Goal: Task Accomplishment & Management: Manage account settings

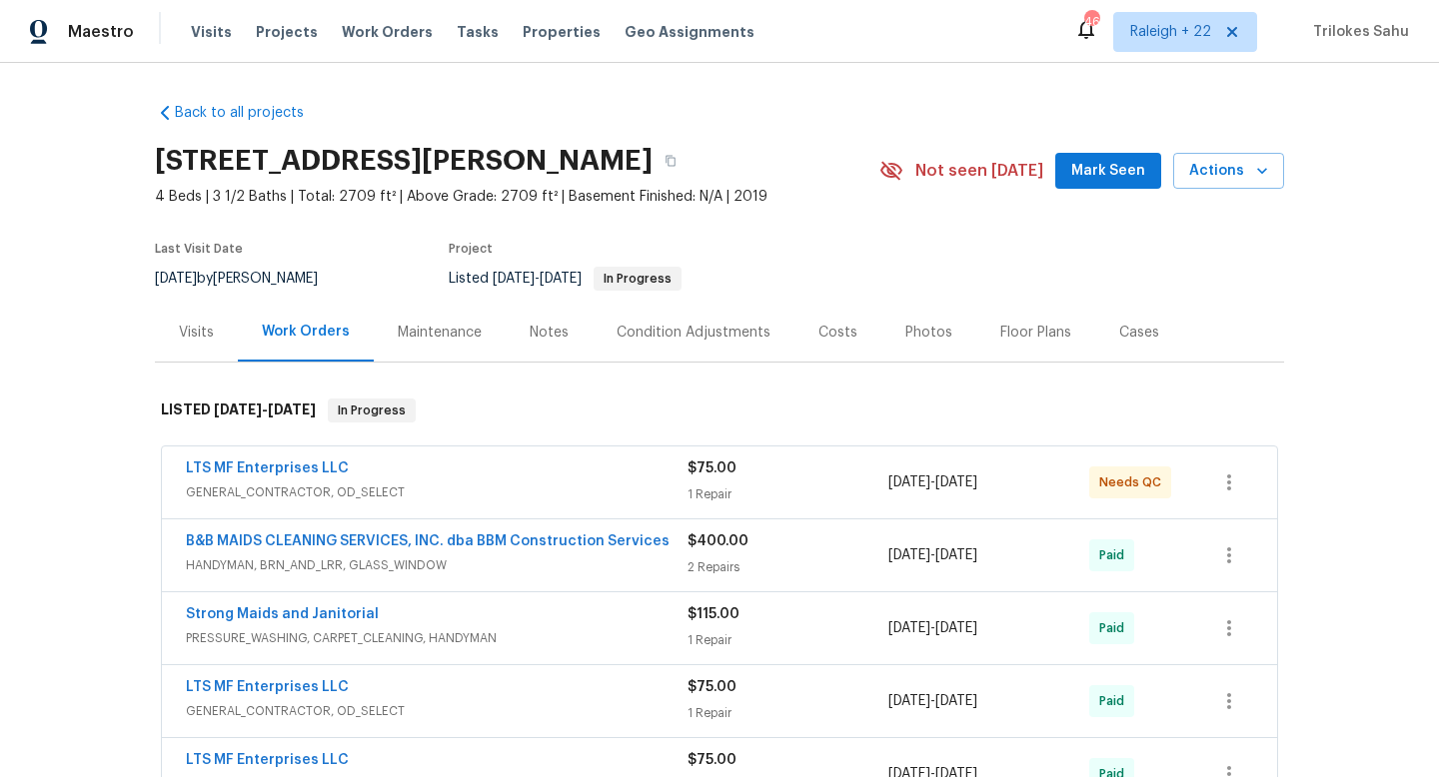
click at [321, 487] on span "GENERAL_CONTRACTOR, OD_SELECT" at bounding box center [437, 493] width 502 height 20
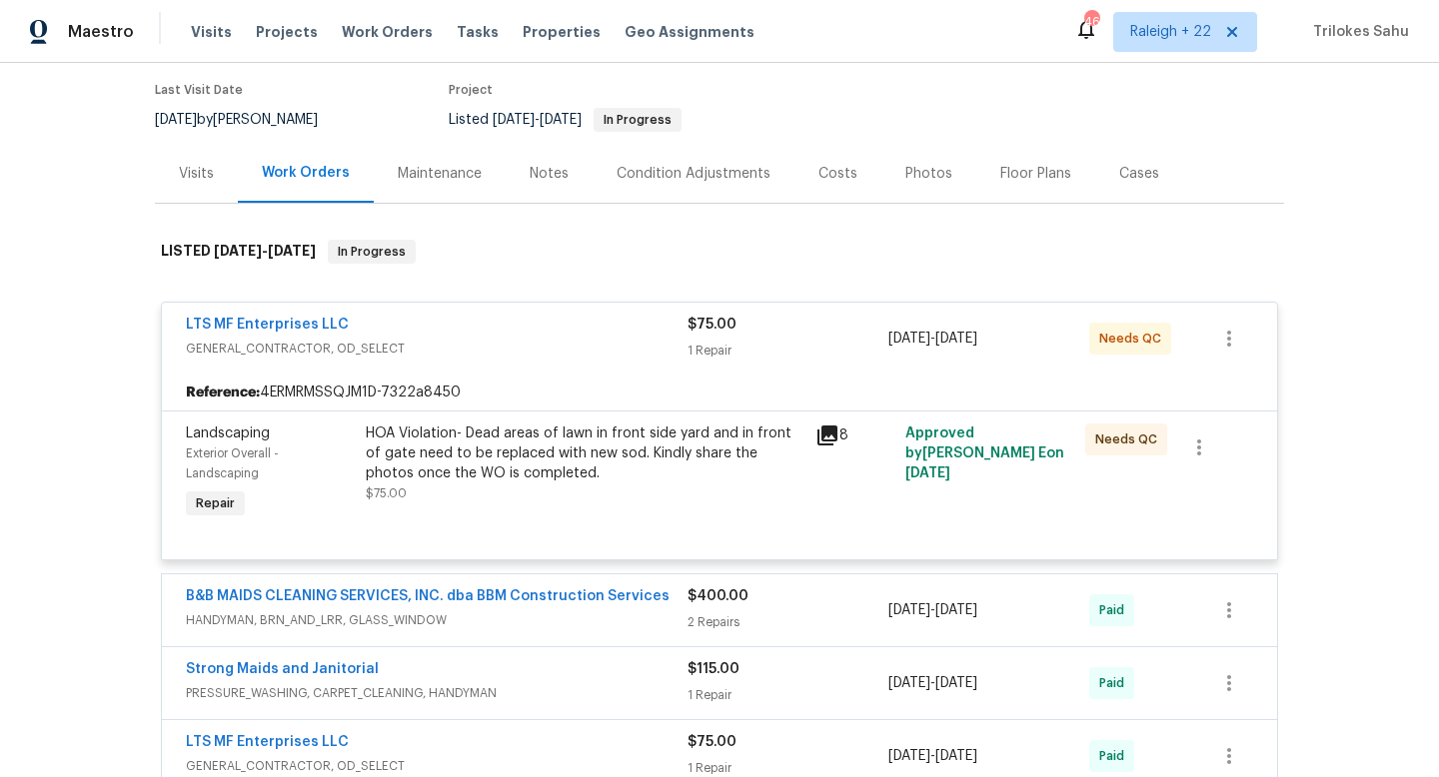
scroll to position [161, 0]
click at [620, 454] on div "HOA Violation- Dead areas of lawn in front side yard and in front of gate need …" at bounding box center [585, 452] width 438 height 60
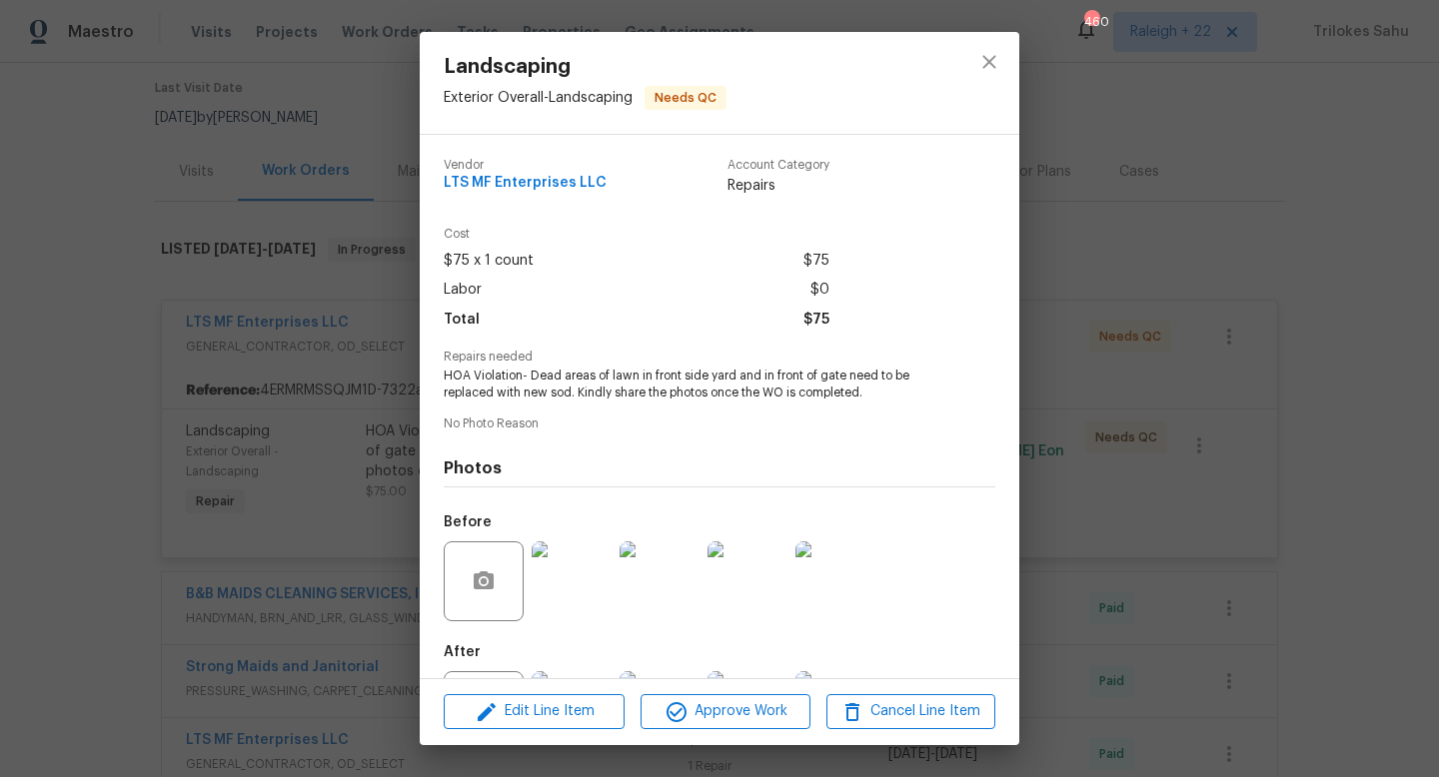
scroll to position [93, 0]
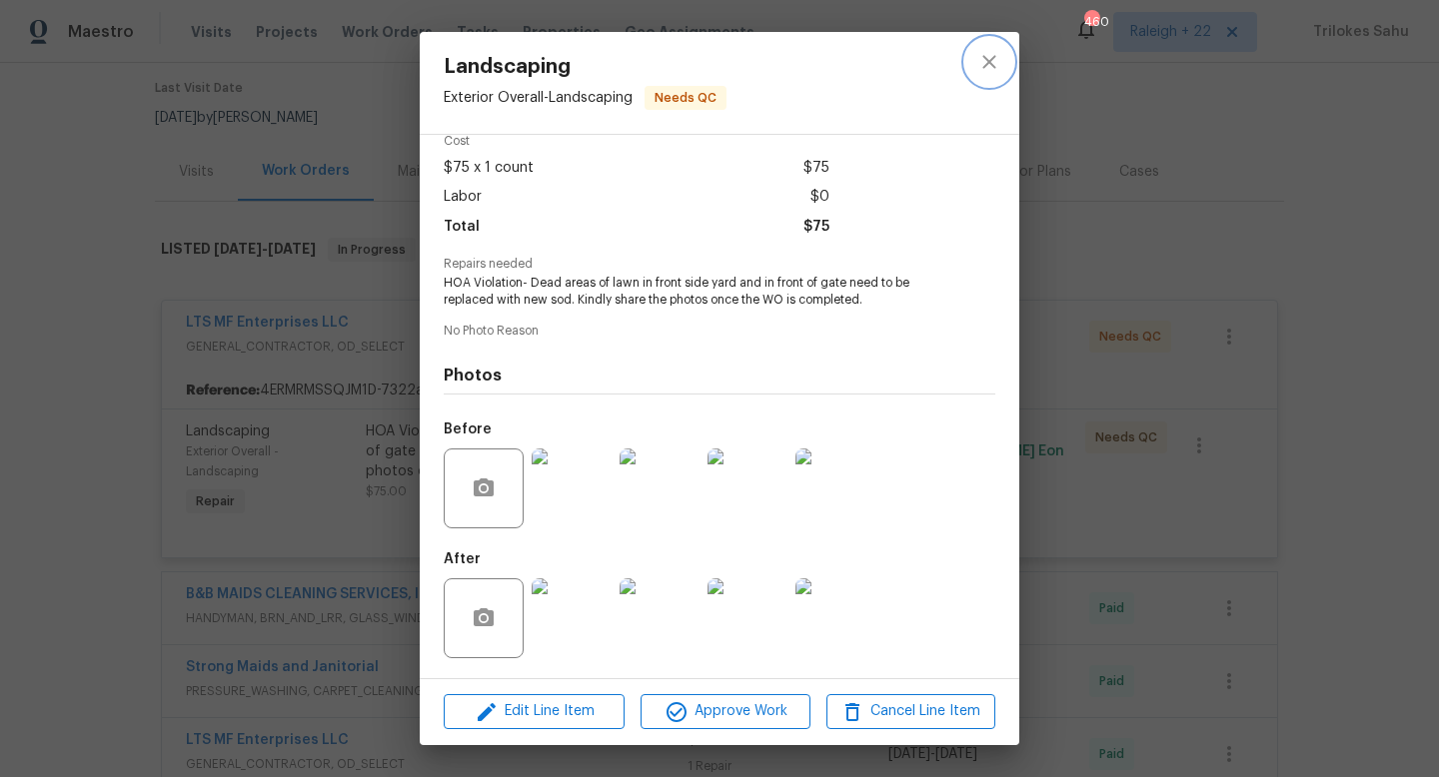
click at [1004, 68] on button "close" at bounding box center [989, 62] width 48 height 48
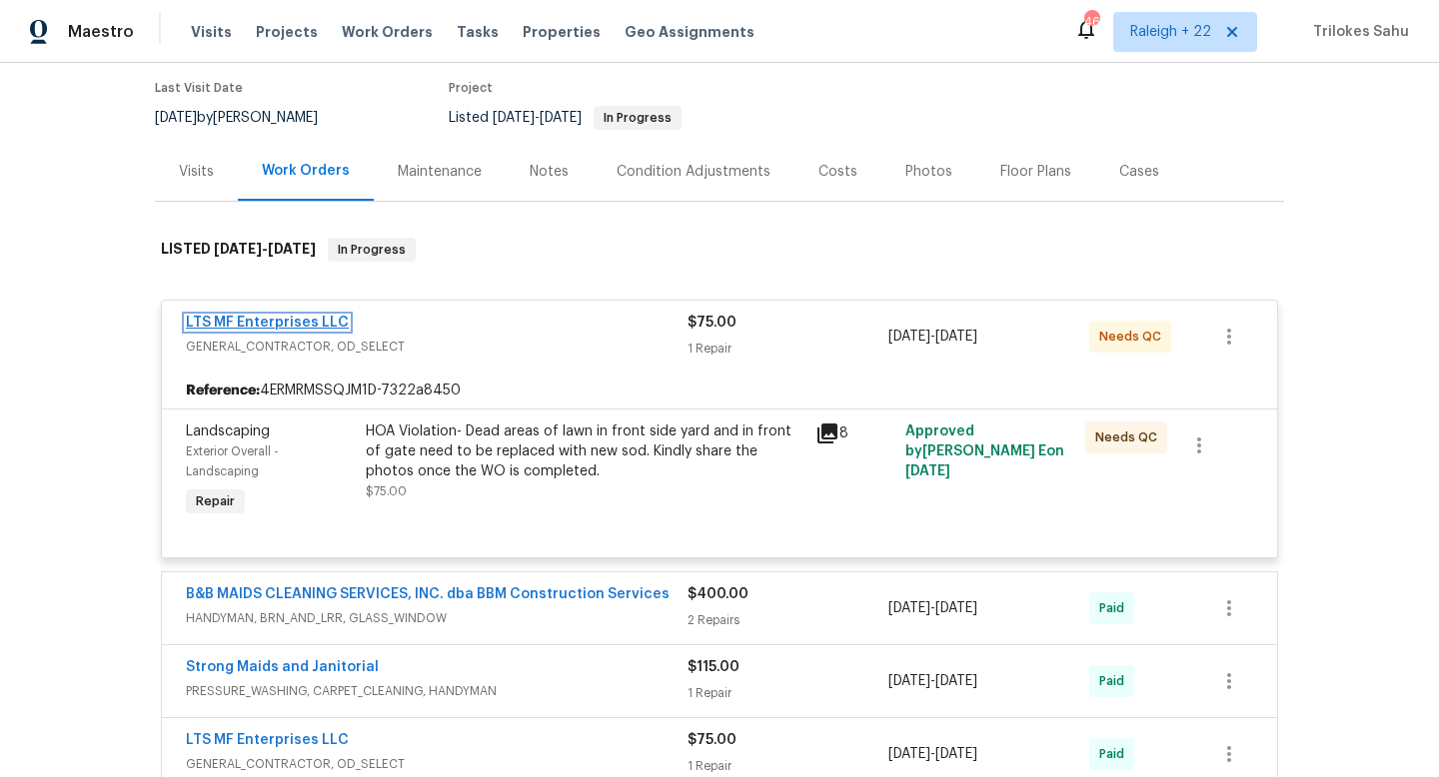
click at [328, 321] on link "LTS MF Enterprises LLC" at bounding box center [267, 323] width 163 height 14
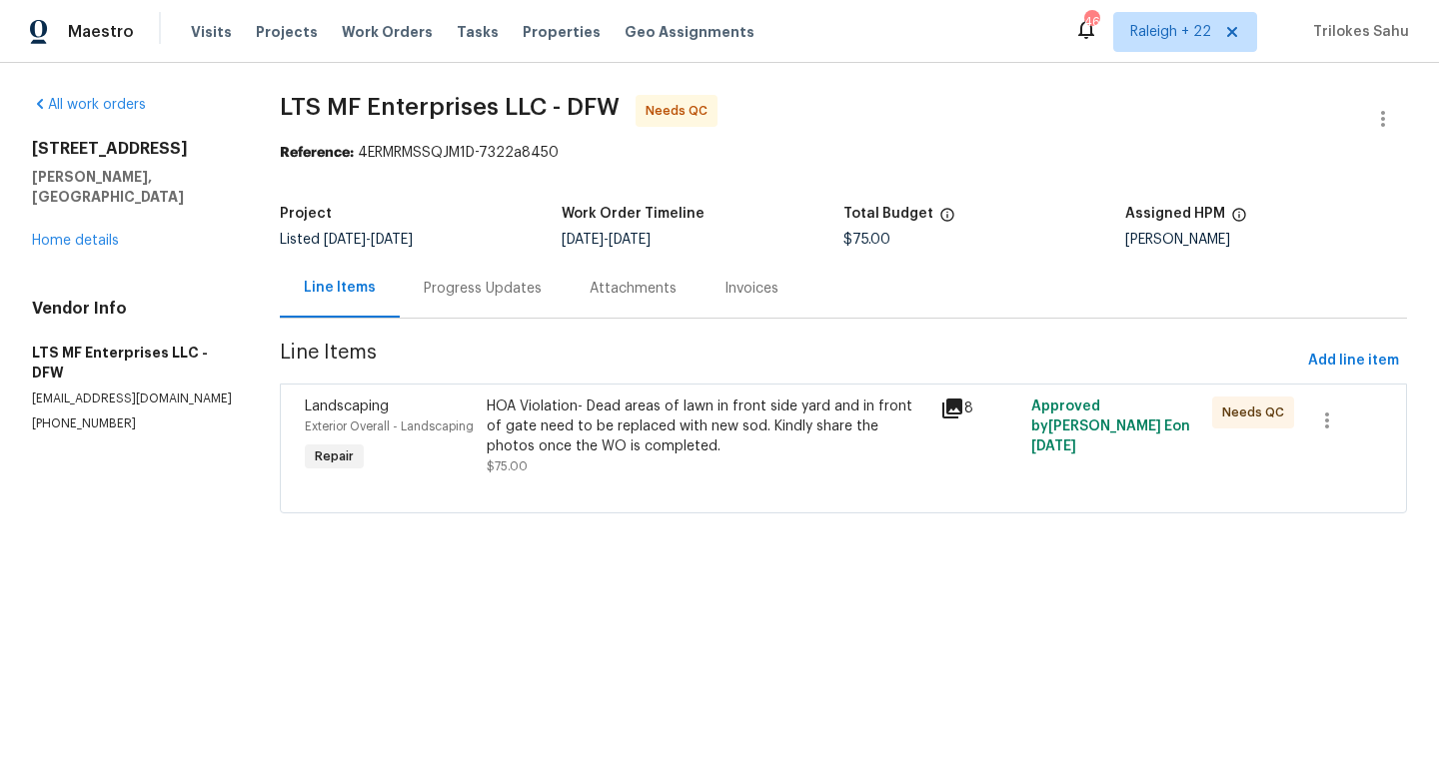
click at [462, 294] on div "Progress Updates" at bounding box center [483, 289] width 118 height 20
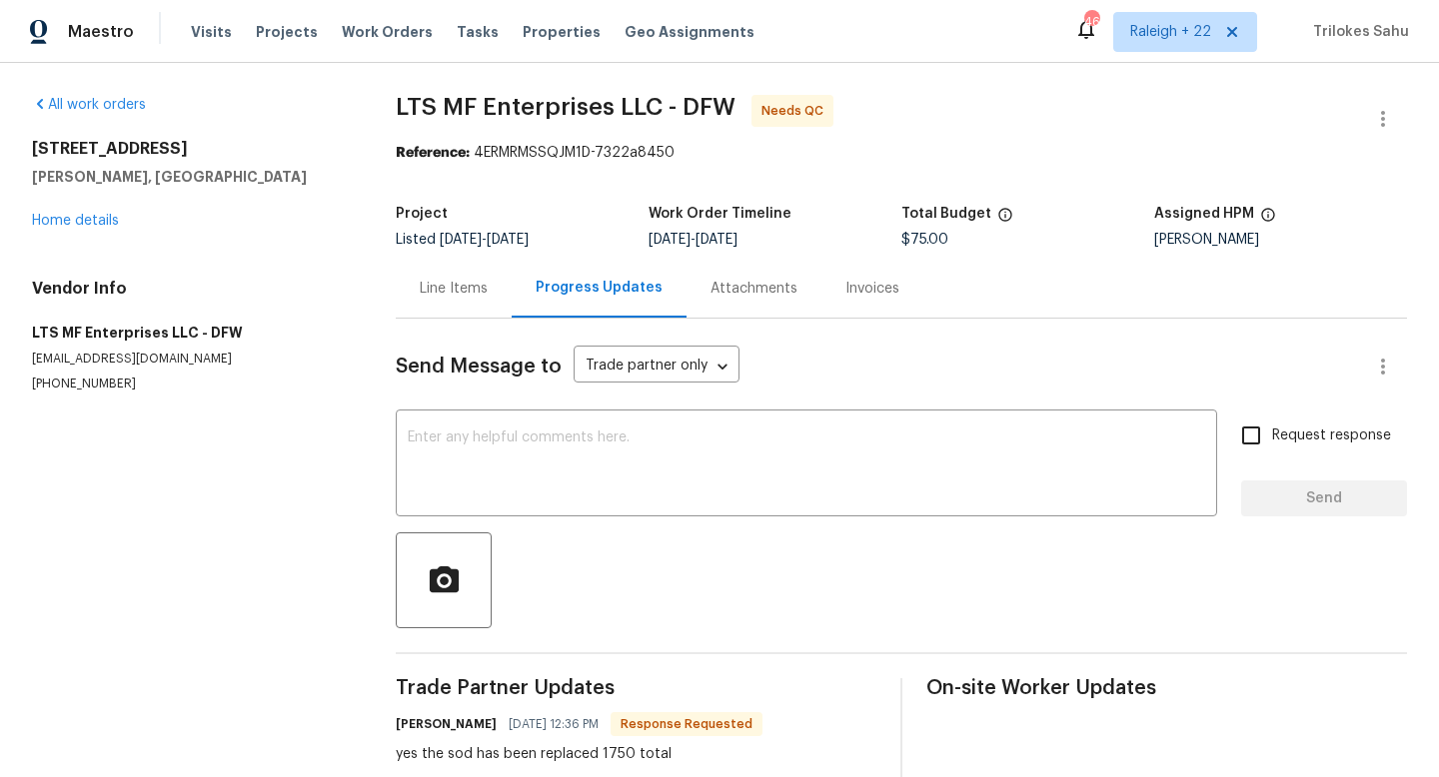
click at [440, 302] on div "Line Items" at bounding box center [454, 288] width 116 height 59
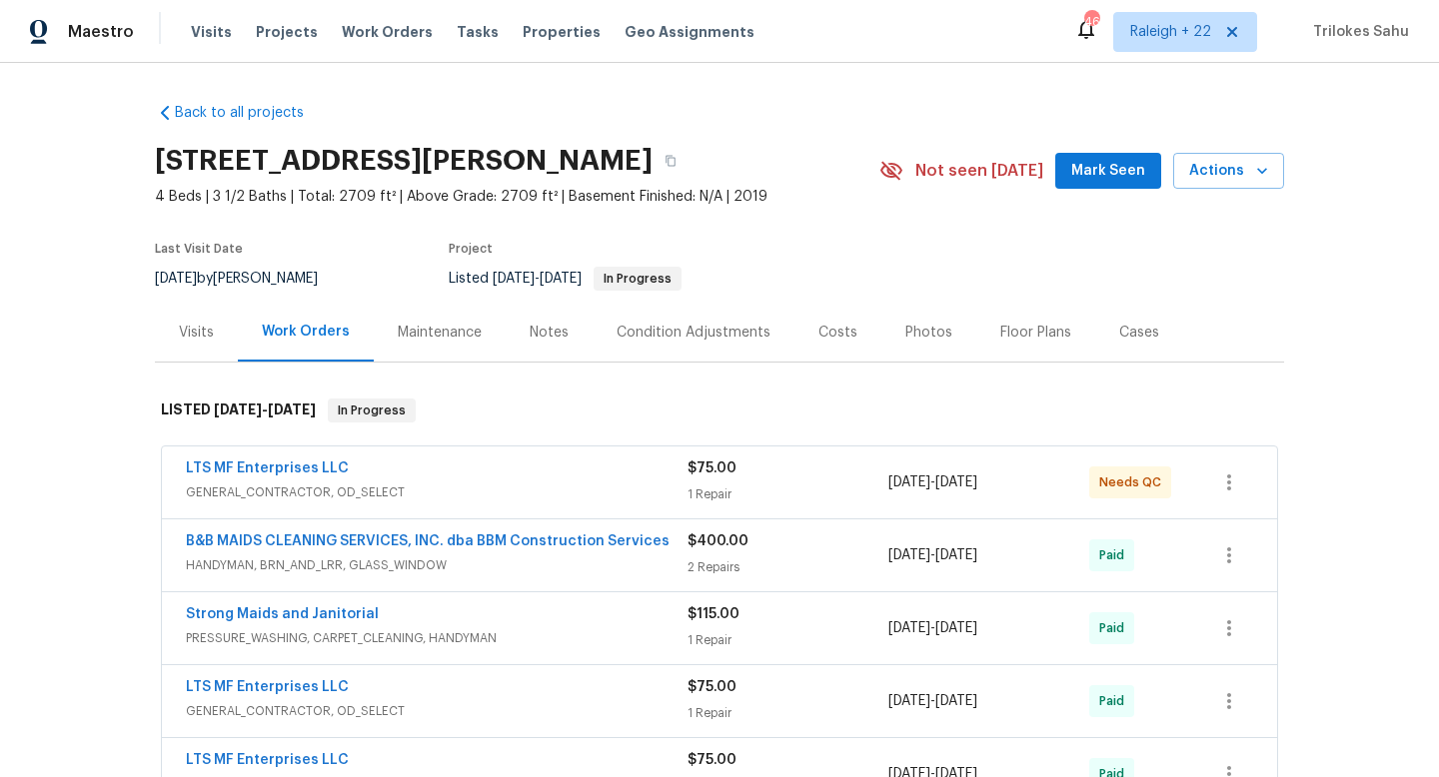
click at [362, 472] on div "LTS MF Enterprises LLC" at bounding box center [437, 471] width 502 height 24
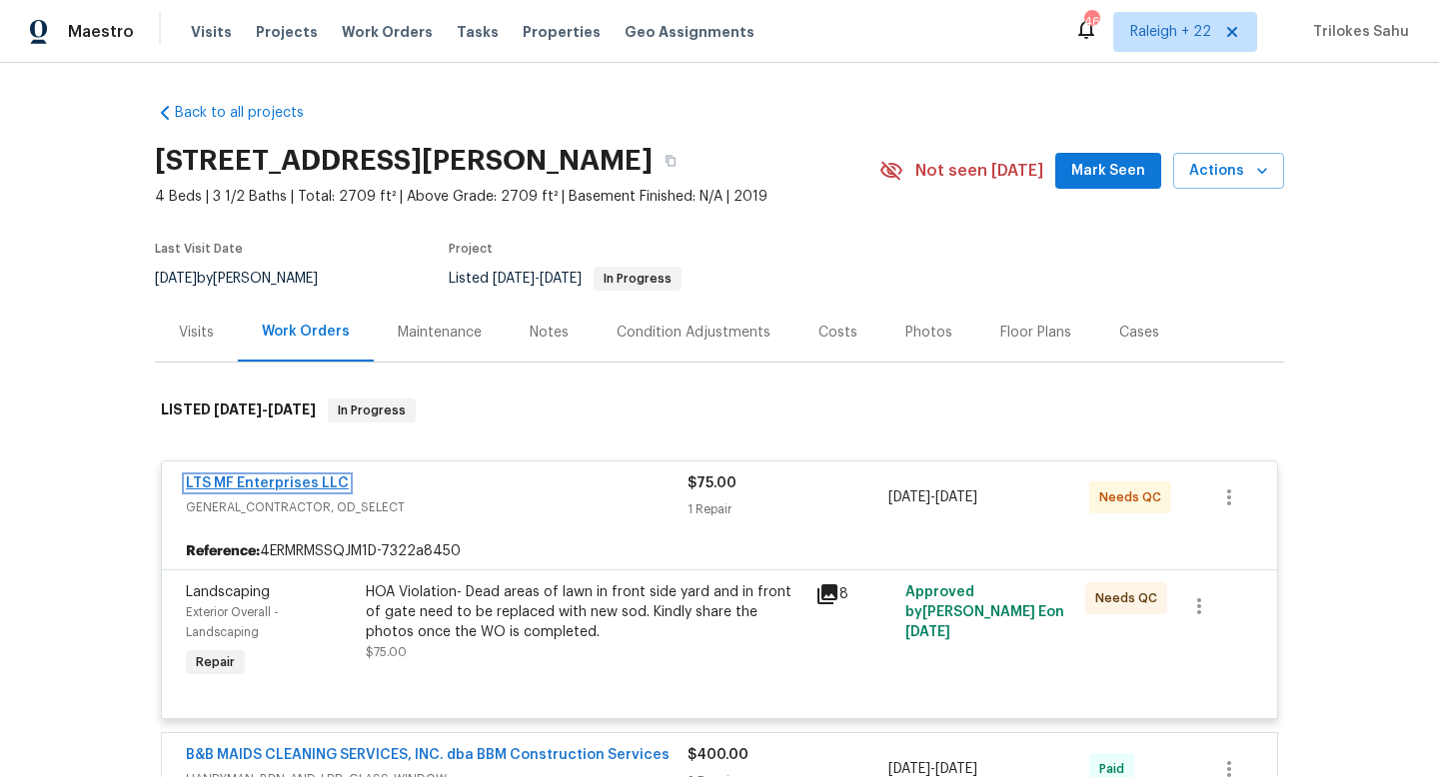
click at [334, 482] on link "LTS MF Enterprises LLC" at bounding box center [267, 484] width 163 height 14
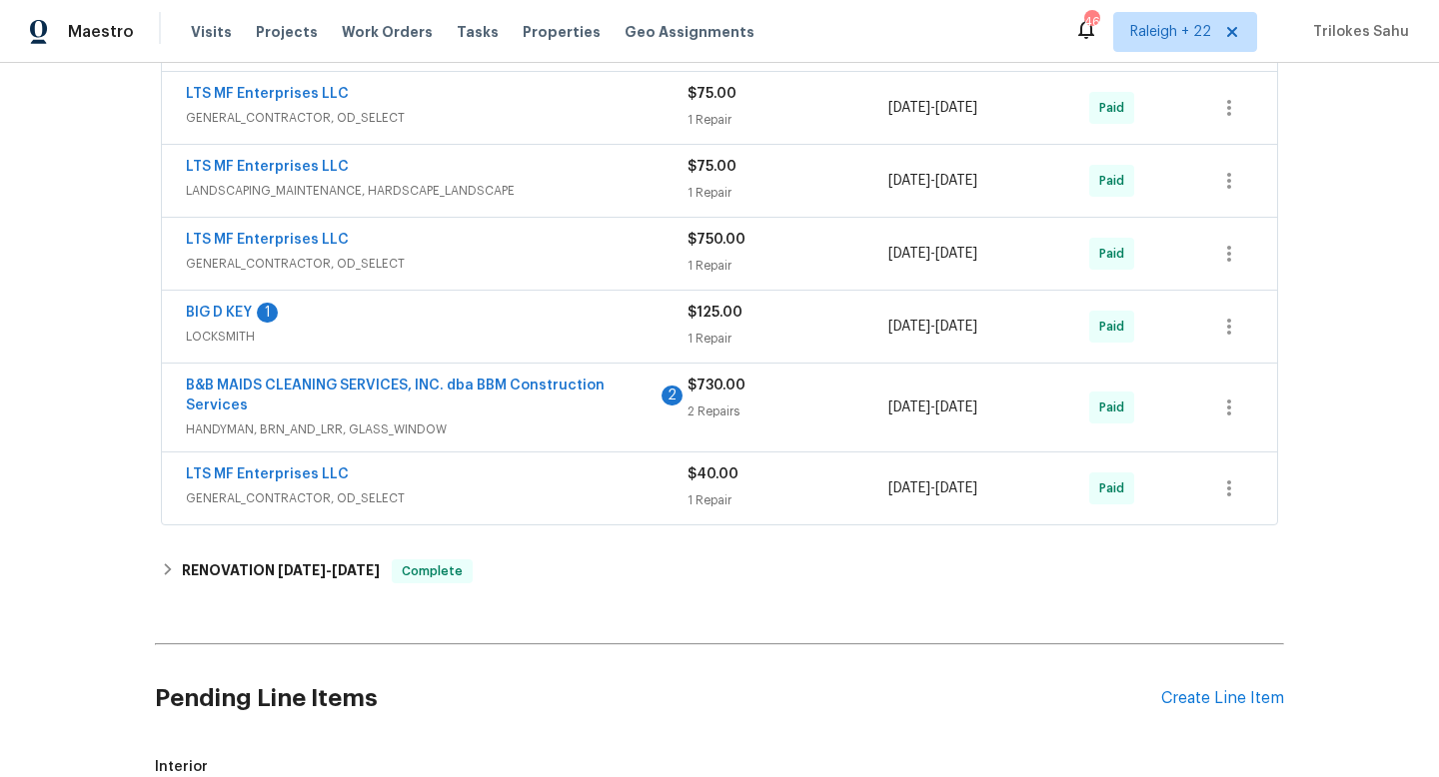
scroll to position [891, 0]
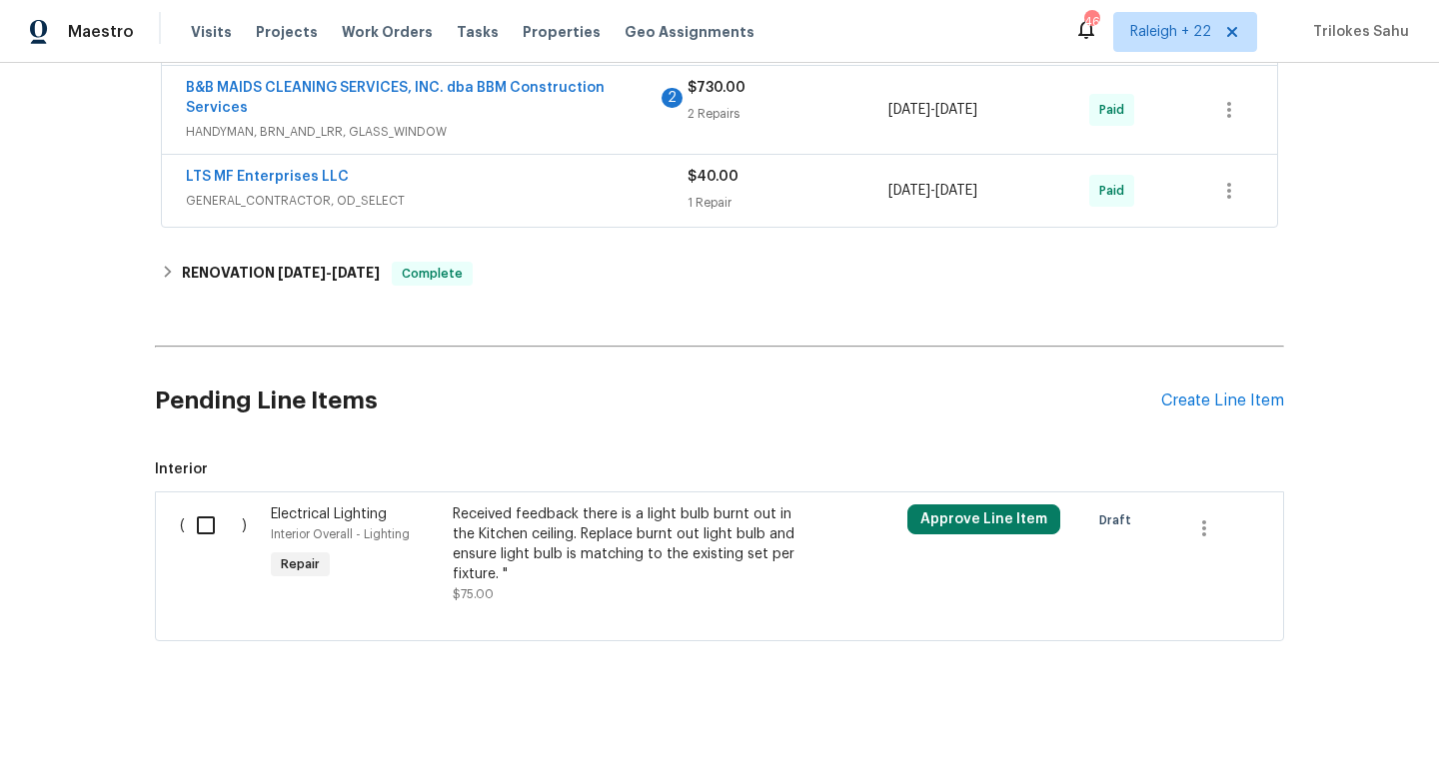
click at [1230, 411] on div "Pending Line Items Create Line Item" at bounding box center [719, 401] width 1129 height 93
click at [1230, 407] on div "Create Line Item" at bounding box center [1222, 401] width 123 height 19
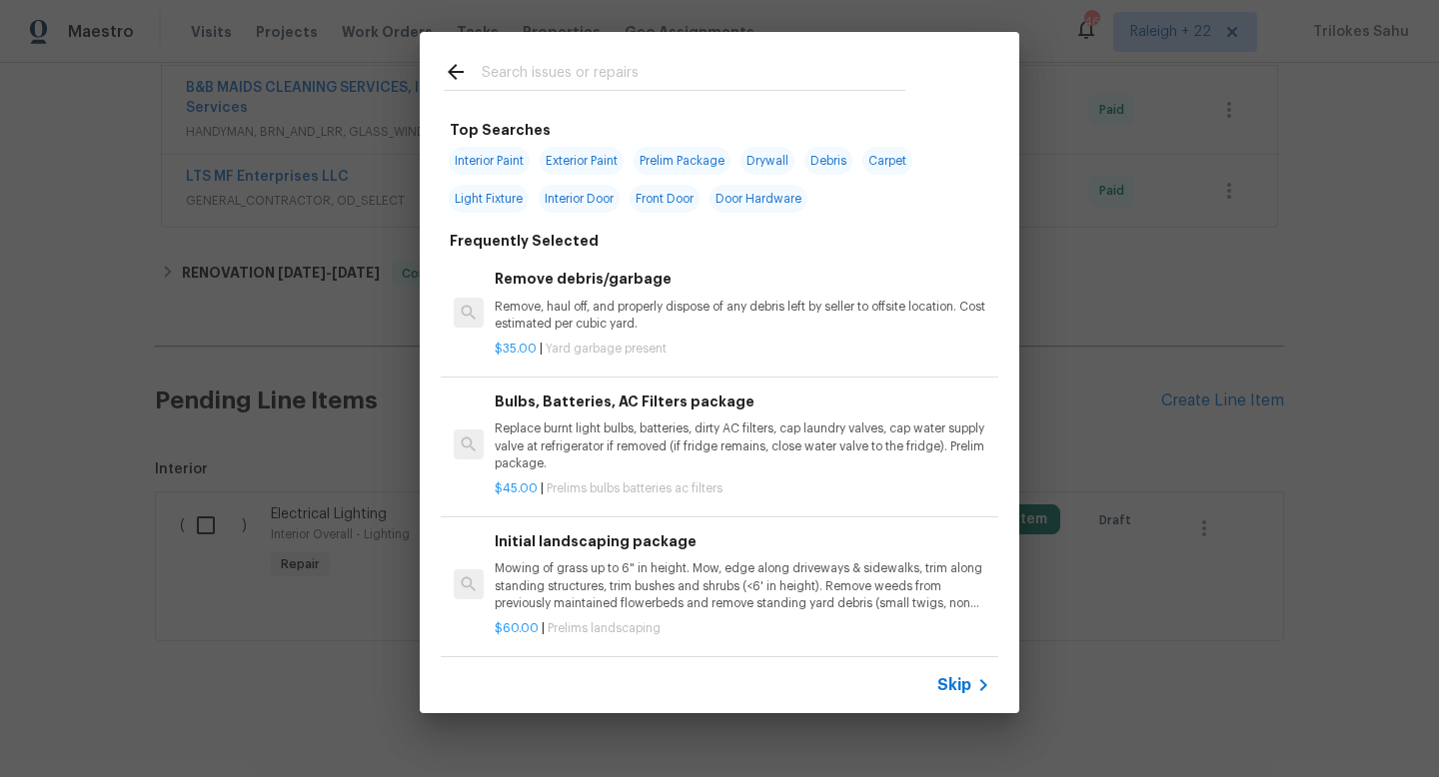
click at [959, 682] on span "Skip" at bounding box center [954, 685] width 34 height 20
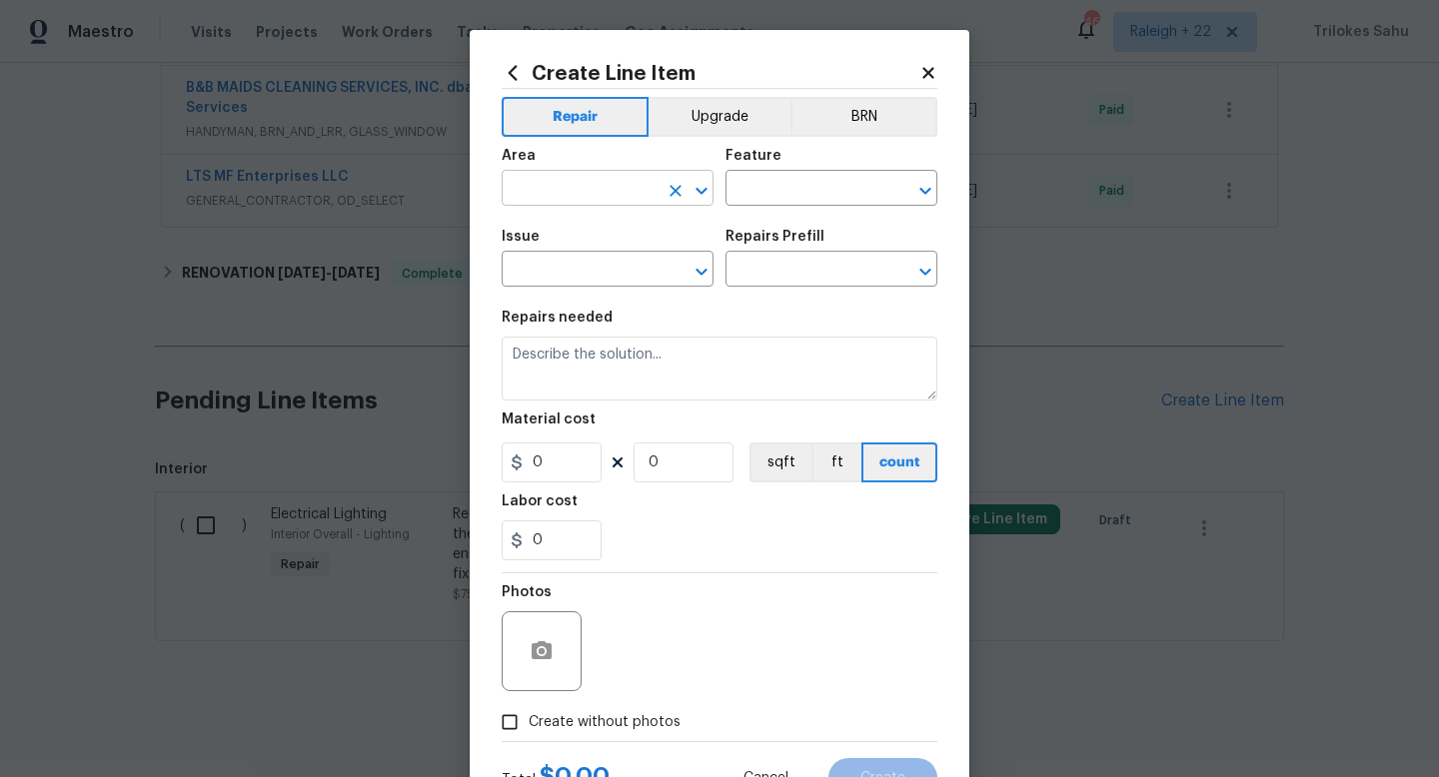
click at [641, 194] on input "text" at bounding box center [580, 190] width 156 height 31
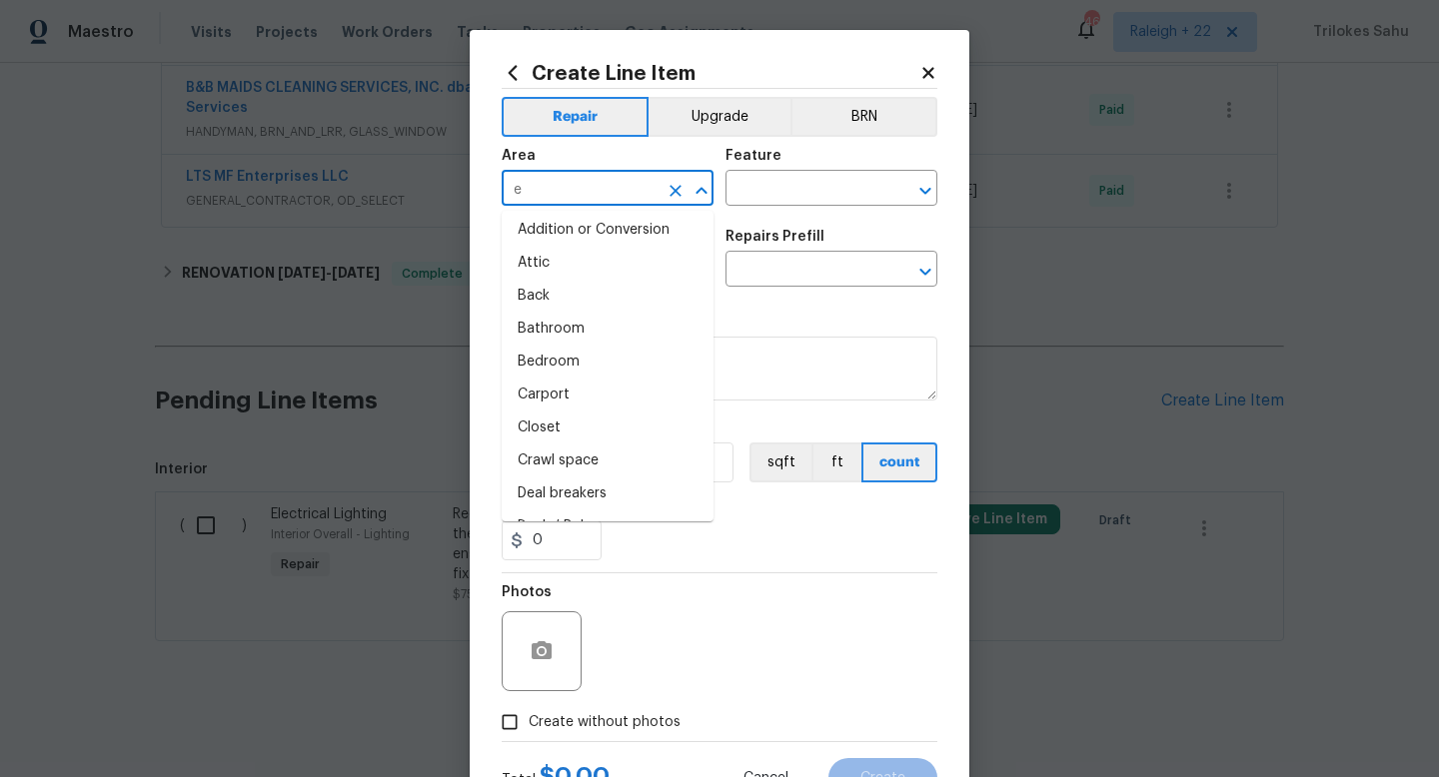
scroll to position [0, 0]
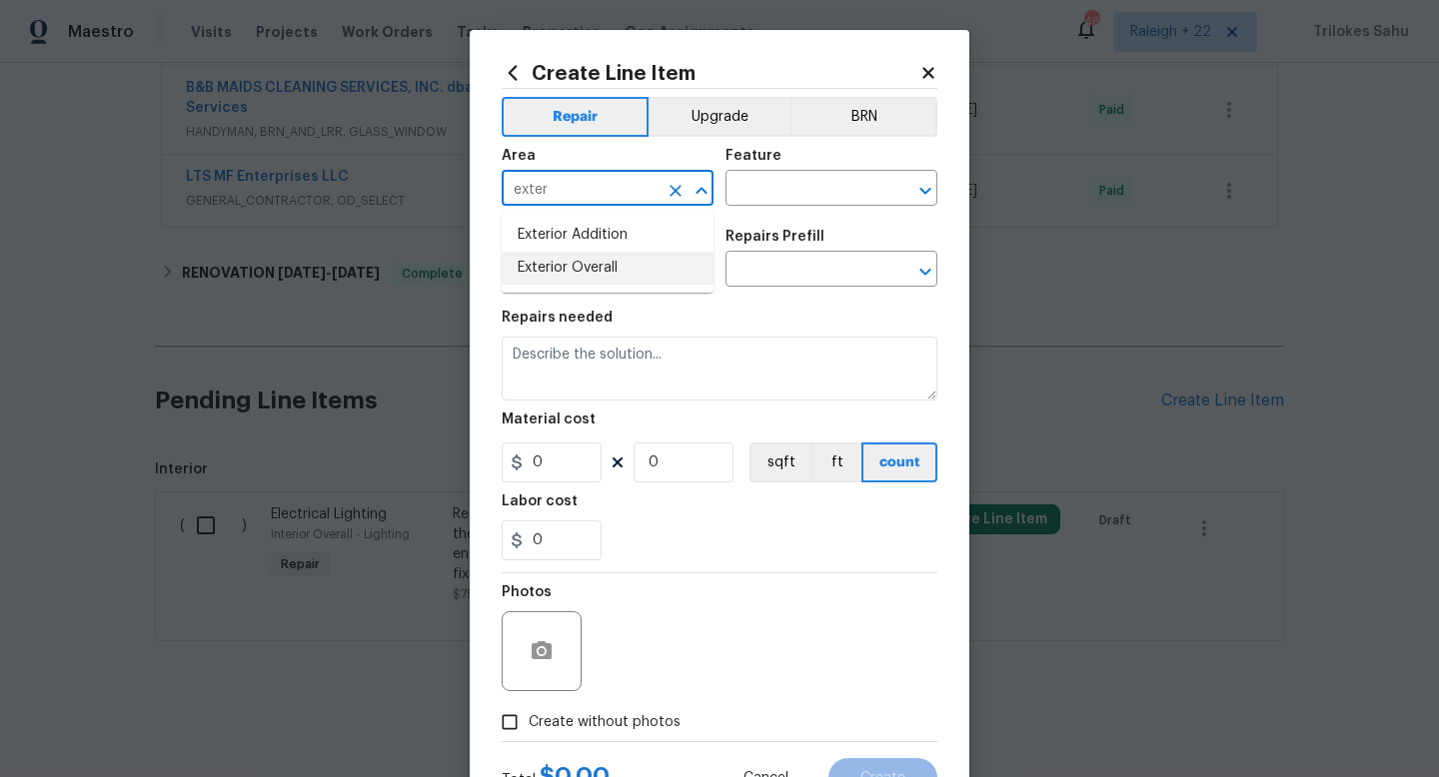
click at [585, 274] on li "Exterior Overall" at bounding box center [608, 268] width 212 height 33
type input "Exterior Overall"
click at [821, 182] on input "text" at bounding box center [803, 190] width 156 height 31
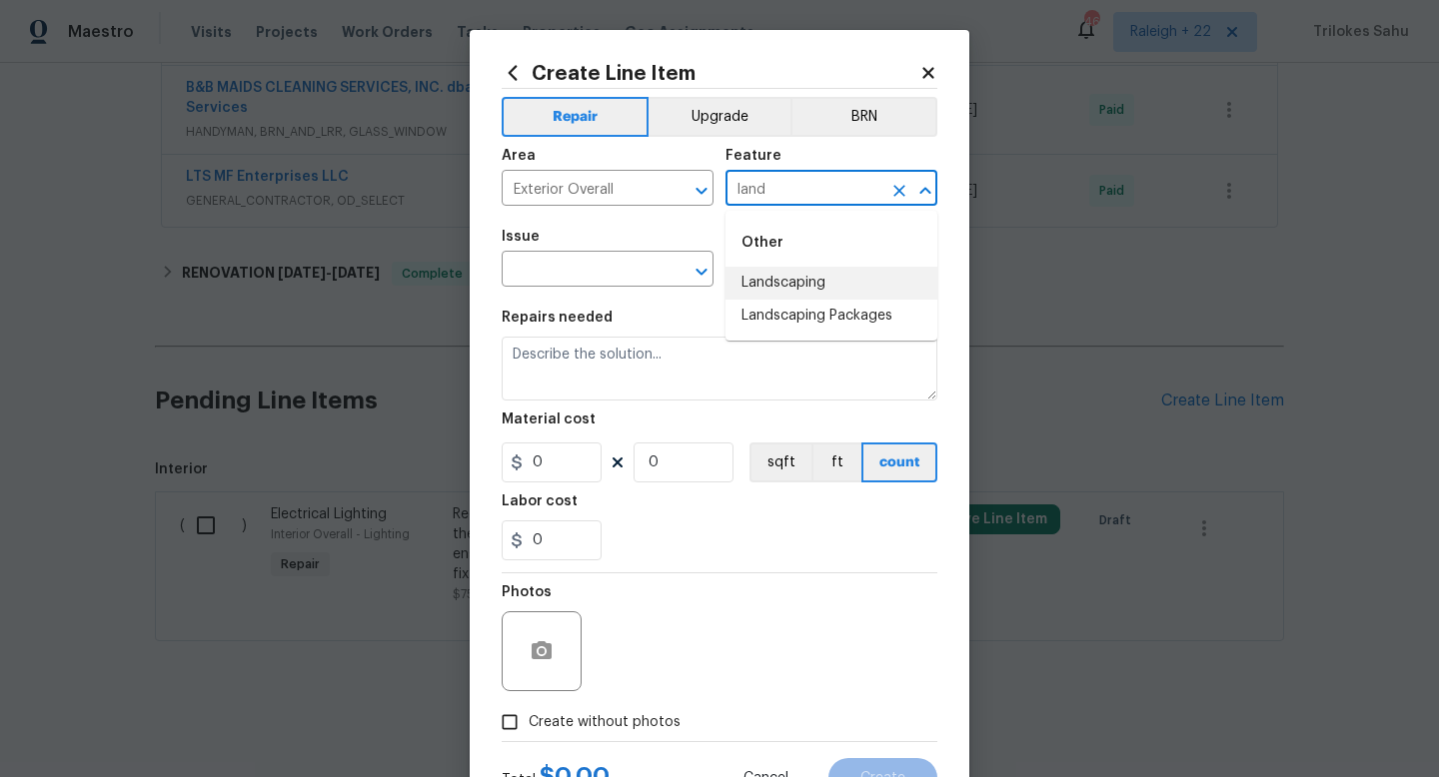
click at [778, 274] on li "Landscaping" at bounding box center [831, 283] width 212 height 33
type input "Landscaping"
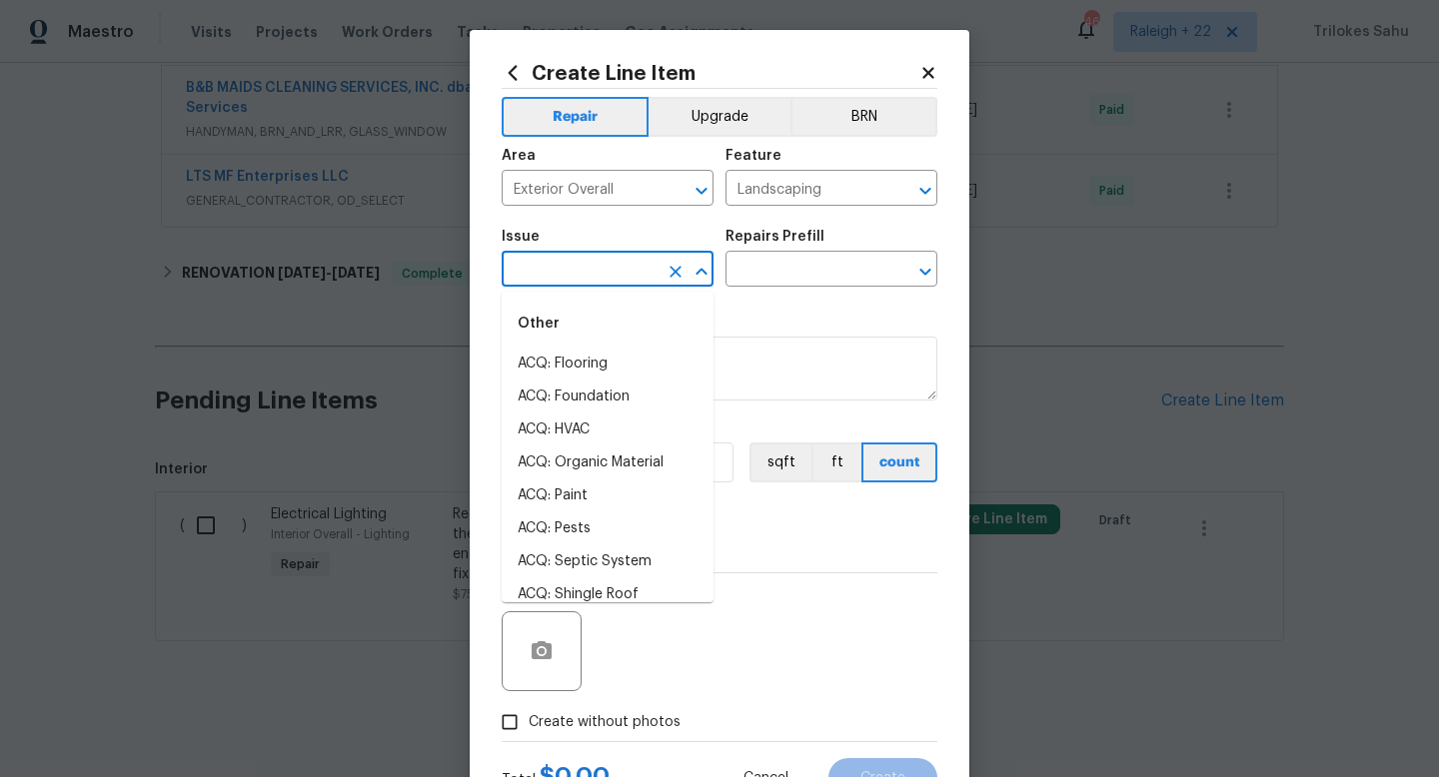
click at [616, 274] on input "text" at bounding box center [580, 271] width 156 height 31
type input "e"
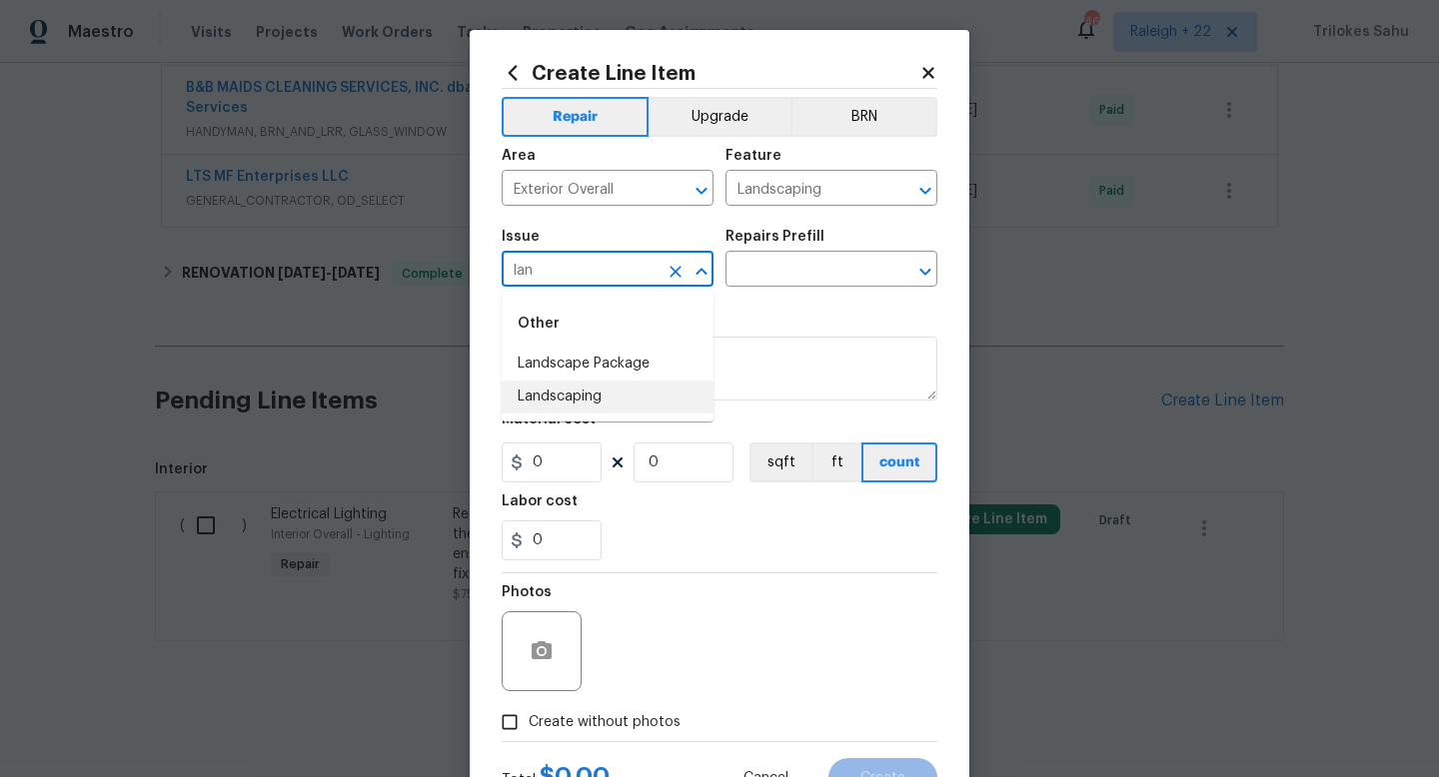
click at [555, 407] on li "Landscaping" at bounding box center [608, 397] width 212 height 33
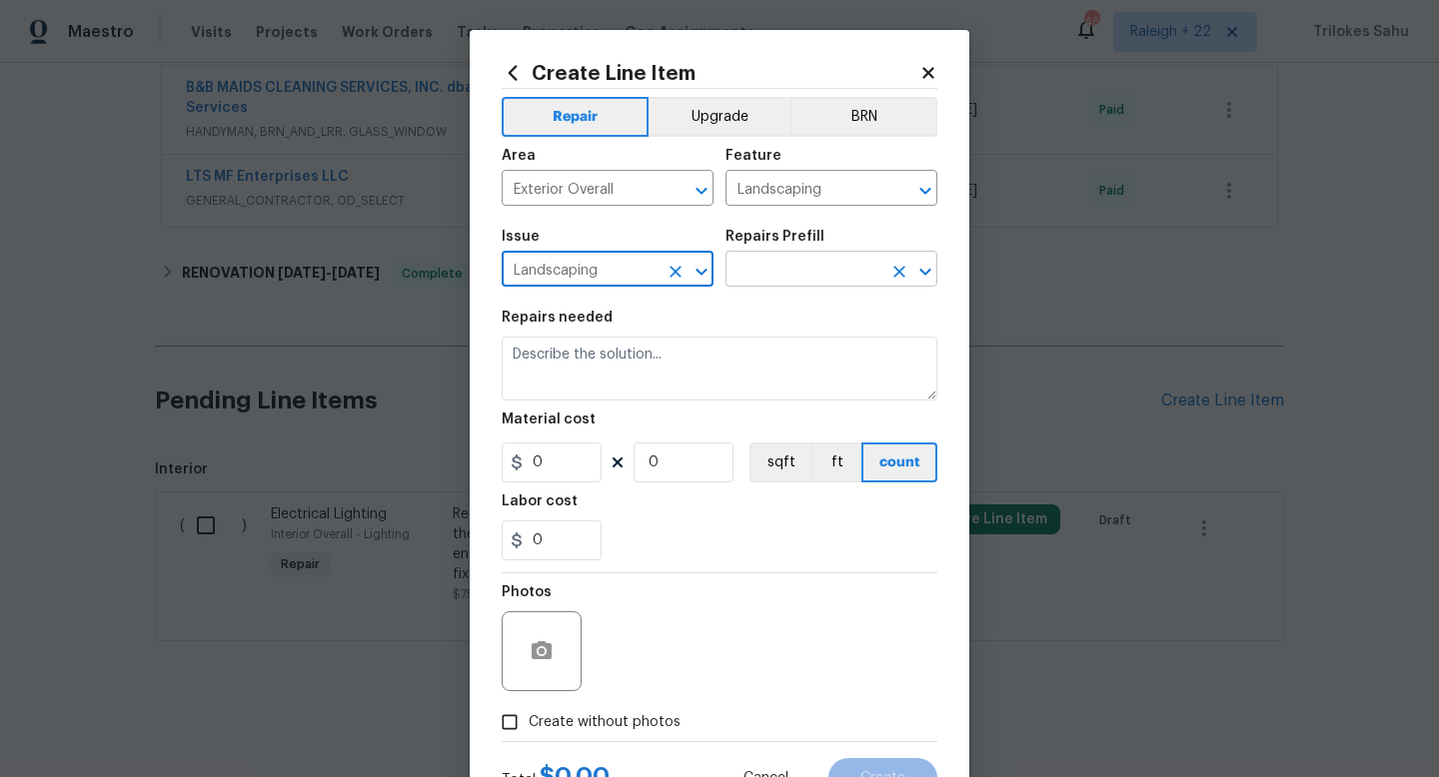
type input "Landscaping"
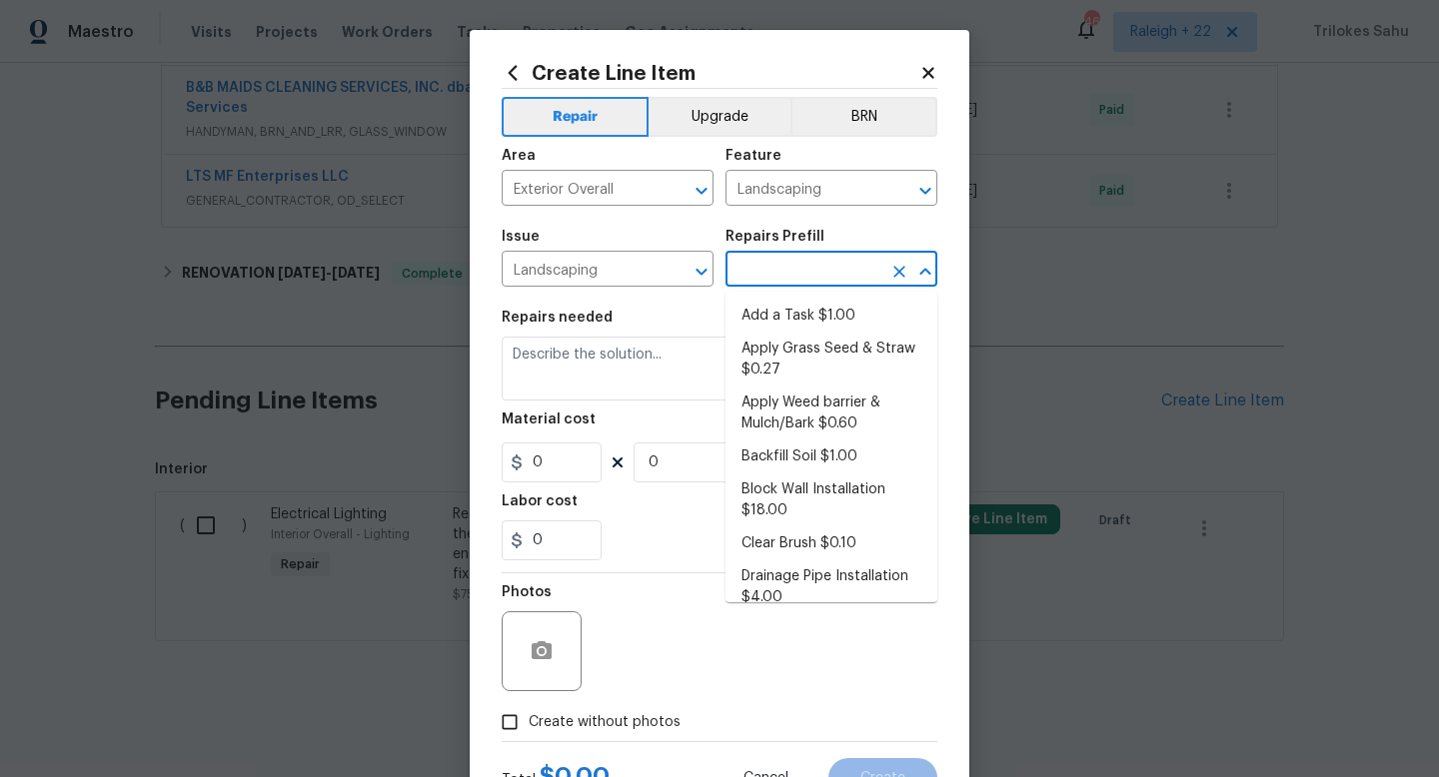
click at [780, 269] on input "text" at bounding box center [803, 271] width 156 height 31
click at [773, 327] on li "Add a Task $1.00" at bounding box center [831, 316] width 212 height 33
type input "Add a Task $1.00"
type textarea "HPM to detail"
type input "1"
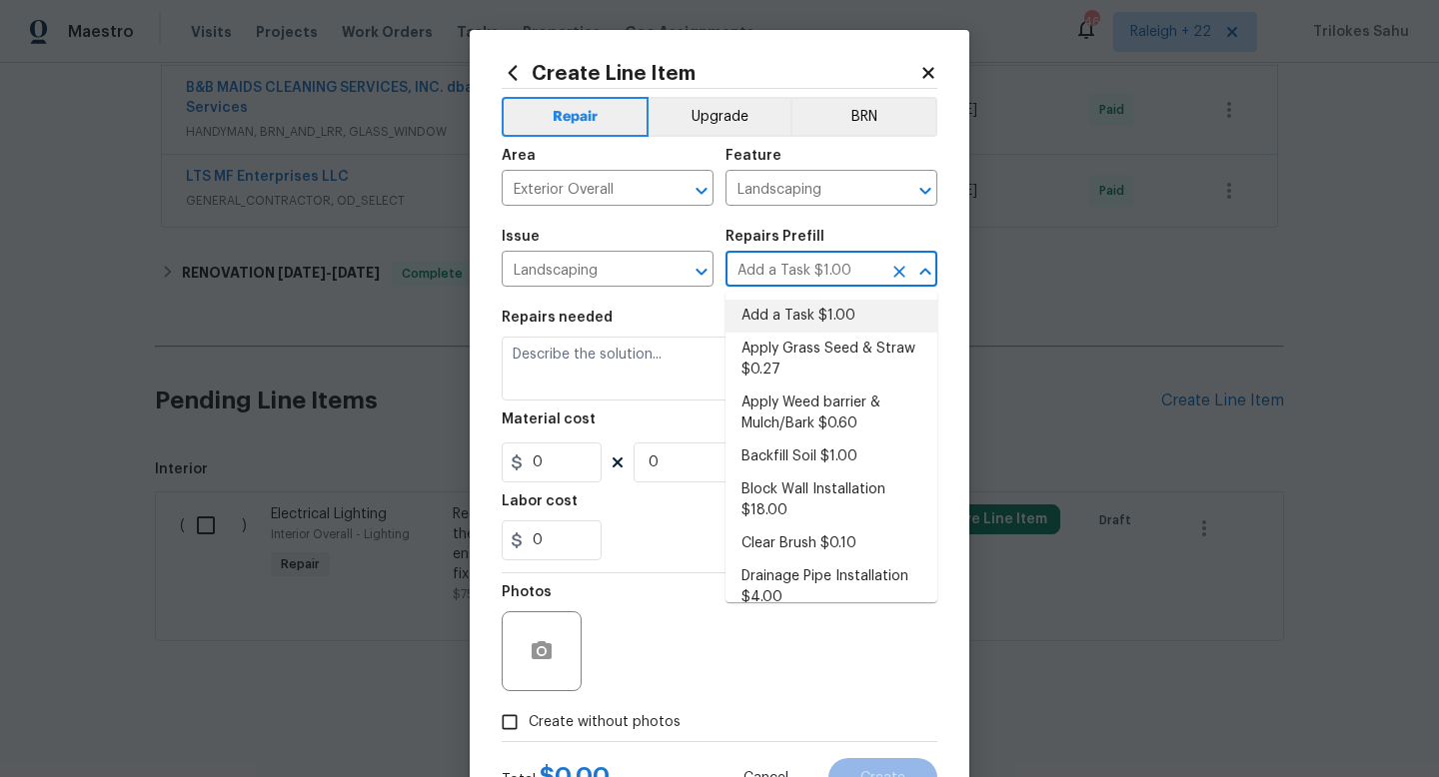
type input "1"
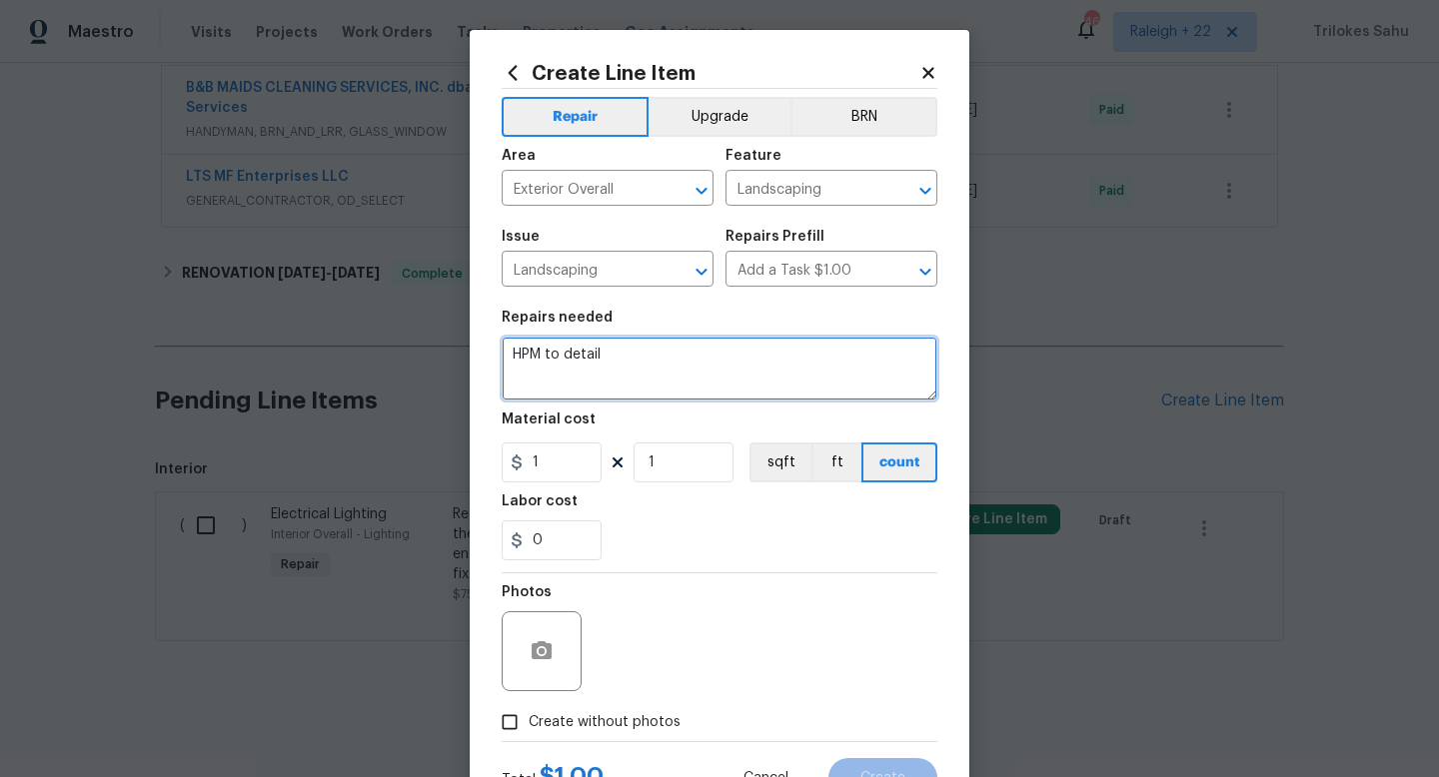
drag, startPoint x: 662, startPoint y: 351, endPoint x: 505, endPoint y: 351, distance: 157.9
click at [505, 351] on textarea "HPM to detail" at bounding box center [720, 369] width 436 height 64
paste textarea "Hi, we have received a HOA violation for weeds. Kindly remove weeds/grass from …"
drag, startPoint x: 864, startPoint y: 386, endPoint x: 801, endPoint y: 386, distance: 62.9
click at [801, 386] on textarea "#HOA-Violation Hi, we have received an HOA violation for weeds. Kindly remove w…" at bounding box center [720, 369] width 436 height 64
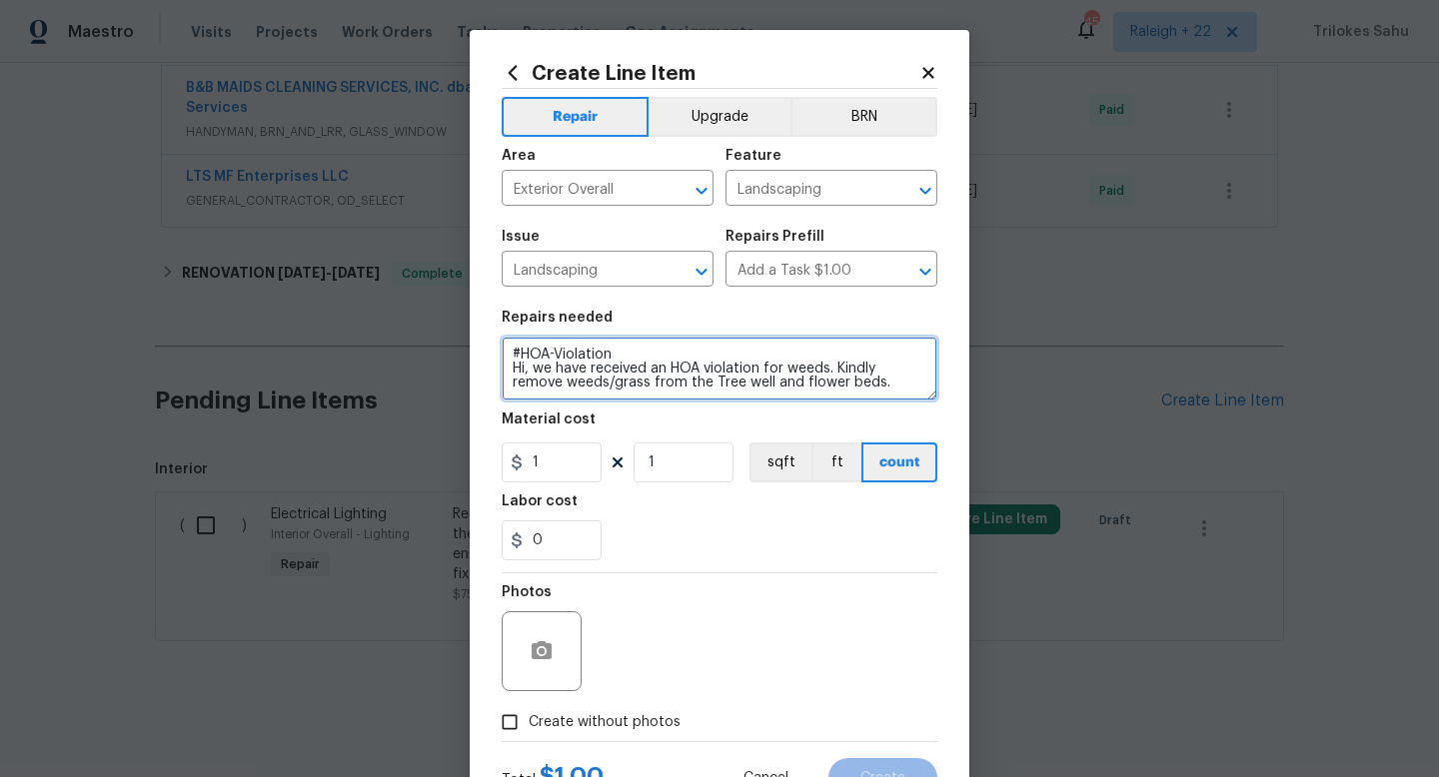
click at [894, 383] on textarea "#HOA-Violation Hi, we have received an HOA violation for weeds. Kindly remove w…" at bounding box center [720, 369] width 436 height 64
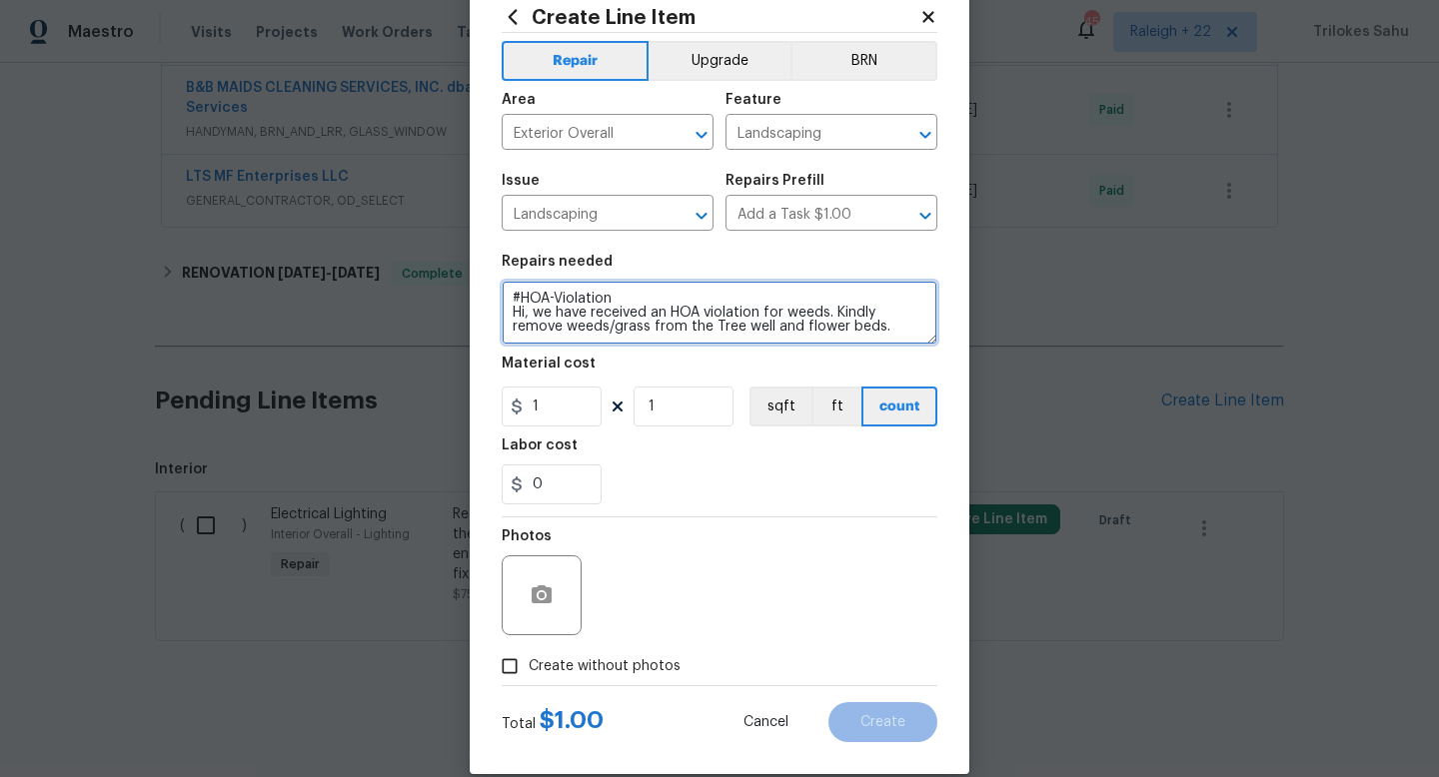
scroll to position [59, 0]
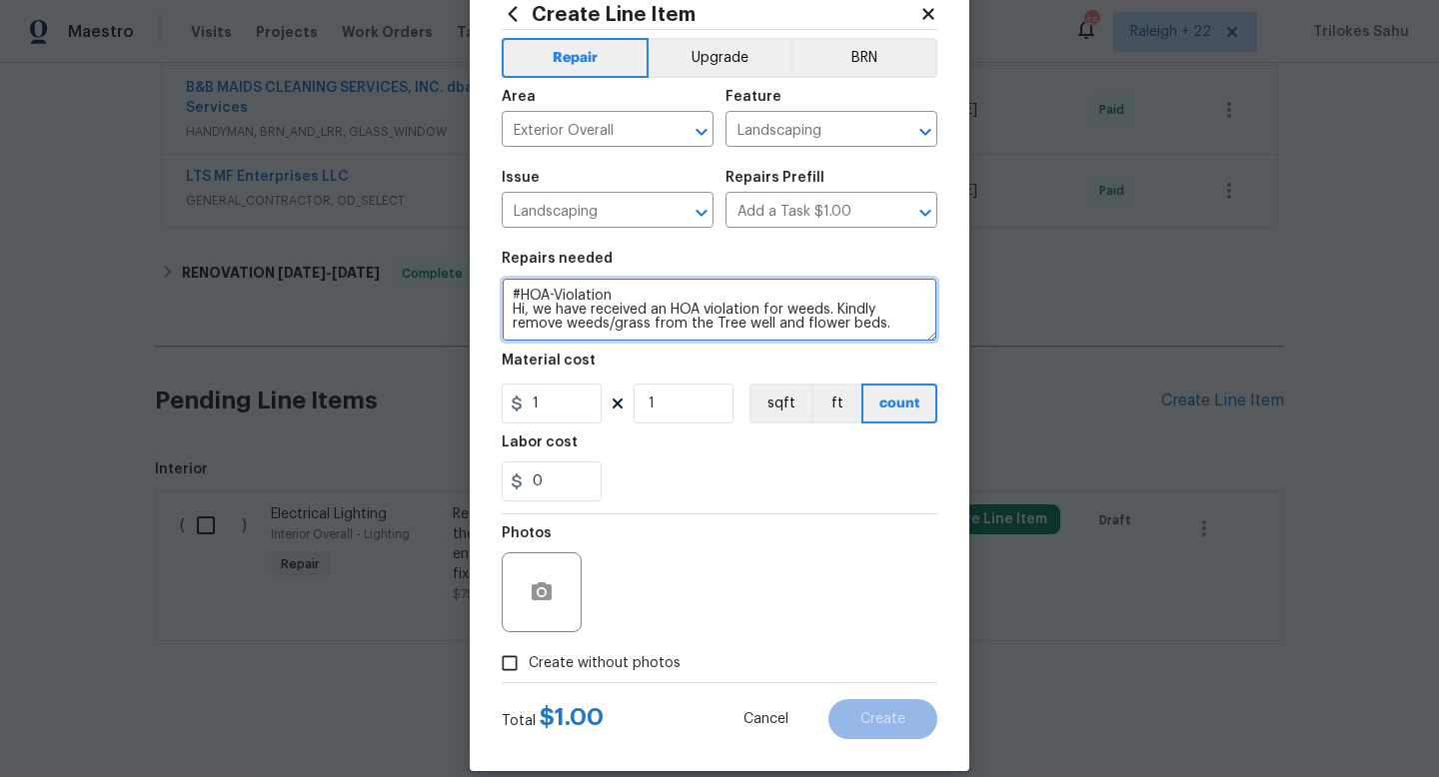
paste textarea "Kindly upload after work photos to clear the violation. Thank you"
type textarea "#HOA-Violation Hi, we have received an HOA violation for weeds. Kindly remove w…"
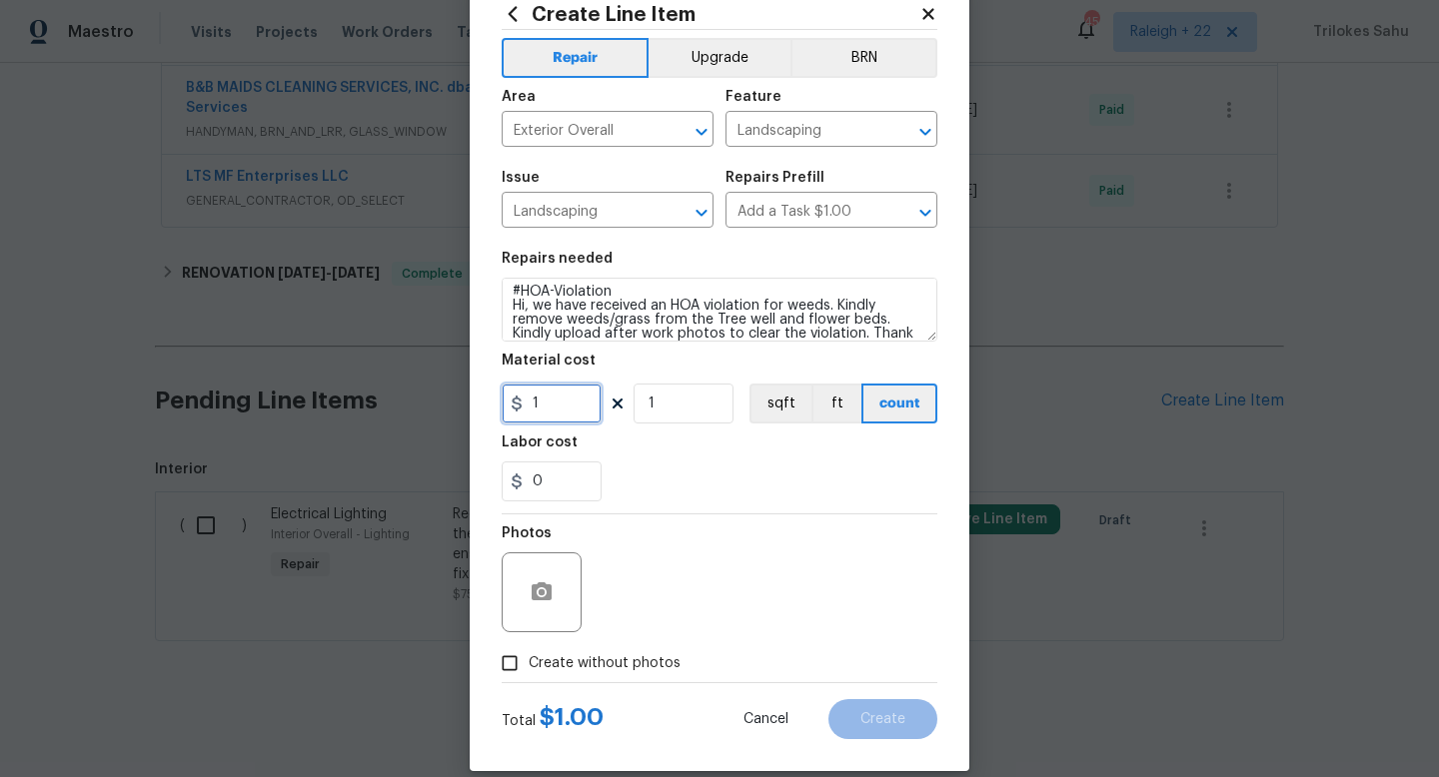
click at [543, 409] on input "1" at bounding box center [552, 404] width 100 height 40
type input "75"
click at [685, 492] on div "0" at bounding box center [720, 482] width 436 height 40
click at [551, 583] on icon "button" at bounding box center [542, 593] width 24 height 24
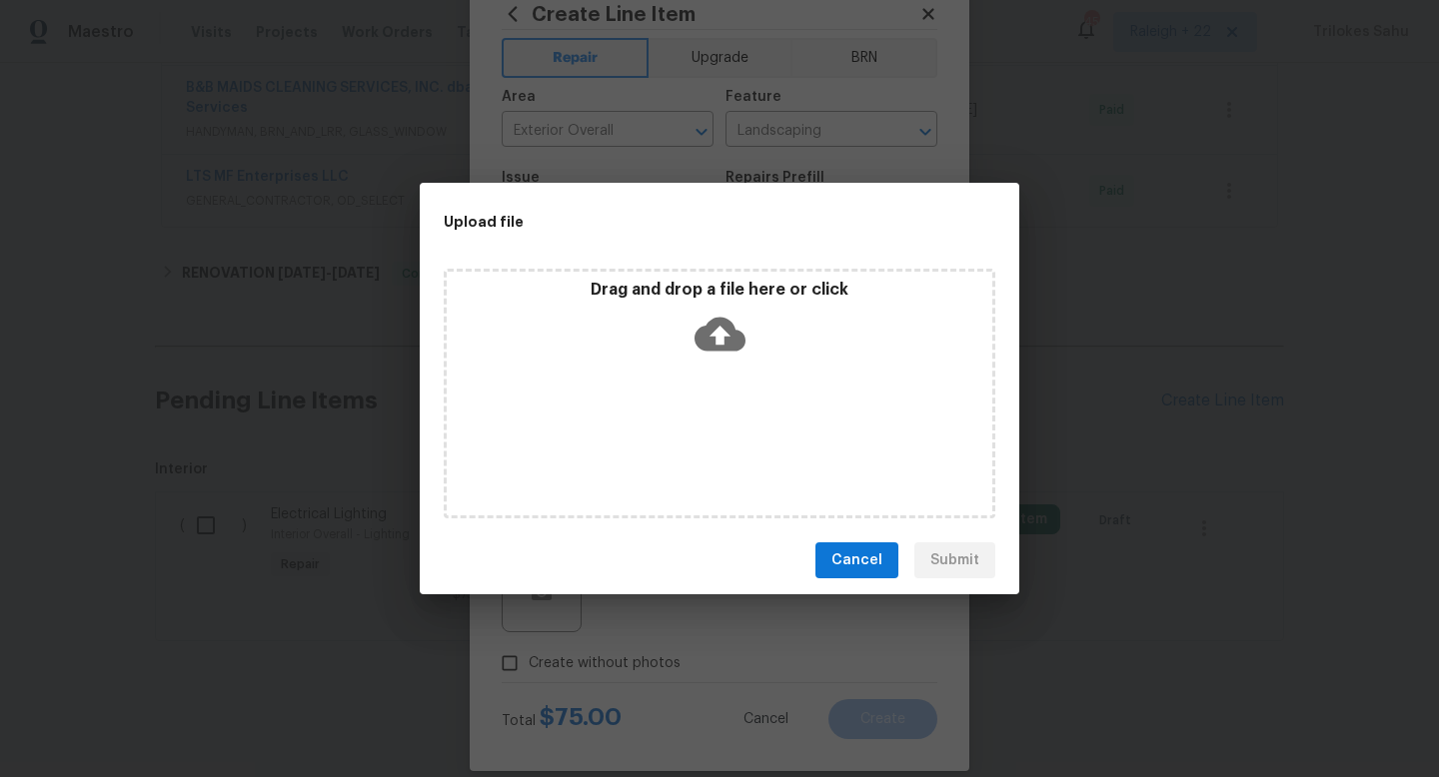
click at [716, 334] on icon at bounding box center [719, 334] width 51 height 51
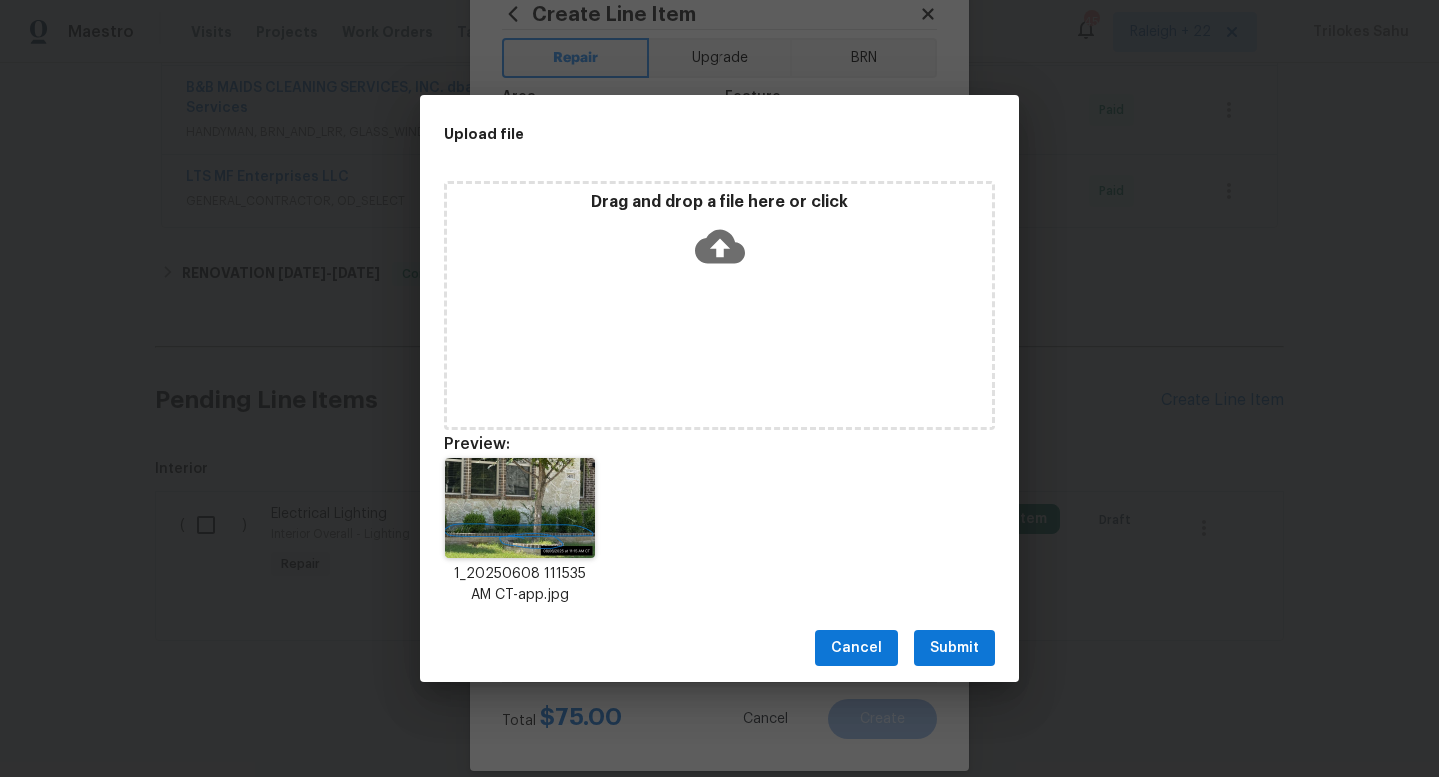
click at [932, 645] on span "Submit" at bounding box center [954, 648] width 49 height 25
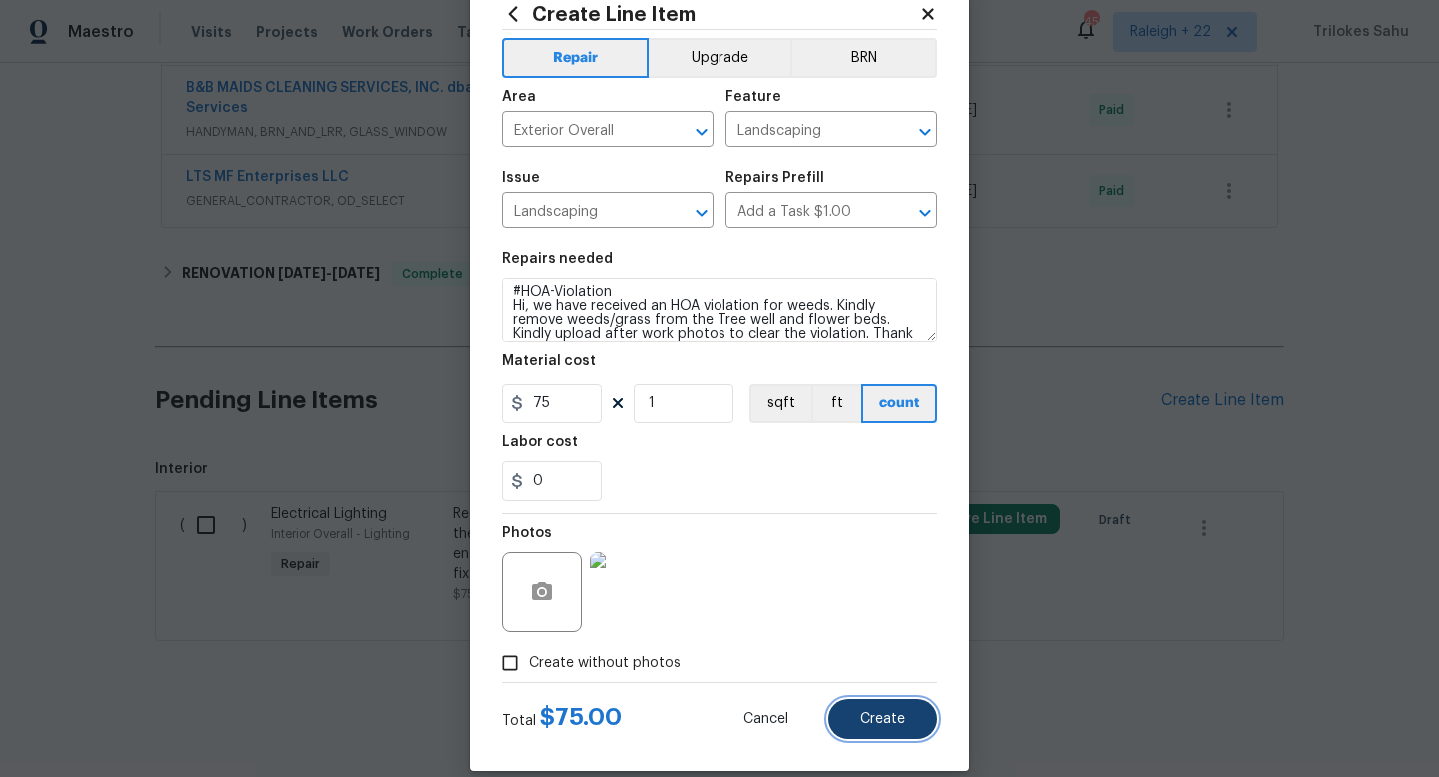
click at [903, 714] on span "Create" at bounding box center [882, 719] width 45 height 15
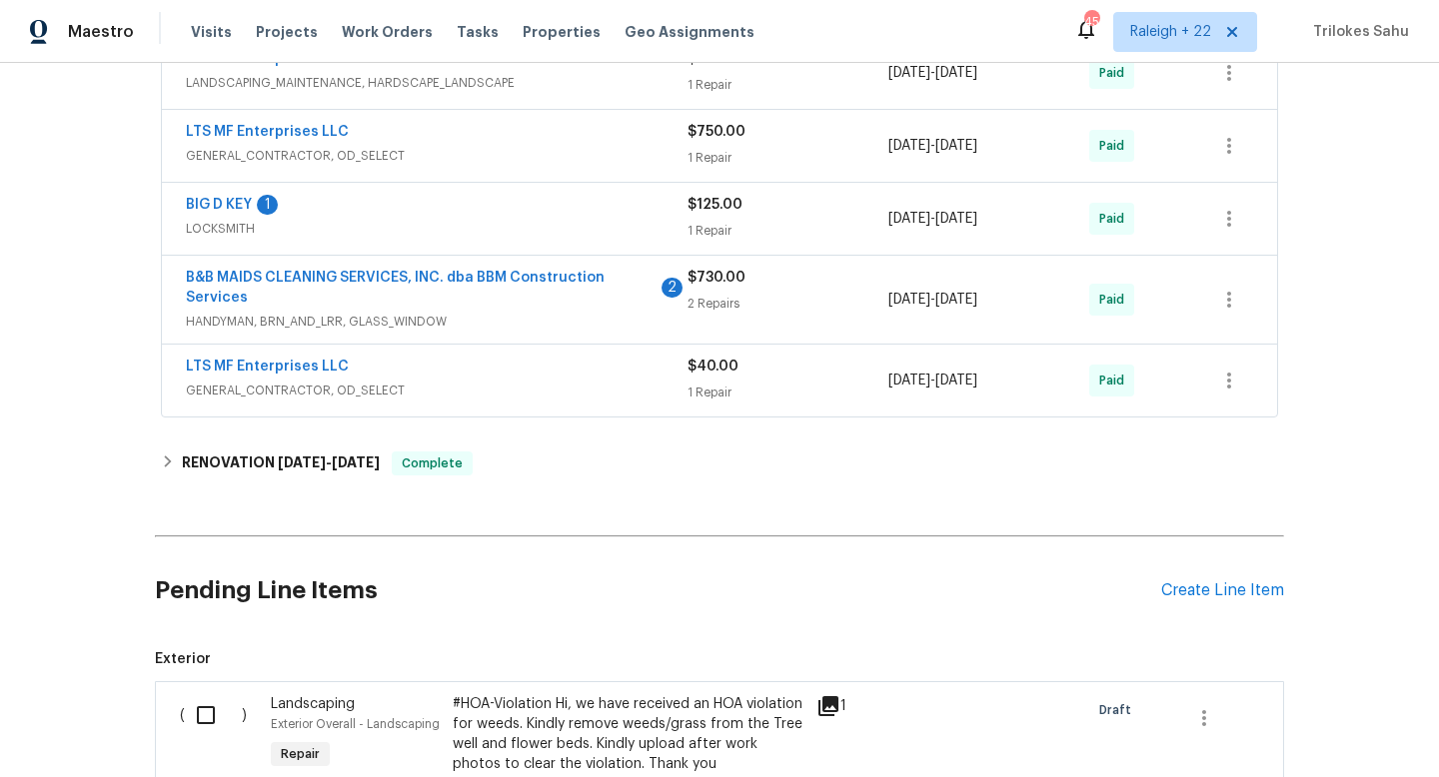
scroll to position [1103, 0]
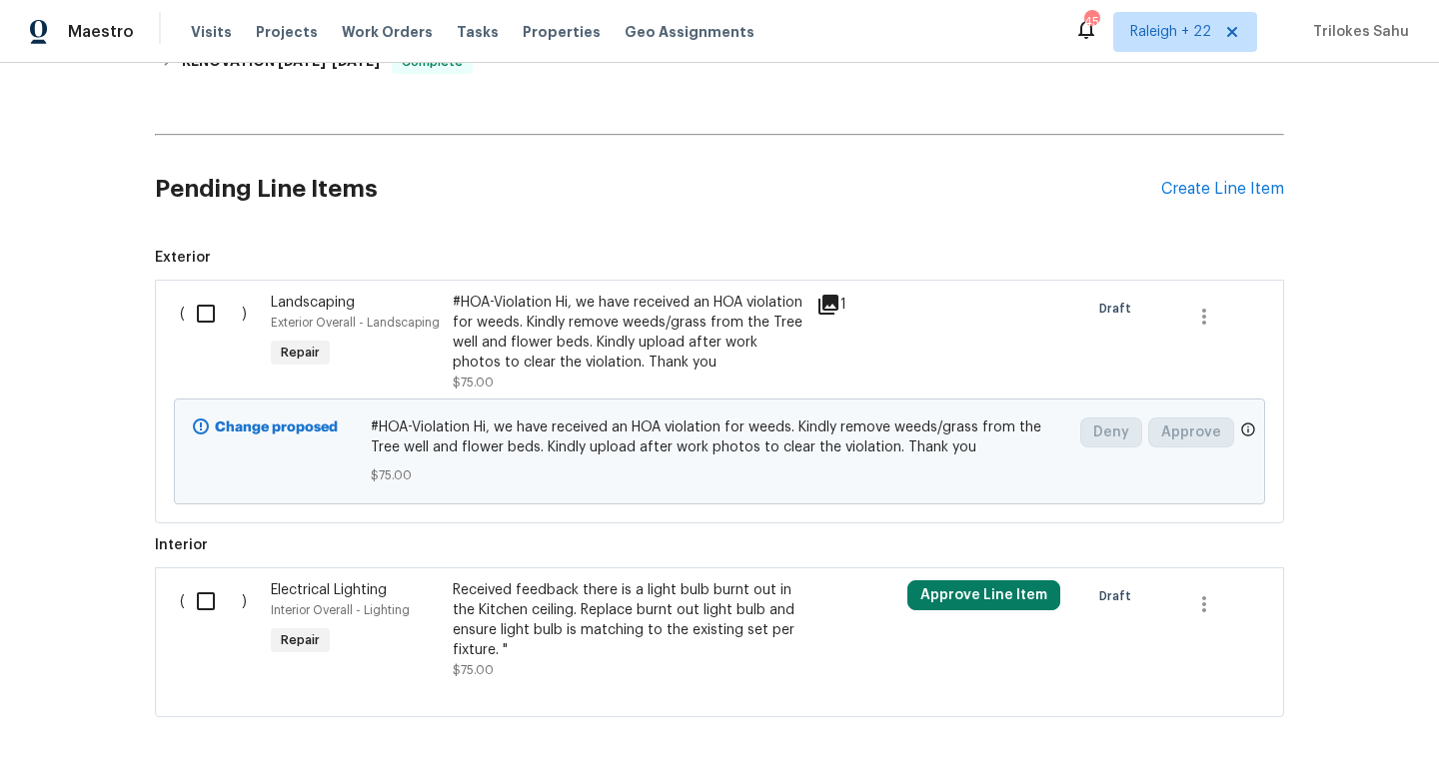
click at [207, 304] on input "checkbox" at bounding box center [213, 314] width 57 height 42
checkbox input "true"
click at [1307, 729] on span "Create Work Order" at bounding box center [1324, 727] width 133 height 25
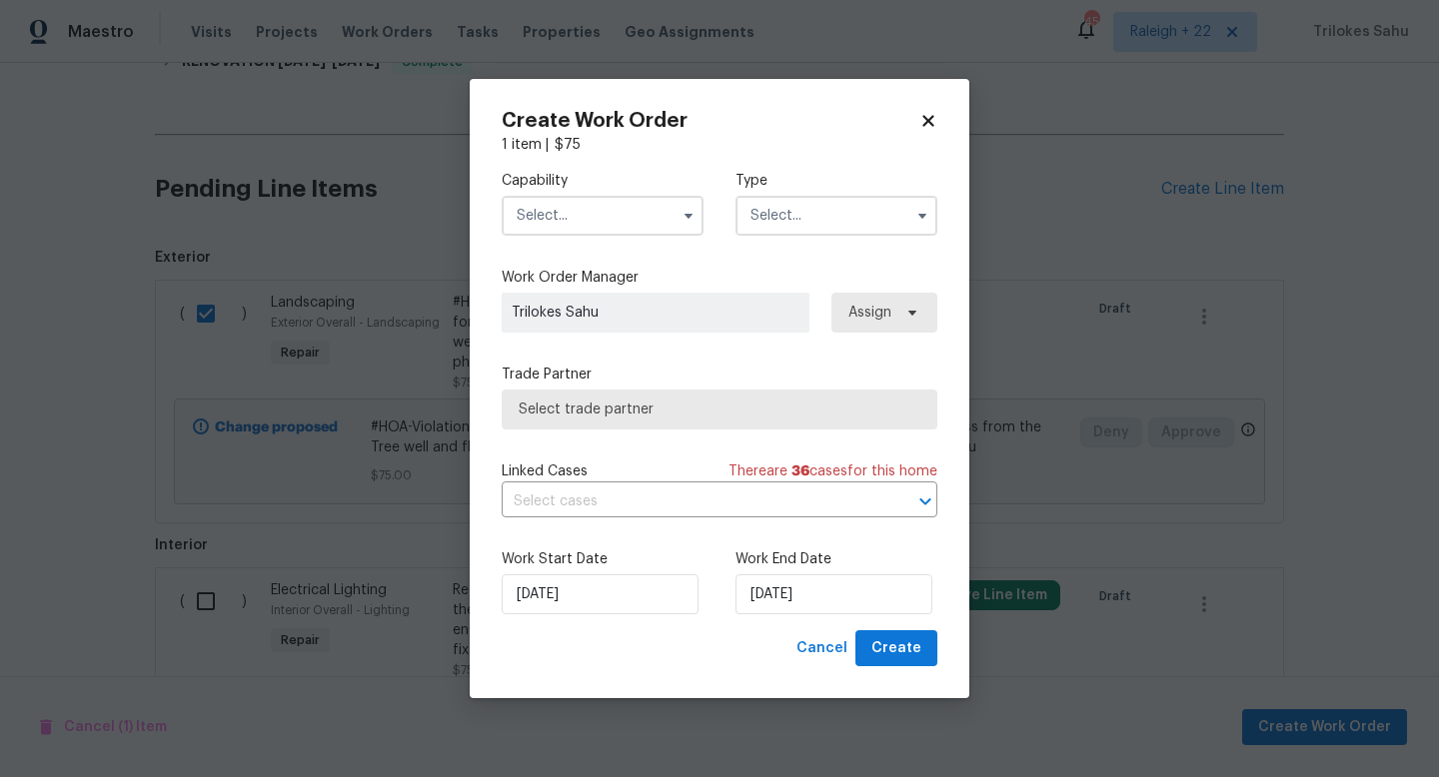
click at [608, 209] on input "text" at bounding box center [603, 216] width 202 height 40
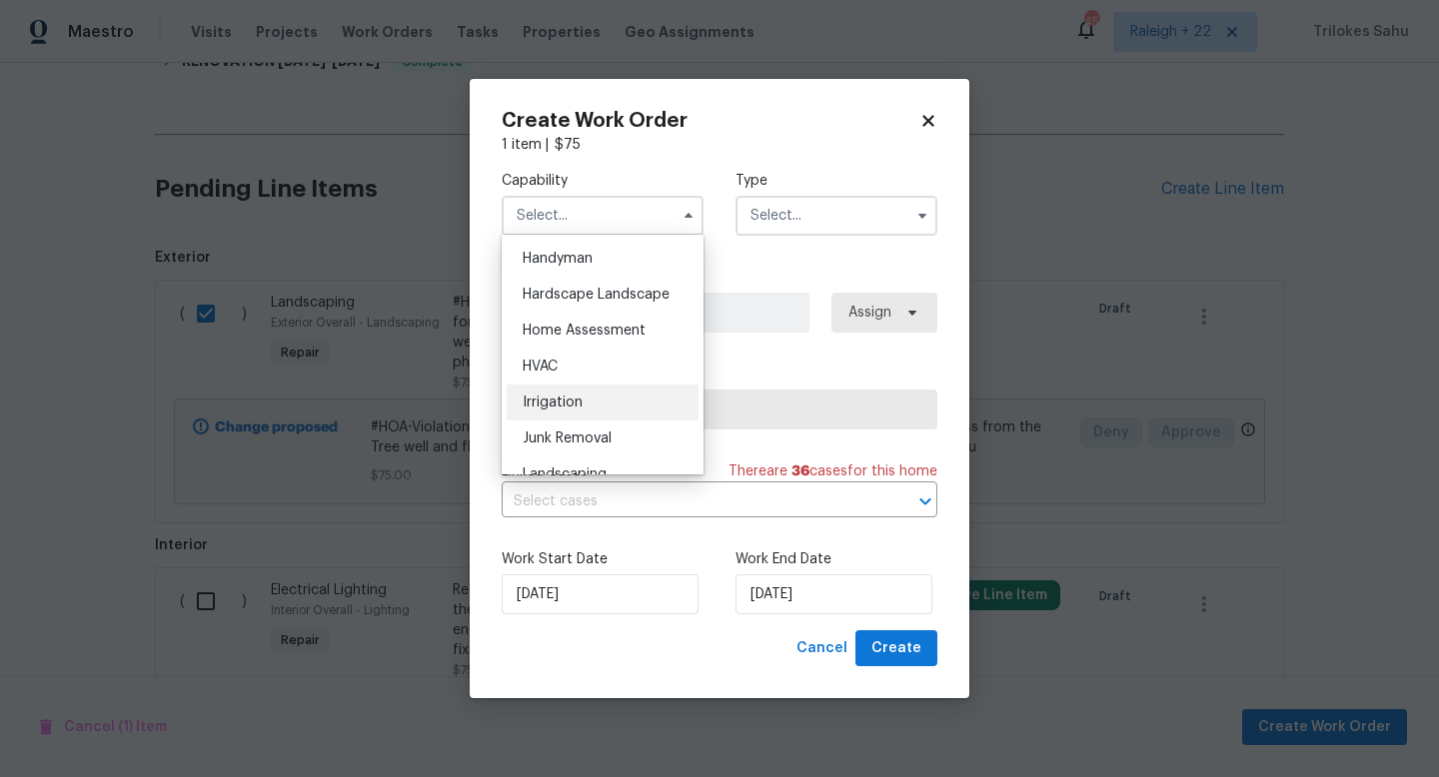
scroll to position [1102, 0]
click at [599, 274] on div "Hardscape Landscape" at bounding box center [603, 291] width 192 height 36
type input "Hardscape Landscape"
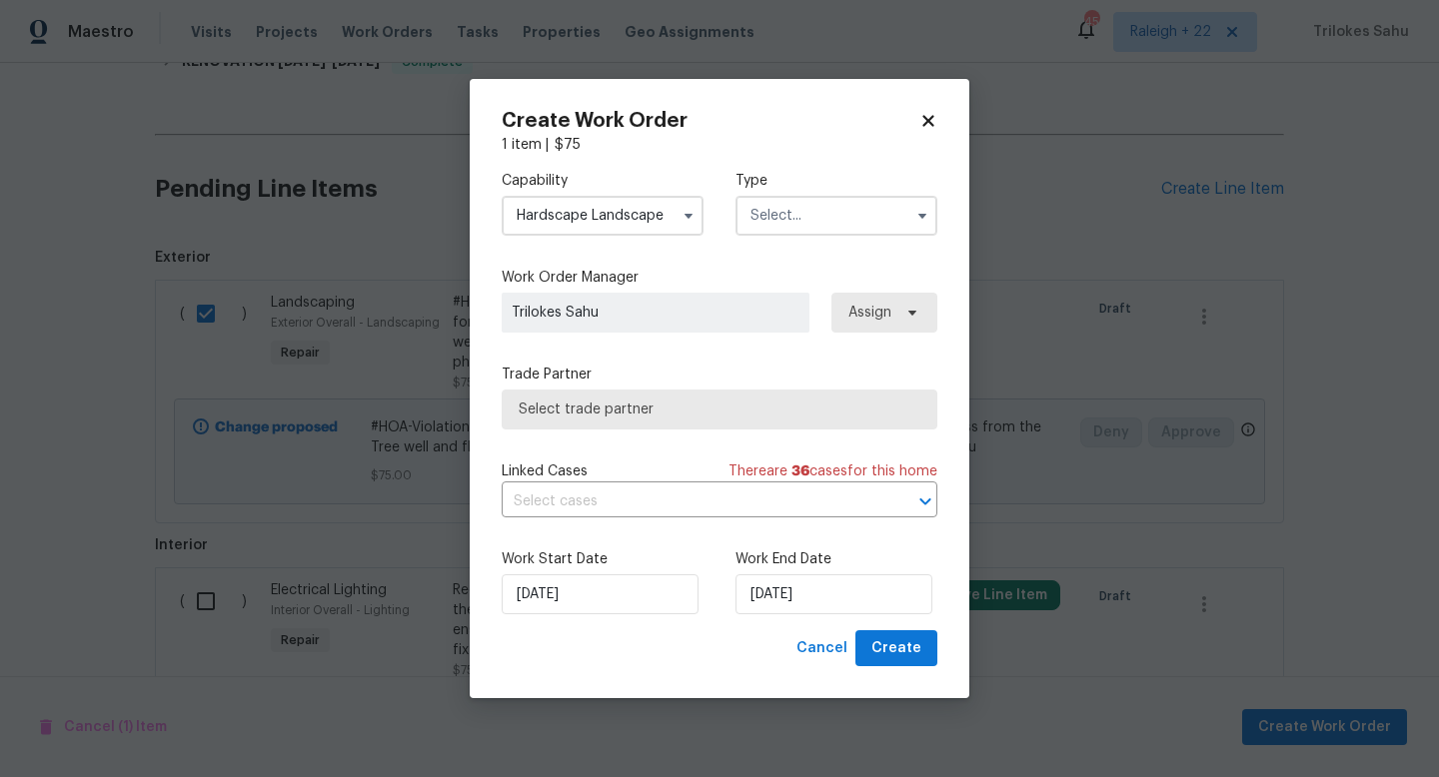
click at [853, 214] on input "text" at bounding box center [836, 216] width 202 height 40
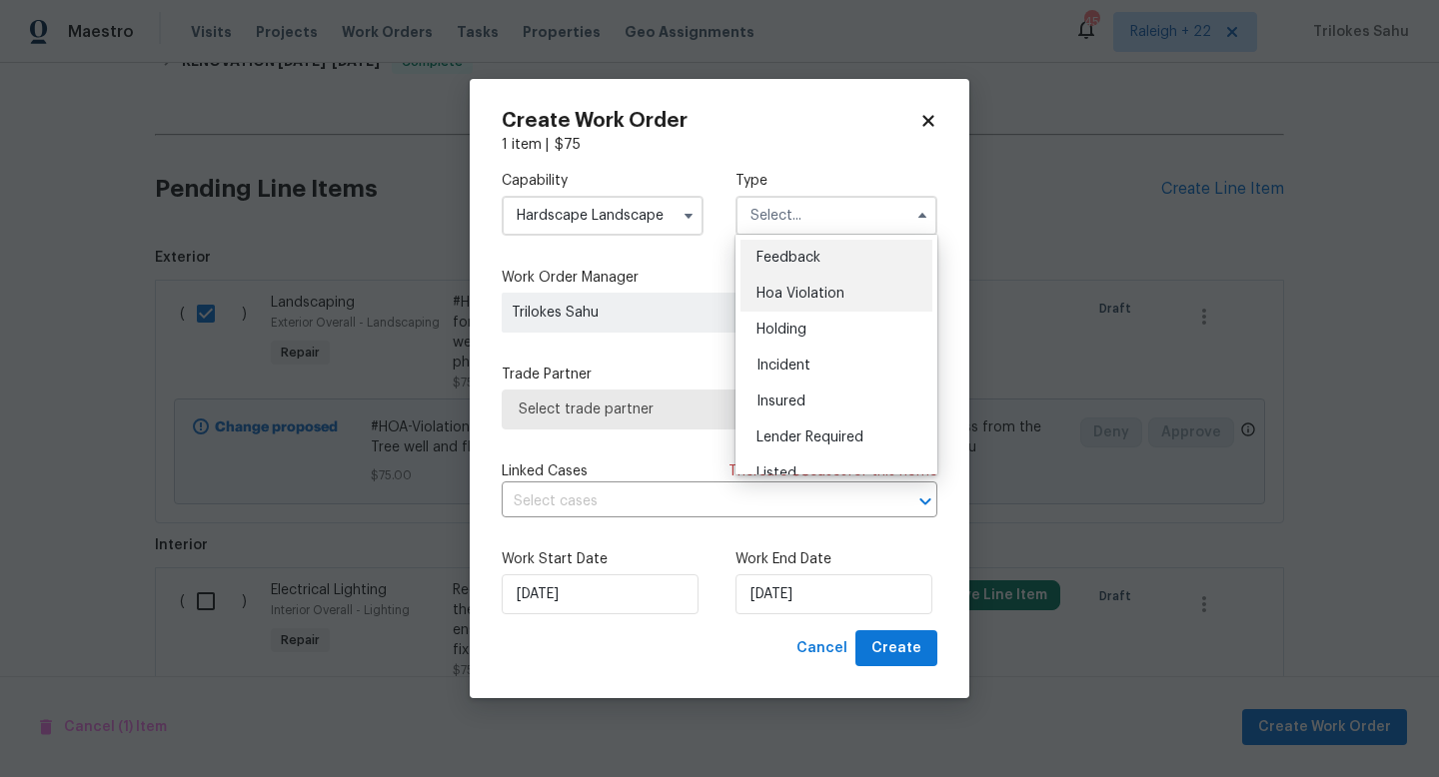
click at [794, 301] on div "Hoa Violation" at bounding box center [836, 294] width 192 height 36
type input "Hoa Violation"
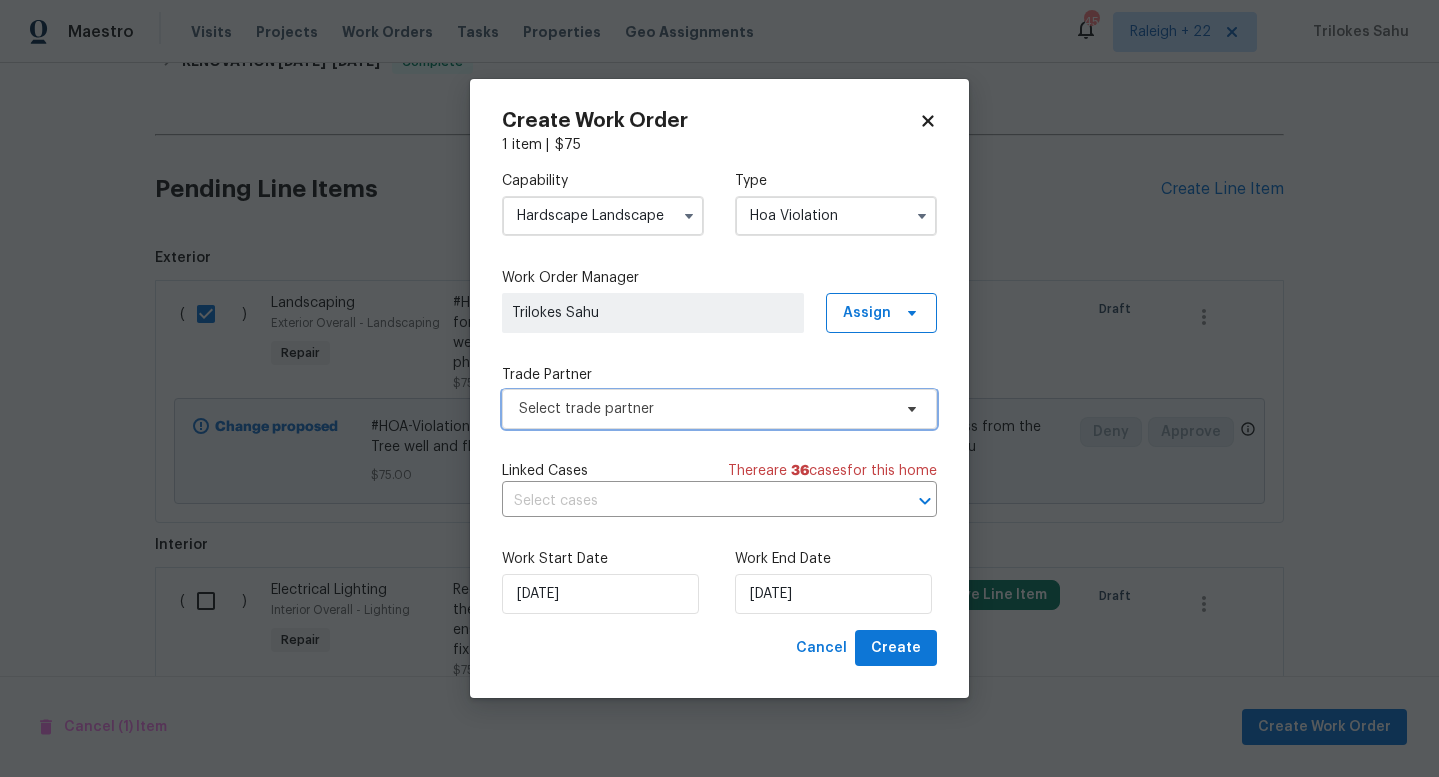
click at [665, 408] on span "Select trade partner" at bounding box center [705, 410] width 373 height 20
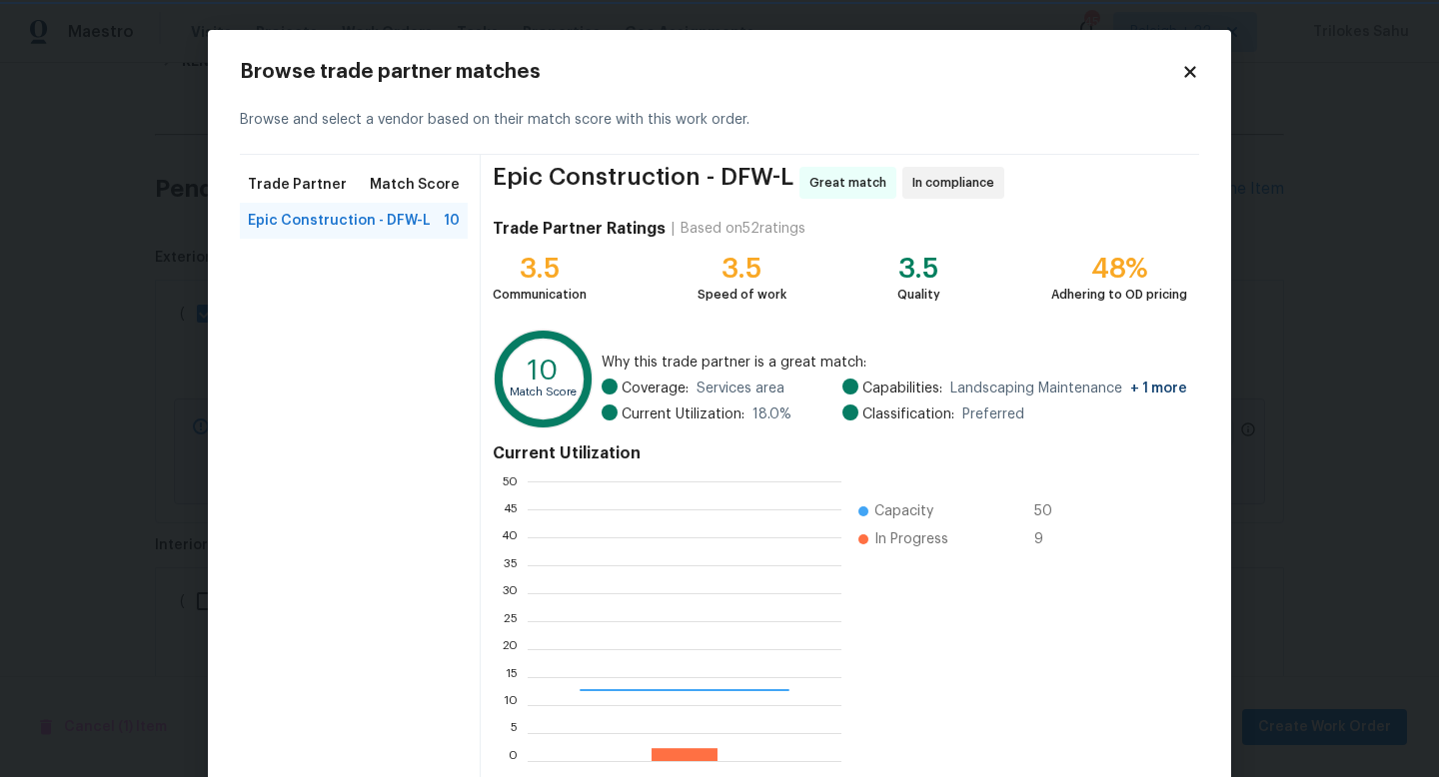
scroll to position [280, 314]
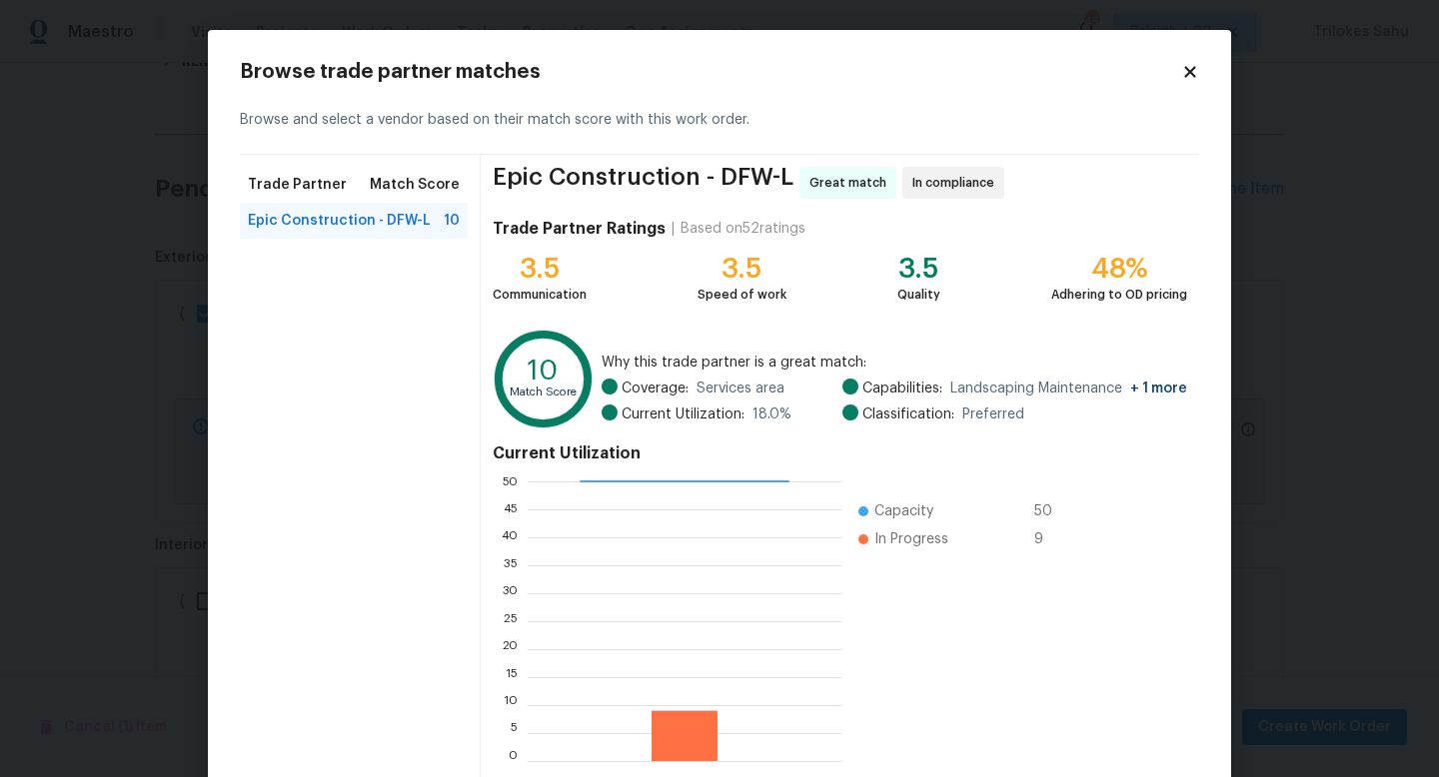
click at [1195, 73] on icon at bounding box center [1190, 72] width 18 height 18
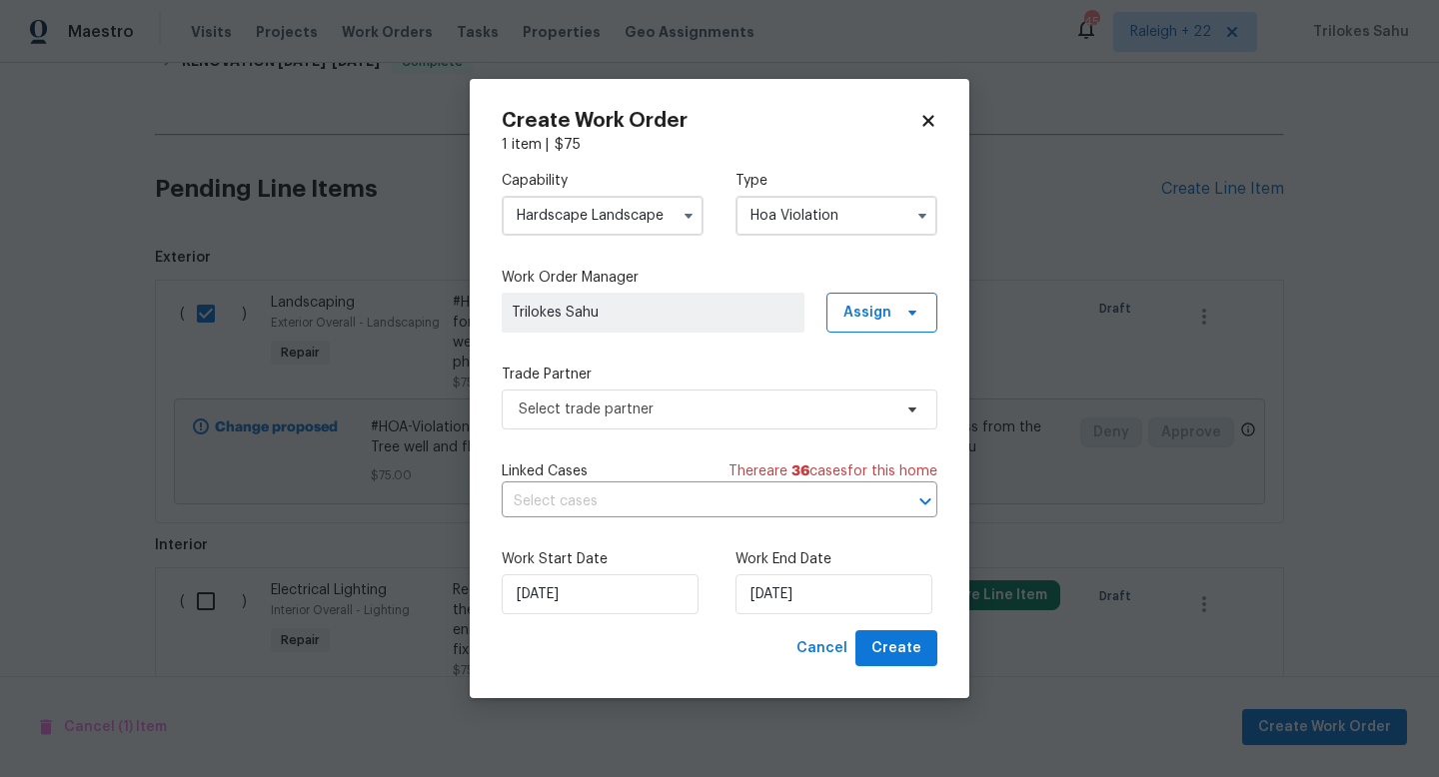
click at [641, 220] on input "Hardscape Landscape" at bounding box center [603, 216] width 202 height 40
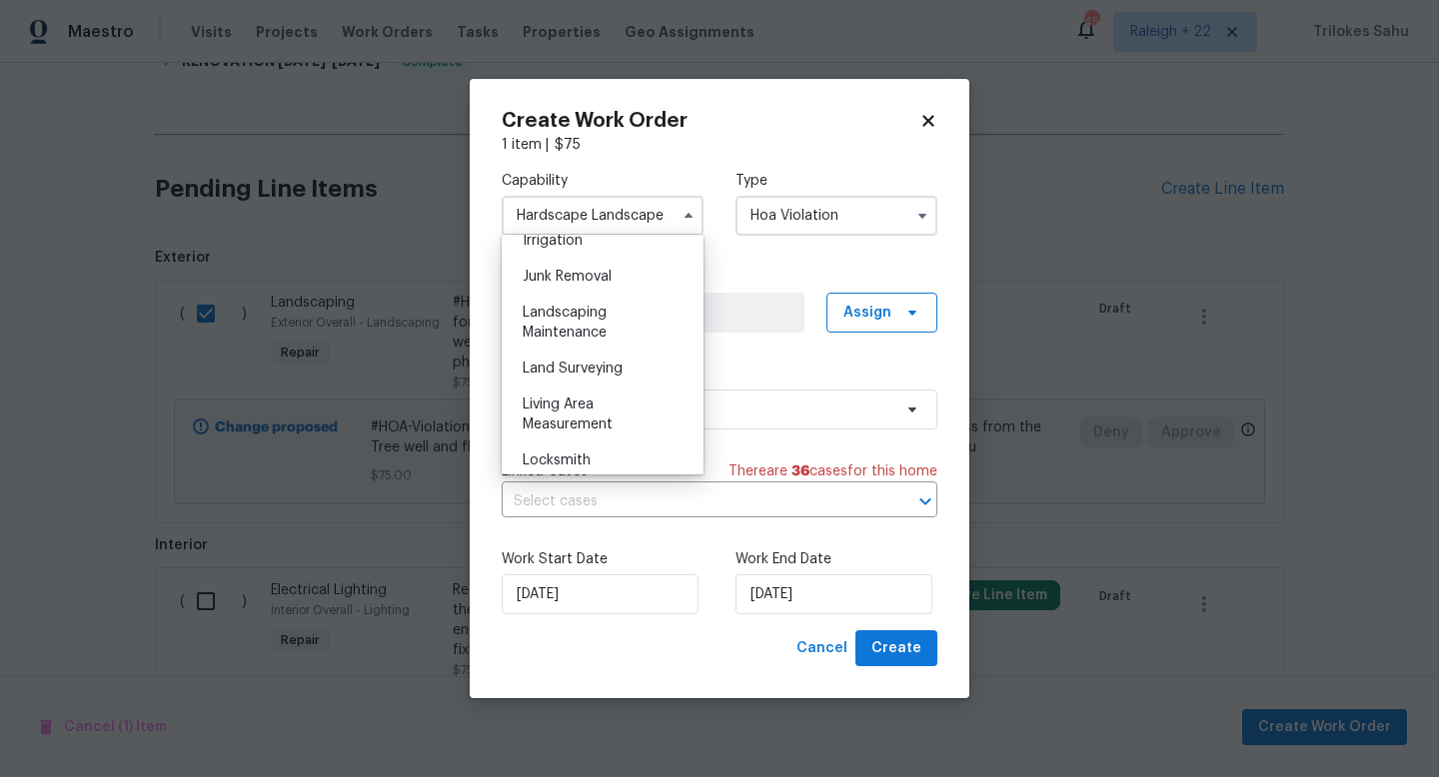
scroll to position [1294, 0]
click at [614, 295] on div "Landscaping Maintenance" at bounding box center [603, 289] width 192 height 56
type input "Landscaping Maintenance"
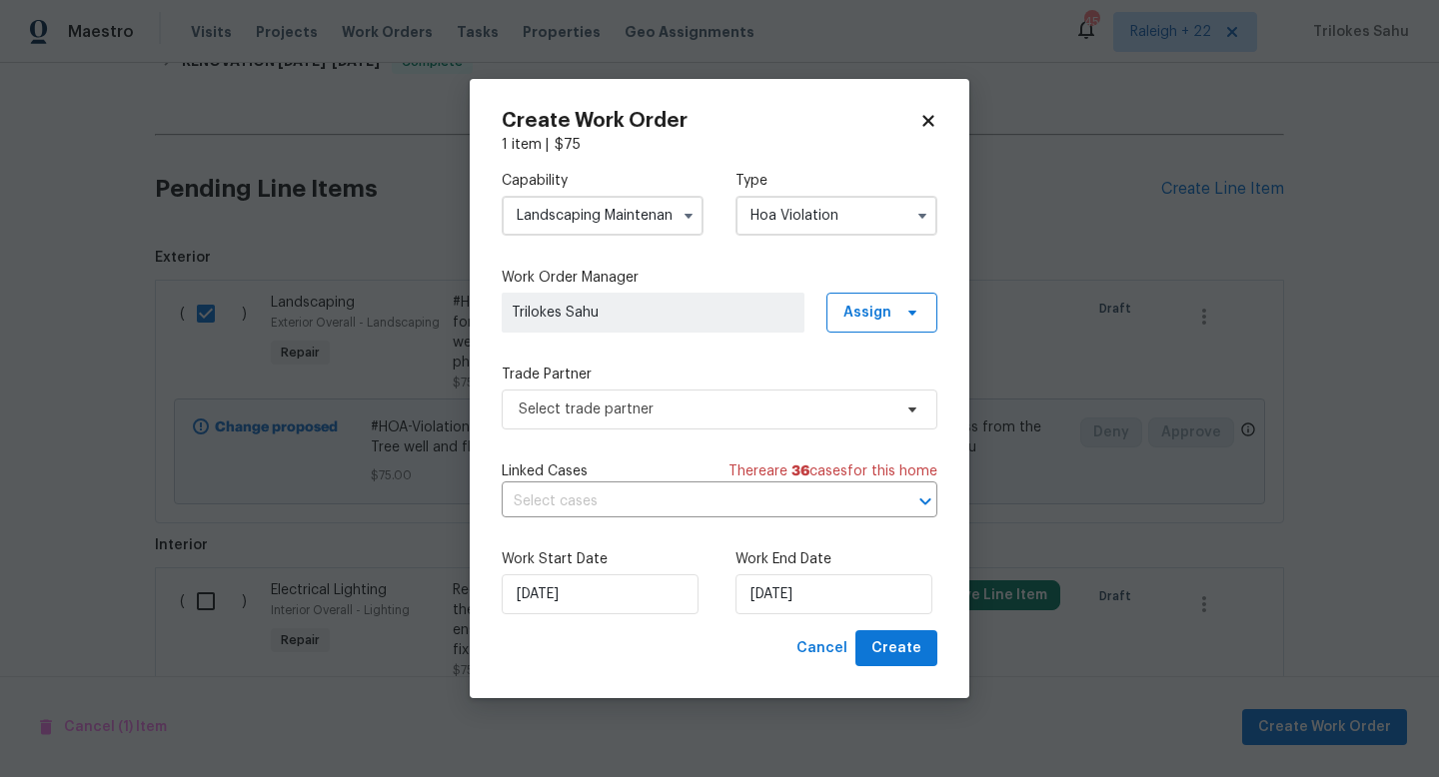
click at [755, 519] on div "Capability Landscaping Maintenance Type Hoa Violation Work Order Manager Trilok…" at bounding box center [720, 393] width 436 height 476
click at [755, 511] on input "text" at bounding box center [692, 502] width 380 height 31
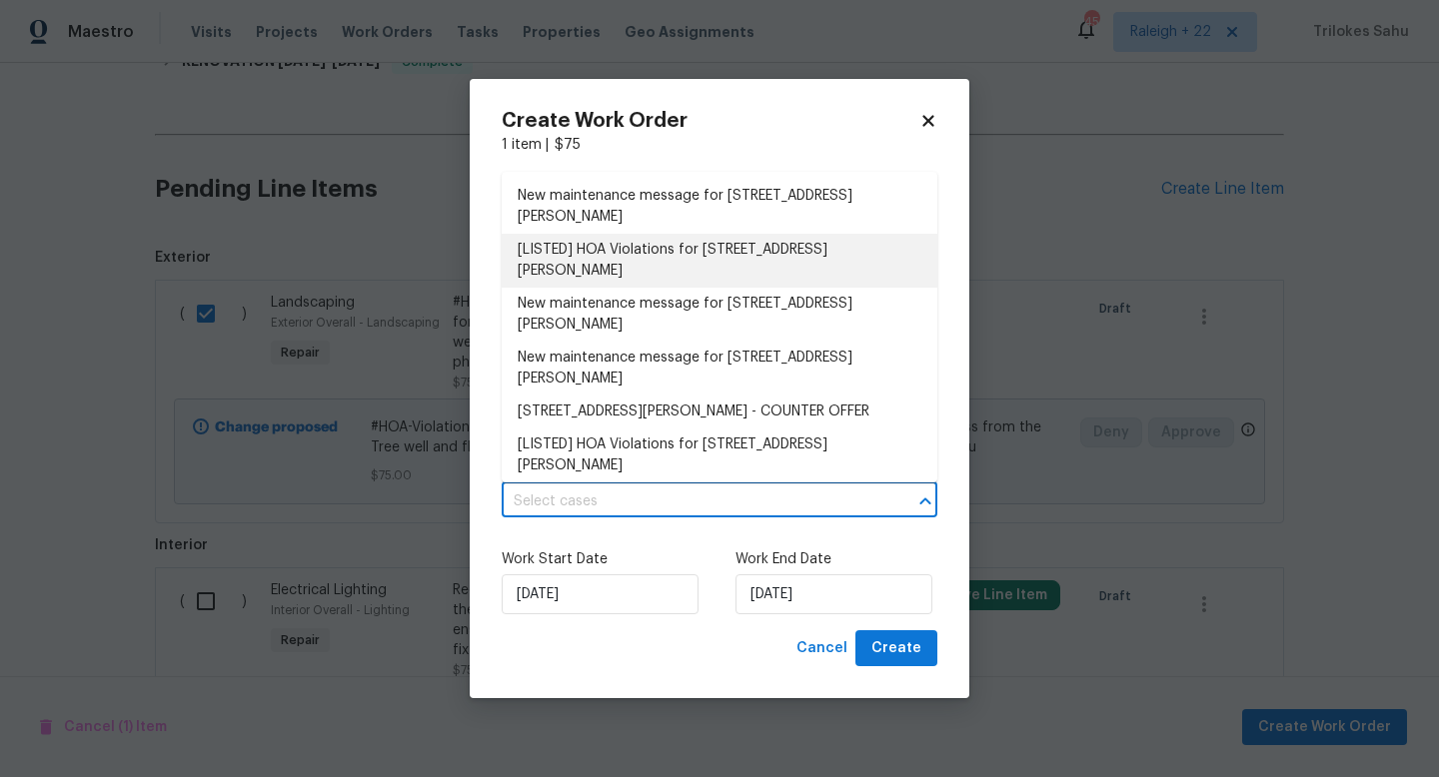
click at [653, 284] on li "[LISTED] HOA Violations for 5401 Tuscarora Trl, McKinney, TX 75070" at bounding box center [720, 261] width 436 height 54
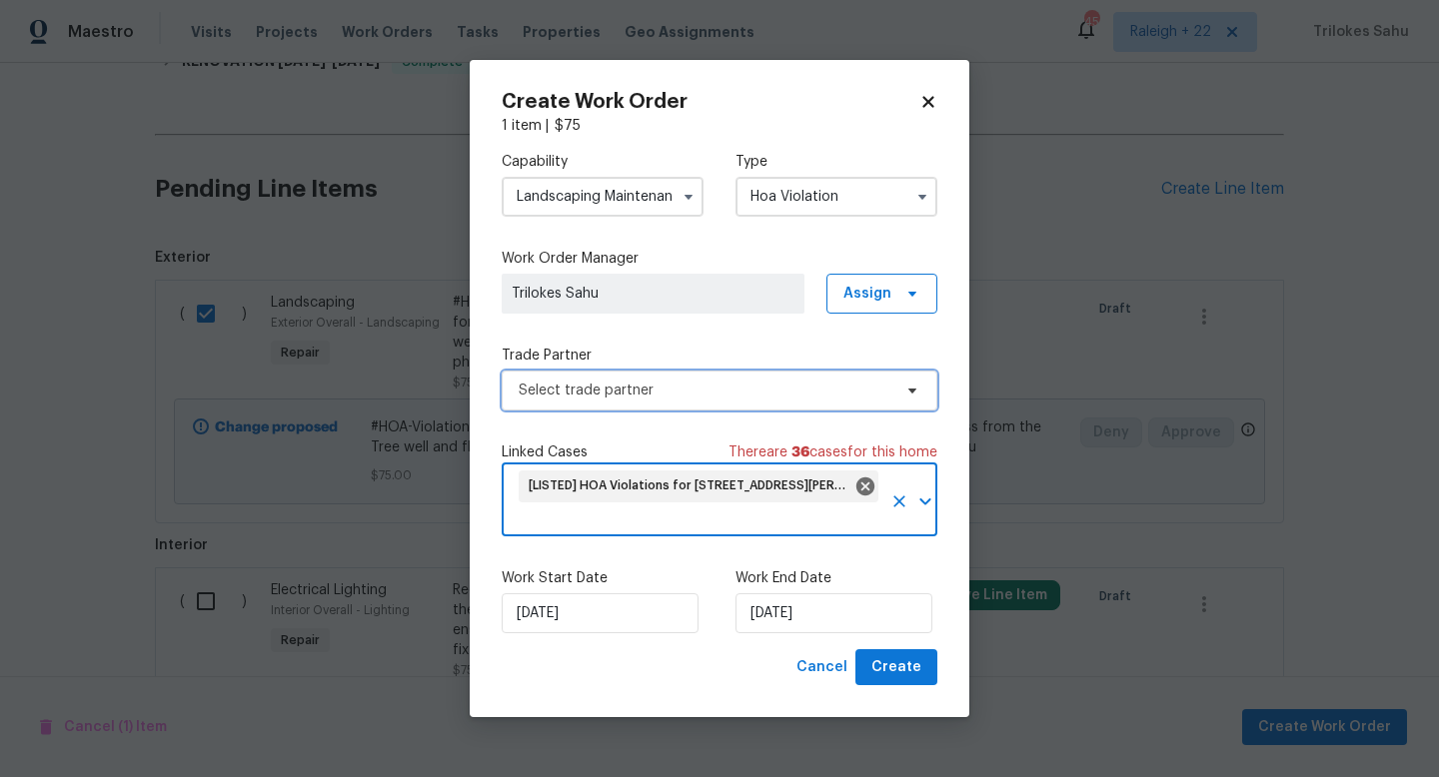
click at [652, 390] on span "Select trade partner" at bounding box center [705, 391] width 373 height 20
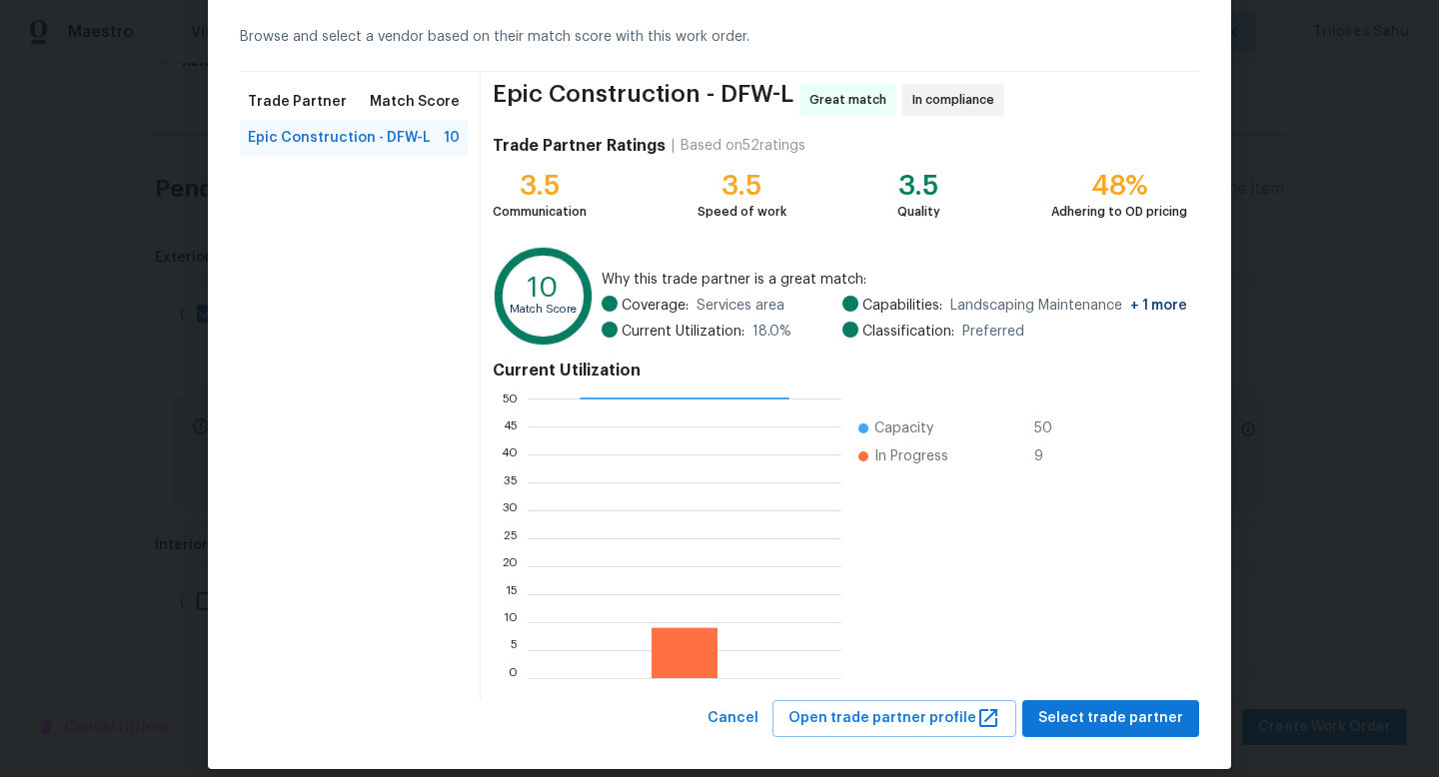
scroll to position [88, 0]
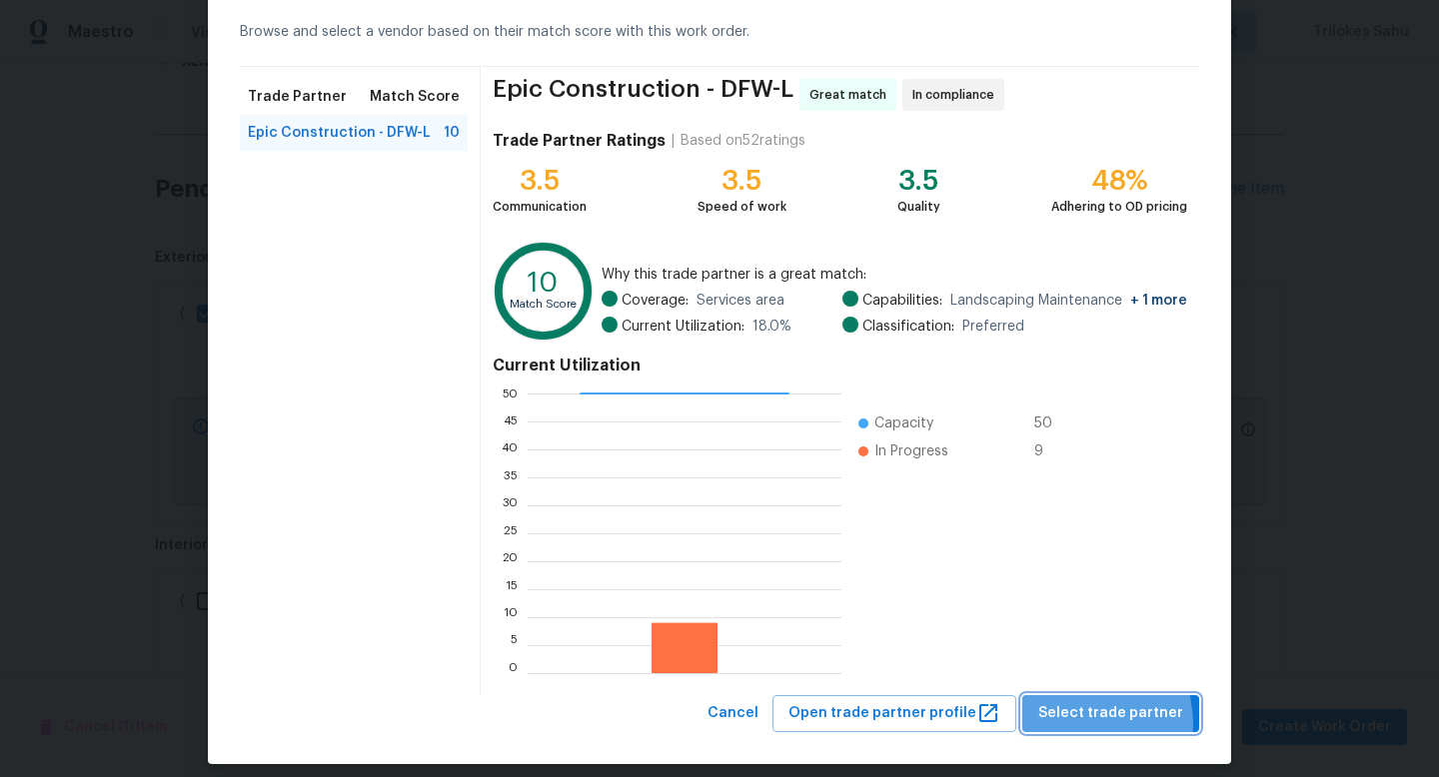
click at [1074, 724] on span "Select trade partner" at bounding box center [1110, 713] width 145 height 25
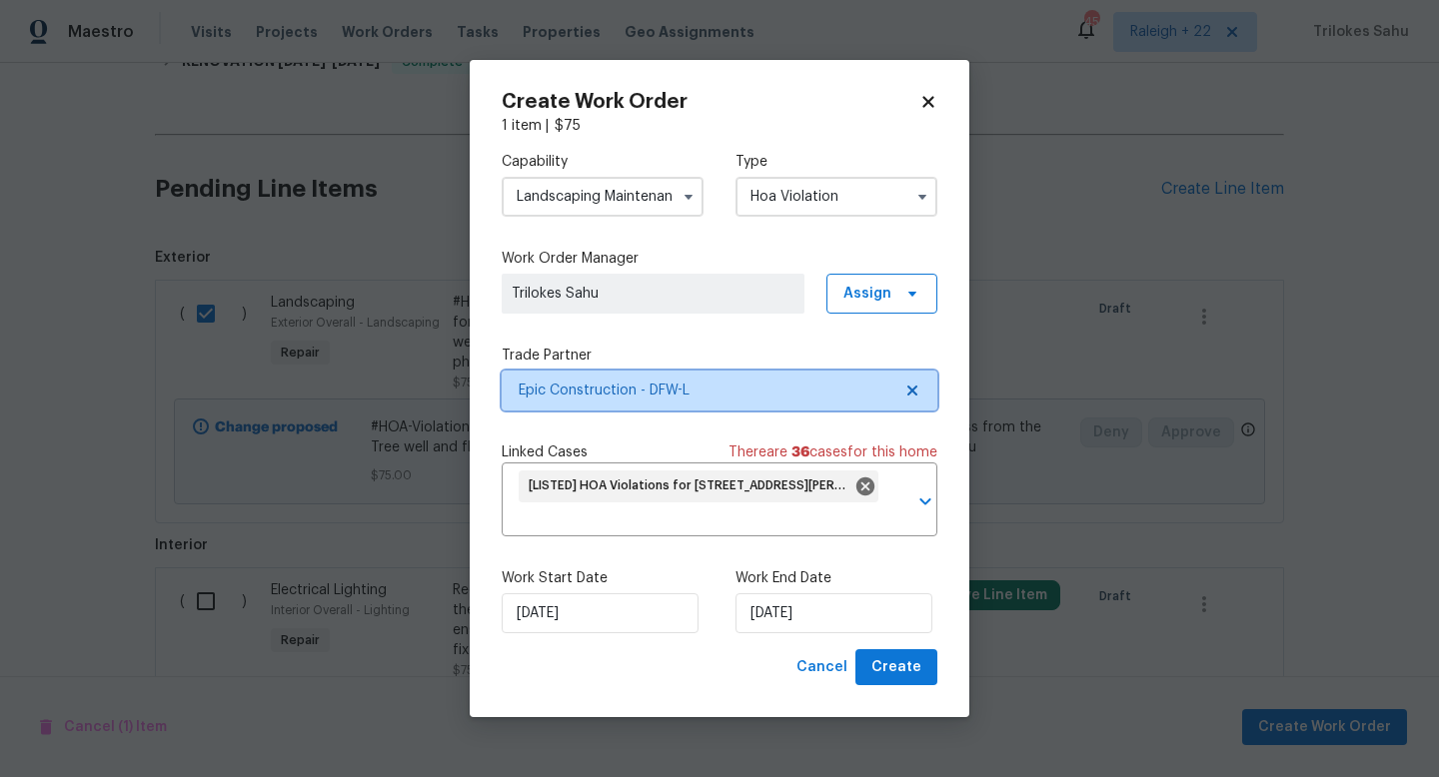
scroll to position [0, 0]
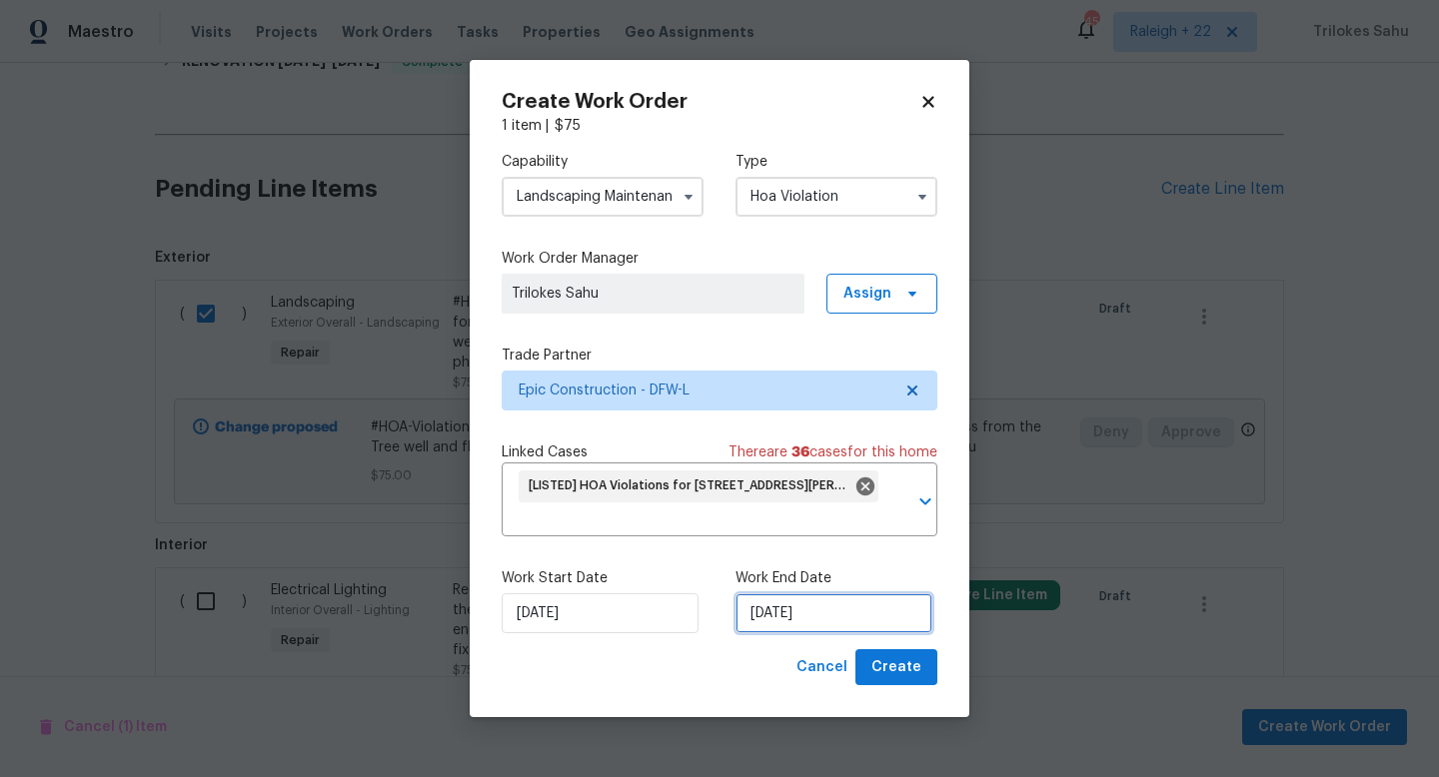
click at [846, 619] on input "26/08/2025" at bounding box center [833, 613] width 197 height 40
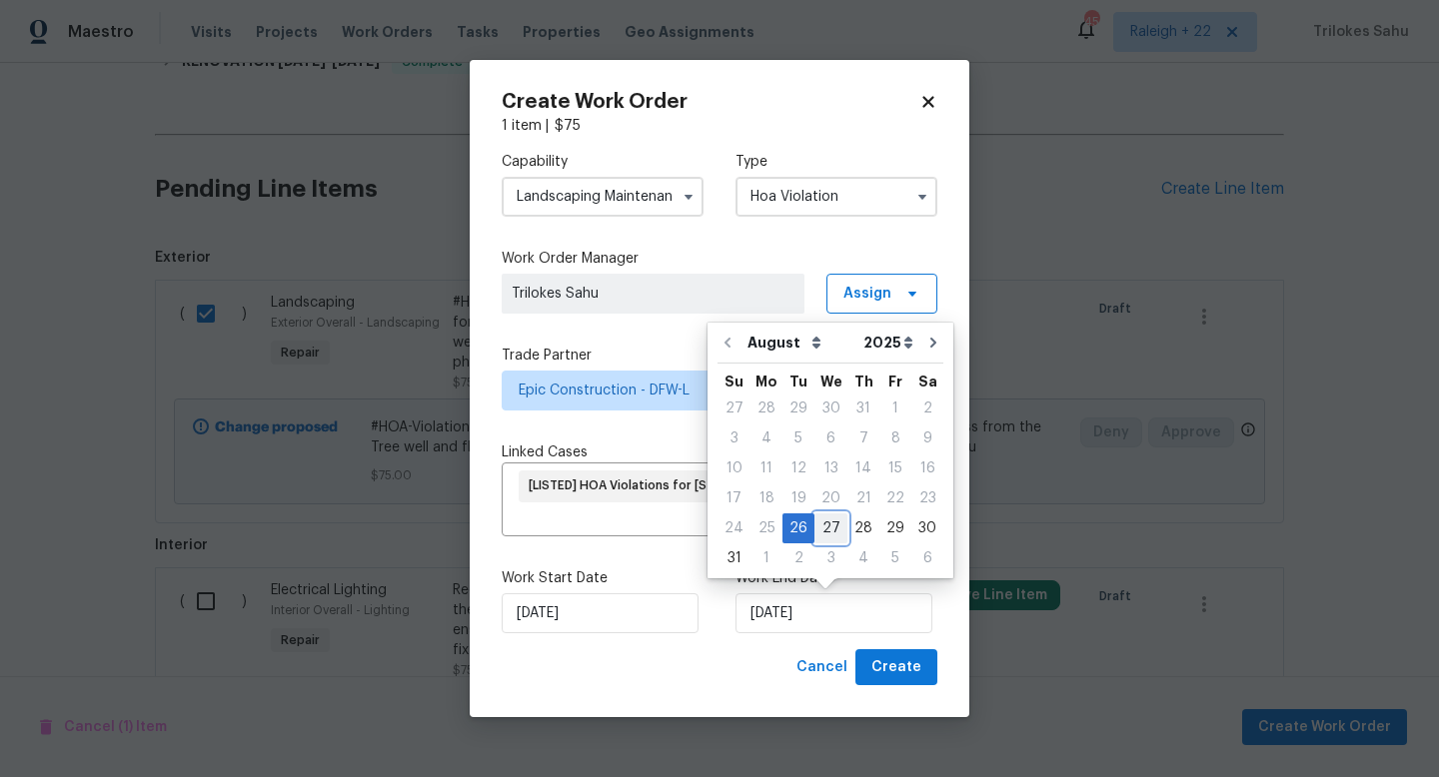
click at [819, 540] on div "27" at bounding box center [830, 529] width 33 height 28
type input "27/08/2025"
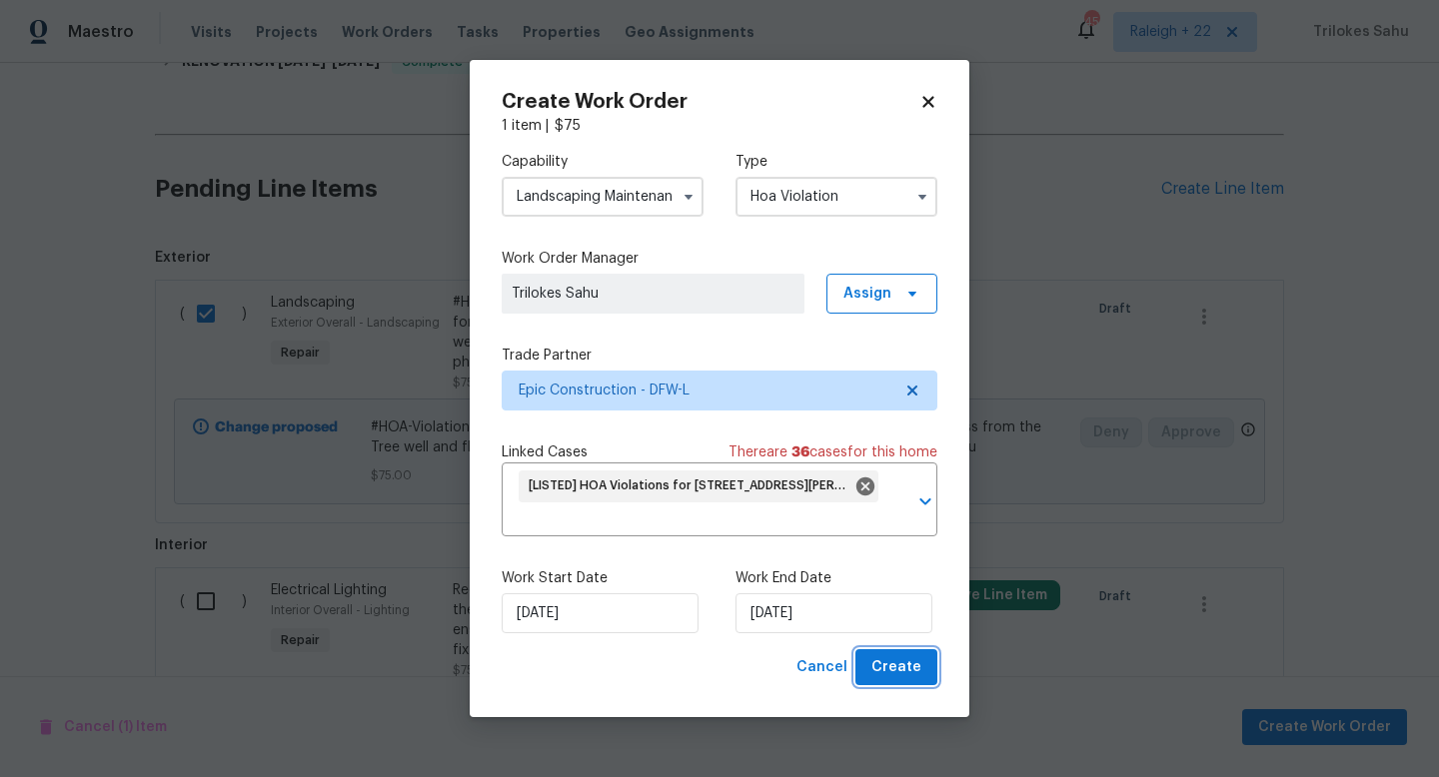
click at [876, 661] on span "Create" at bounding box center [896, 667] width 50 height 25
checkbox input "false"
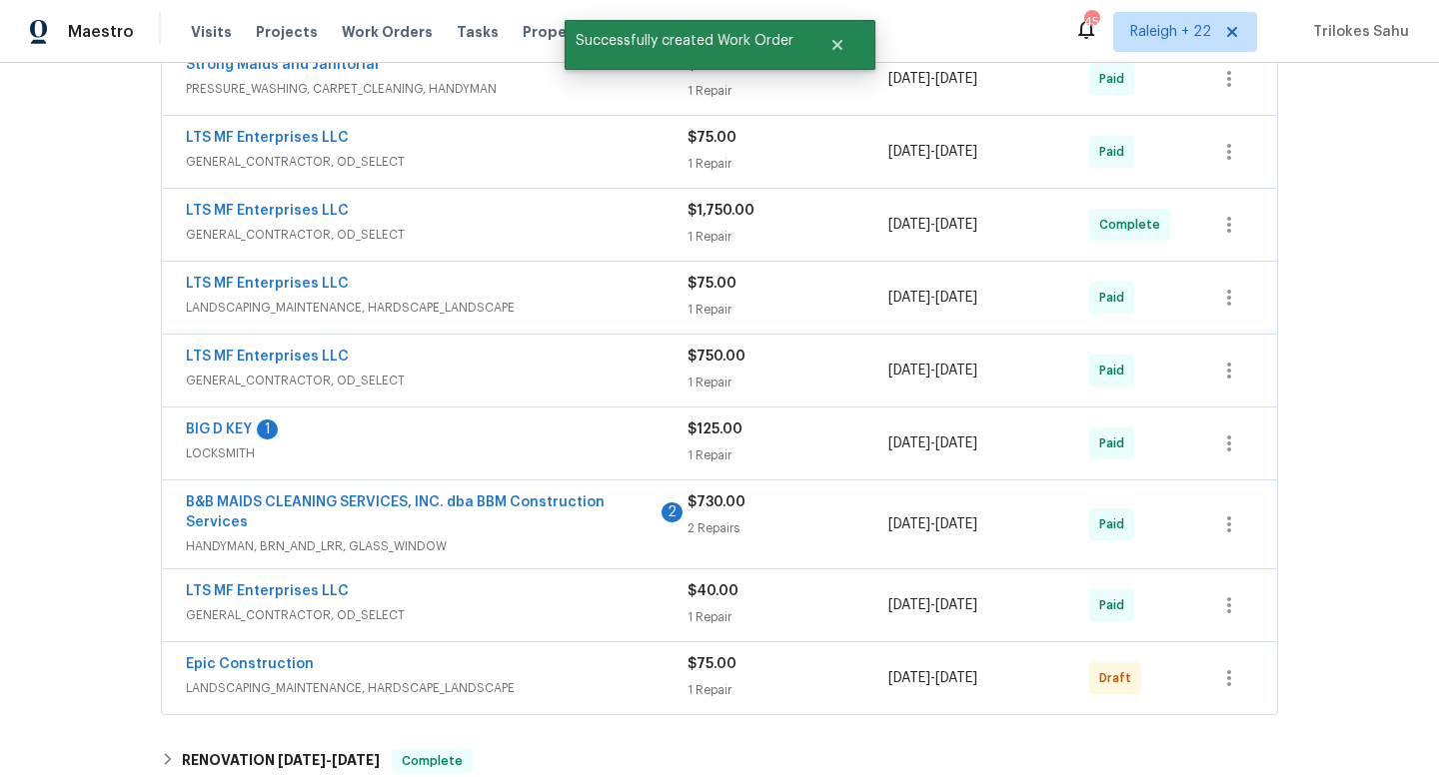
scroll to position [635, 0]
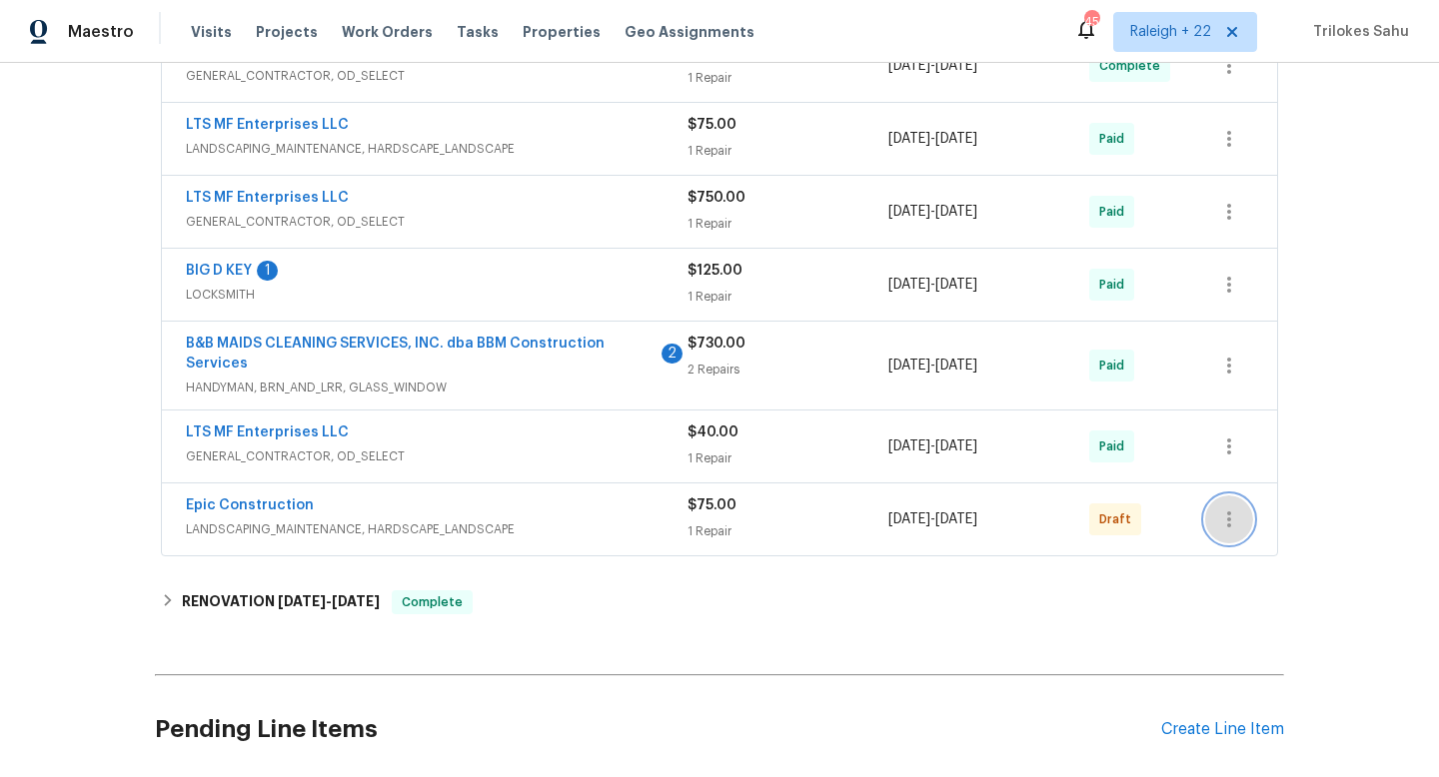
click at [1228, 531] on icon "button" at bounding box center [1229, 520] width 24 height 24
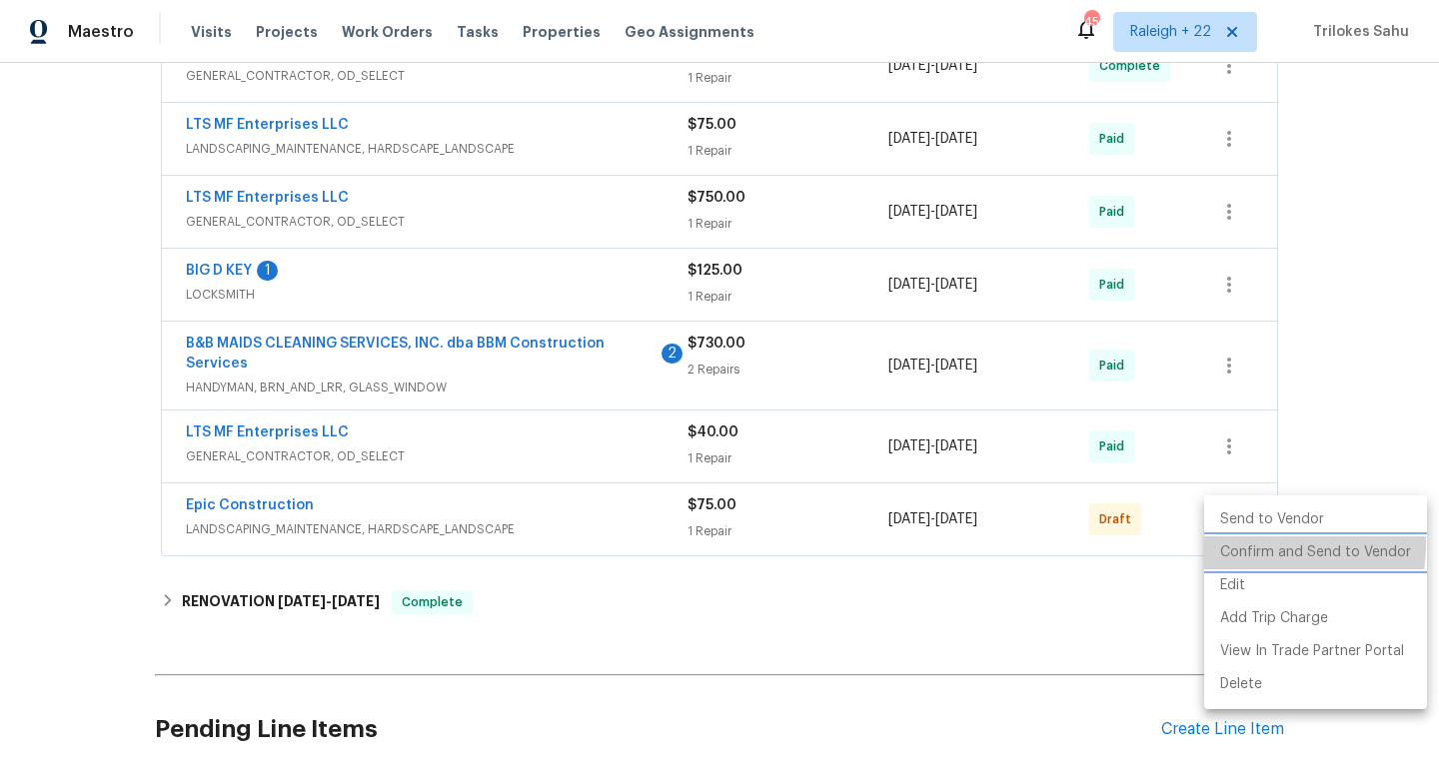
click at [1247, 545] on li "Confirm and Send to Vendor" at bounding box center [1315, 553] width 223 height 33
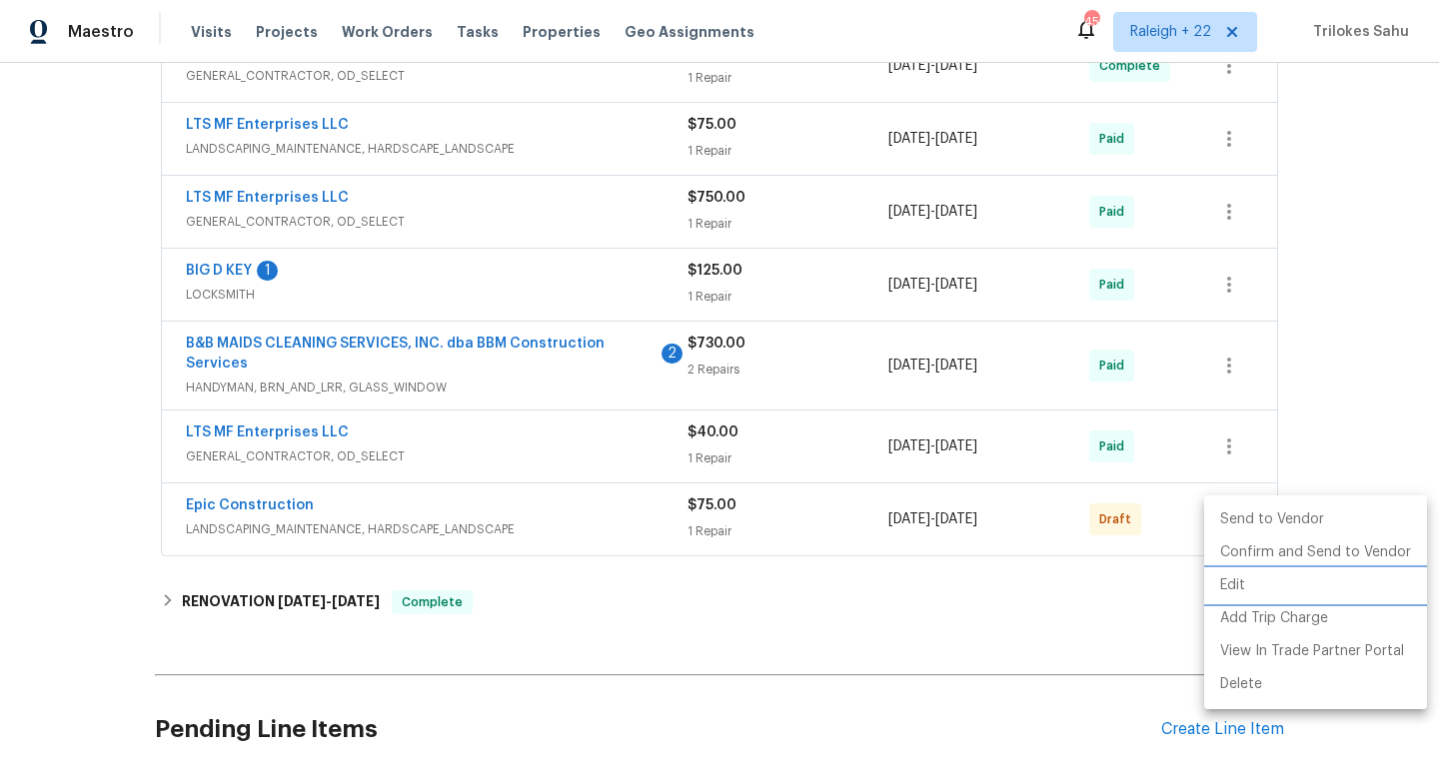
scroll to position [0, 0]
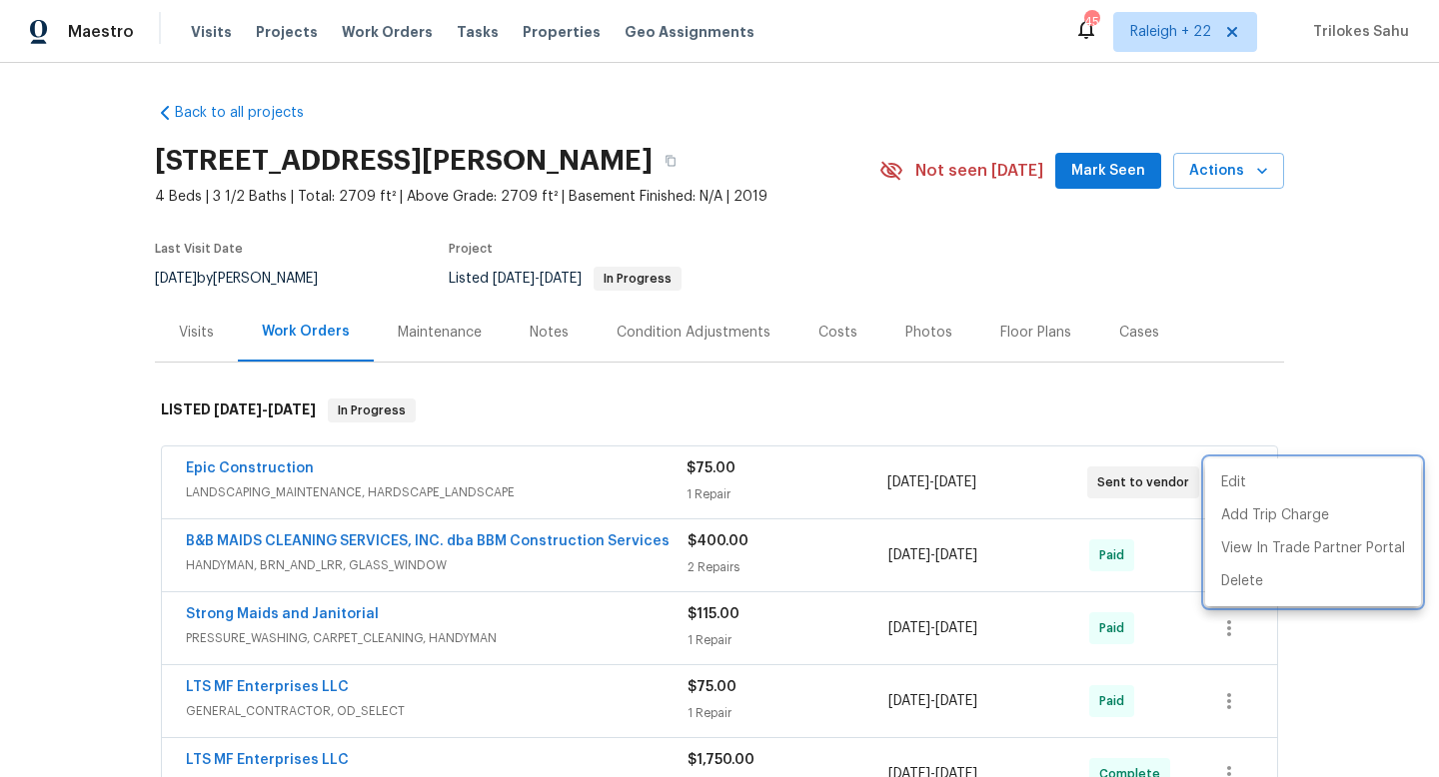
drag, startPoint x: 316, startPoint y: 469, endPoint x: 188, endPoint y: 469, distance: 127.9
click at [188, 469] on div at bounding box center [719, 388] width 1439 height 777
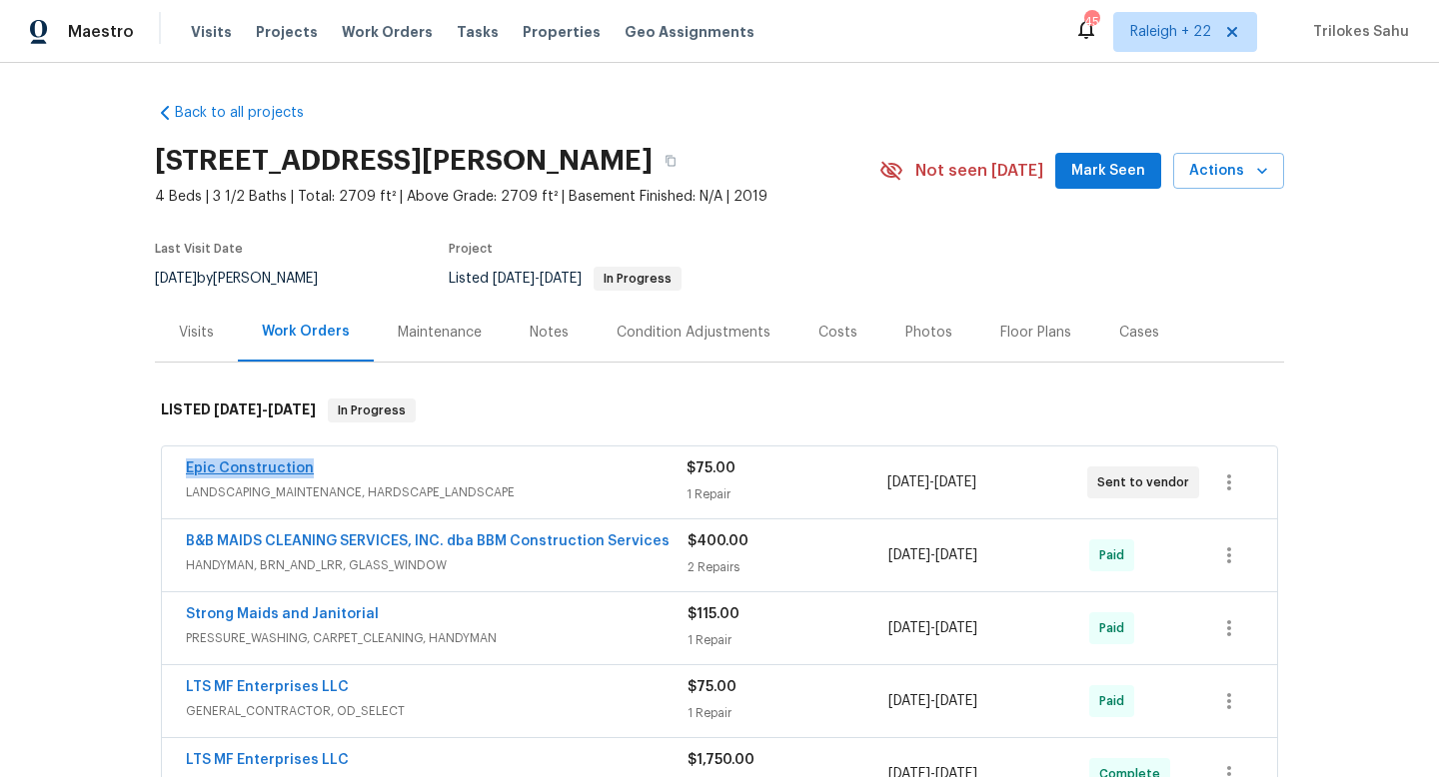
drag, startPoint x: 331, startPoint y: 472, endPoint x: 187, endPoint y: 473, distance: 143.9
click at [187, 473] on div "Epic Construction" at bounding box center [436, 471] width 501 height 24
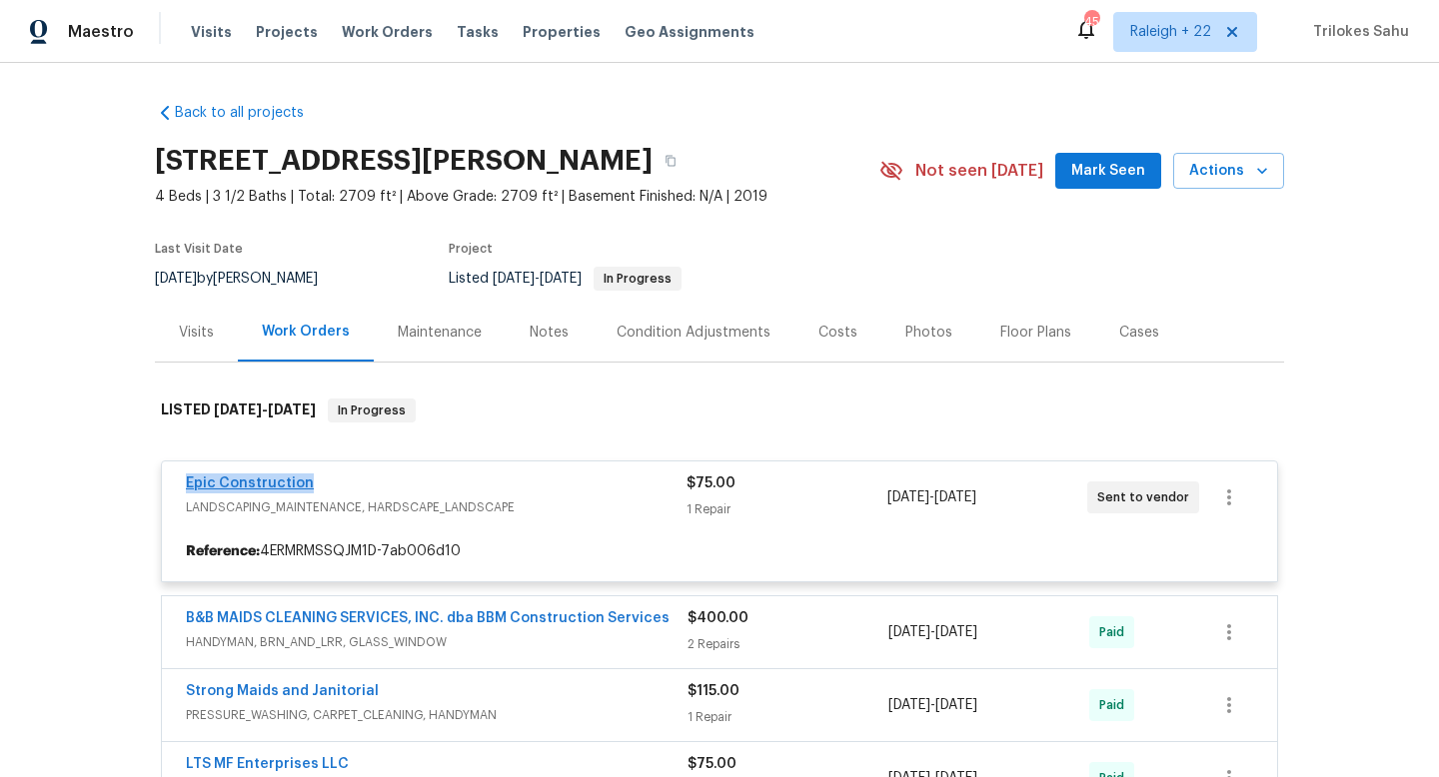
copy link "Epic Construction"
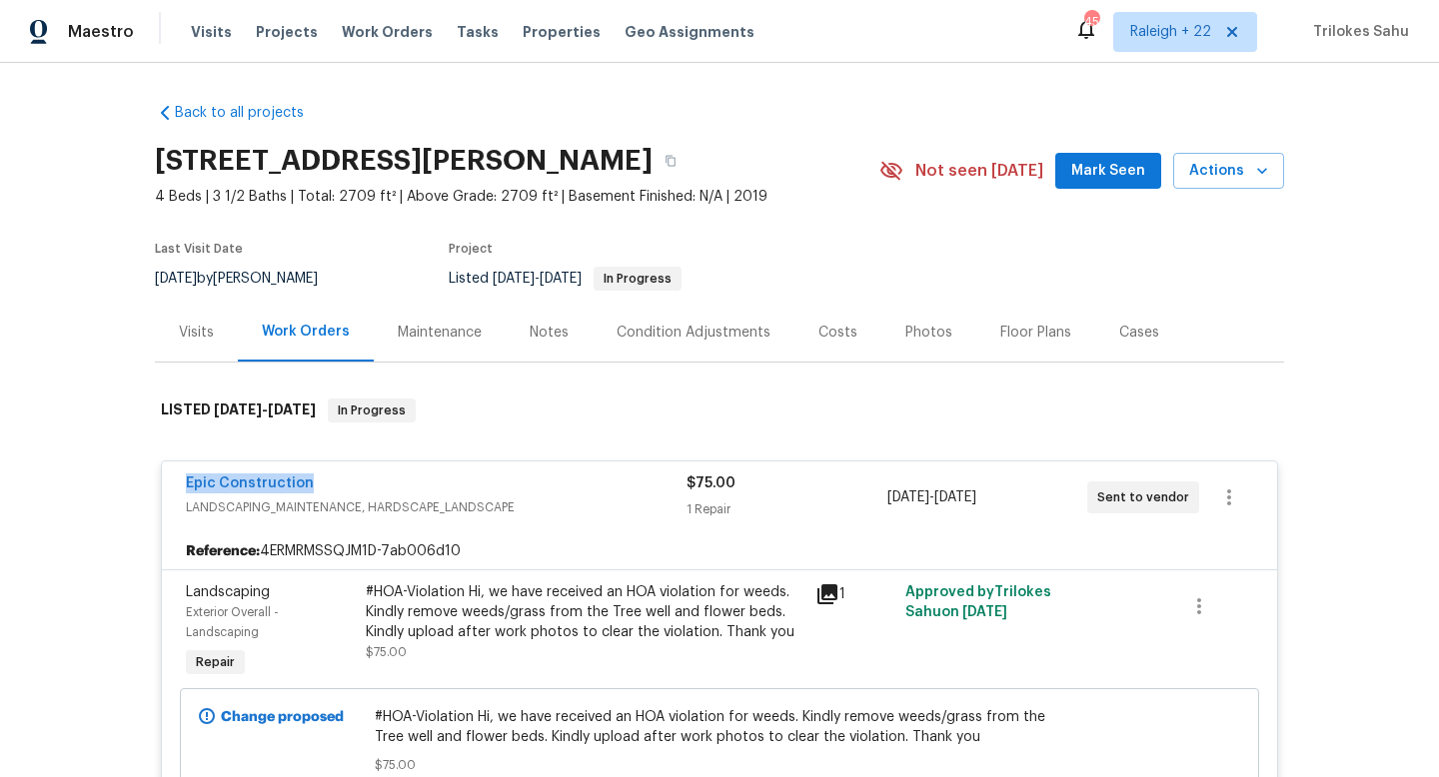
copy link "Epic Construction"
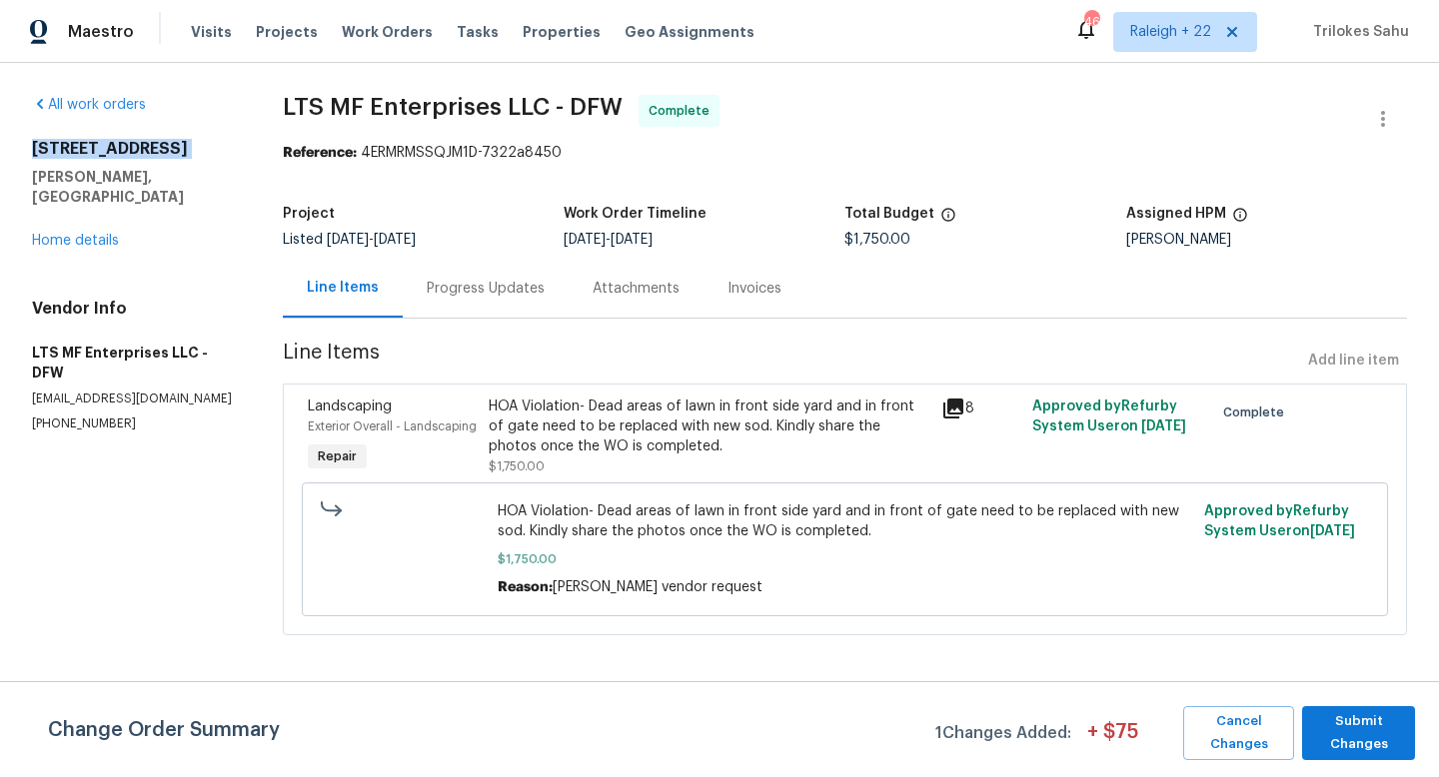
drag, startPoint x: 33, startPoint y: 148, endPoint x: 153, endPoint y: 159, distance: 120.4
click at [153, 159] on div "[STREET_ADDRESS][PERSON_NAME]" at bounding box center [133, 173] width 203 height 68
copy h2 "[STREET_ADDRESS]"
click at [516, 293] on div "Progress Updates" at bounding box center [486, 289] width 118 height 20
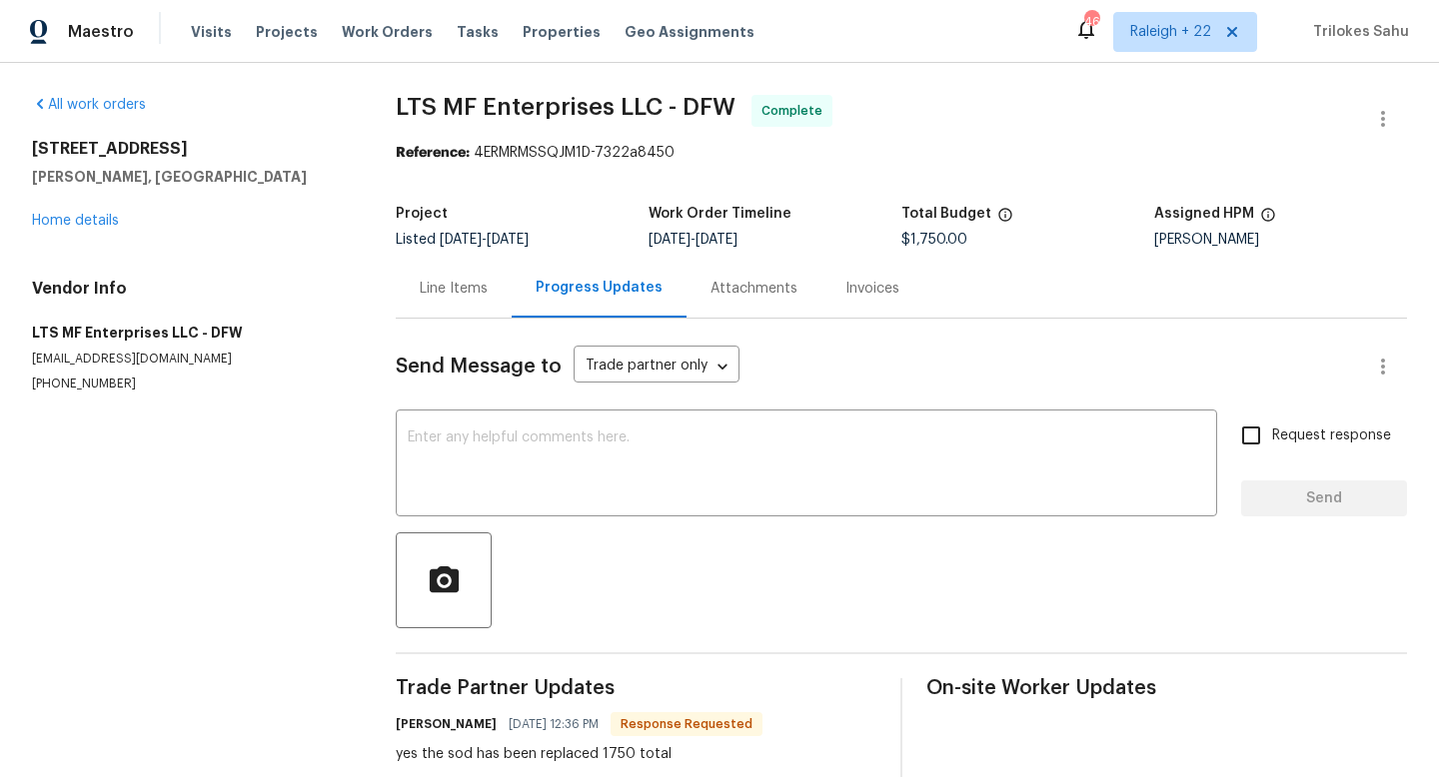
click at [440, 308] on div "Line Items" at bounding box center [454, 288] width 116 height 59
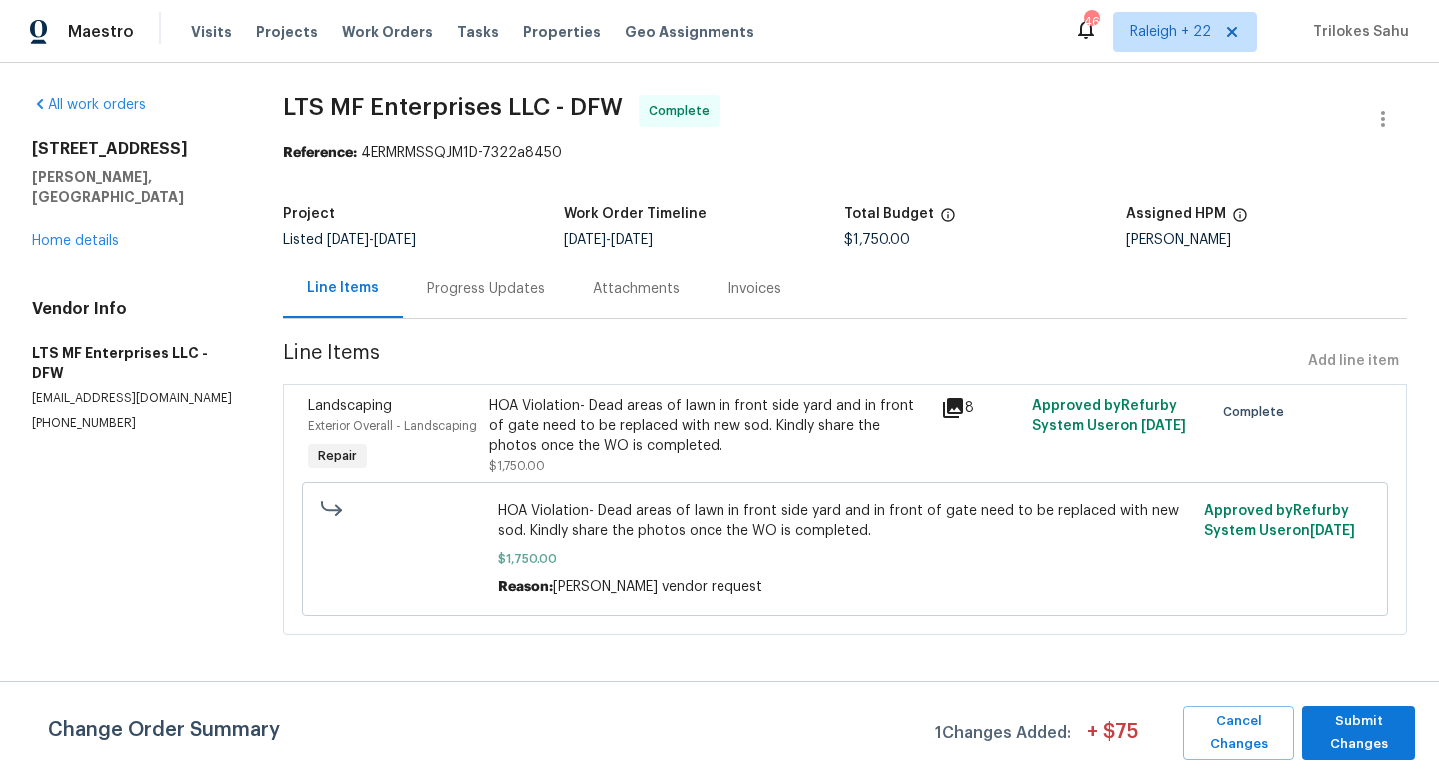
click at [559, 421] on div "HOA Violation- Dead areas of lawn in front side yard and in front of gate need …" at bounding box center [709, 427] width 441 height 60
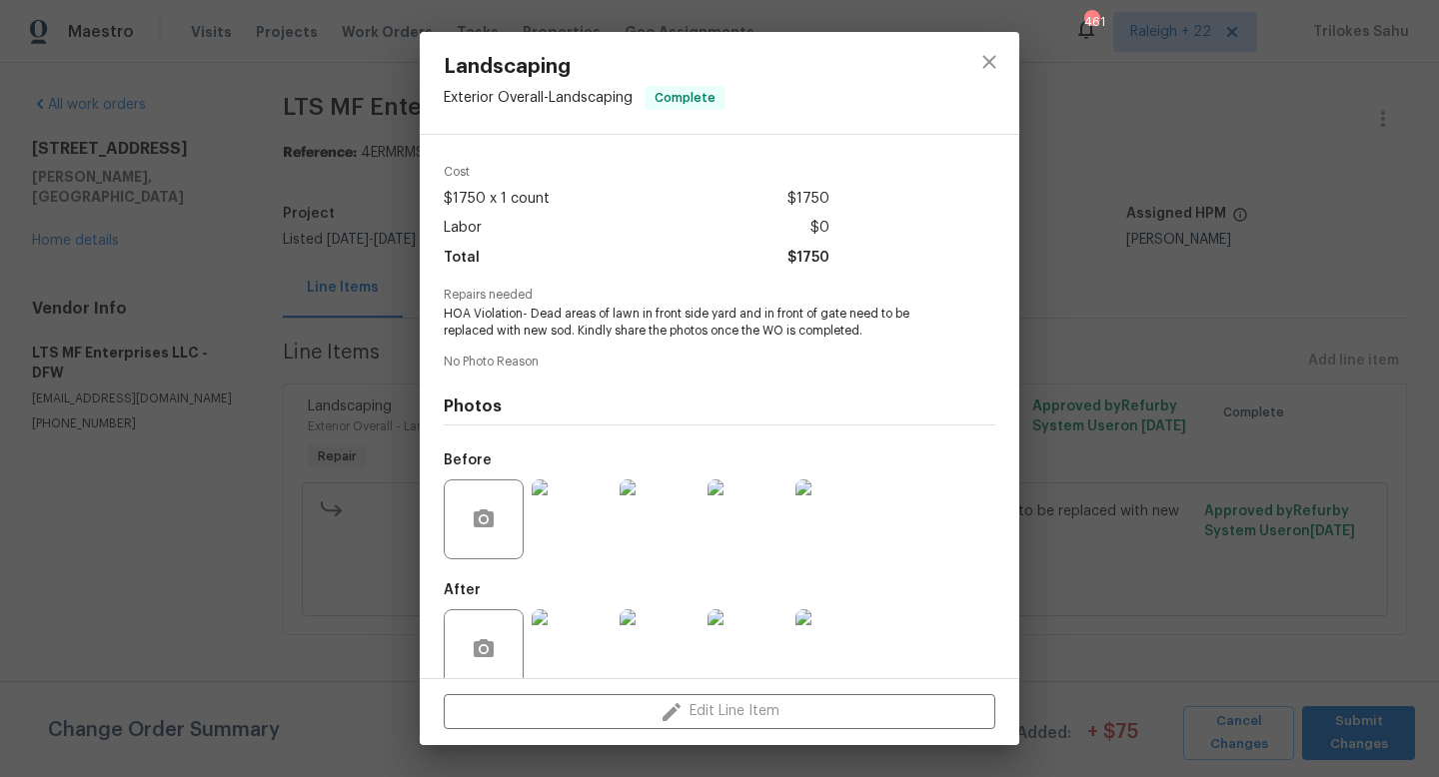
scroll to position [93, 0]
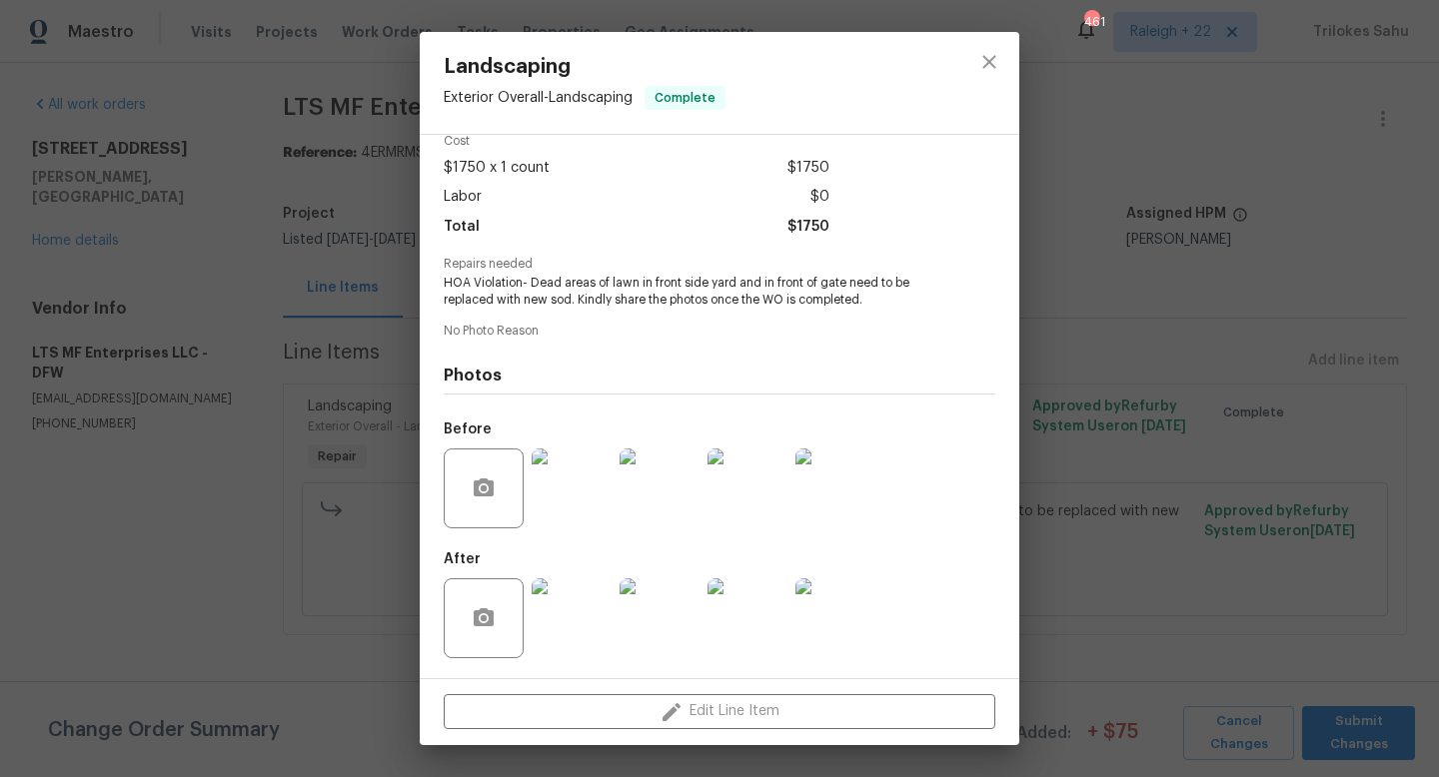
click at [547, 495] on img at bounding box center [572, 489] width 80 height 80
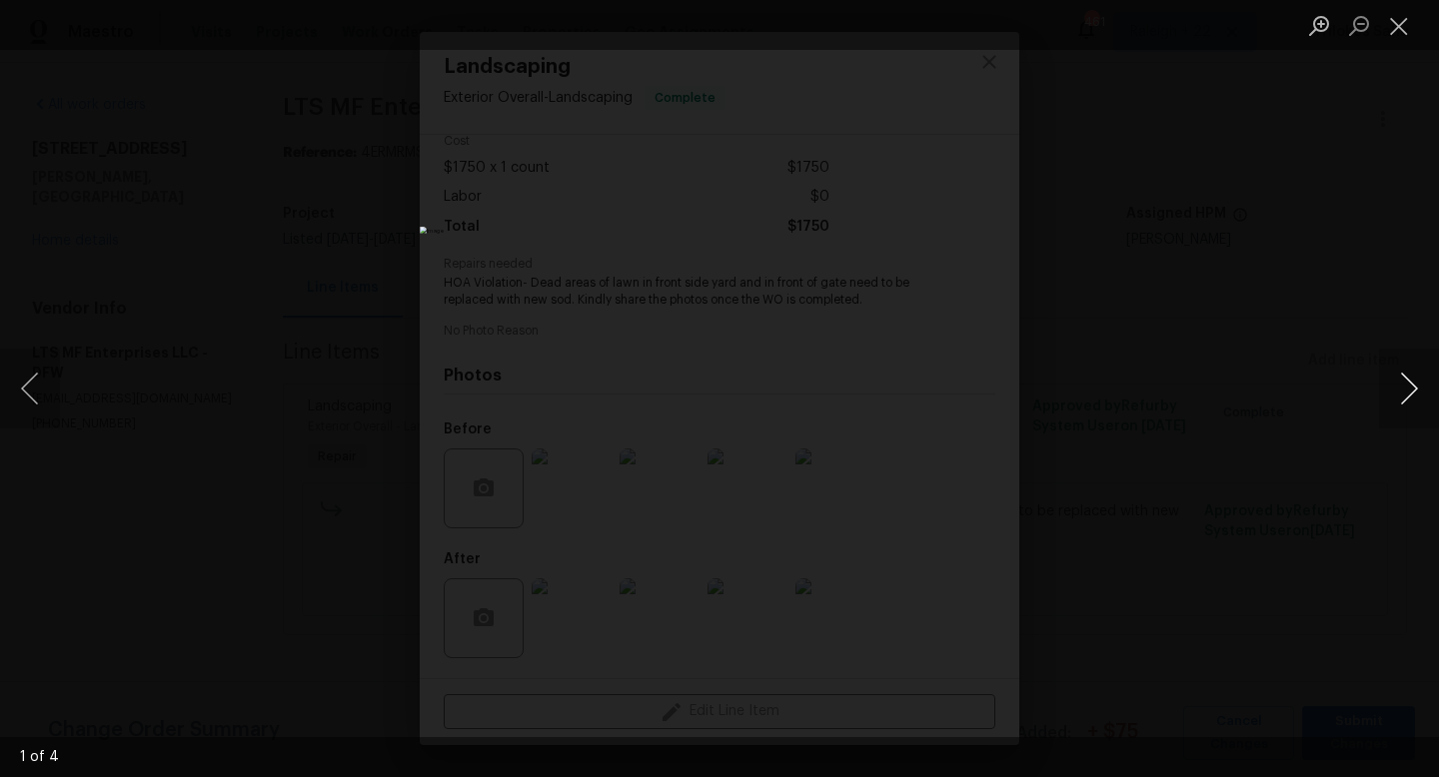
click at [1406, 390] on button "Next image" at bounding box center [1409, 389] width 60 height 80
click at [1404, 20] on button "Close lightbox" at bounding box center [1399, 25] width 40 height 35
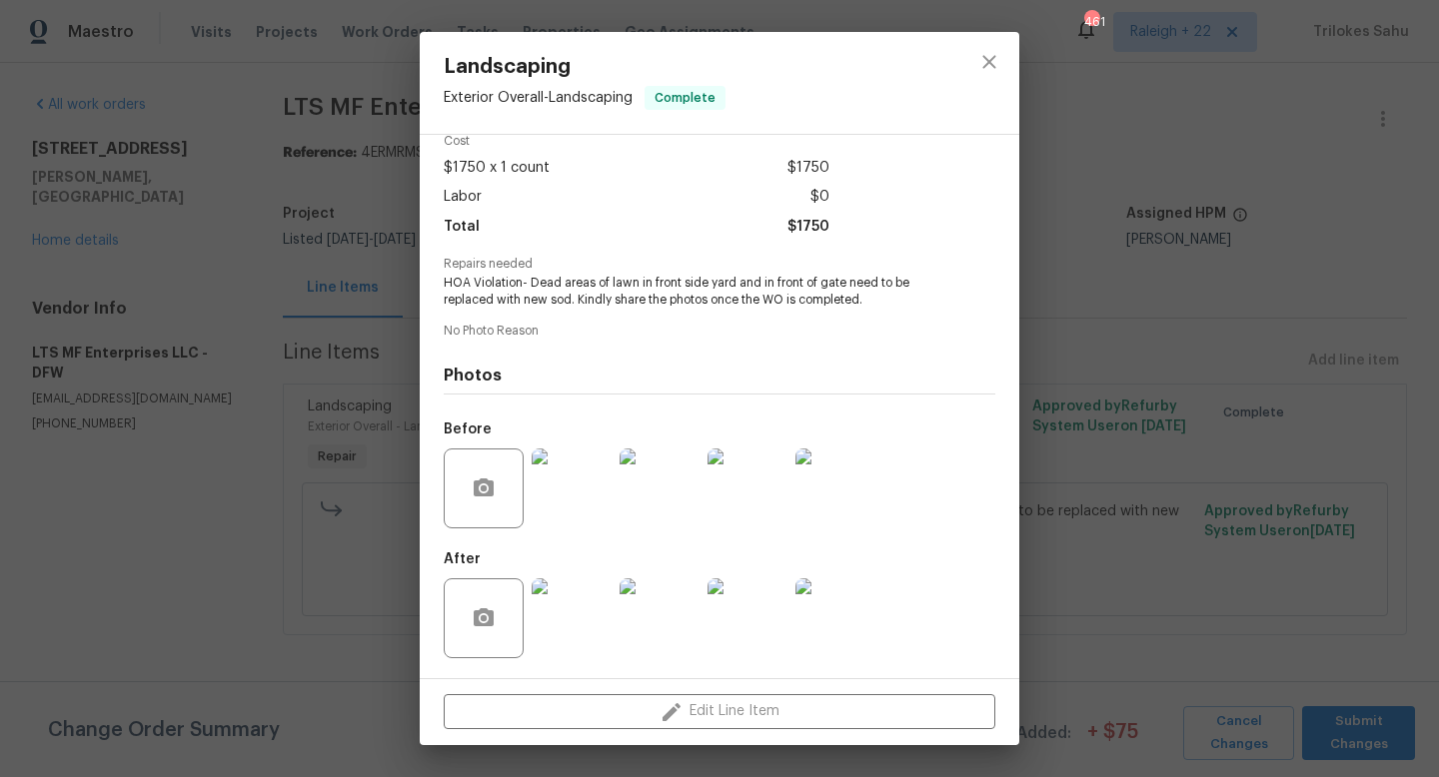
click at [585, 644] on img at bounding box center [572, 619] width 80 height 80
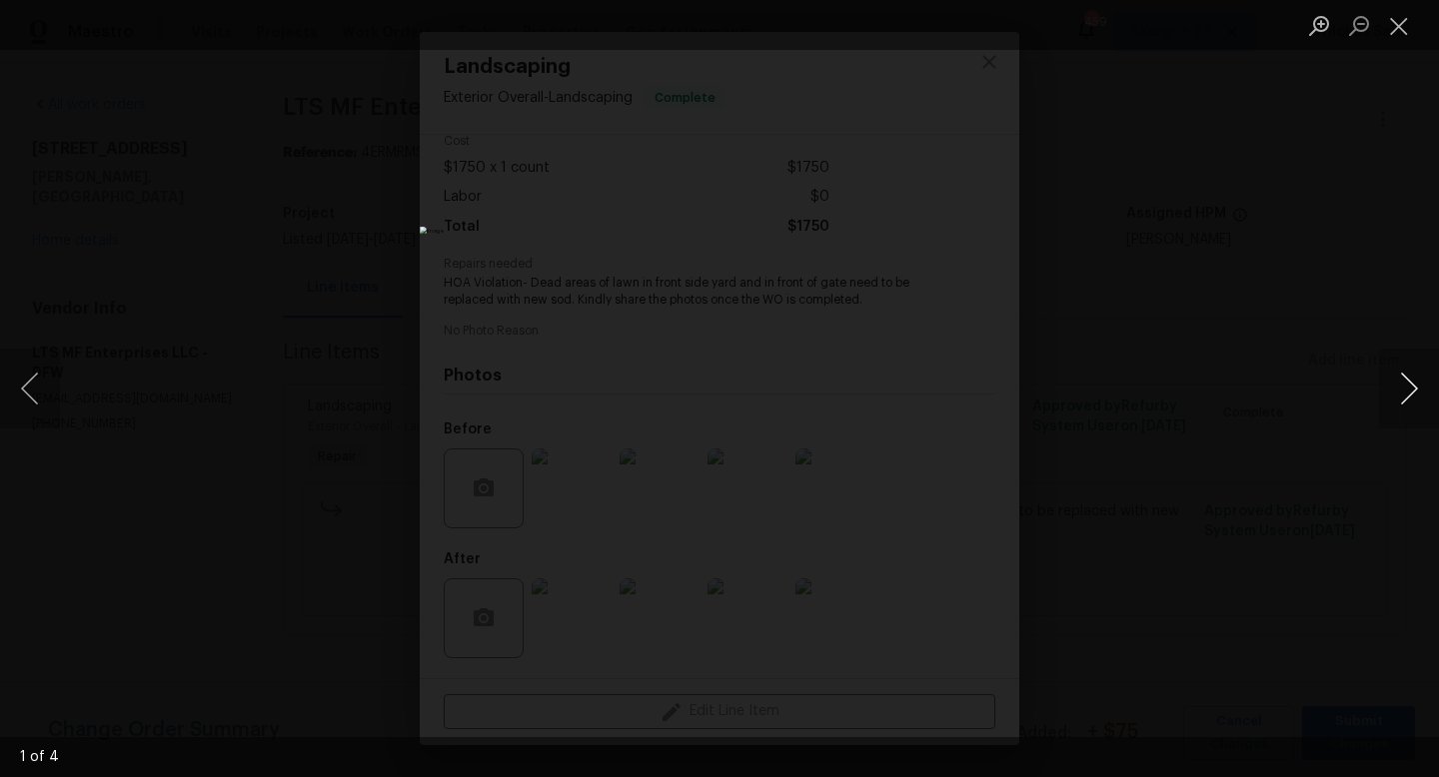
click at [1410, 393] on button "Next image" at bounding box center [1409, 389] width 60 height 80
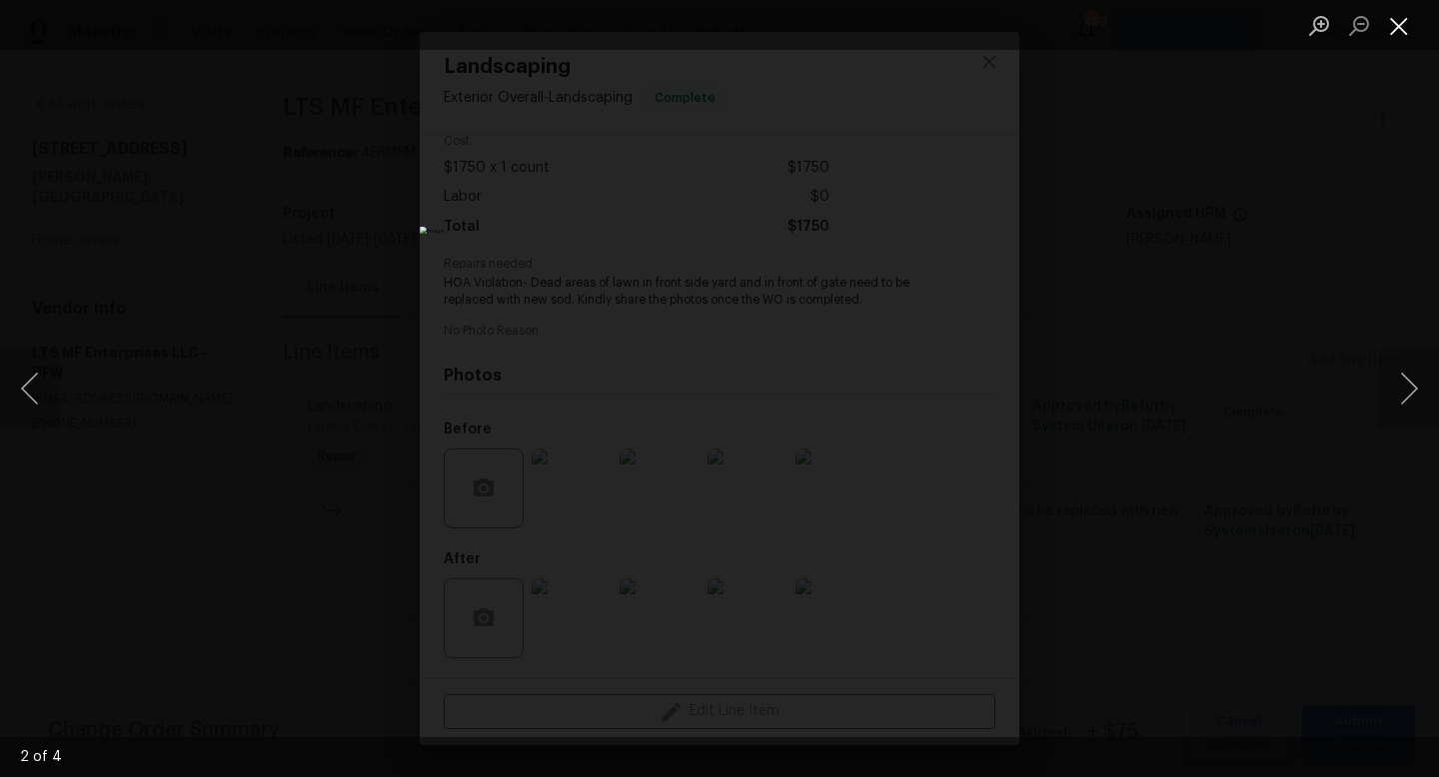
click at [1398, 29] on button "Close lightbox" at bounding box center [1399, 25] width 40 height 35
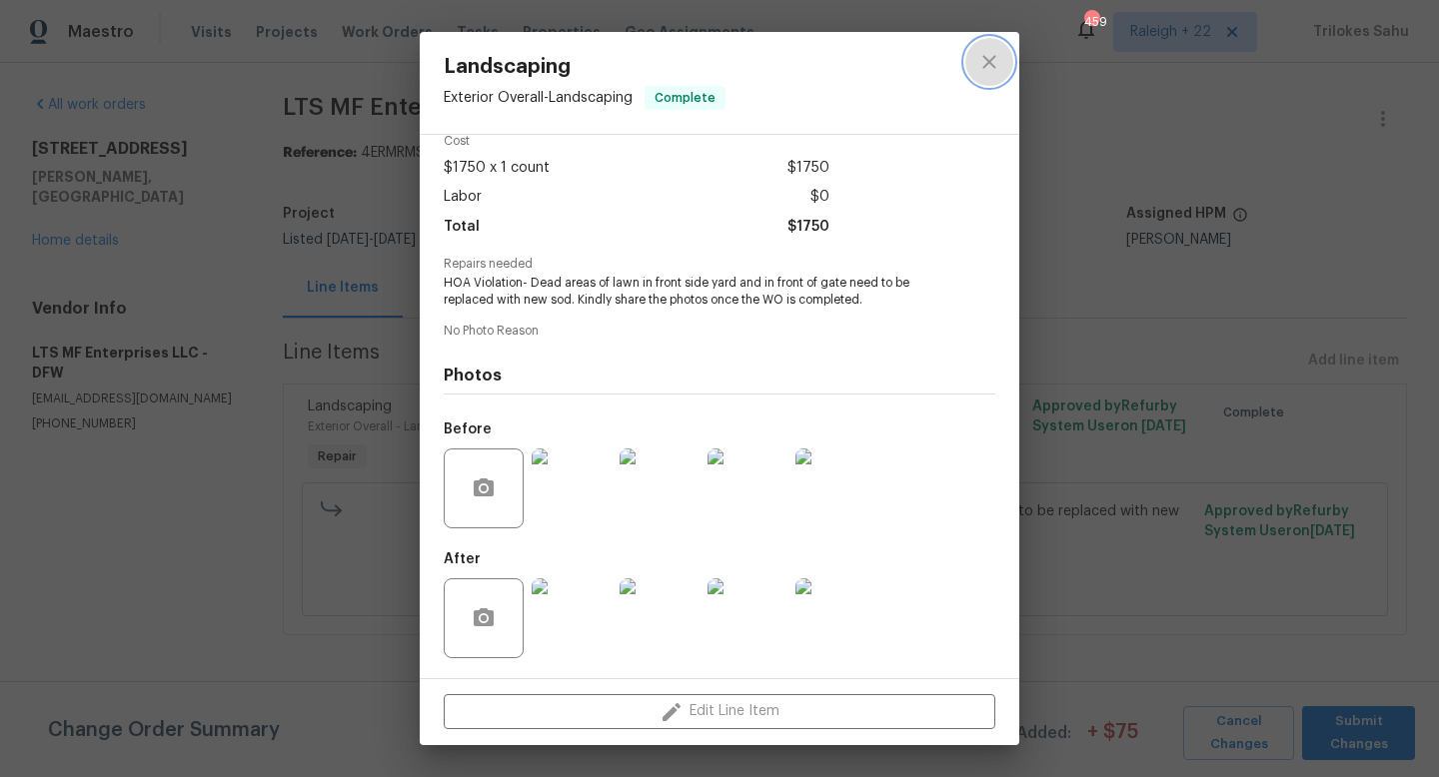
click at [991, 65] on icon "close" at bounding box center [988, 61] width 13 height 13
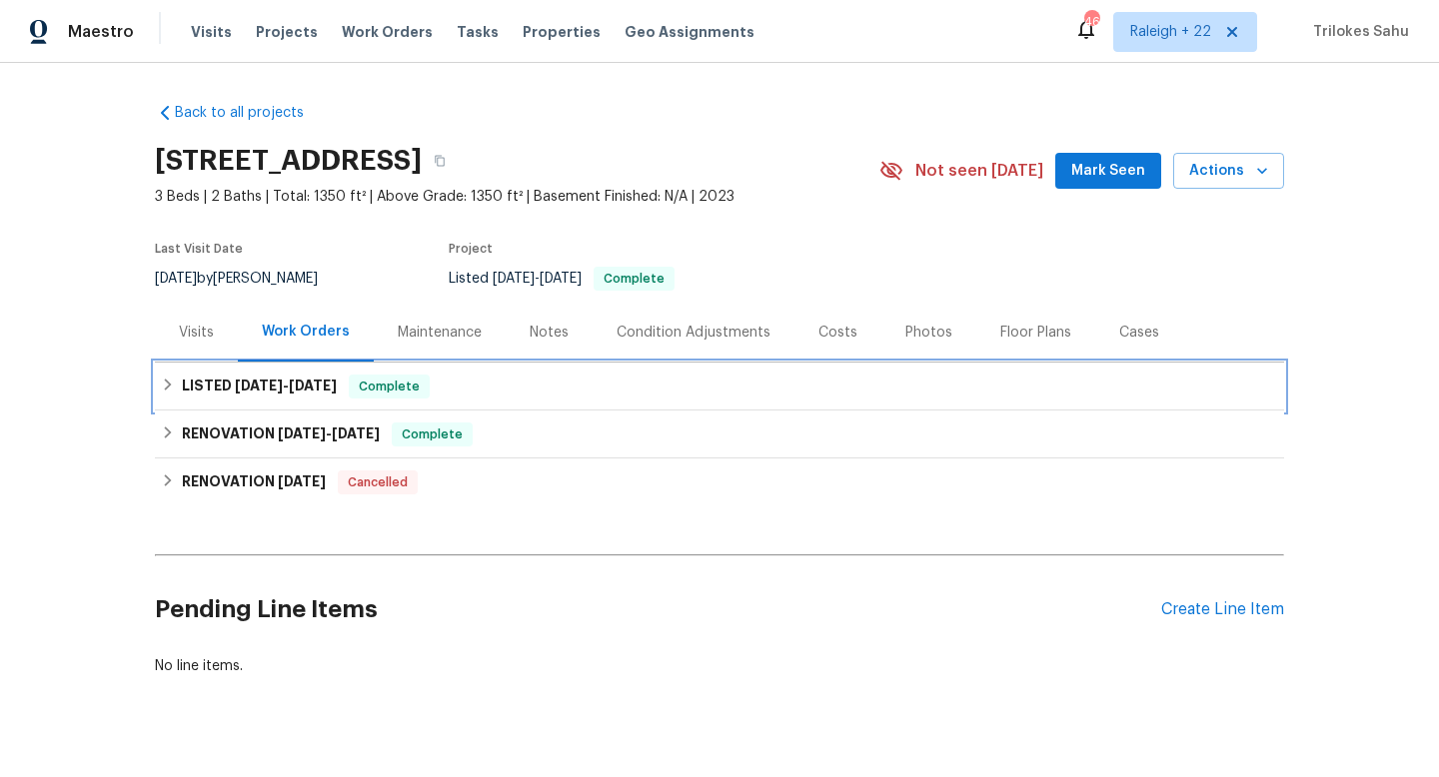
click at [165, 390] on icon at bounding box center [168, 385] width 7 height 12
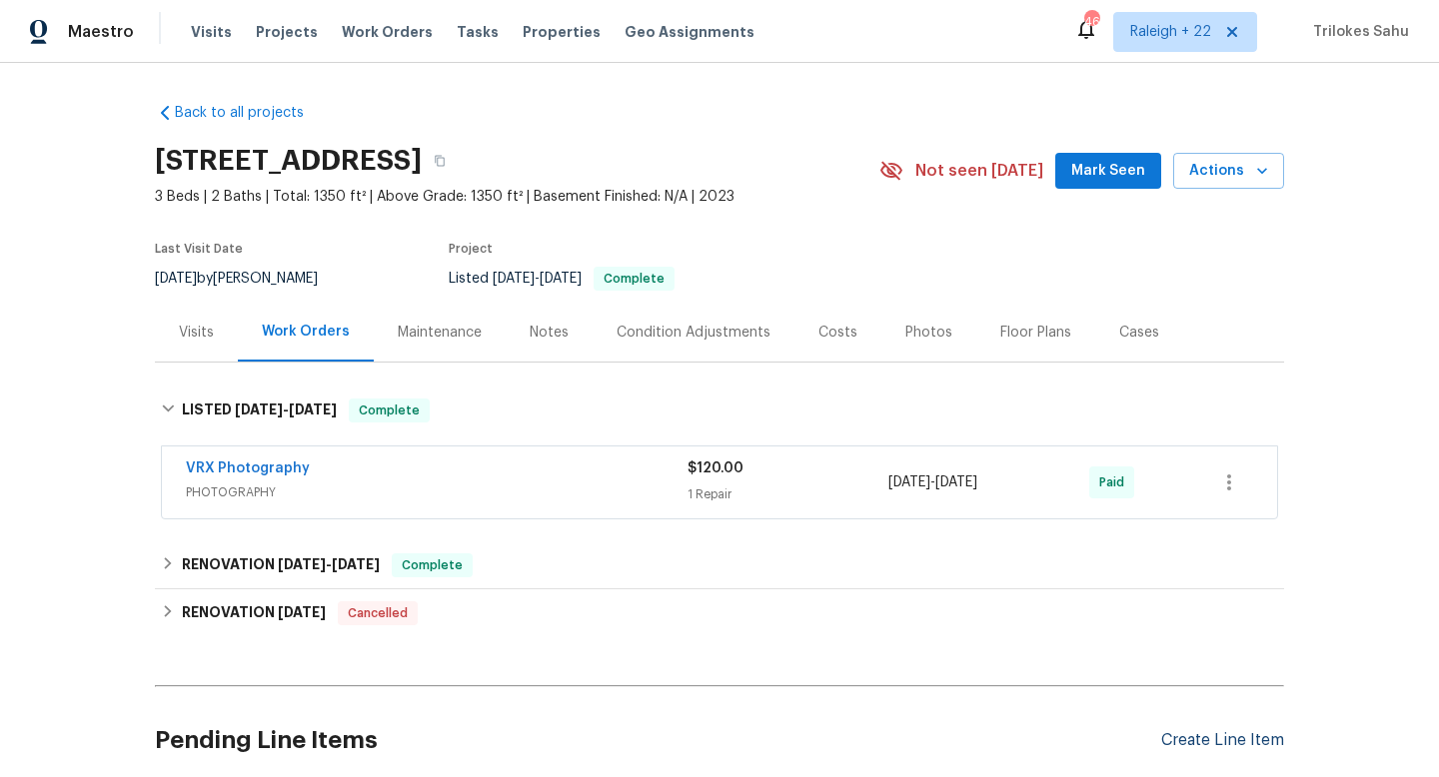
click at [1218, 742] on div "Create Line Item" at bounding box center [1222, 740] width 123 height 19
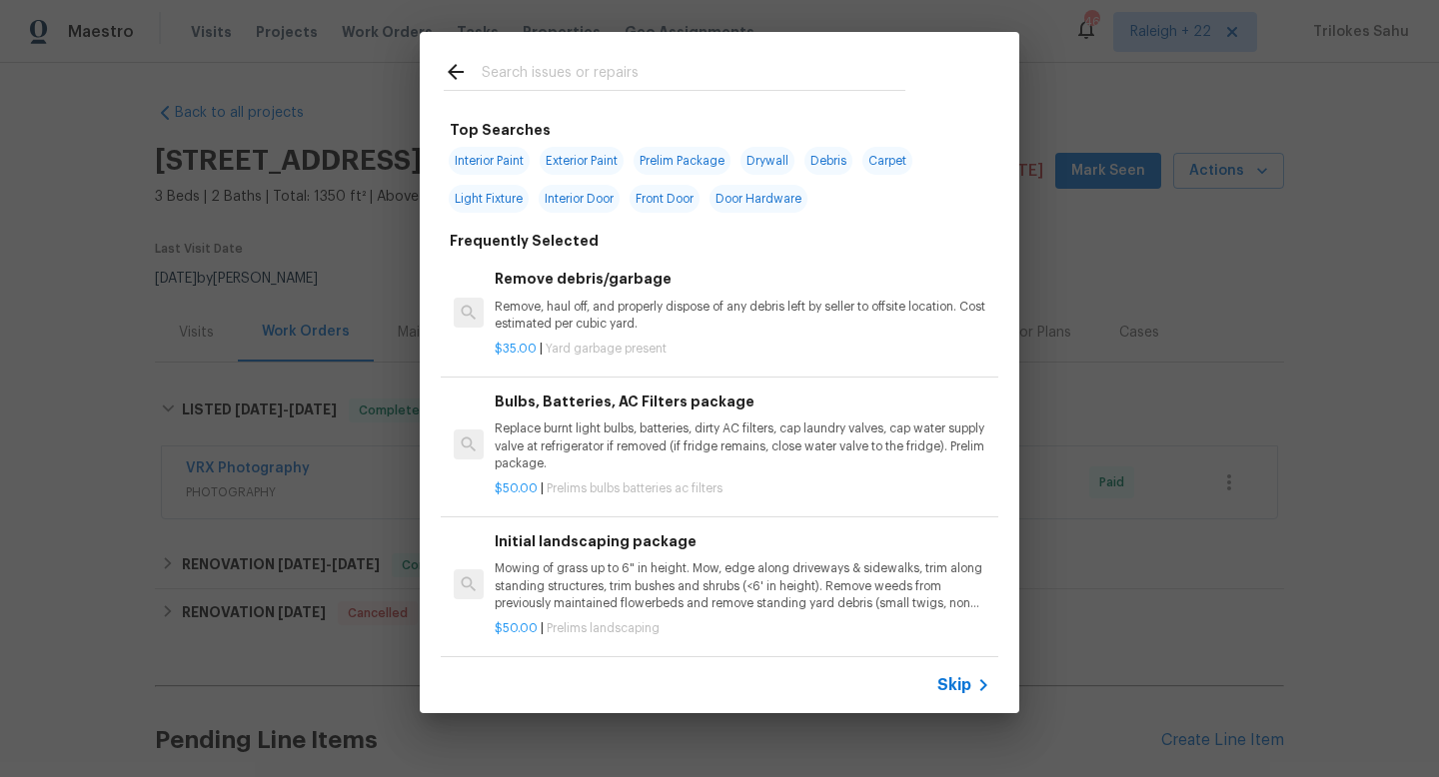
click at [958, 682] on span "Skip" at bounding box center [954, 685] width 34 height 20
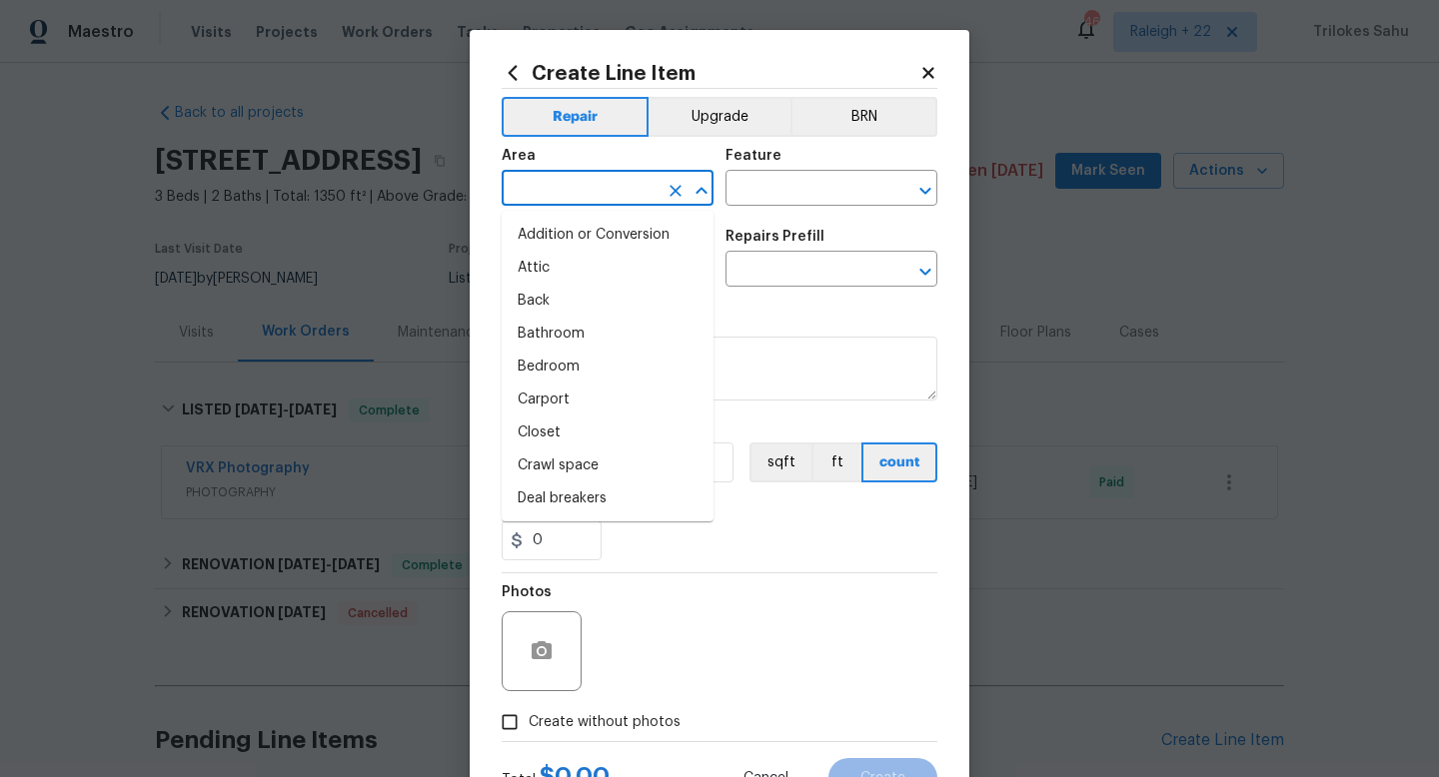
click at [625, 192] on input "text" at bounding box center [580, 190] width 156 height 31
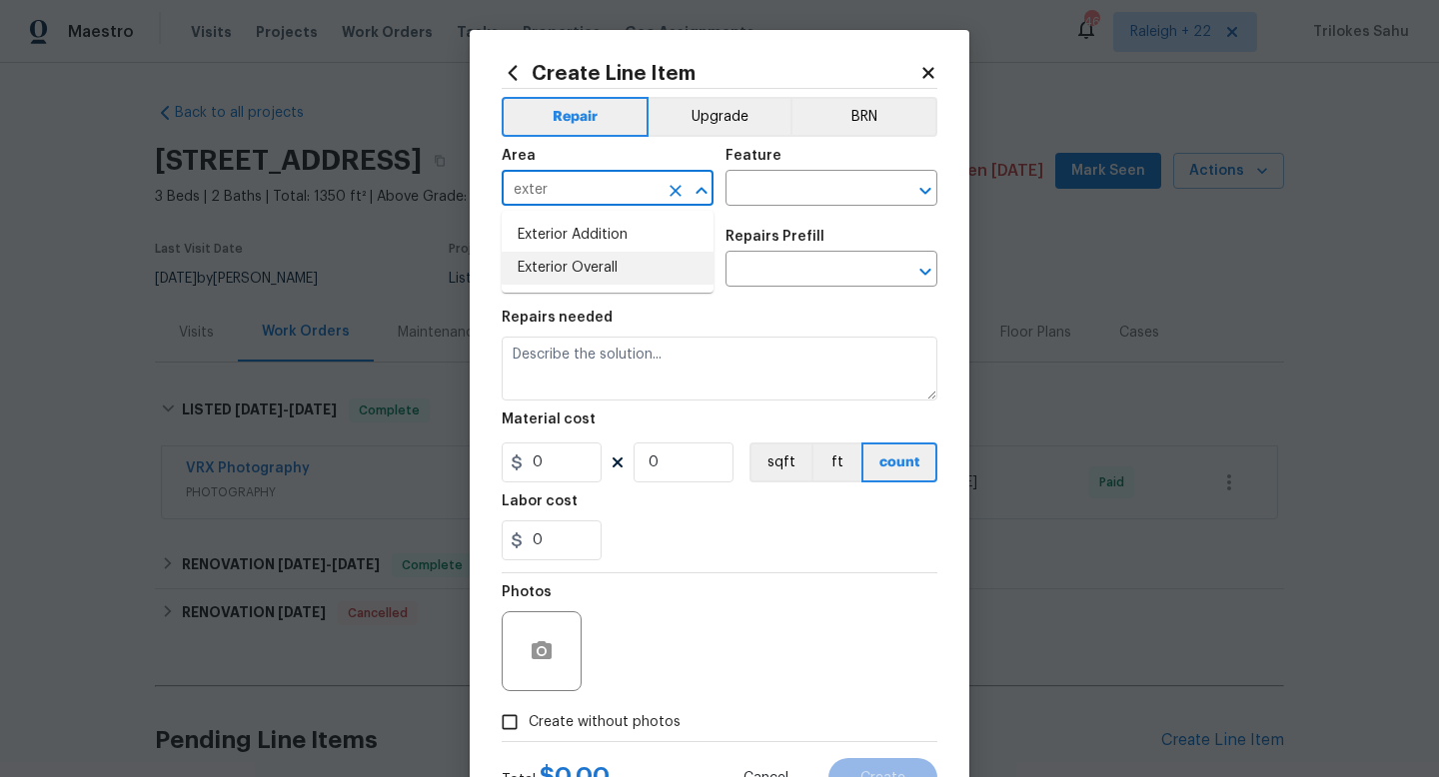
click at [555, 271] on li "Exterior Overall" at bounding box center [608, 268] width 212 height 33
type input "Exterior Overall"
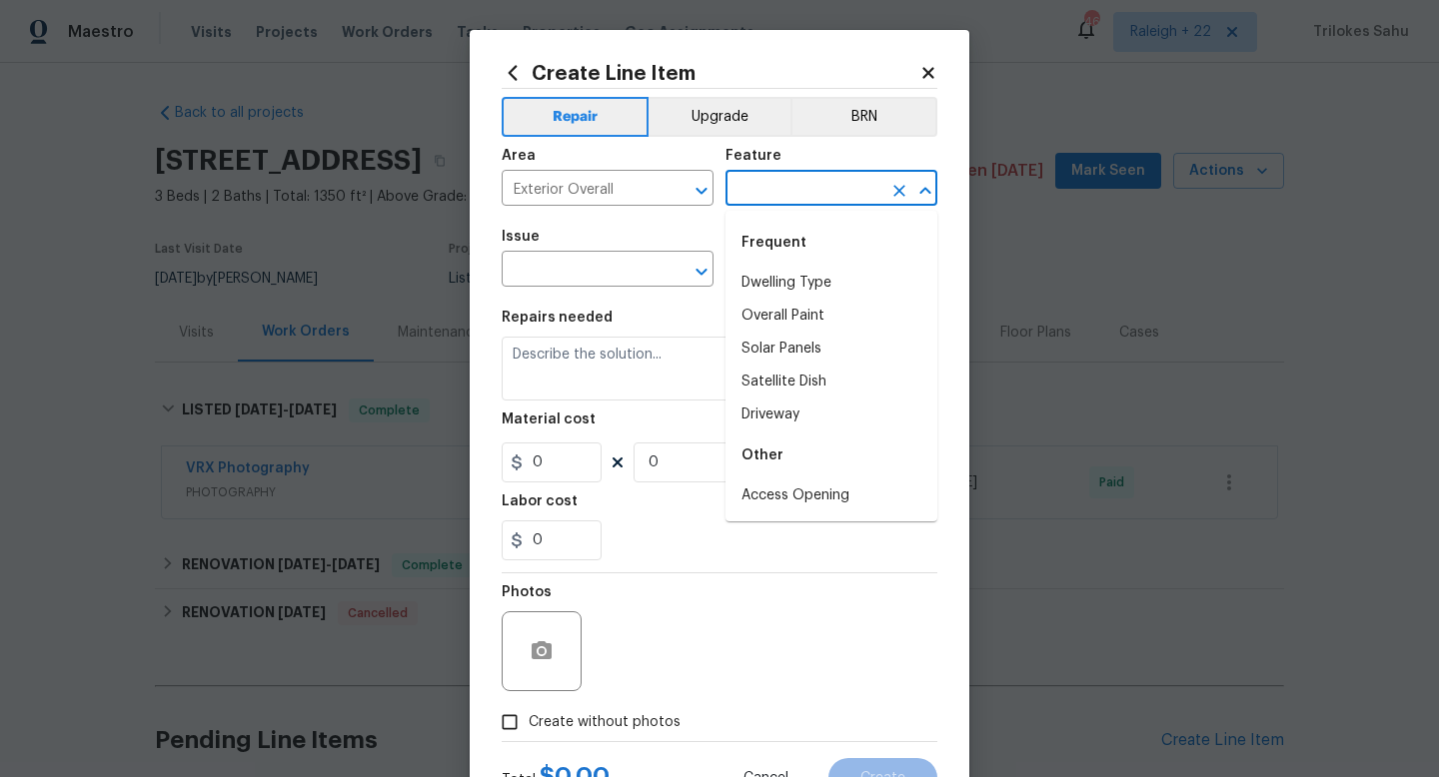
click at [797, 193] on input "text" at bounding box center [803, 190] width 156 height 31
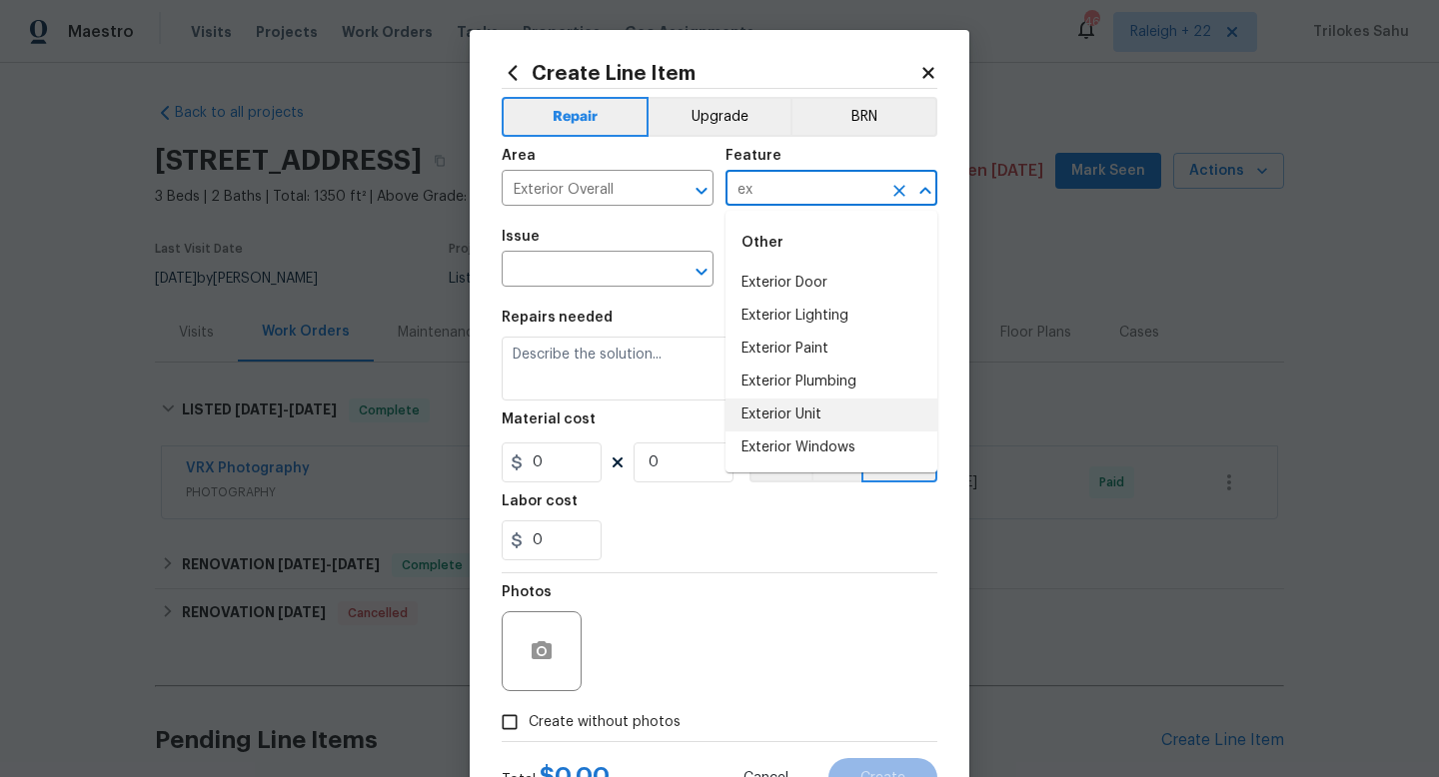
type input "e"
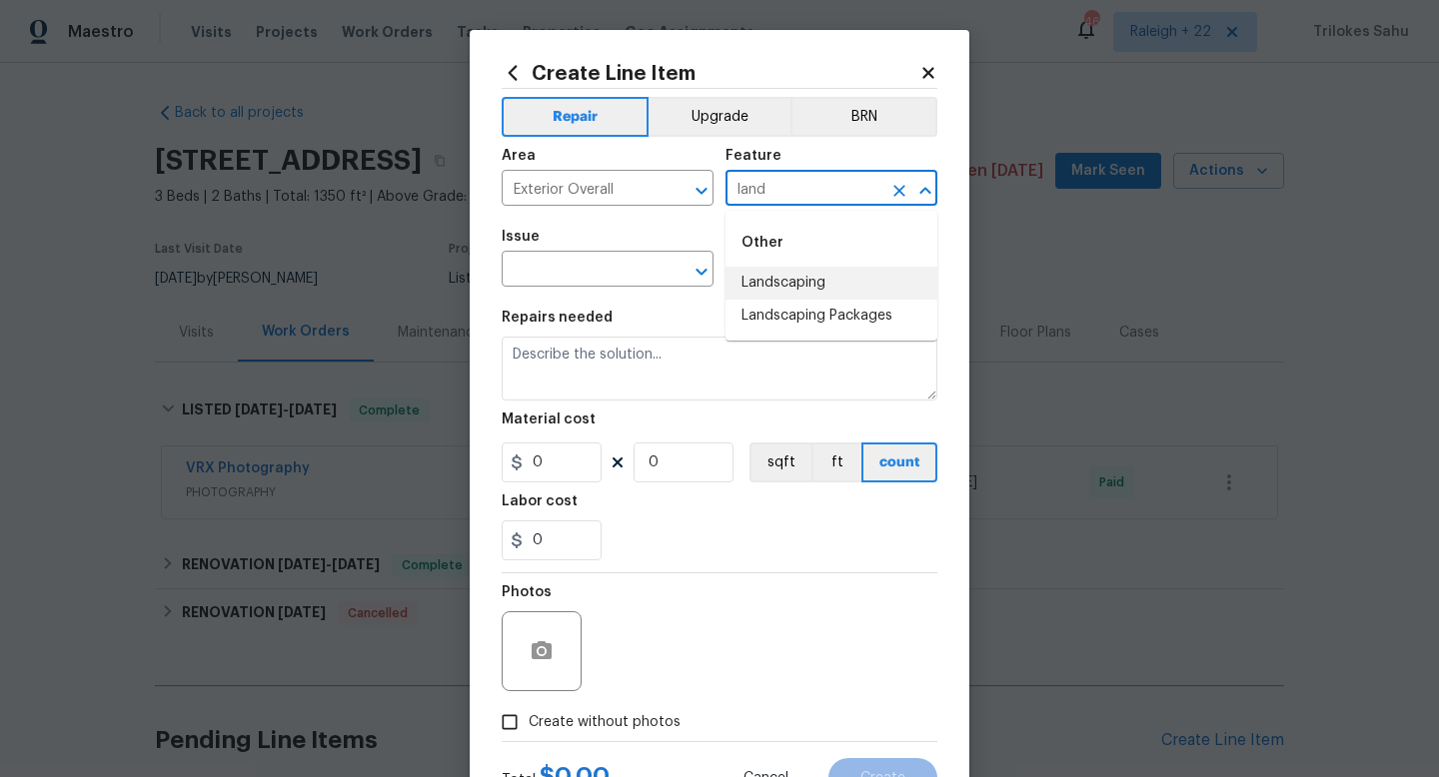
click at [779, 276] on li "Landscaping" at bounding box center [831, 283] width 212 height 33
type input "Landscaping"
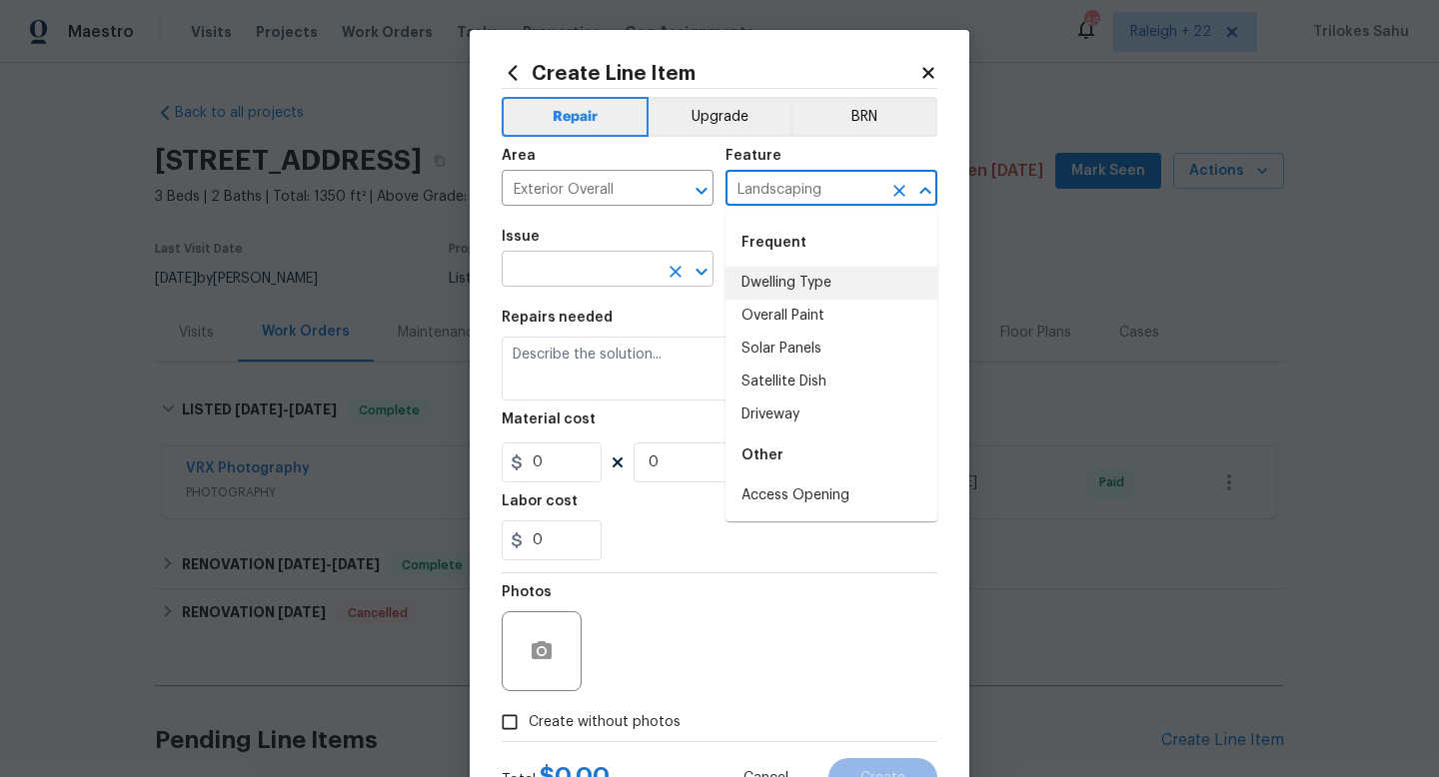
click at [630, 285] on input "text" at bounding box center [580, 271] width 156 height 31
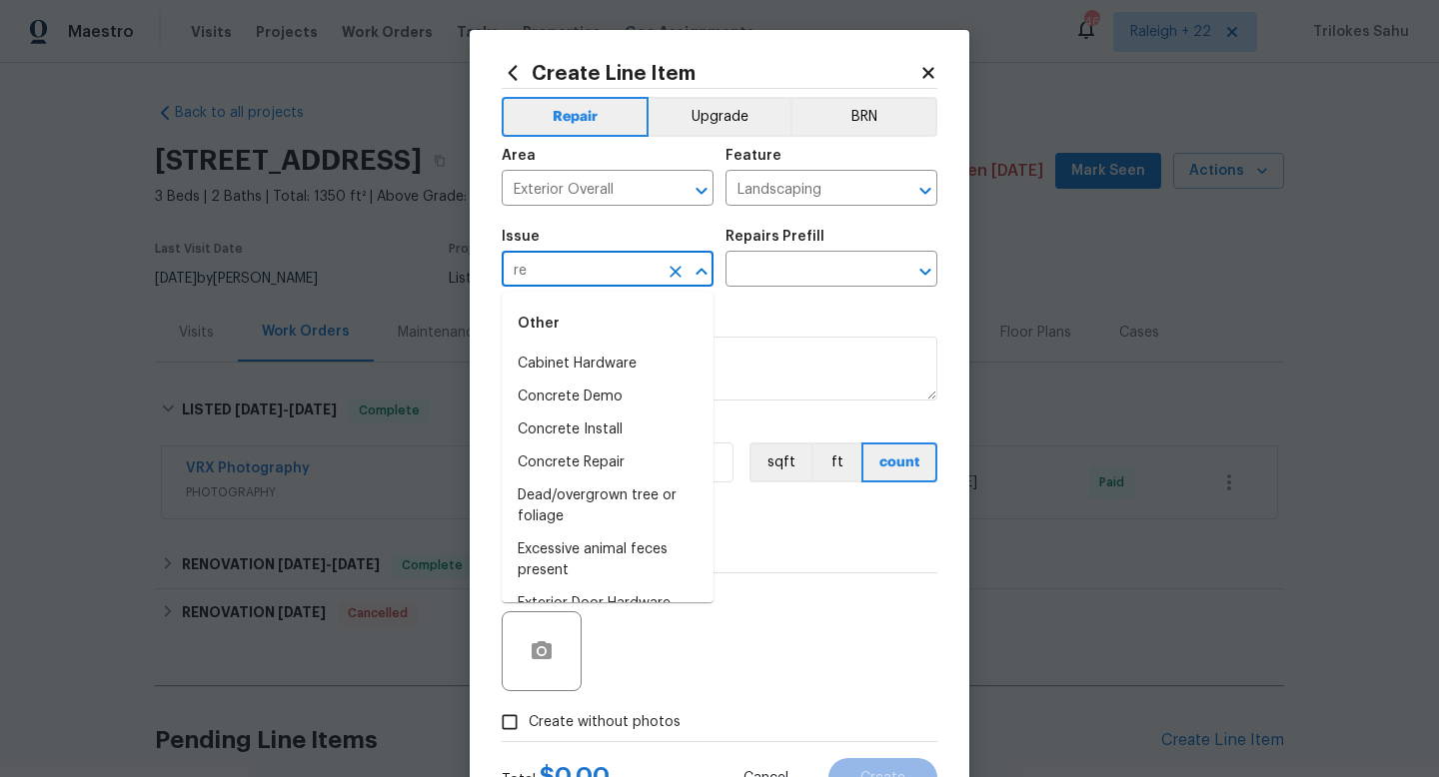
type input "r"
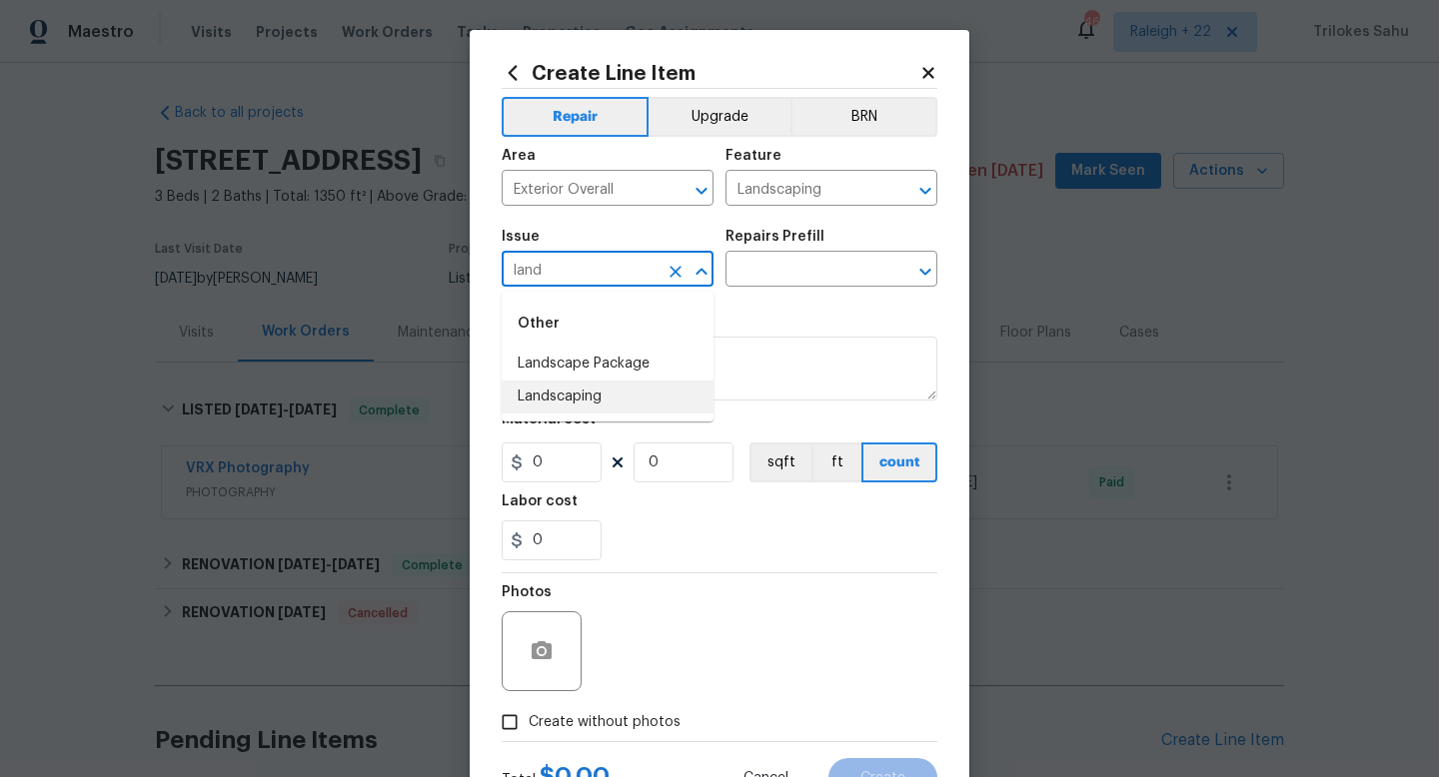
click at [587, 401] on li "Landscaping" at bounding box center [608, 397] width 212 height 33
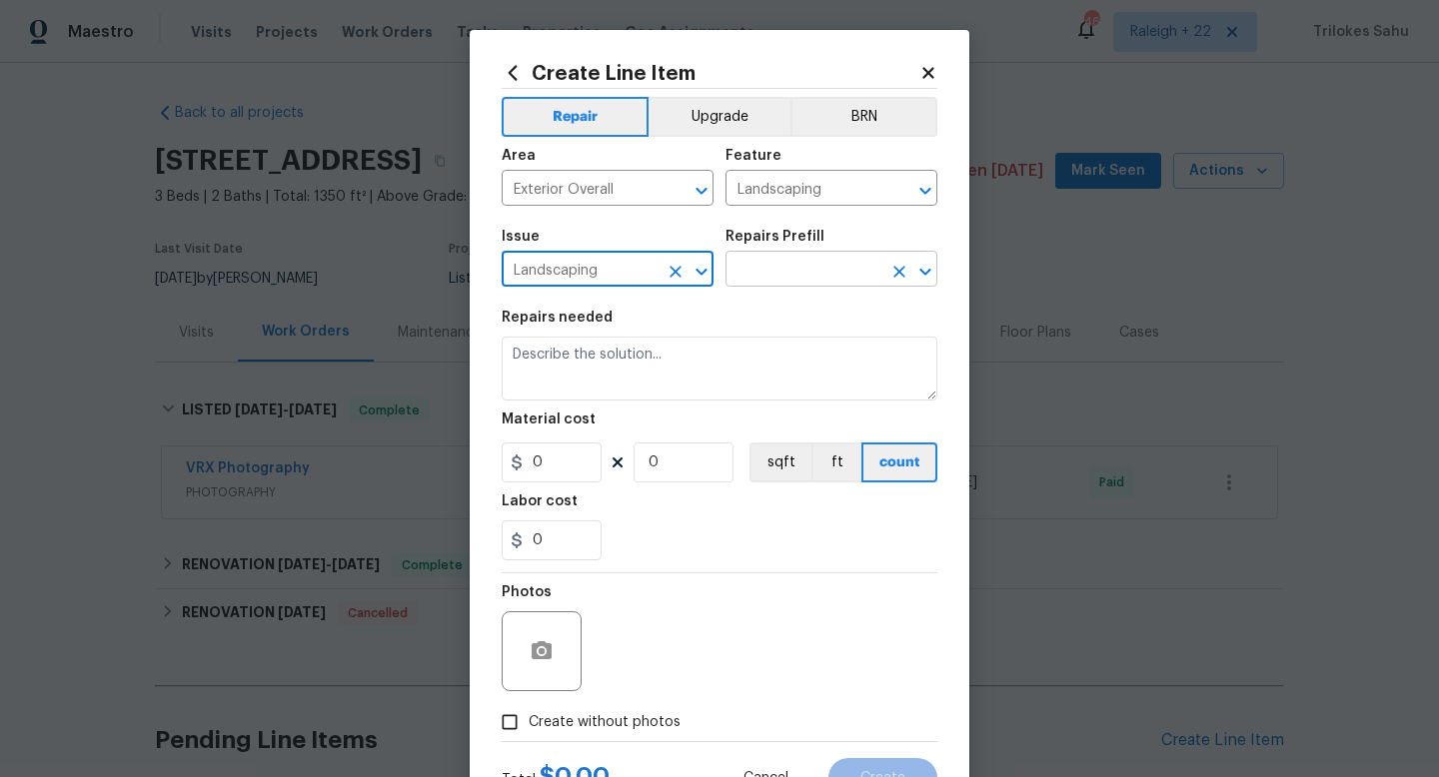
click at [751, 275] on input "text" at bounding box center [803, 271] width 156 height 31
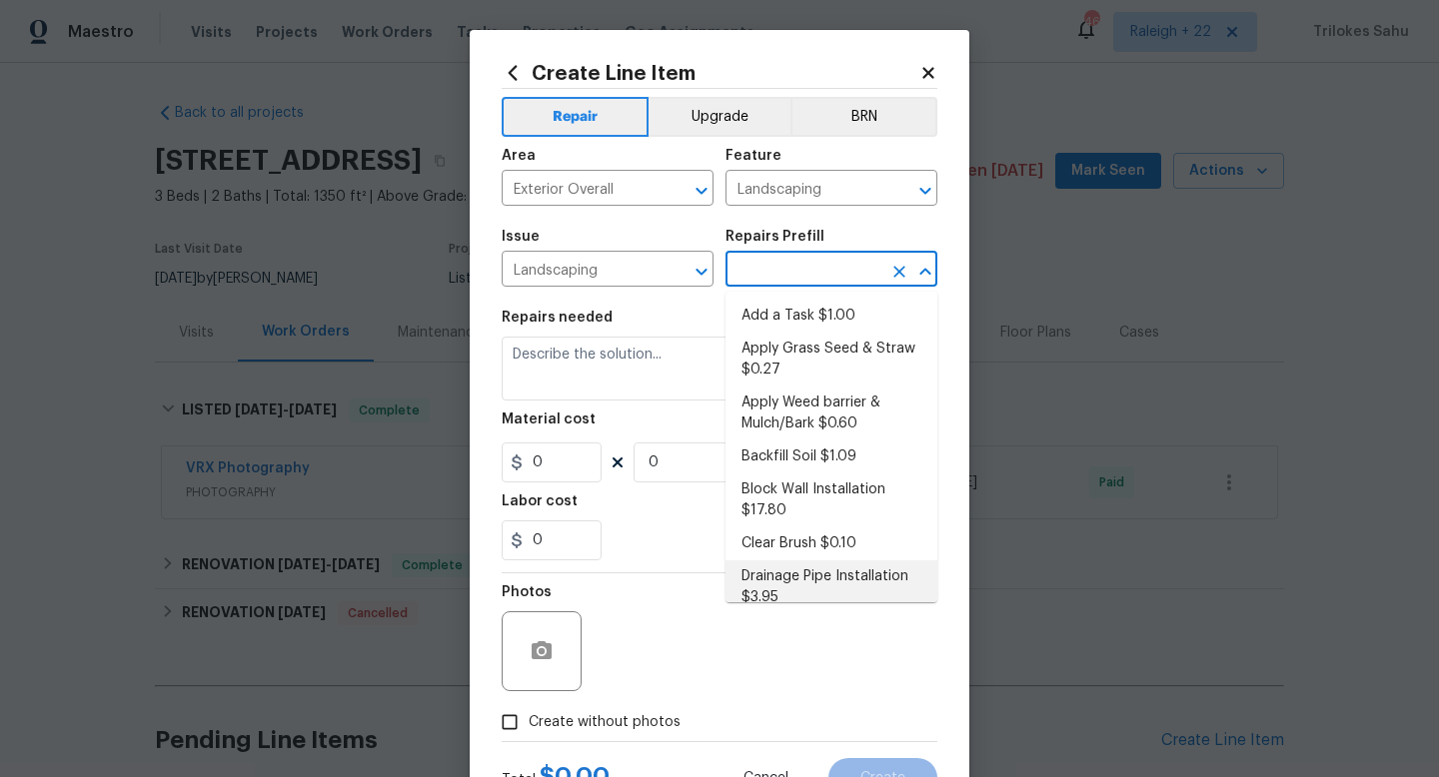
scroll to position [12, 0]
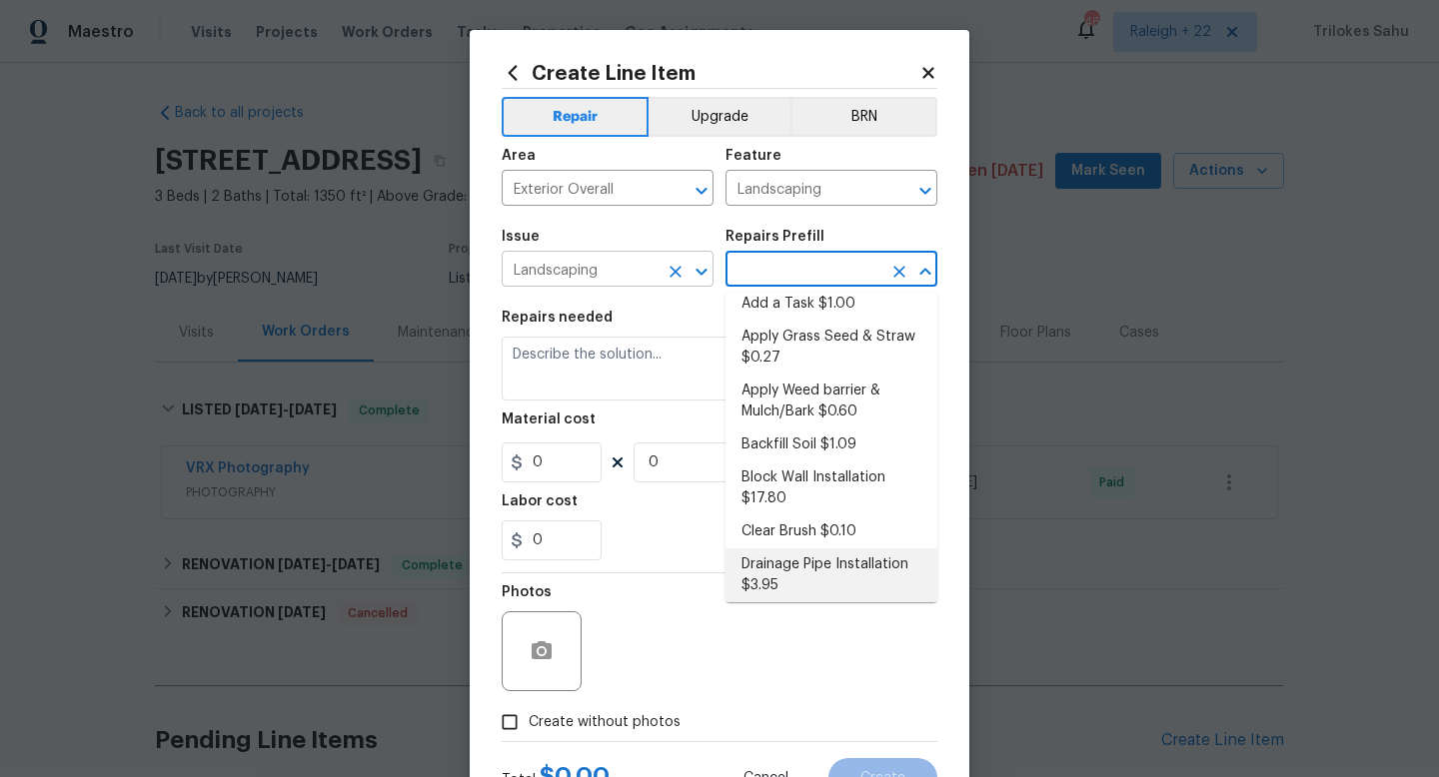
click at [647, 274] on input "Landscaping" at bounding box center [580, 271] width 156 height 31
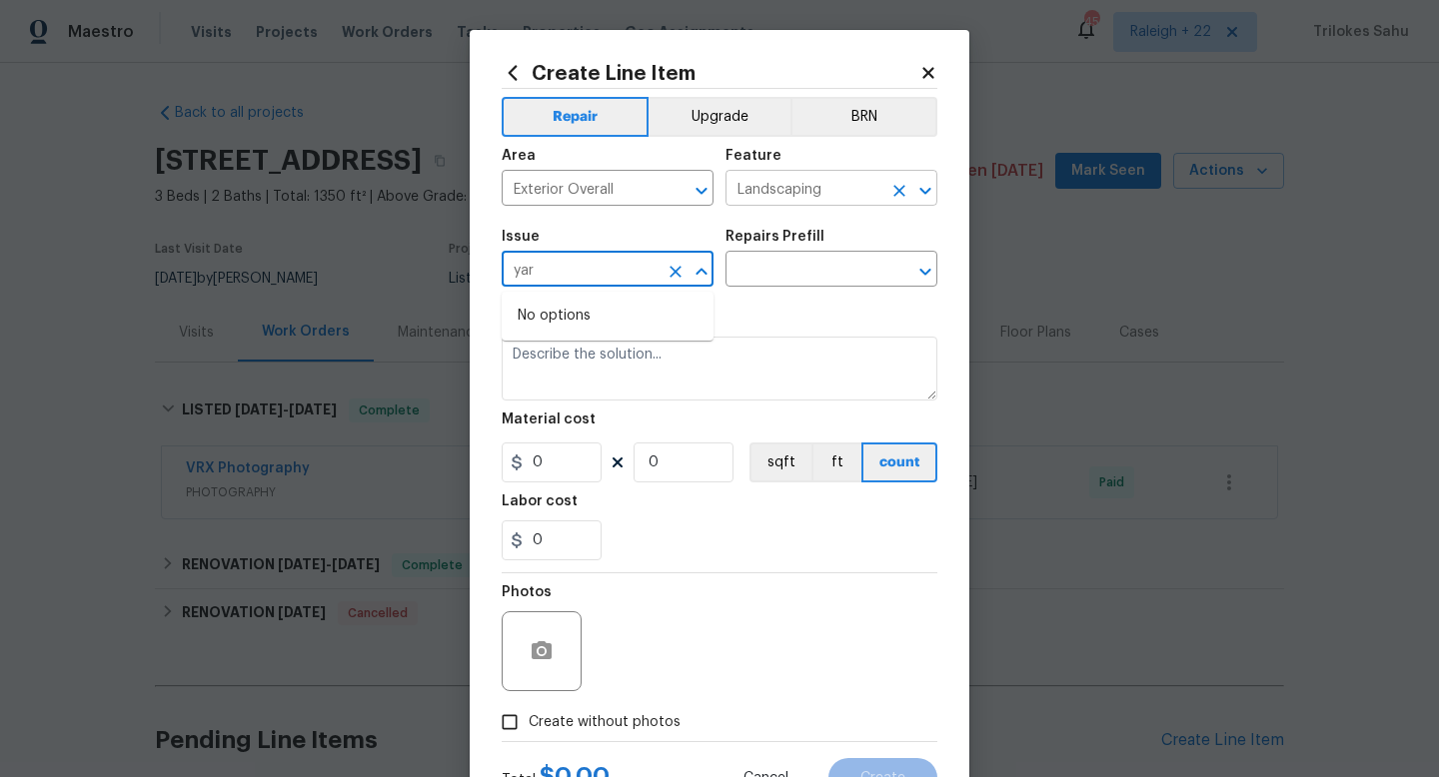
type input "Landscaping"
click at [831, 191] on input "Landscaping" at bounding box center [803, 190] width 156 height 31
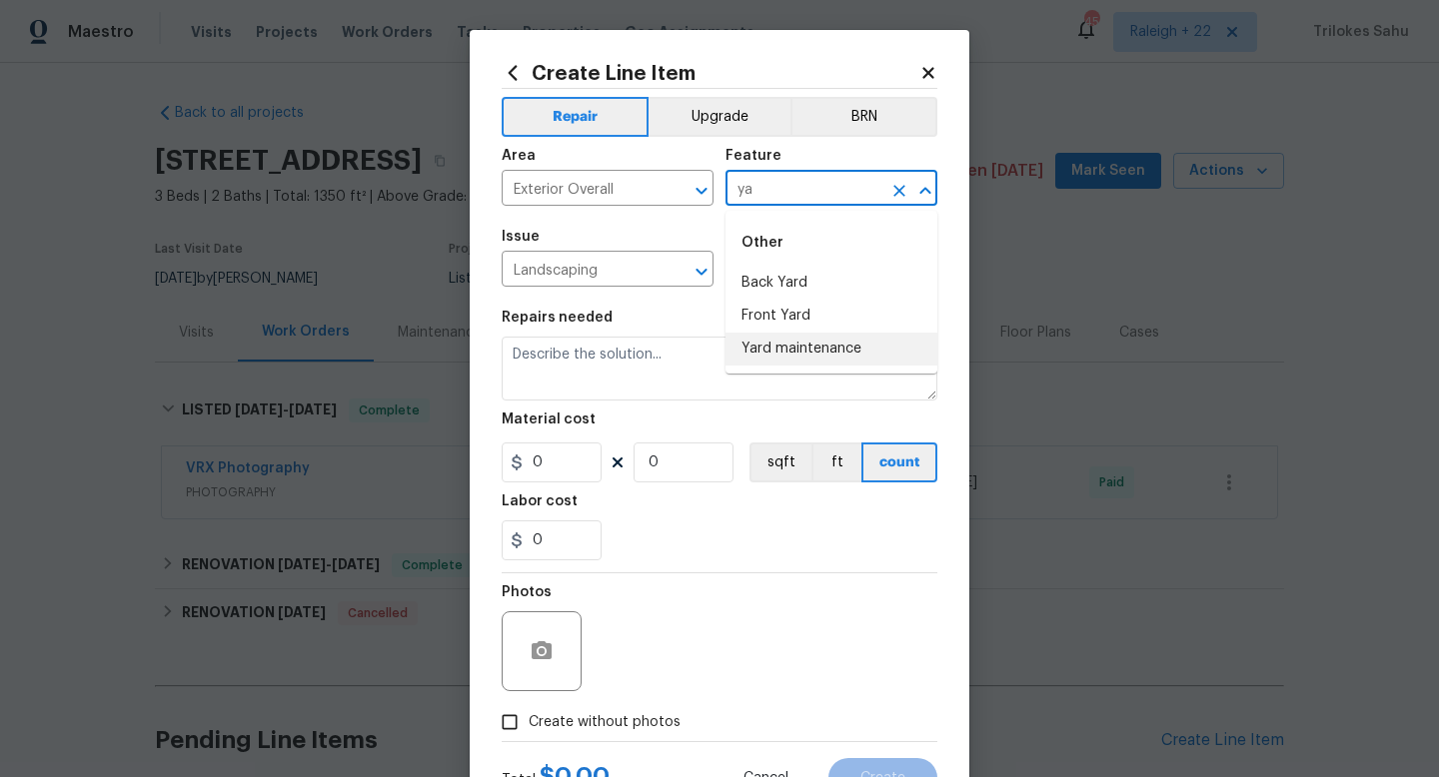
click at [777, 352] on li "Yard maintenance" at bounding box center [831, 349] width 212 height 33
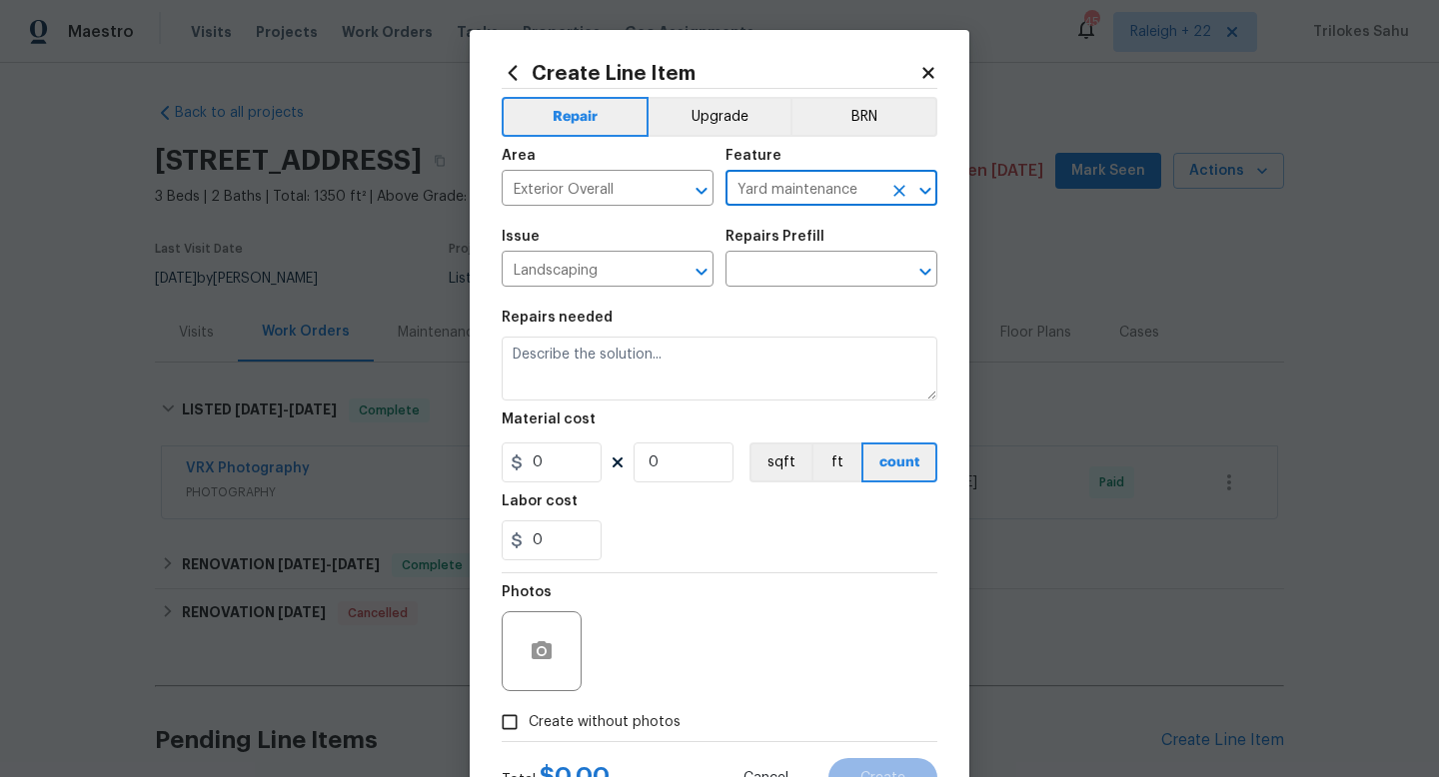
type input "Yard maintenance"
click at [651, 289] on span "Issue Landscaping ​" at bounding box center [608, 258] width 212 height 81
click at [654, 281] on input "Landscaping" at bounding box center [580, 271] width 156 height 31
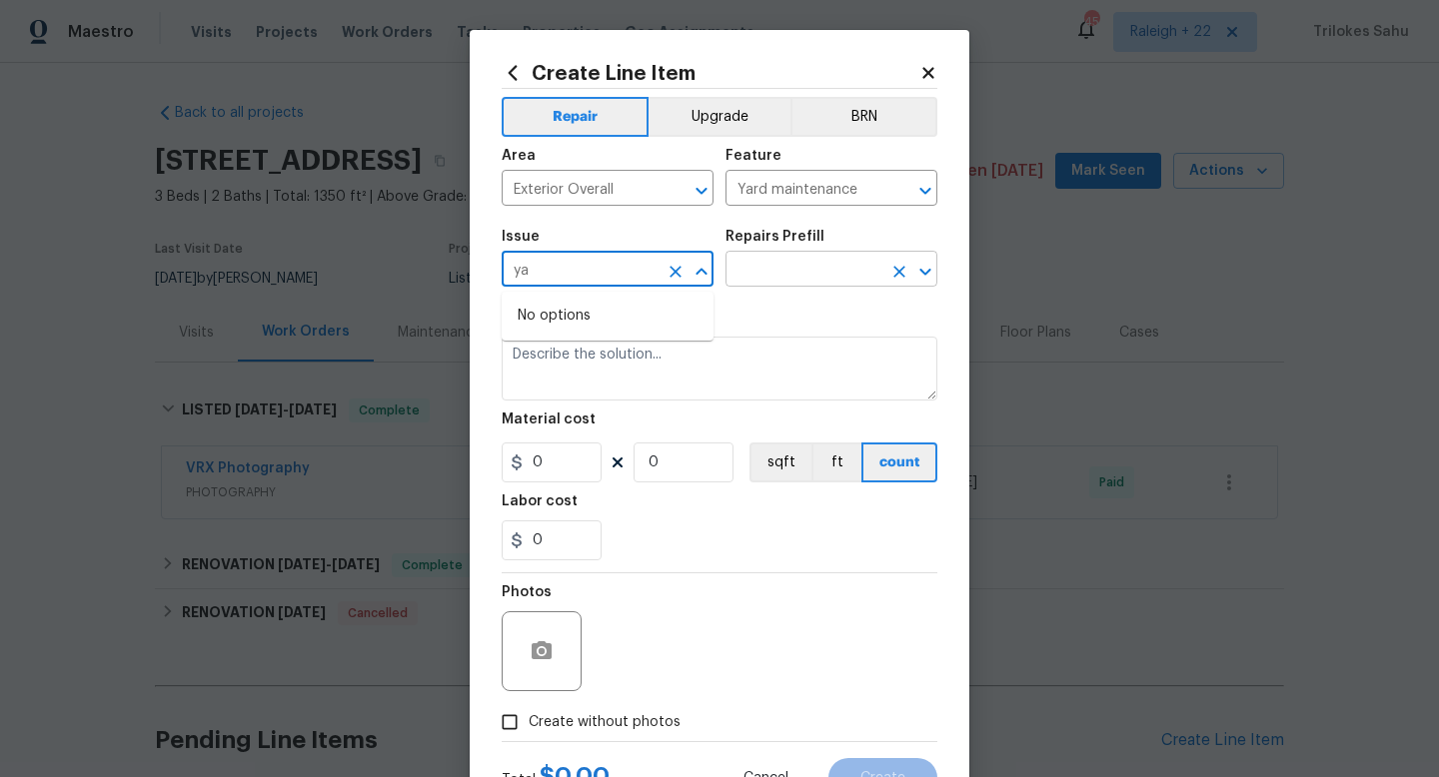
type input "Landscaping"
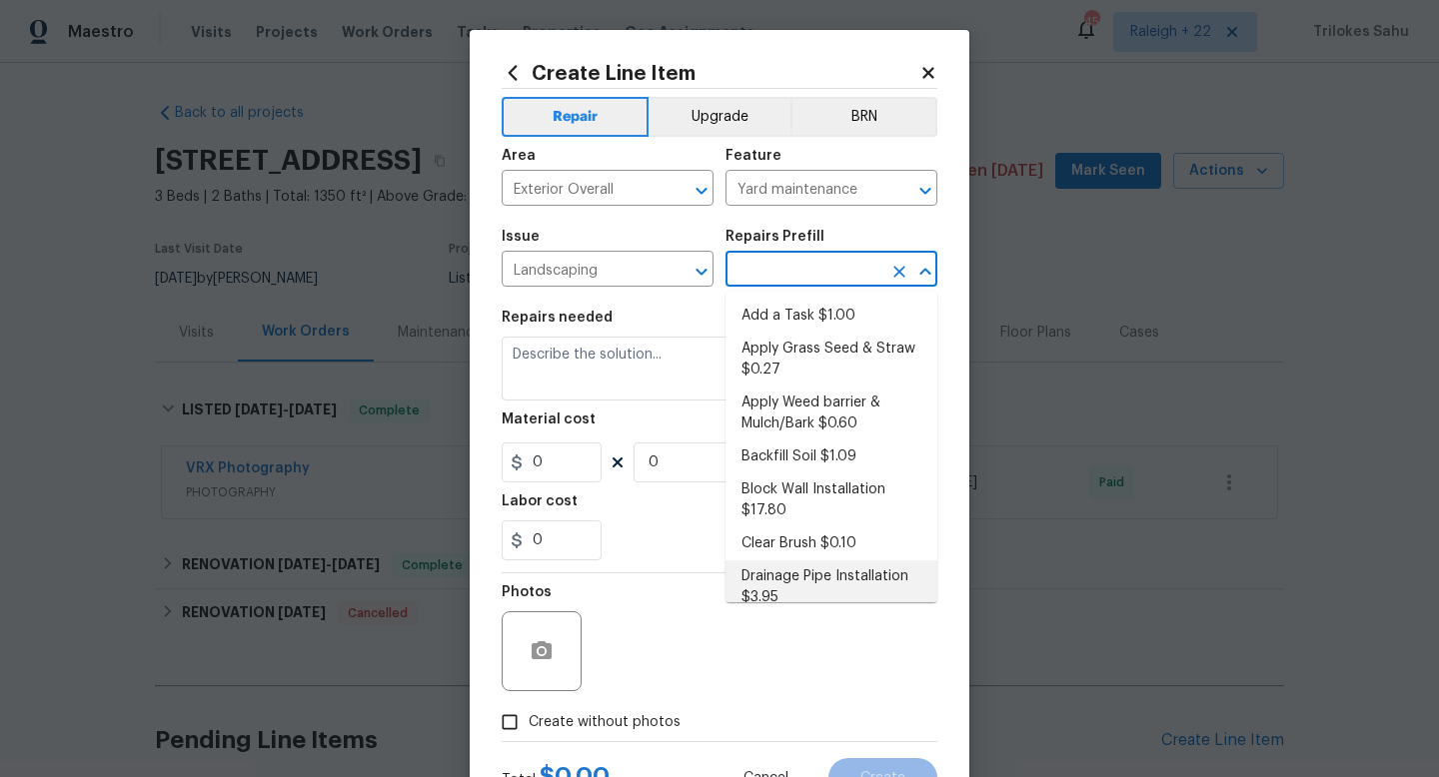
click at [785, 266] on input "text" at bounding box center [803, 271] width 156 height 31
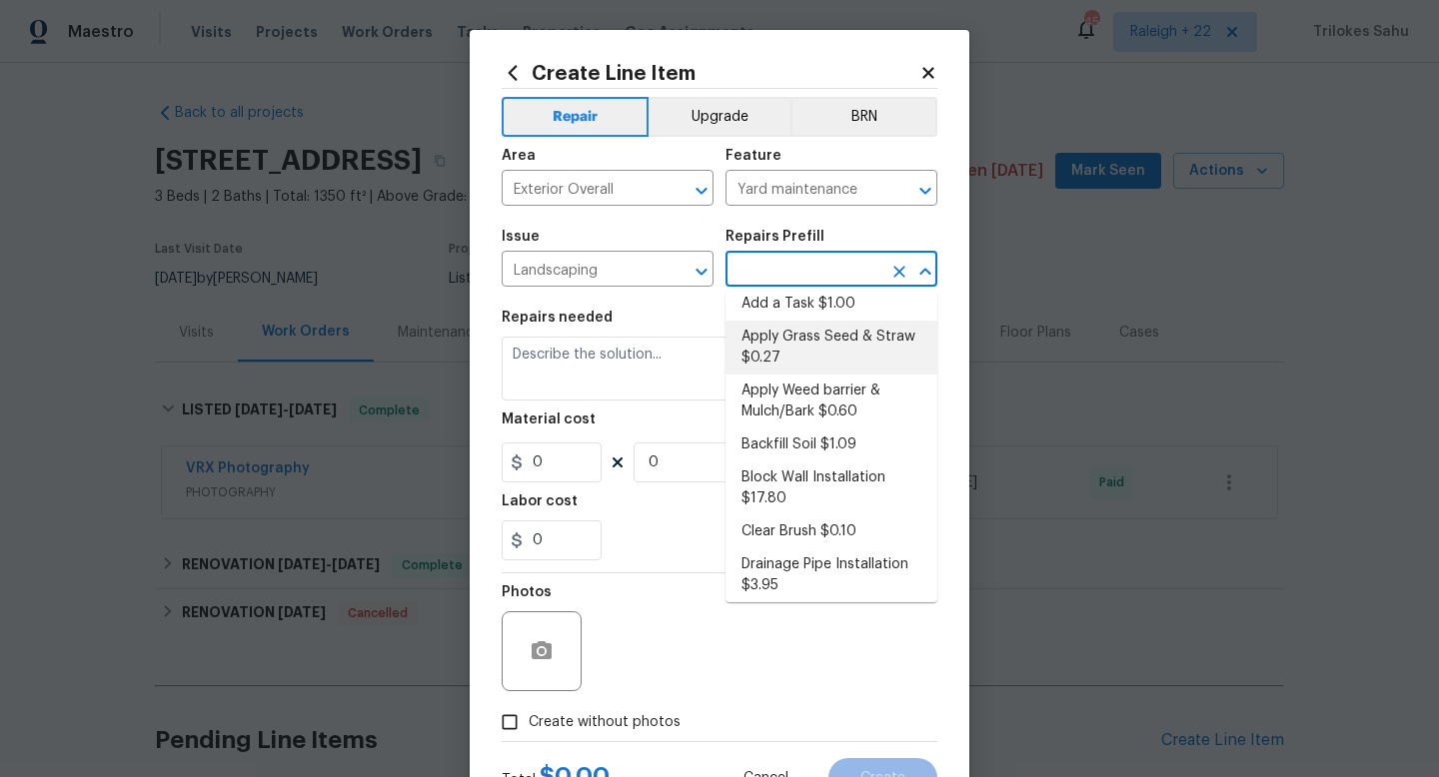
scroll to position [0, 0]
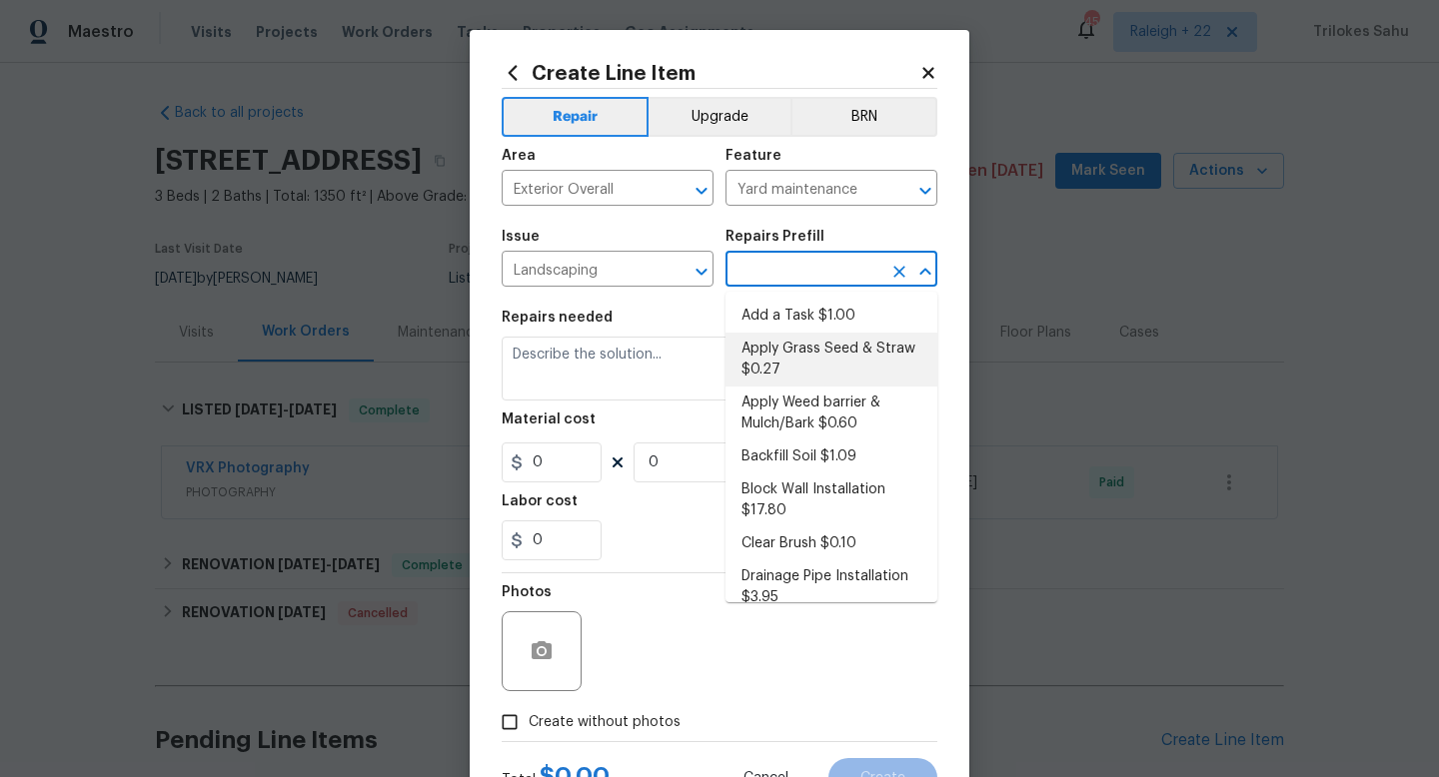
click at [786, 356] on li "Apply Grass Seed & Straw $0.27" at bounding box center [831, 360] width 212 height 54
type input "Apply Grass Seed & Straw $0.27"
type textarea "Apply seed & straw as directed by the PM."
type input "0.27"
type input "1"
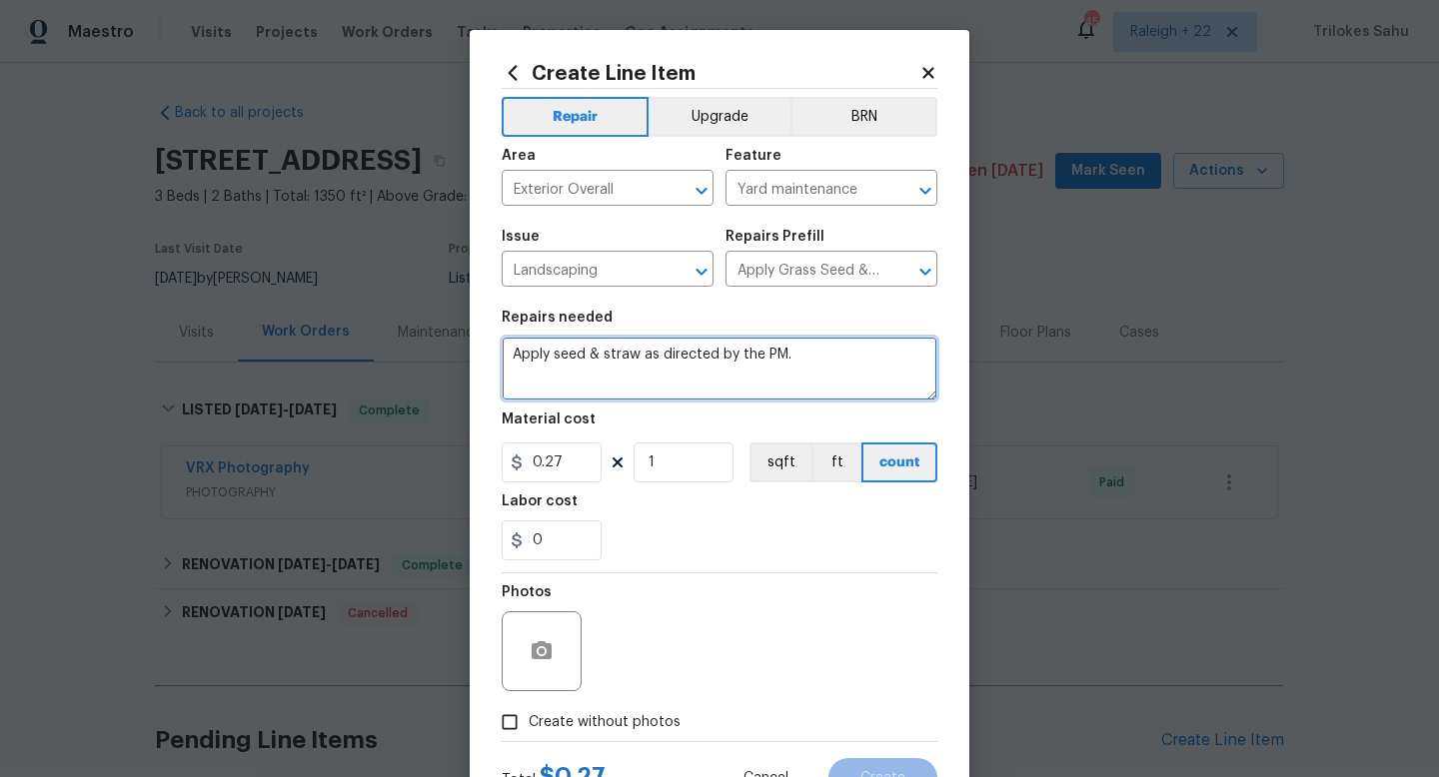
drag, startPoint x: 826, startPoint y: 364, endPoint x: 673, endPoint y: 363, distance: 152.9
click at [764, 364] on textarea "Apply seed & straw as directed by the PM." at bounding box center [720, 369] width 436 height 64
click at [536, 355] on textarea "Apply seed & straw as directed by the PM." at bounding box center [720, 369] width 436 height 64
paste textarea "Reseeding the lawn"
click at [649, 385] on textarea "#Hoa-Violation Hi, we have received an HOA violation for dead grass. Please res…" at bounding box center [720, 369] width 436 height 64
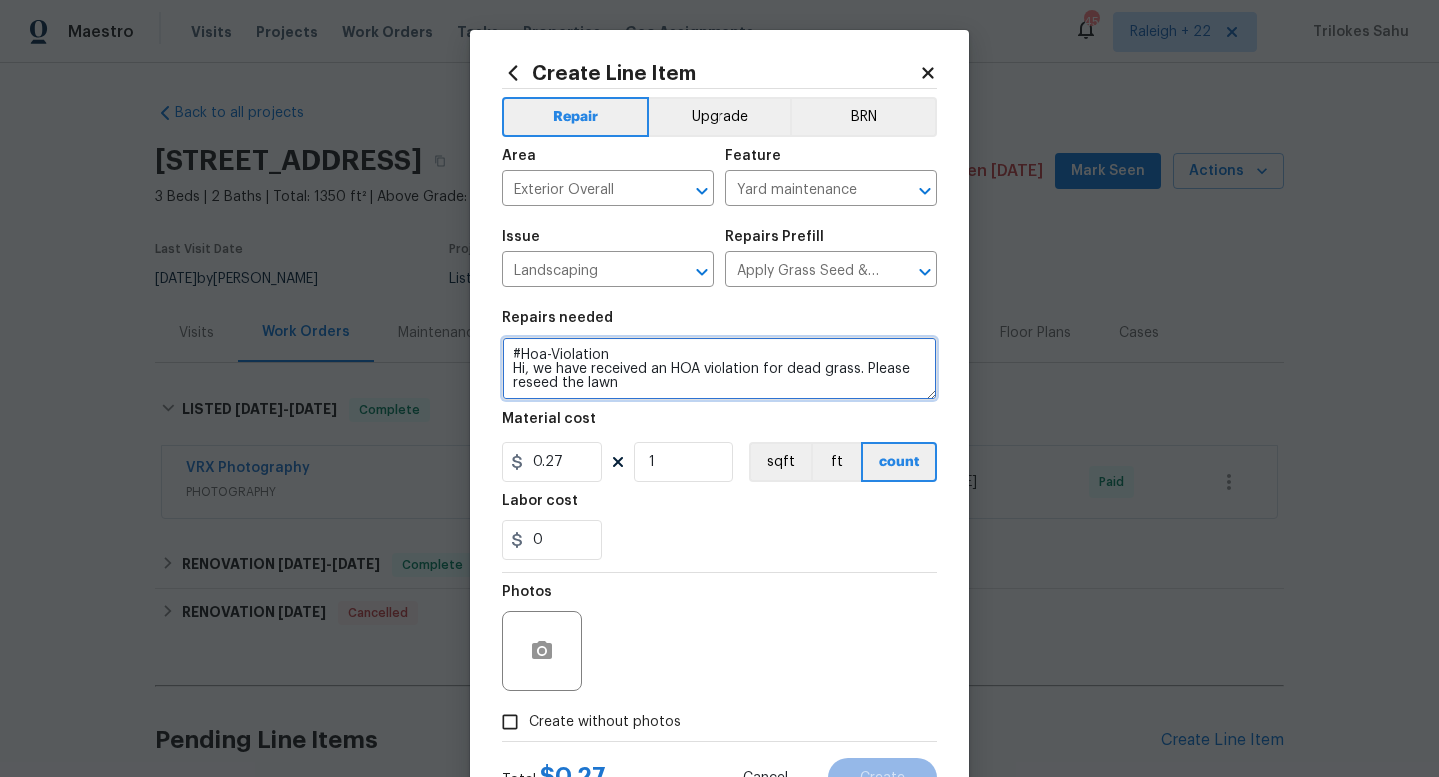
paste textarea "please take and submit a clear photo of the seed type you use, as well as a pho…"
click at [615, 367] on textarea "#Hoa-Violation Hi, we have received an HOA violation for dead grass. Please res…" at bounding box center [720, 369] width 436 height 64
click at [669, 367] on textarea "#Hoa-Violation Hi, we have received an HOA violation for dead grass. Please res…" at bounding box center [720, 369] width 436 height 64
click at [660, 393] on textarea "#Hoa-Violation Hi, we have received an HOA violation for dead grass. Please res…" at bounding box center [720, 369] width 436 height 64
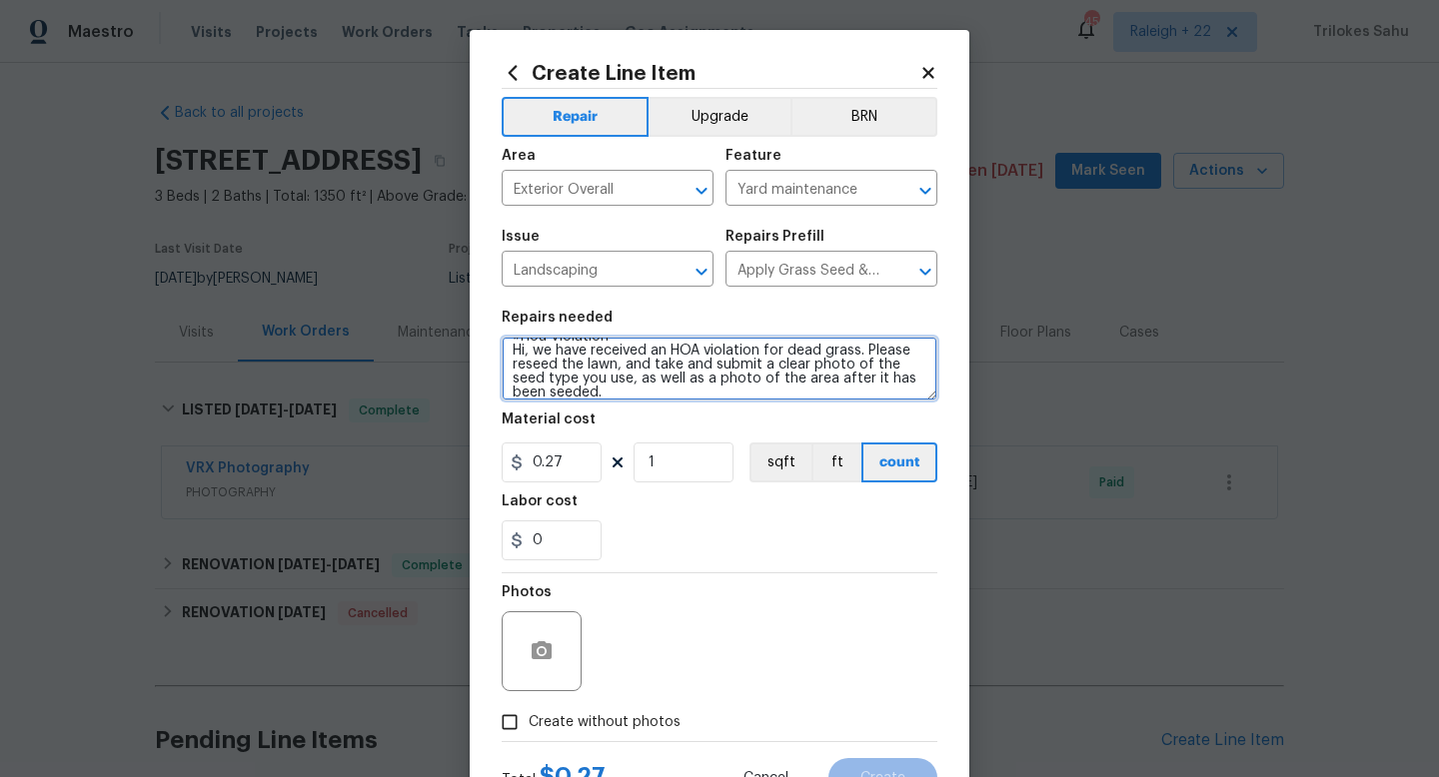
click at [649, 364] on textarea "#Hoa-Violation Hi, we have received an HOA violation for dead grass. Please res…" at bounding box center [720, 369] width 436 height 64
click at [619, 368] on textarea "#Hoa-Violation Hi, we have received an HOA violation for dead grass. Please res…" at bounding box center [720, 369] width 436 height 64
click at [715, 390] on textarea "#Hoa-Violation Hi, we have received an HOA violation for dead grass. Please res…" at bounding box center [720, 369] width 436 height 64
type textarea "#Hoa-Violation Hi, we have received an HOA violation for dead grass. Please res…"
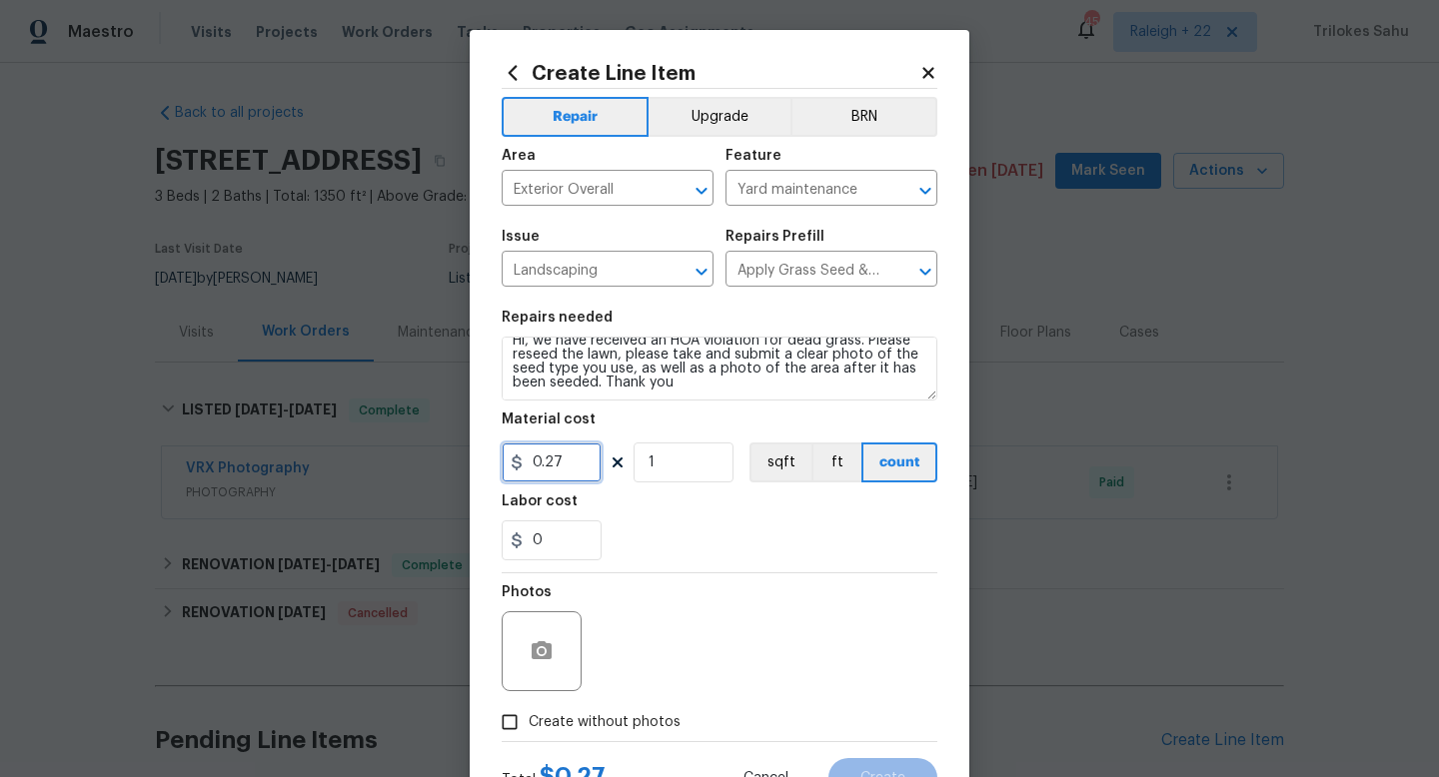
drag, startPoint x: 579, startPoint y: 461, endPoint x: 498, endPoint y: 461, distance: 80.9
click at [498, 461] on div "Create Line Item Repair Upgrade BRN Area Exterior Overall ​ Feature Yard mainte…" at bounding box center [720, 430] width 500 height 800
type input "75"
click at [713, 547] on div "0" at bounding box center [720, 541] width 436 height 40
click at [518, 713] on input "Create without photos" at bounding box center [510, 722] width 38 height 38
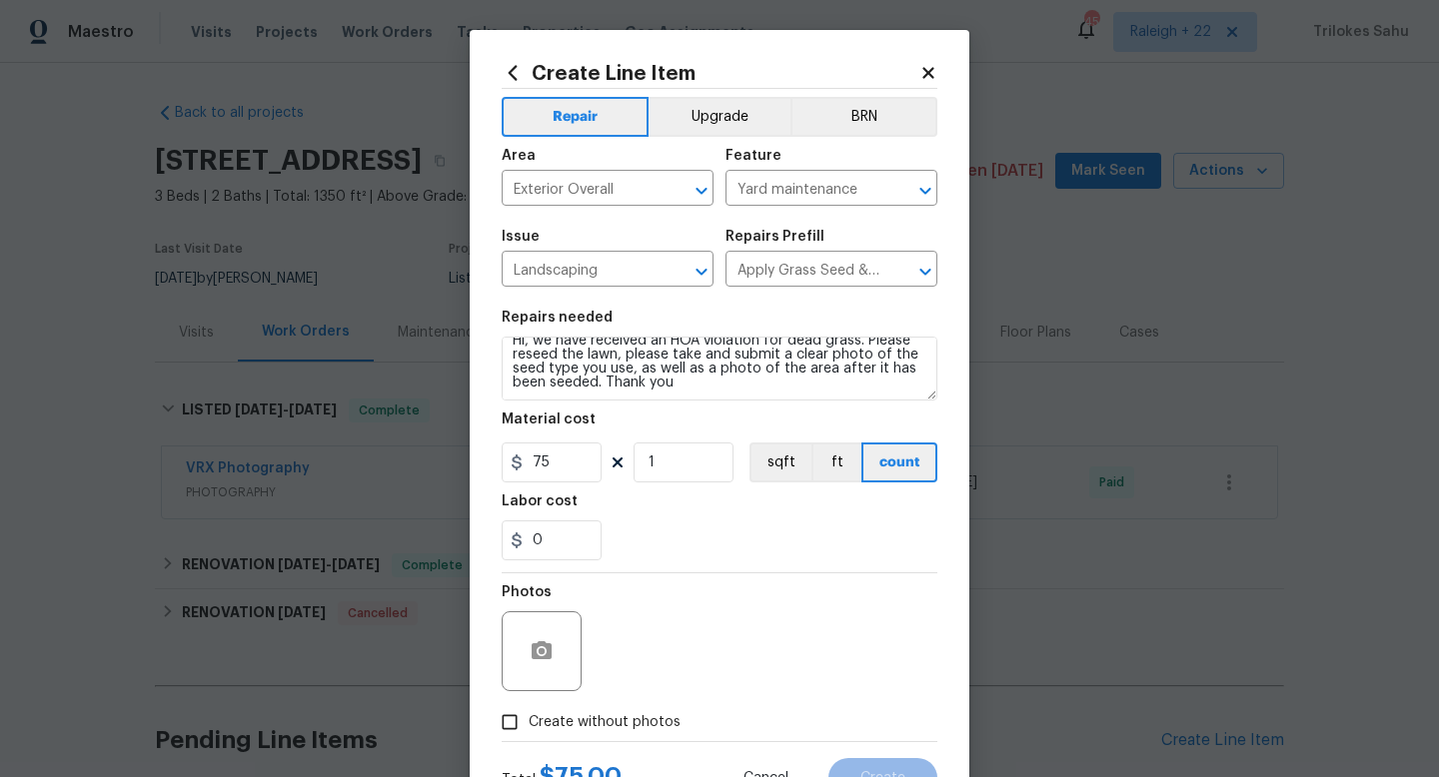
checkbox input "true"
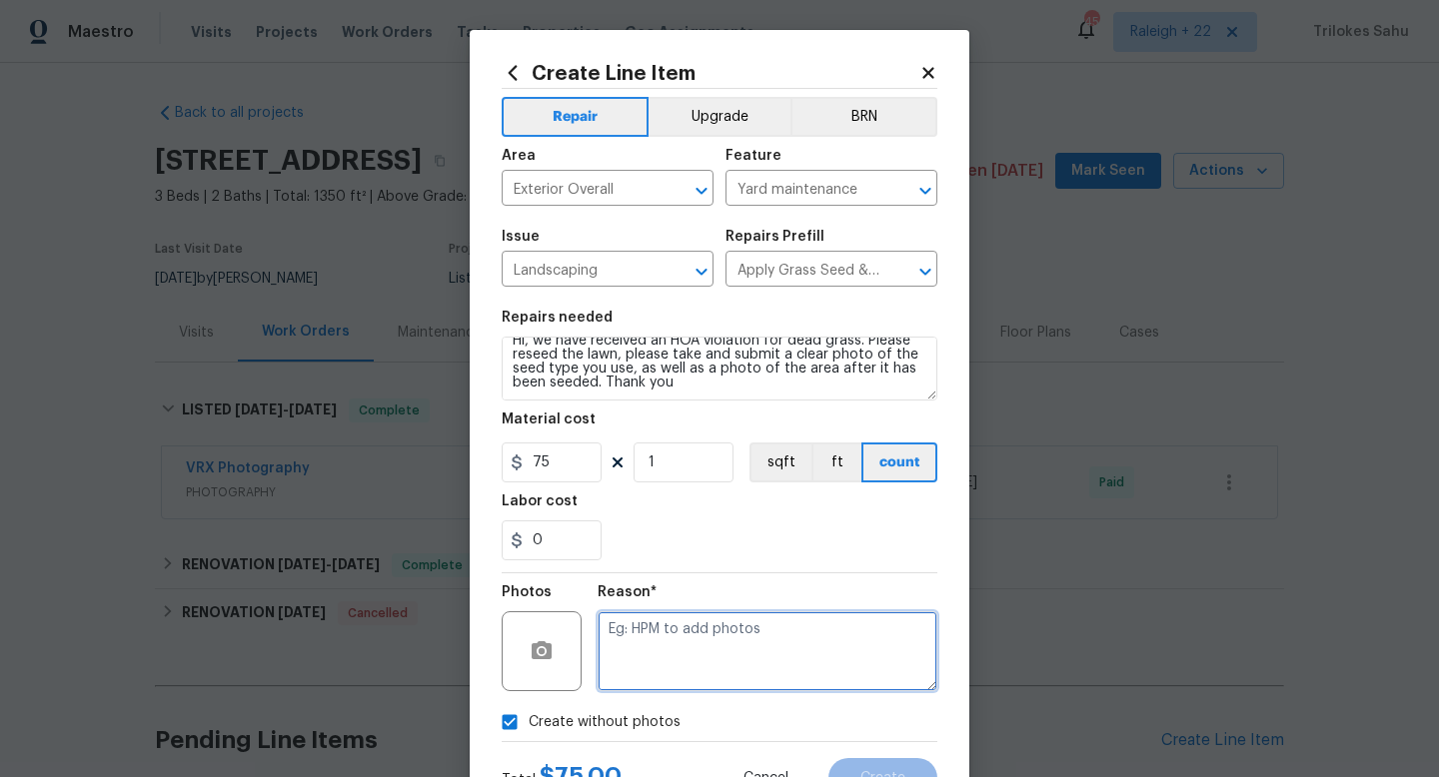
click at [664, 677] on textarea at bounding box center [767, 651] width 340 height 80
type textarea "NA"
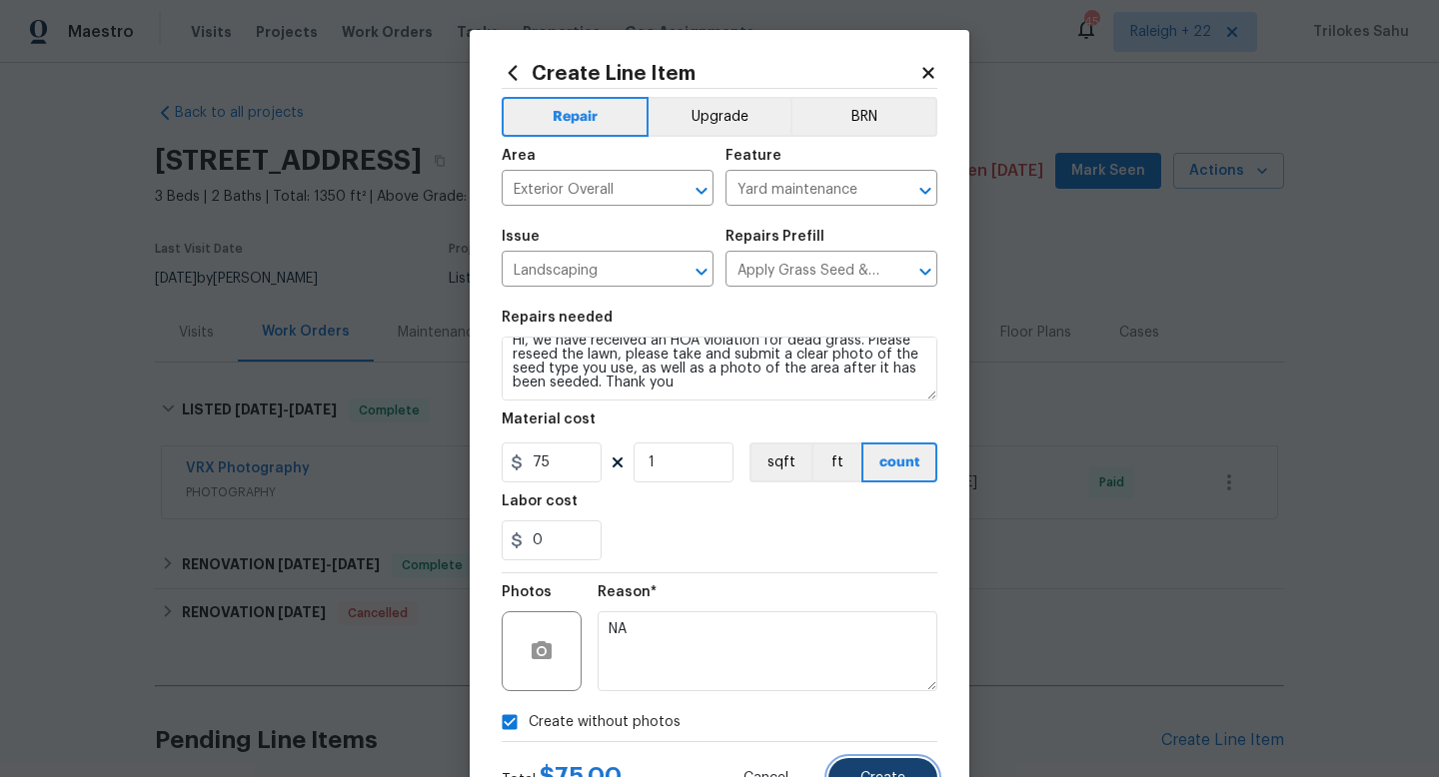
click at [858, 768] on button "Create" at bounding box center [882, 778] width 109 height 40
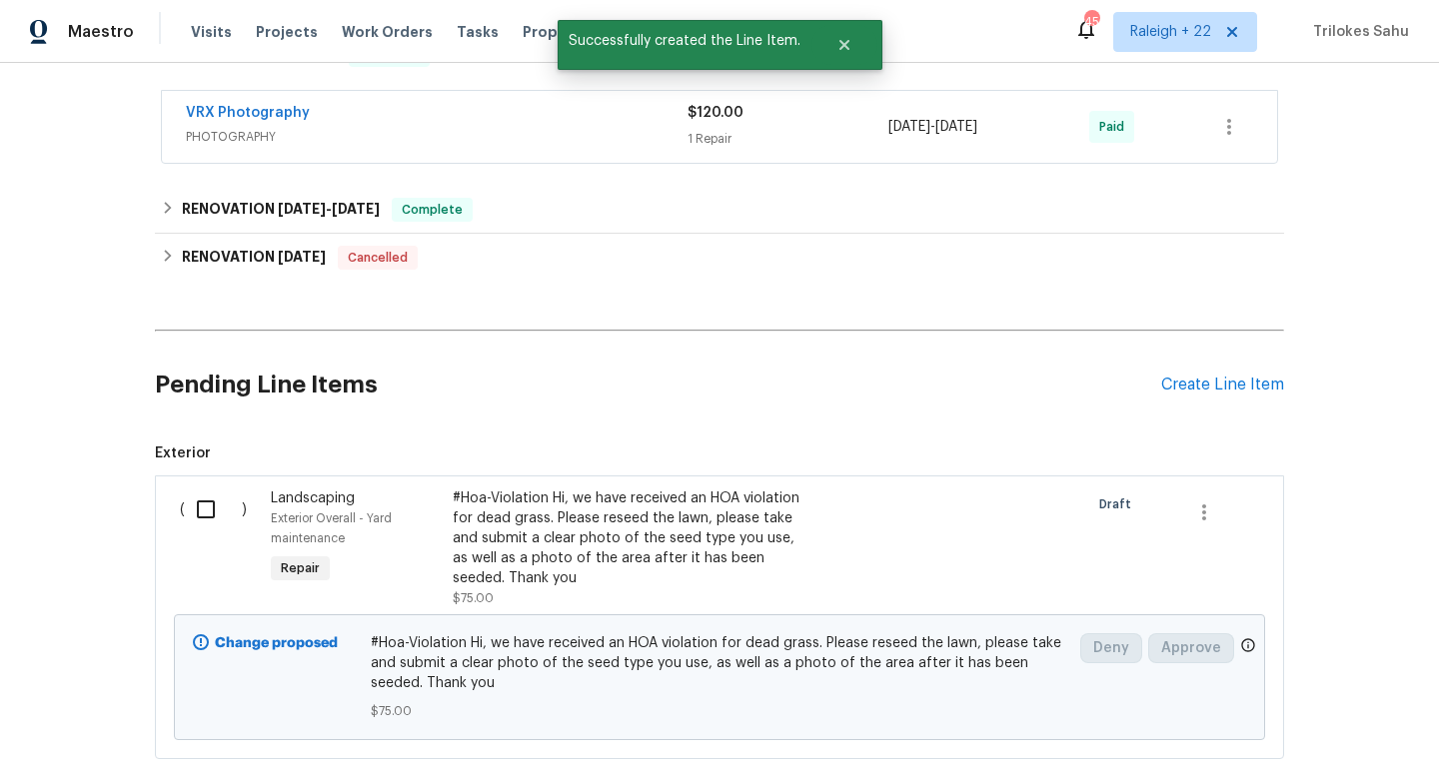
scroll to position [474, 0]
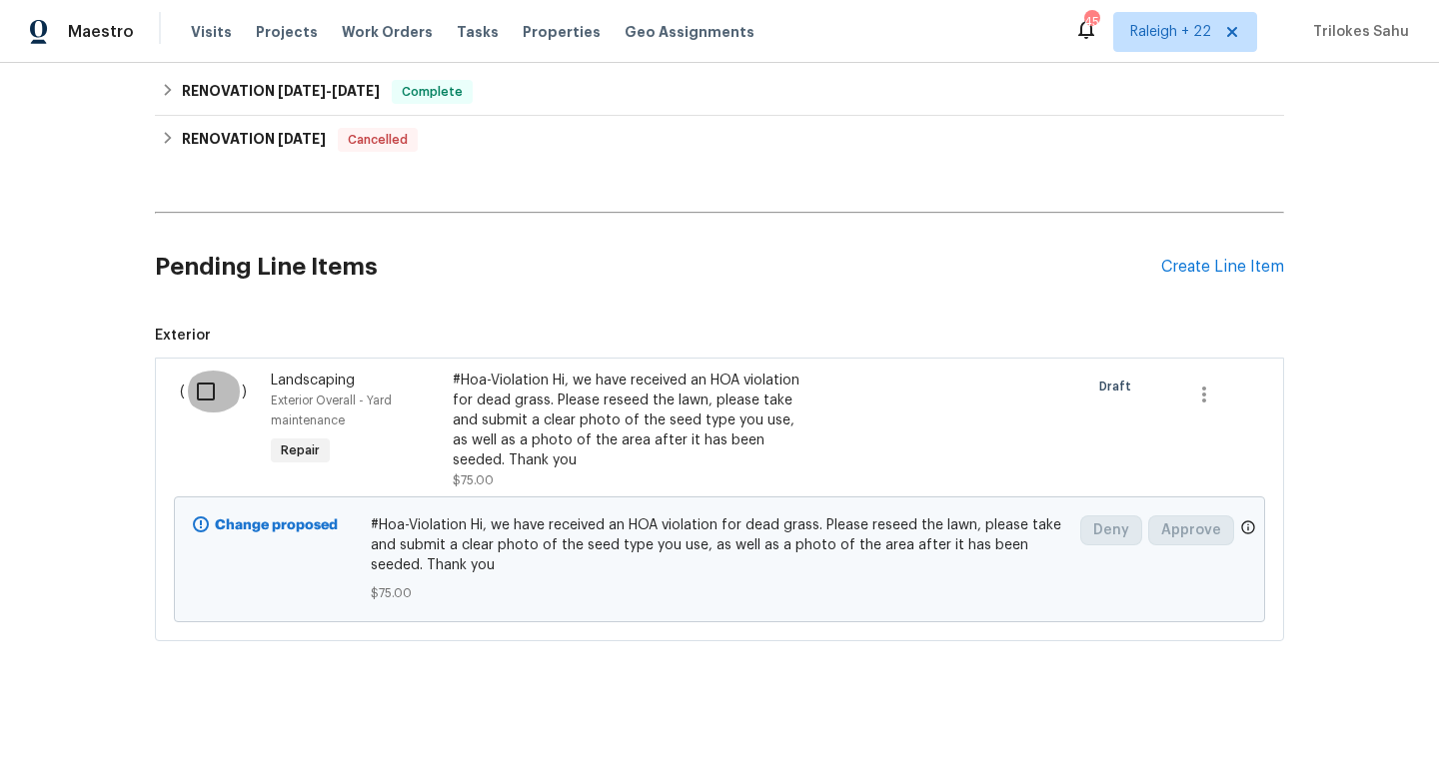
click at [212, 392] on input "checkbox" at bounding box center [213, 392] width 57 height 42
checkbox input "true"
click at [1319, 735] on span "Create Work Order" at bounding box center [1324, 727] width 133 height 25
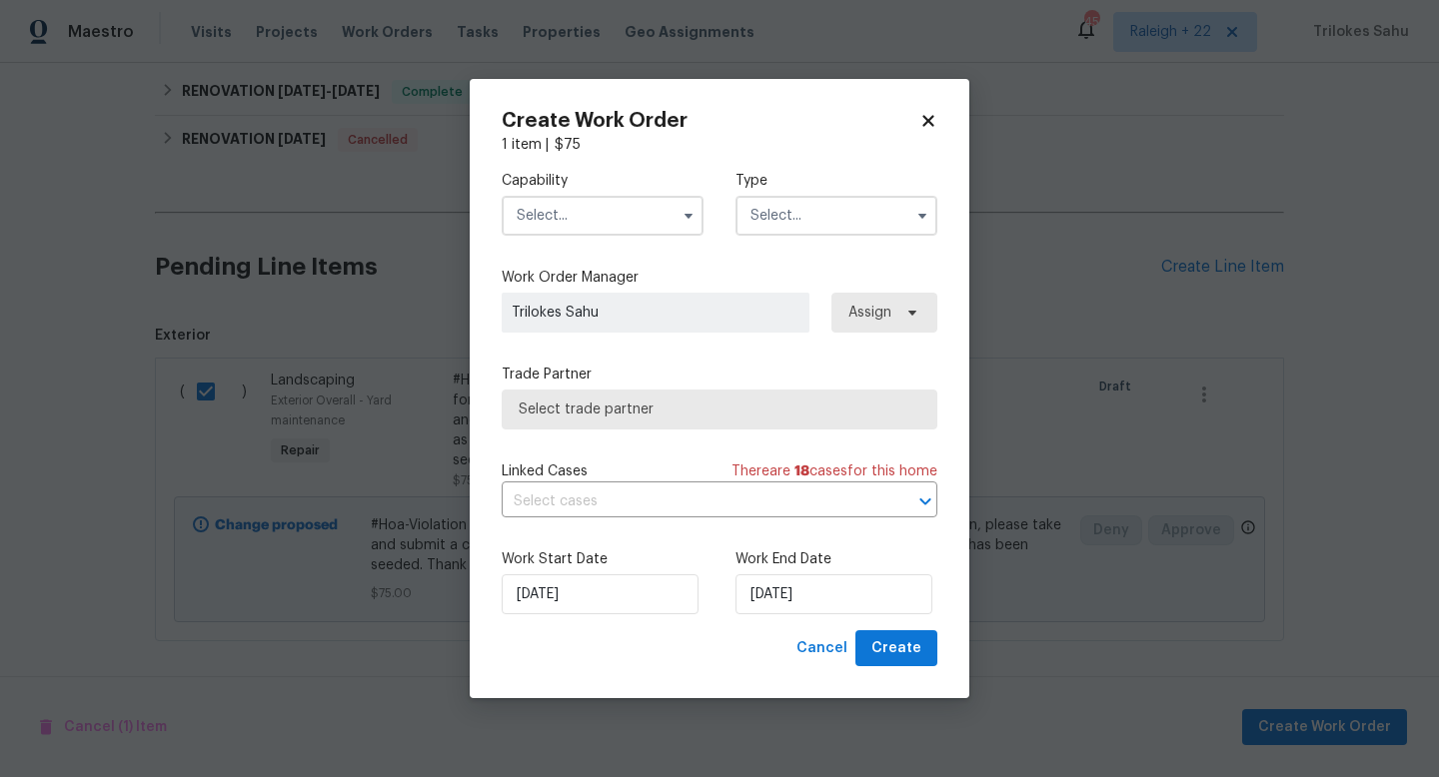
click at [634, 231] on input "text" at bounding box center [603, 216] width 202 height 40
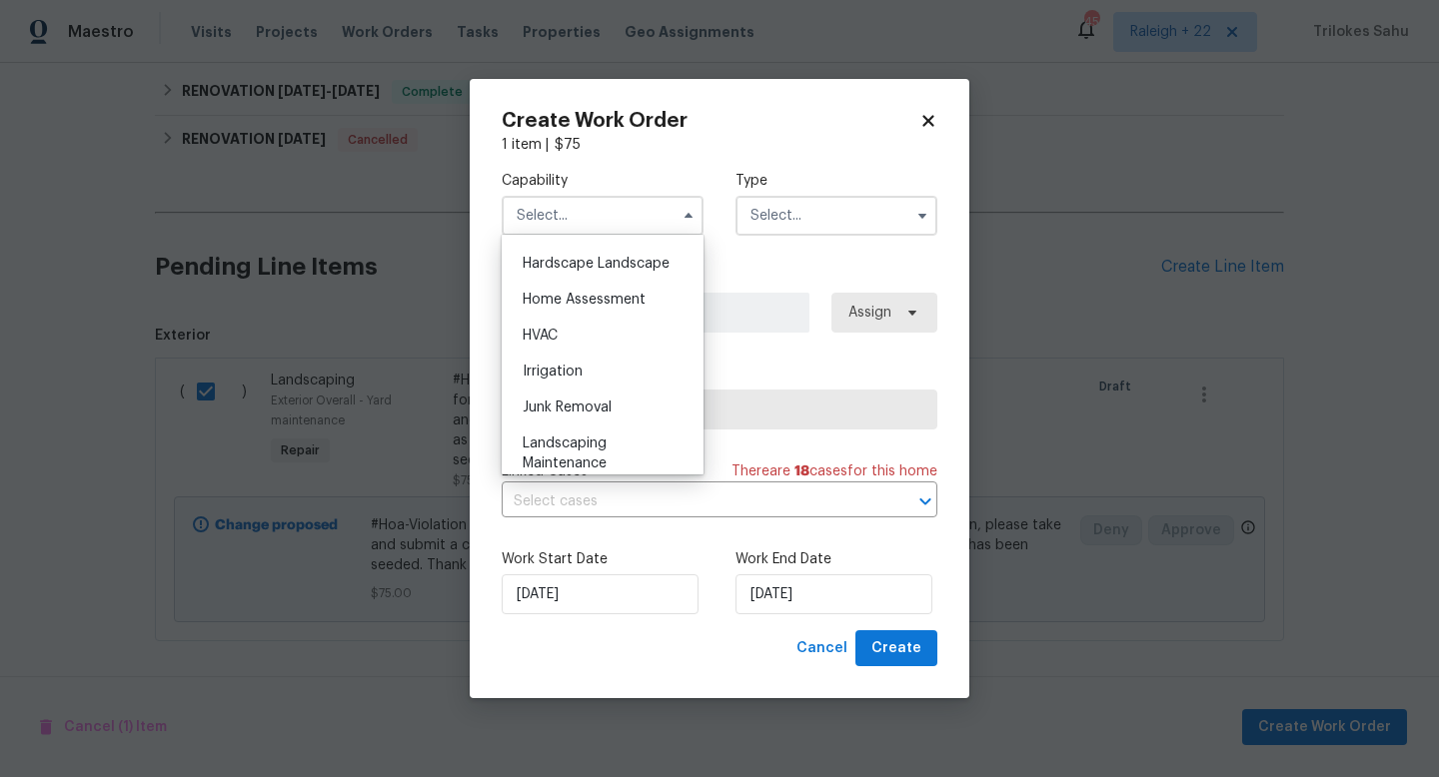
scroll to position [1250, 0]
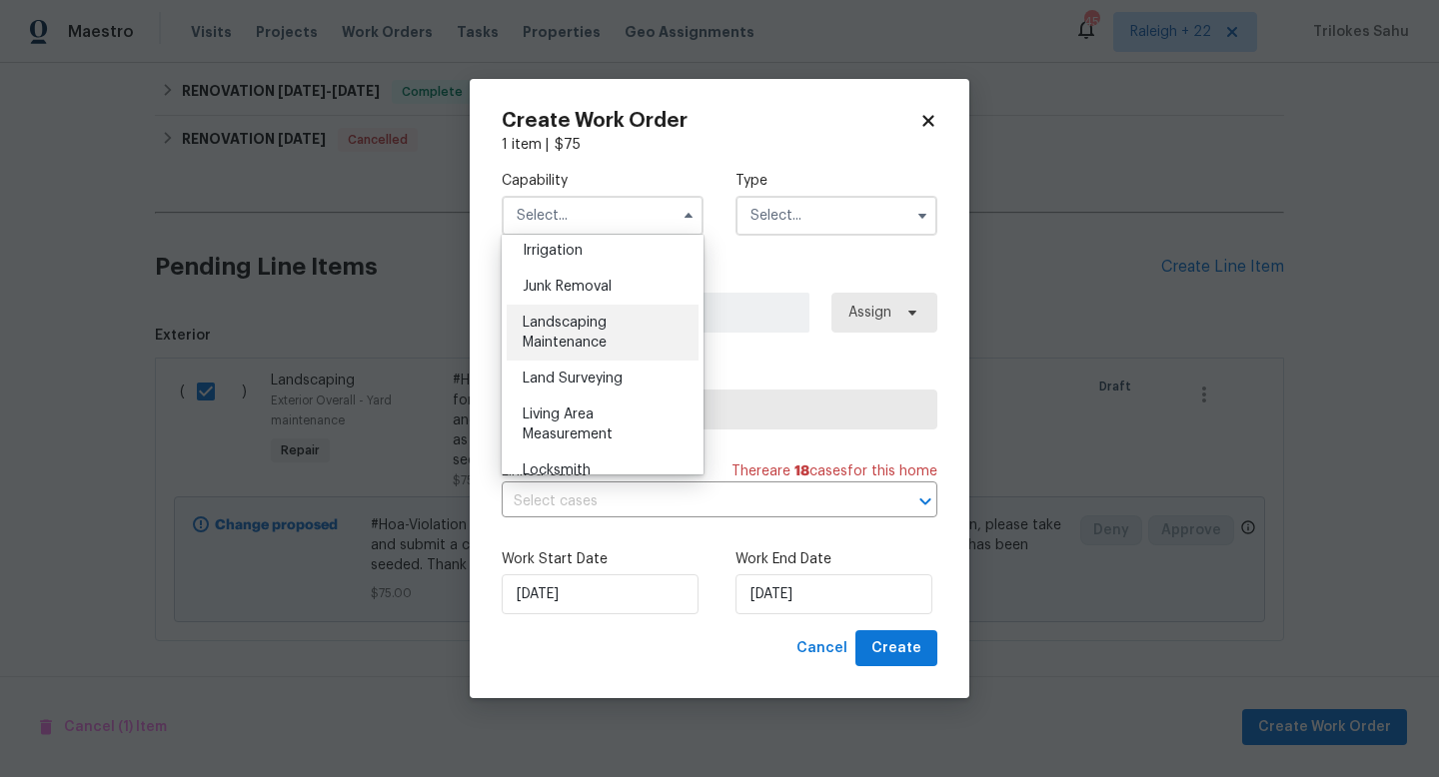
click at [621, 344] on div "Landscaping Maintenance" at bounding box center [603, 333] width 192 height 56
type input "Landscaping Maintenance"
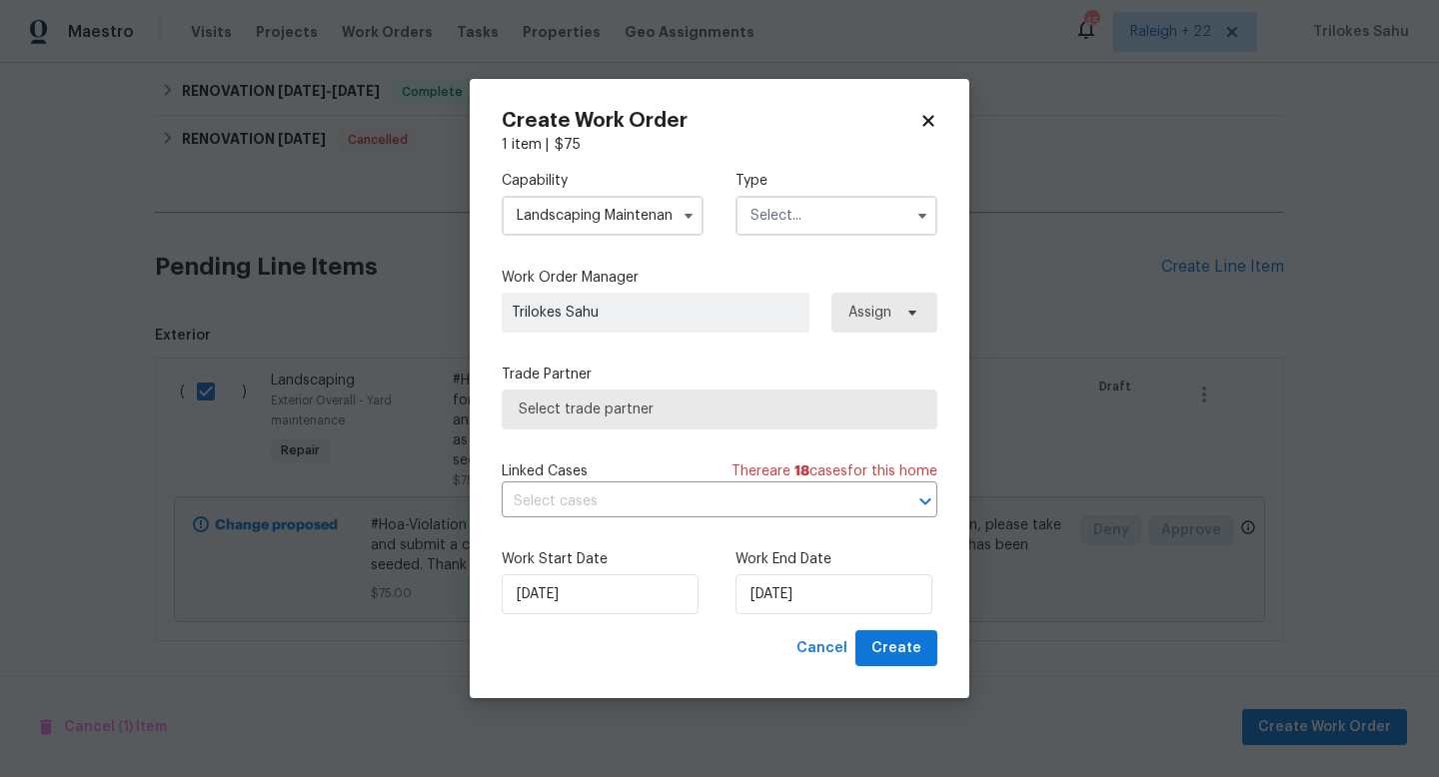
click at [778, 228] on input "text" at bounding box center [836, 216] width 202 height 40
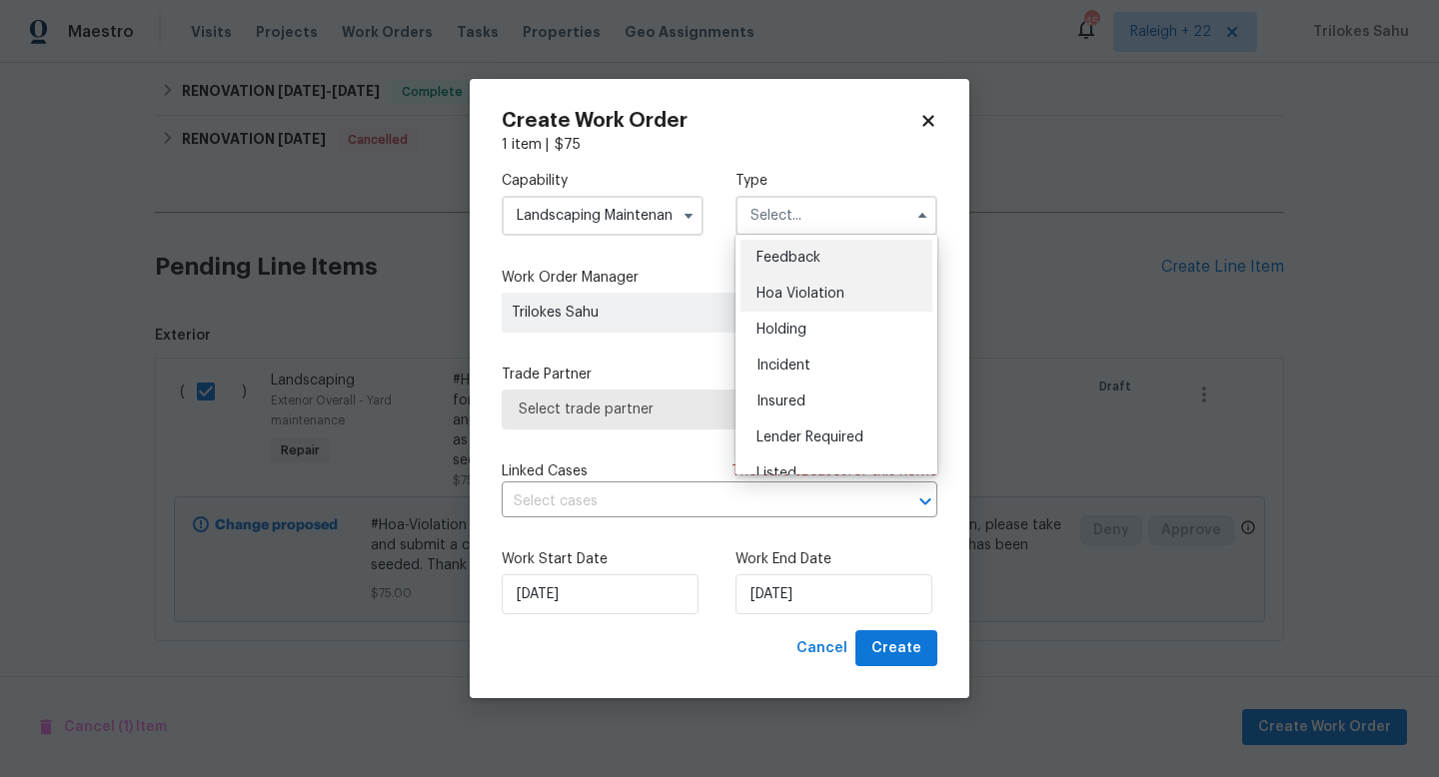
click at [779, 293] on span "Hoa Violation" at bounding box center [800, 294] width 88 height 14
type input "Hoa Violation"
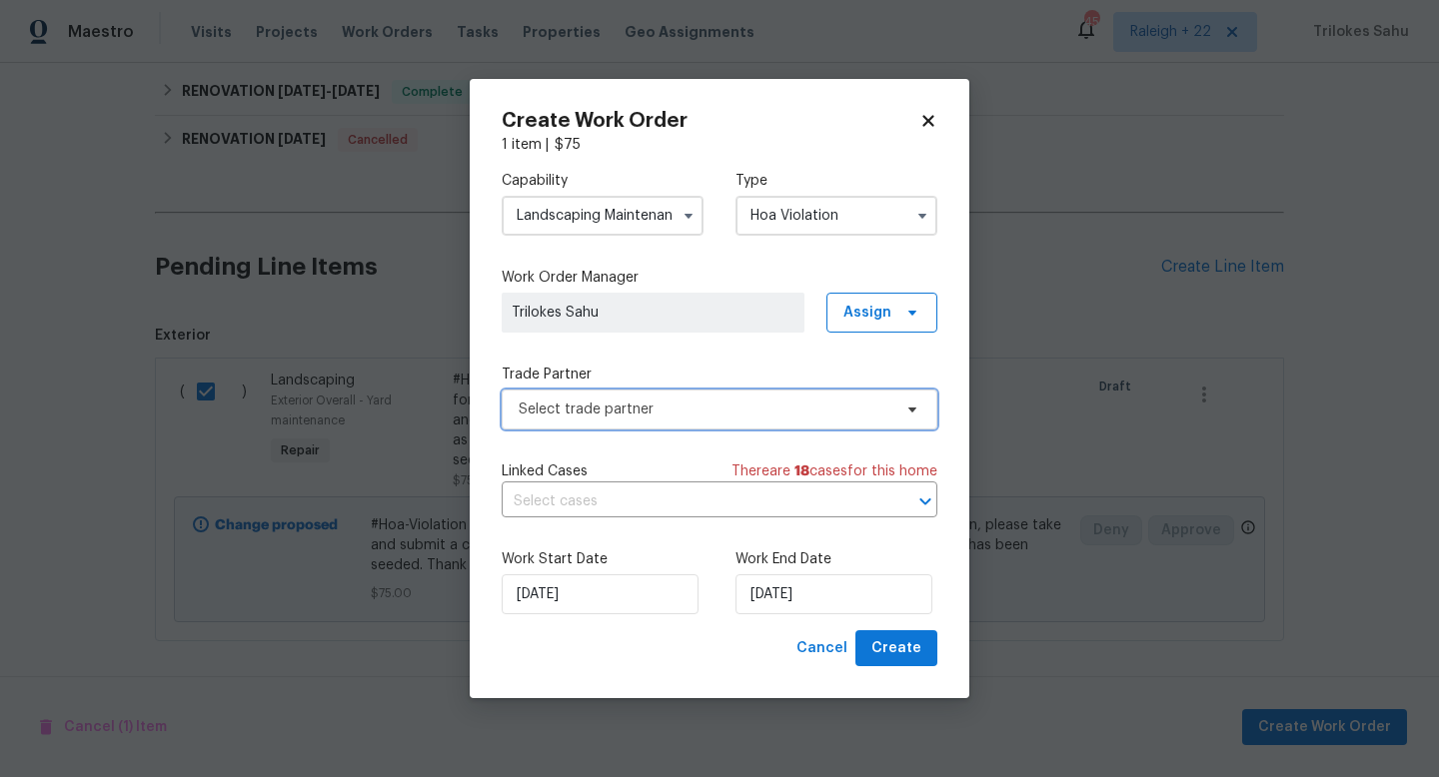
click at [635, 403] on span "Select trade partner" at bounding box center [705, 410] width 373 height 20
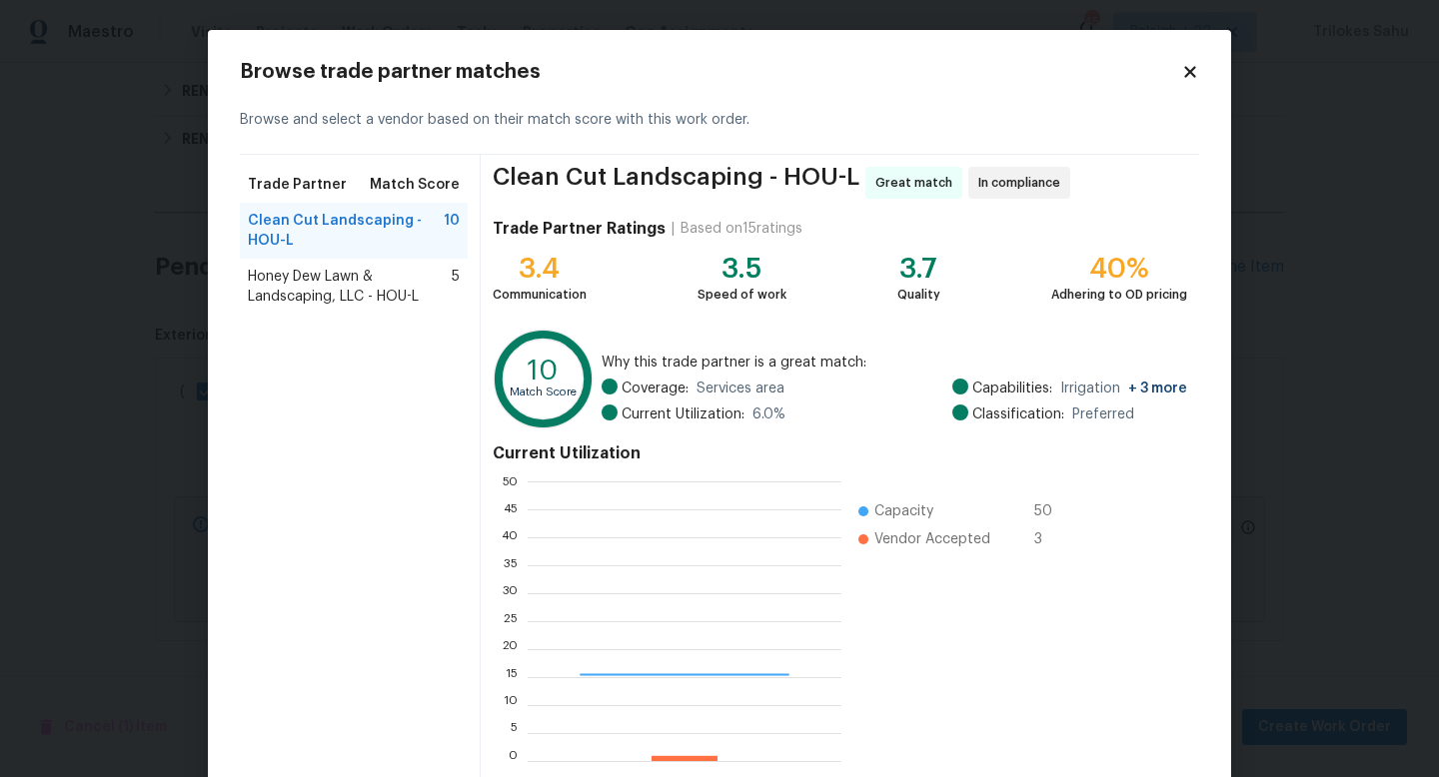
scroll to position [280, 314]
click at [393, 294] on span "Honey Dew Lawn & Landscaping, LLC - HOU-L" at bounding box center [350, 287] width 204 height 40
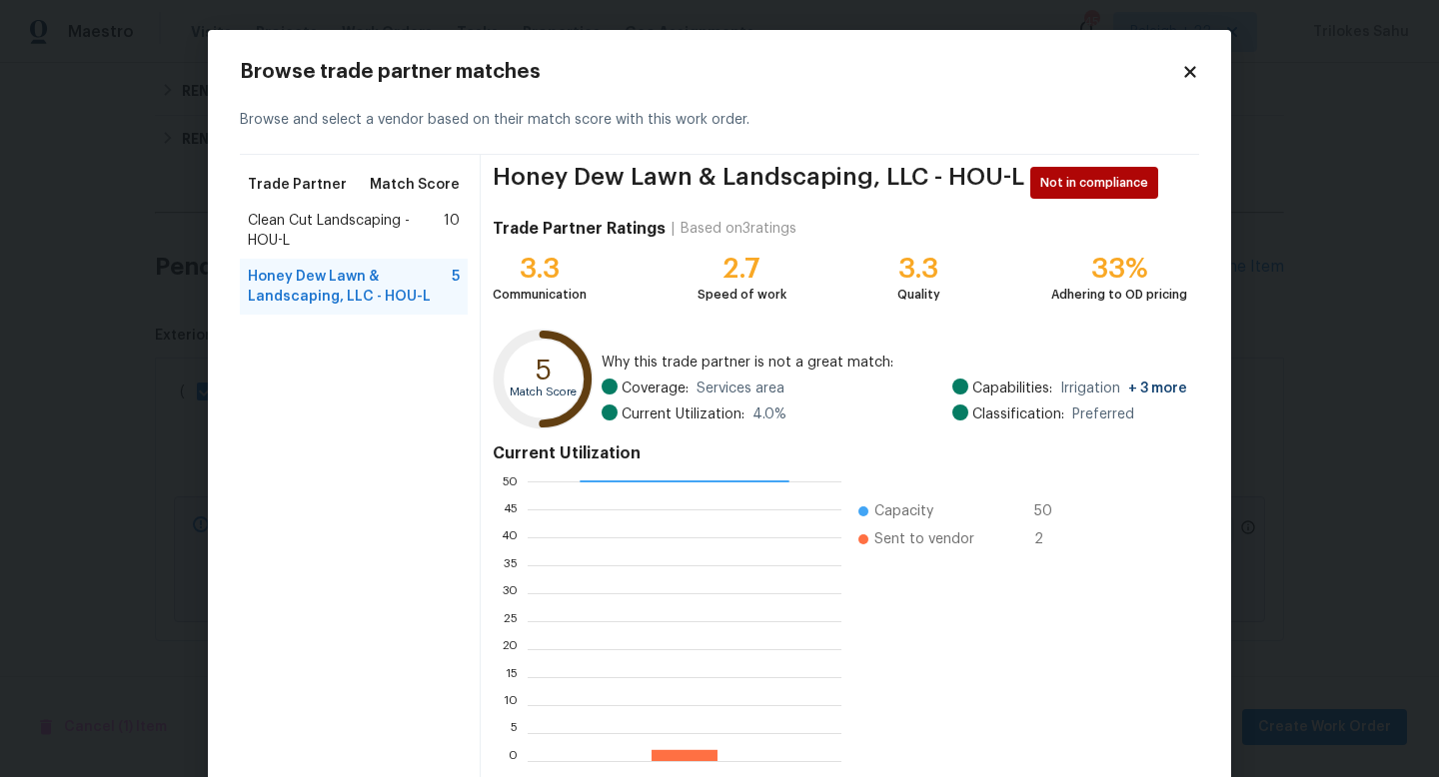
click at [1197, 69] on icon at bounding box center [1190, 72] width 18 height 18
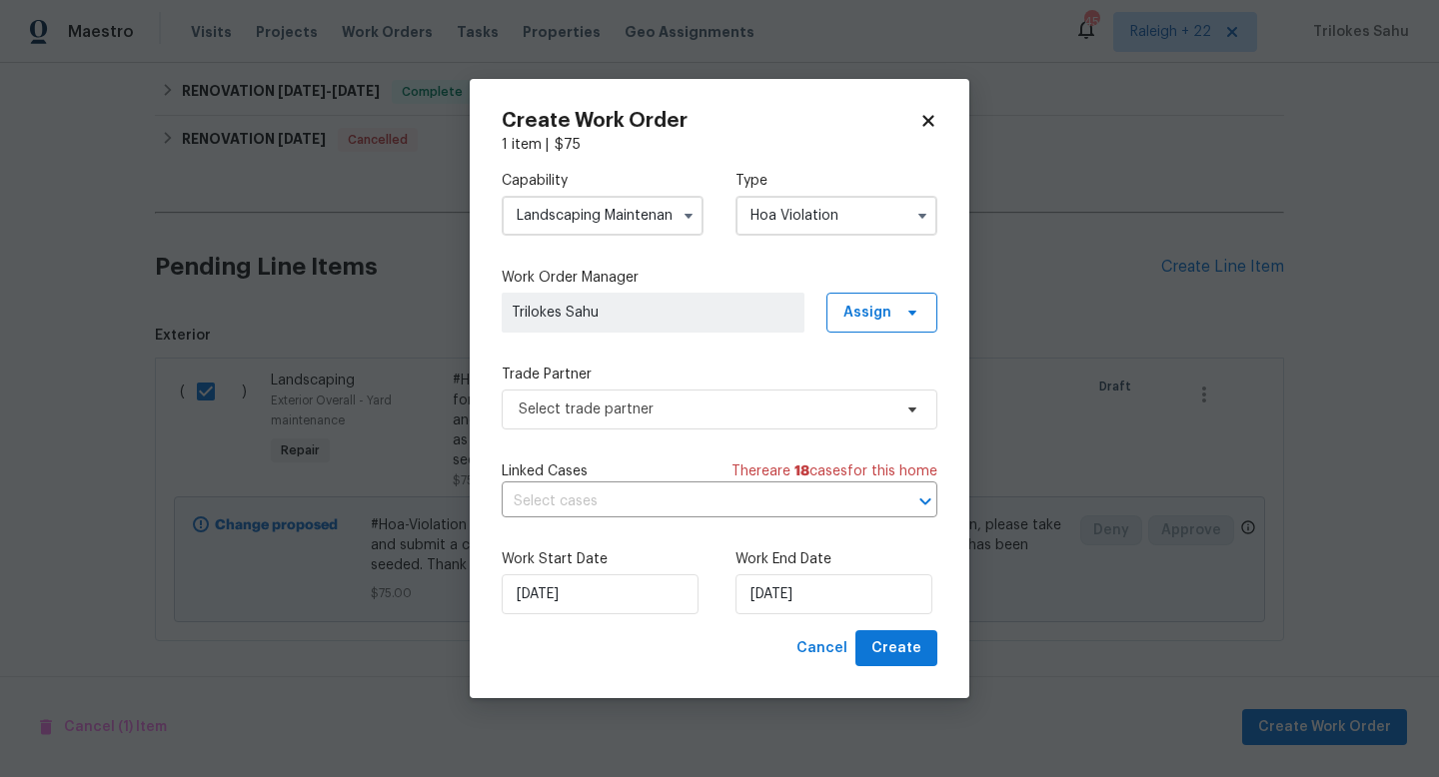
click at [645, 223] on input "Landscaping Maintenance" at bounding box center [603, 216] width 202 height 40
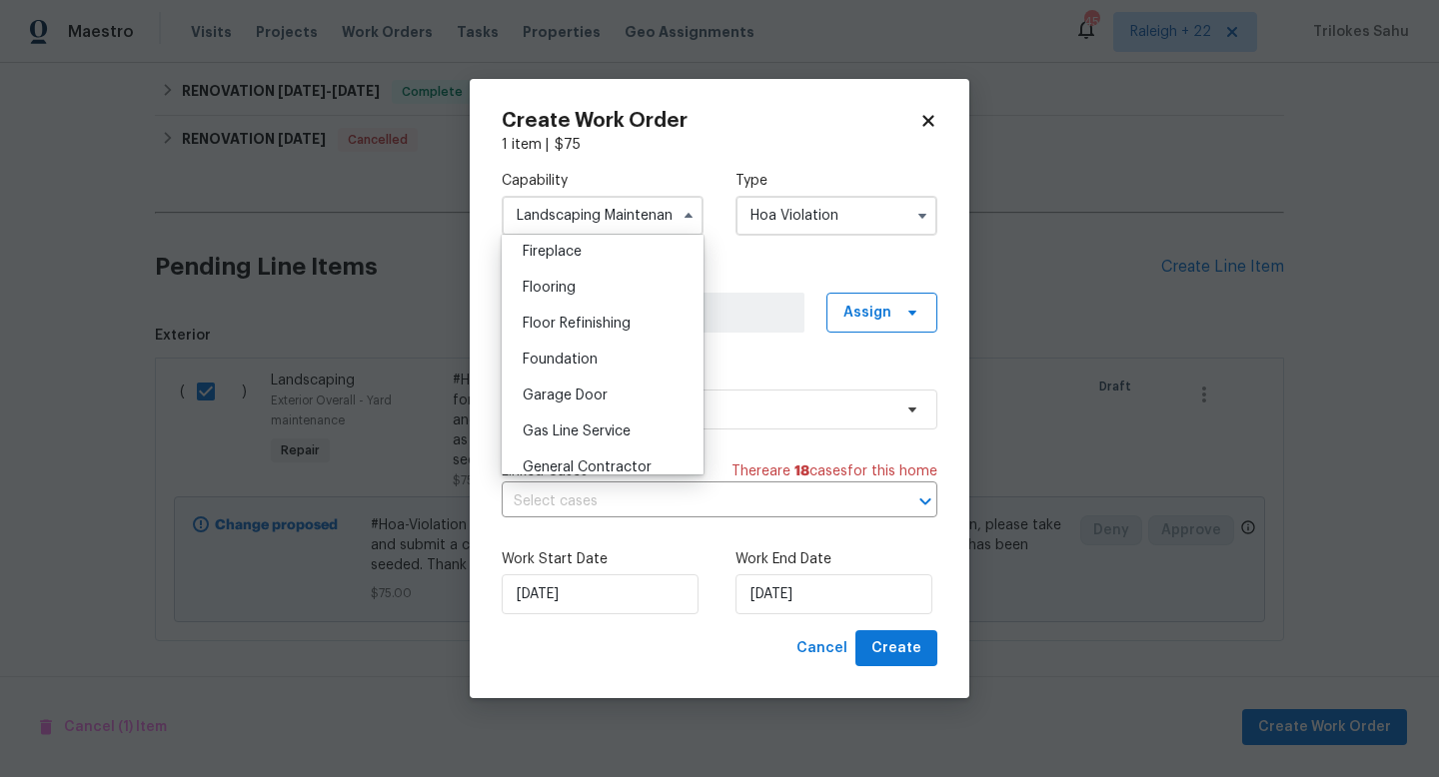
scroll to position [1036, 0]
click at [628, 355] on span "Hardscape Landscape" at bounding box center [596, 357] width 147 height 14
type input "Hardscape Landscape"
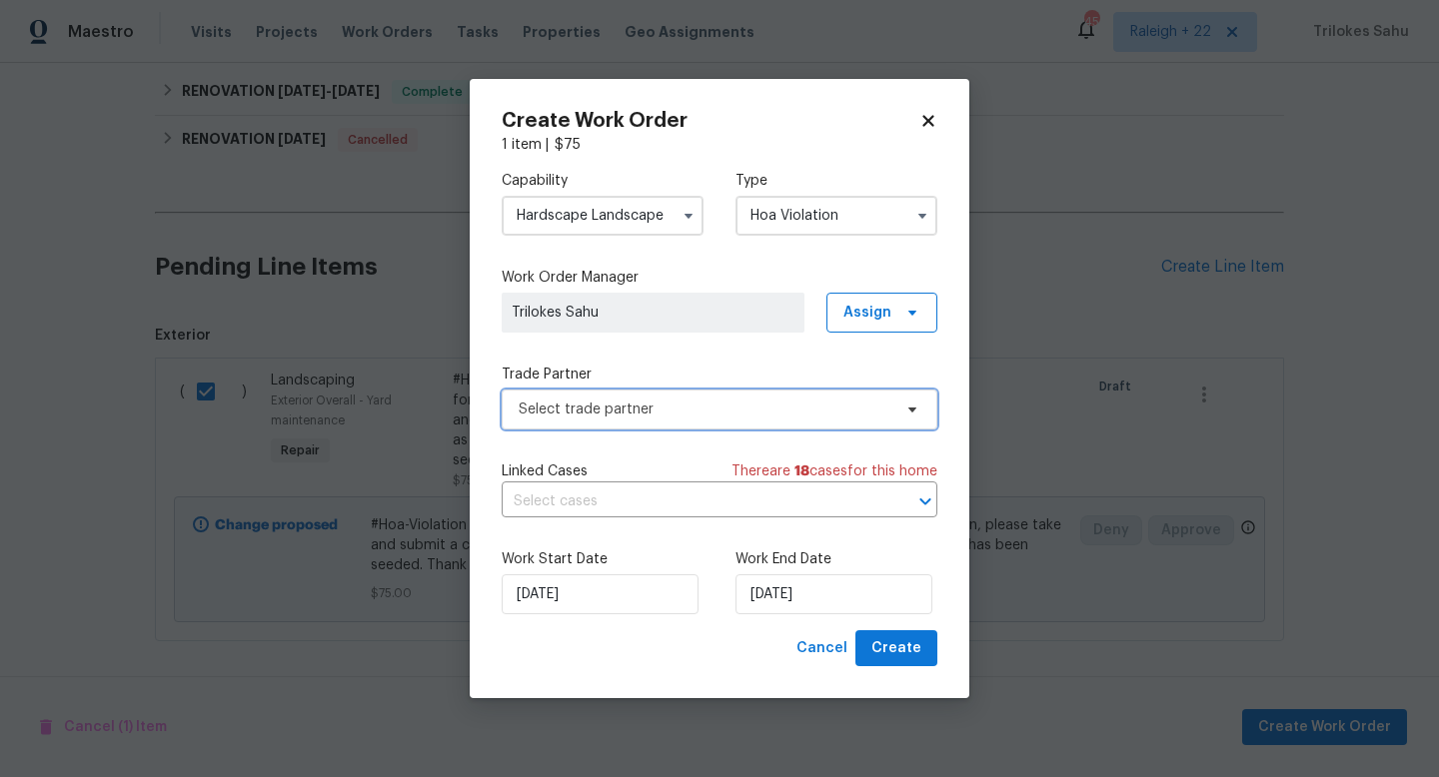
click at [719, 405] on span "Select trade partner" at bounding box center [705, 410] width 373 height 20
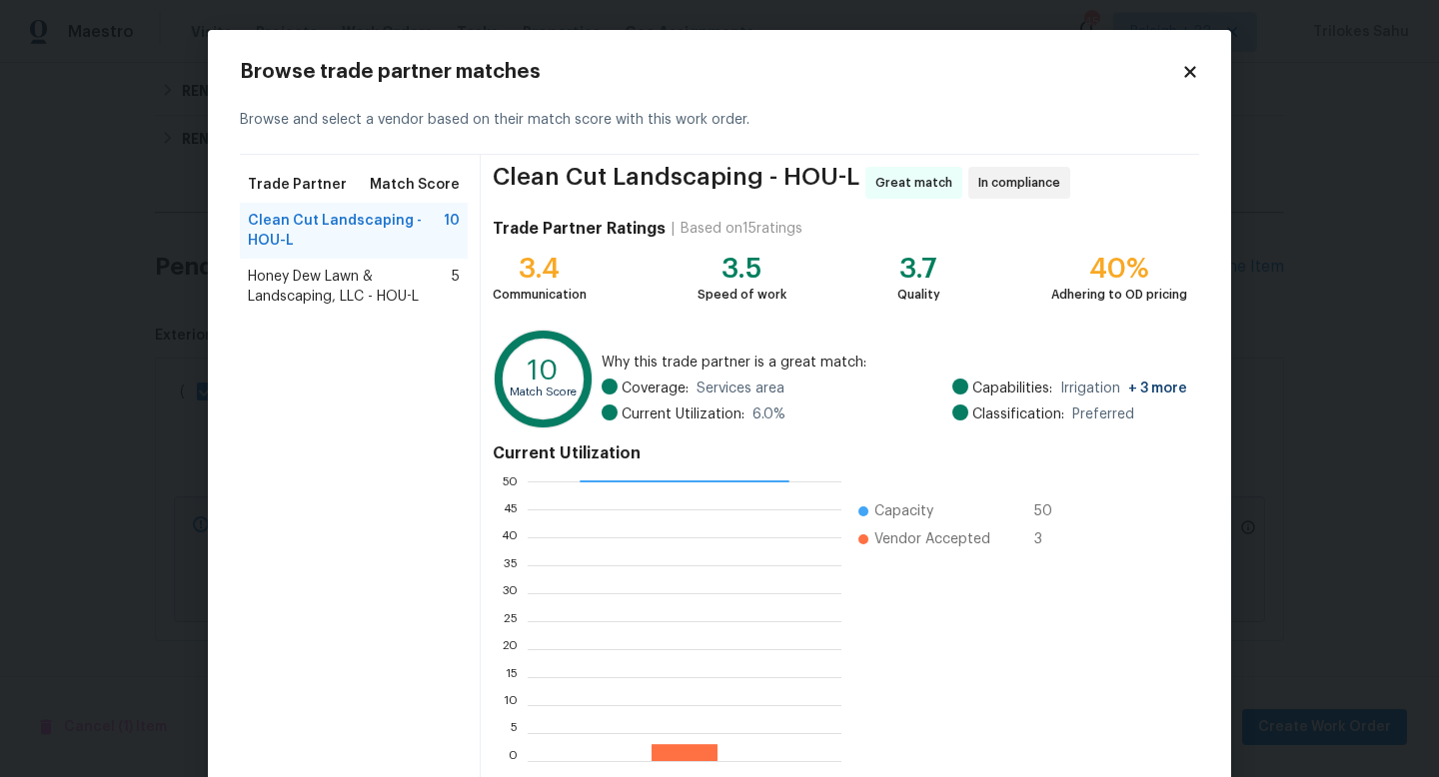
scroll to position [1, 0]
click at [310, 282] on span "Honey Dew Lawn & Landscaping, LLC - HOU-L" at bounding box center [350, 286] width 204 height 40
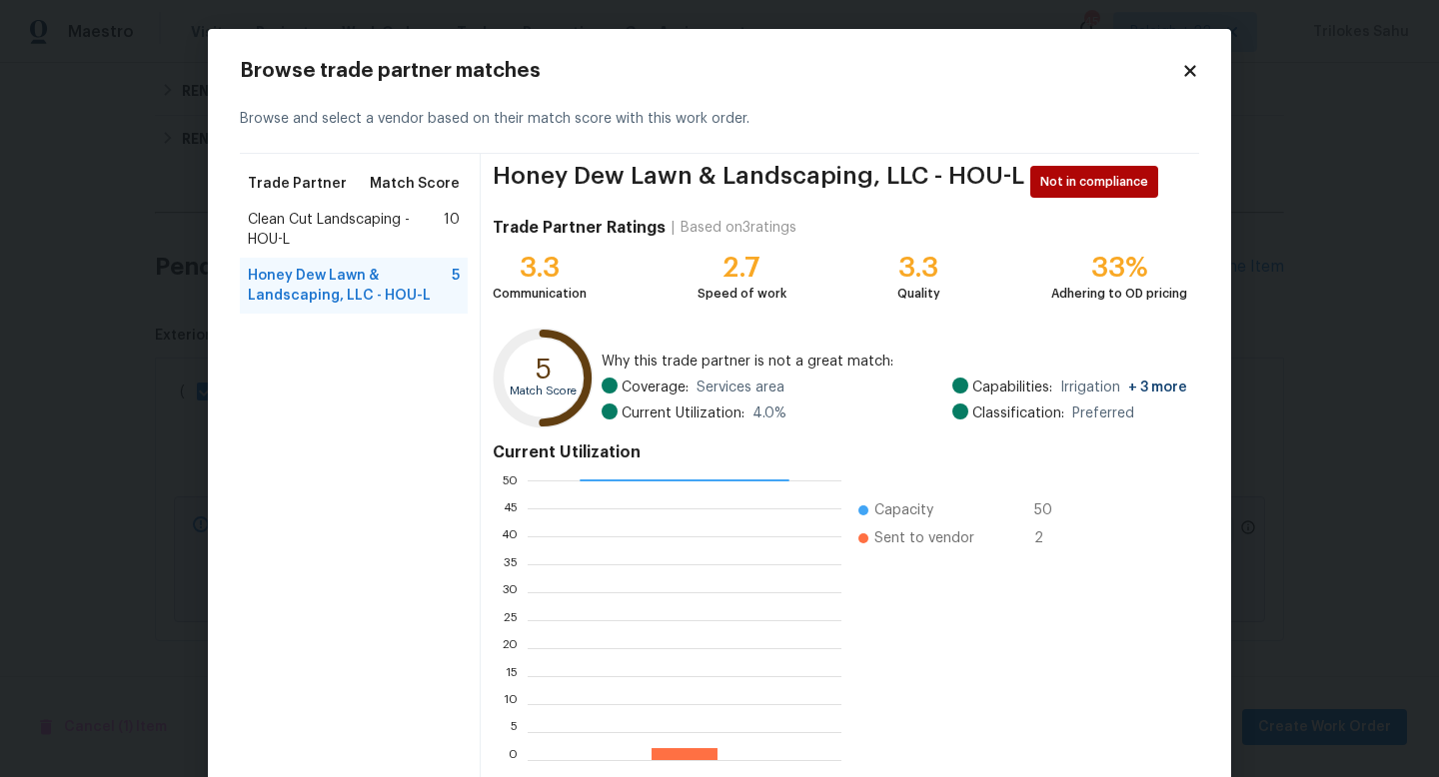
scroll to position [104, 0]
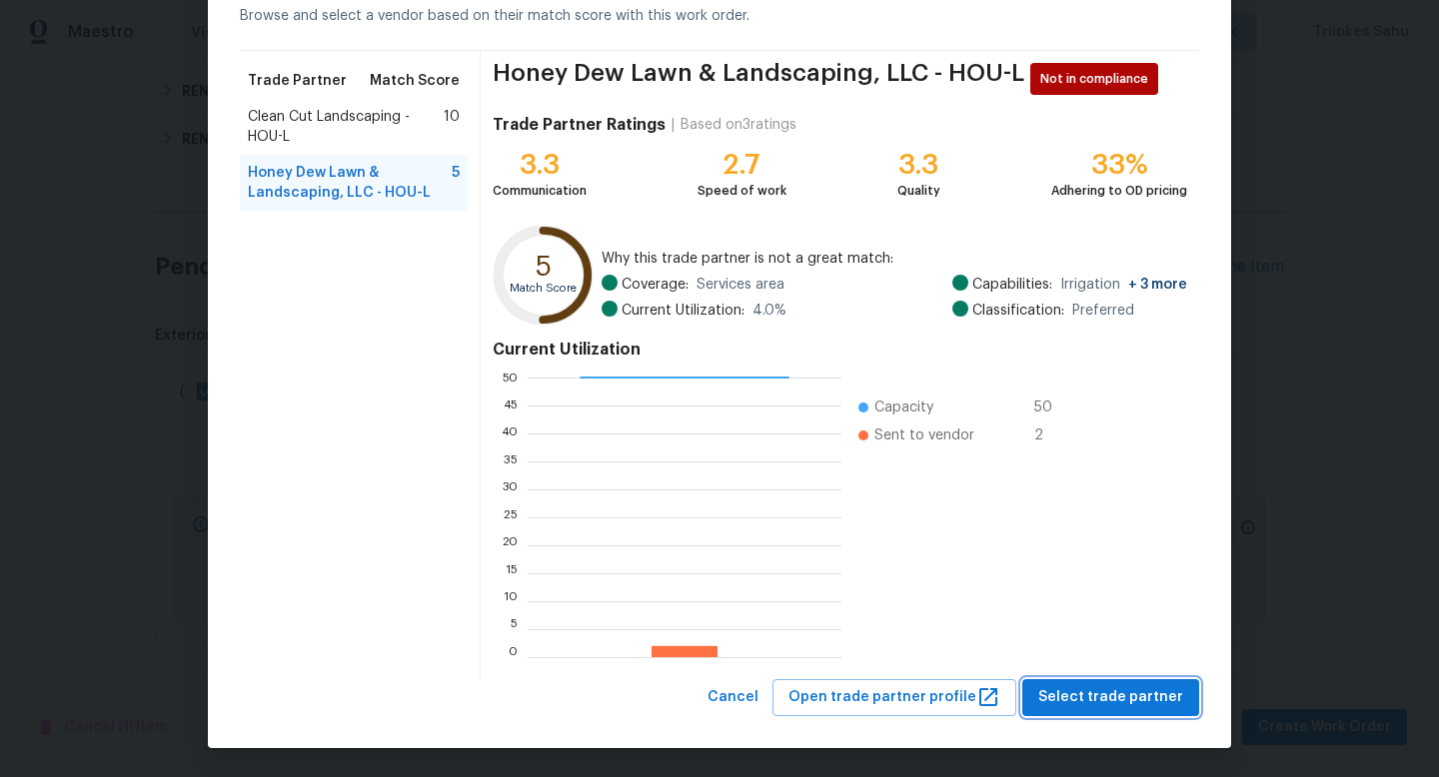
click at [1080, 702] on span "Select trade partner" at bounding box center [1110, 697] width 145 height 25
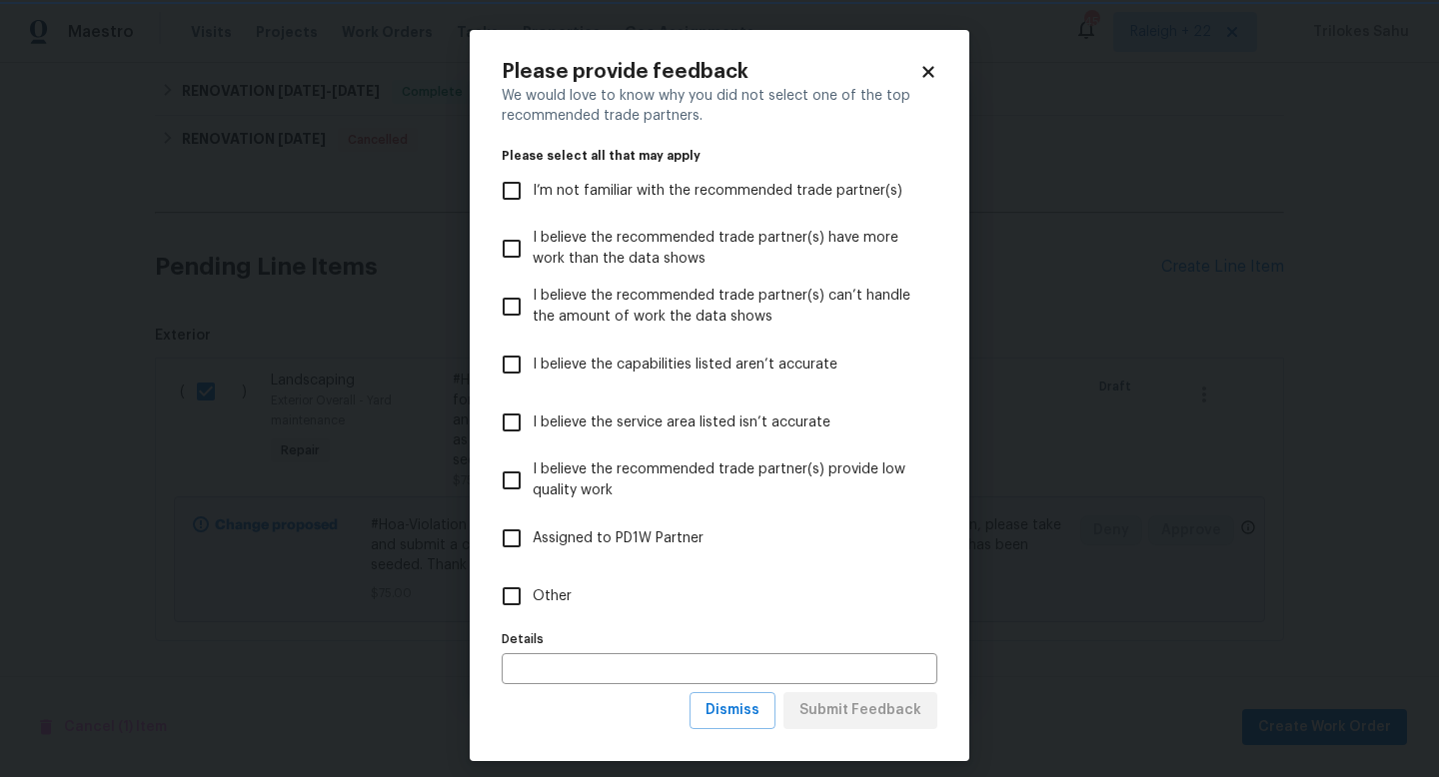
scroll to position [0, 0]
click at [525, 599] on input "Other" at bounding box center [512, 597] width 42 height 42
checkbox input "true"
click at [810, 716] on span "Submit Feedback" at bounding box center [860, 710] width 122 height 25
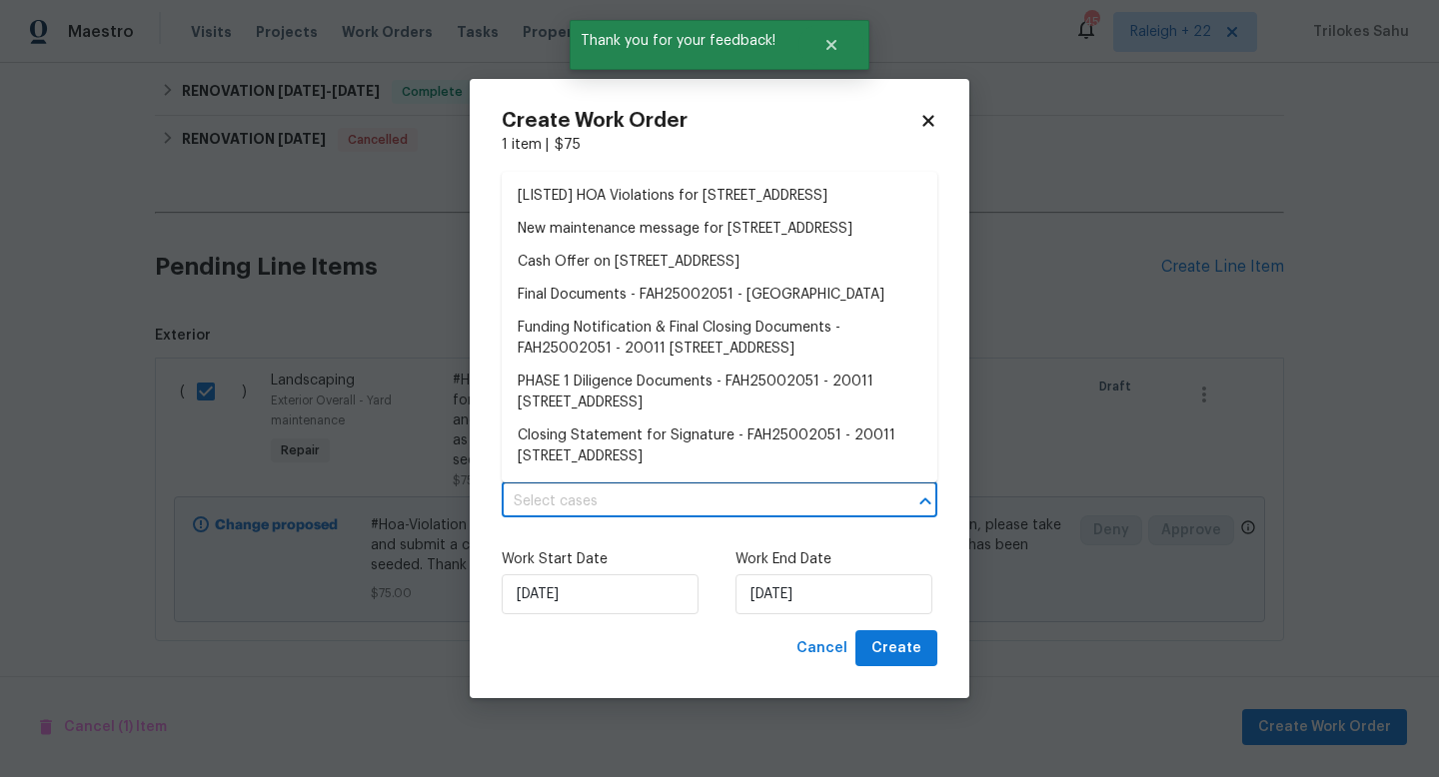
click at [700, 508] on input "text" at bounding box center [692, 502] width 380 height 31
click at [564, 197] on li "[LISTED] HOA Violations for 20011 Epirus Shores Dr, Hockley, TX 77447" at bounding box center [720, 196] width 436 height 33
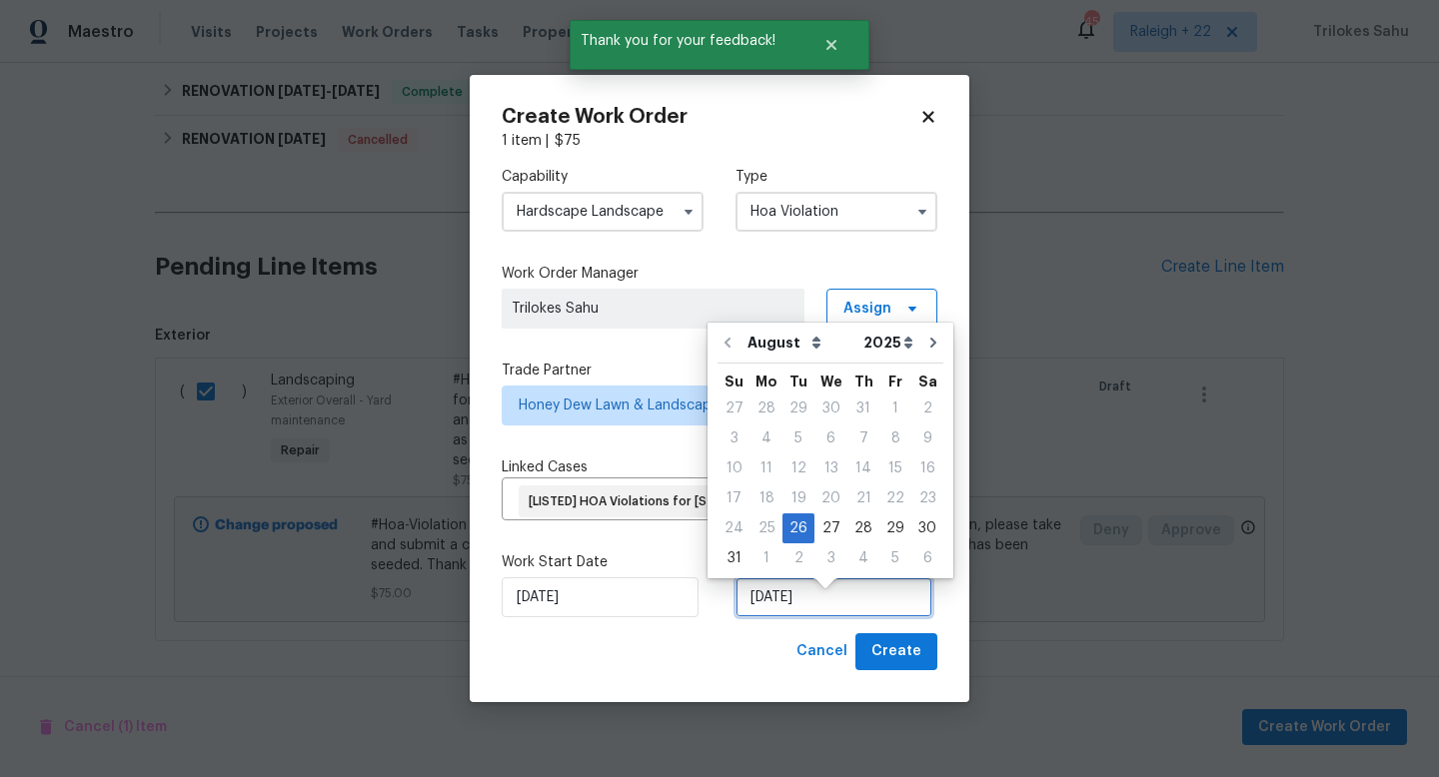
click at [785, 600] on input "26/08/2025" at bounding box center [833, 598] width 197 height 40
click at [822, 533] on div "27" at bounding box center [830, 529] width 33 height 28
type input "27/08/2025"
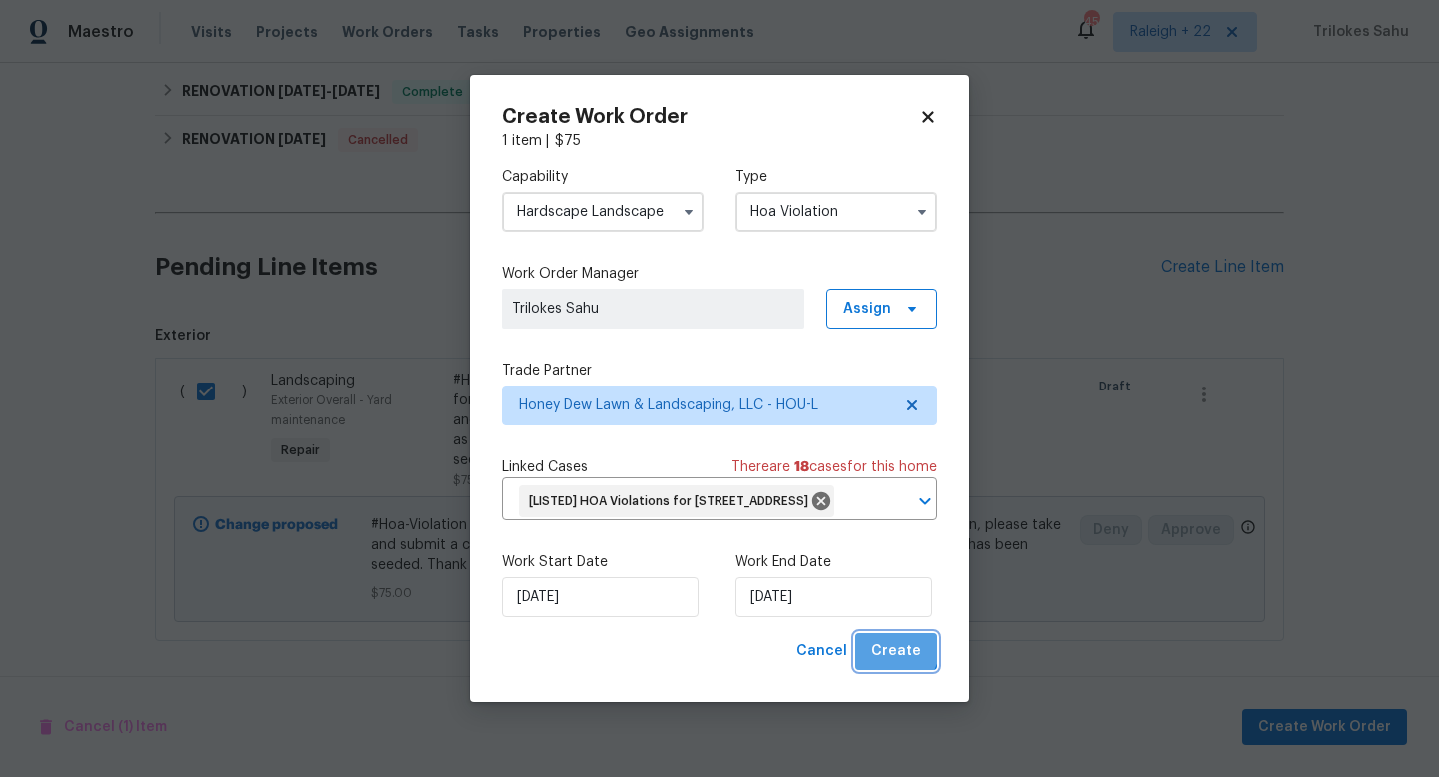
click at [878, 656] on span "Create" at bounding box center [896, 651] width 50 height 25
checkbox input "false"
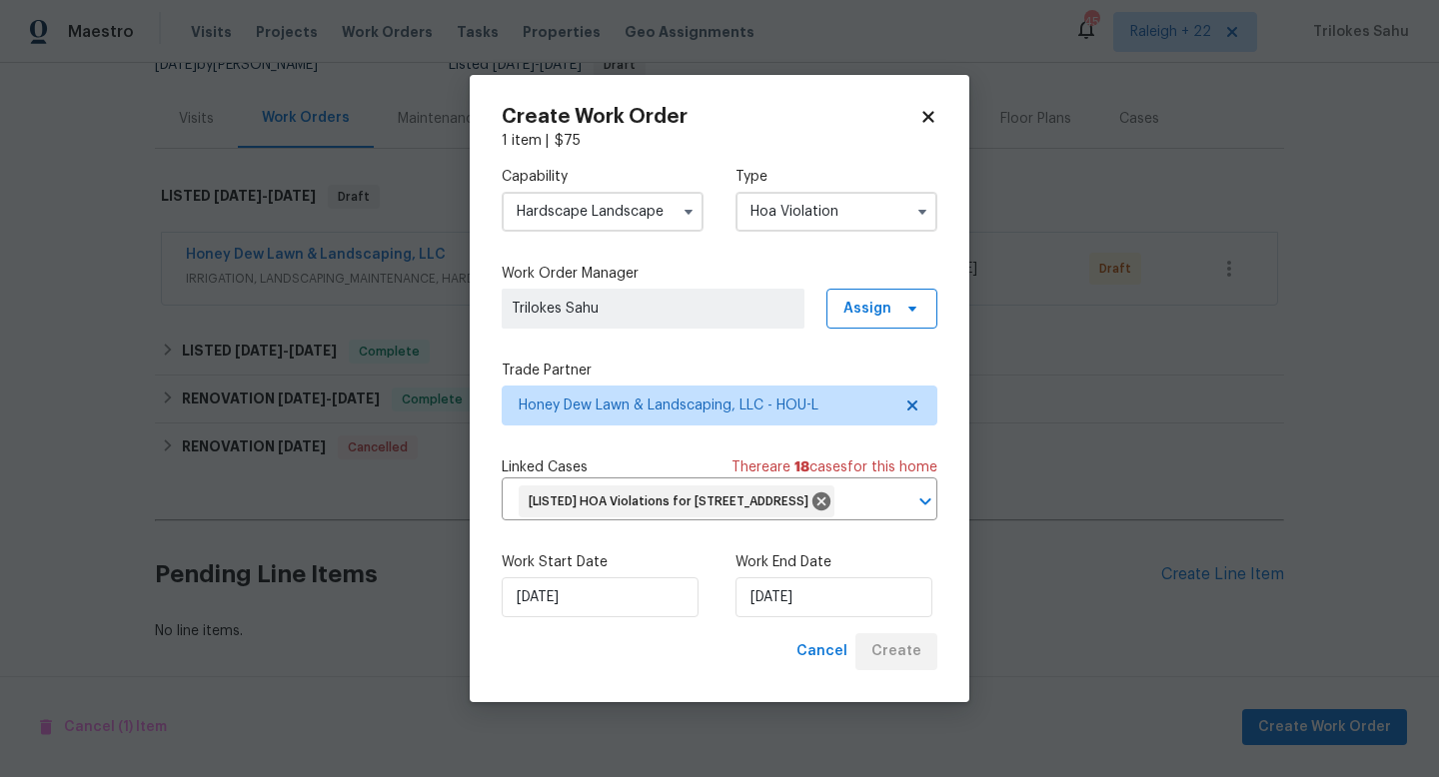
scroll to position [214, 0]
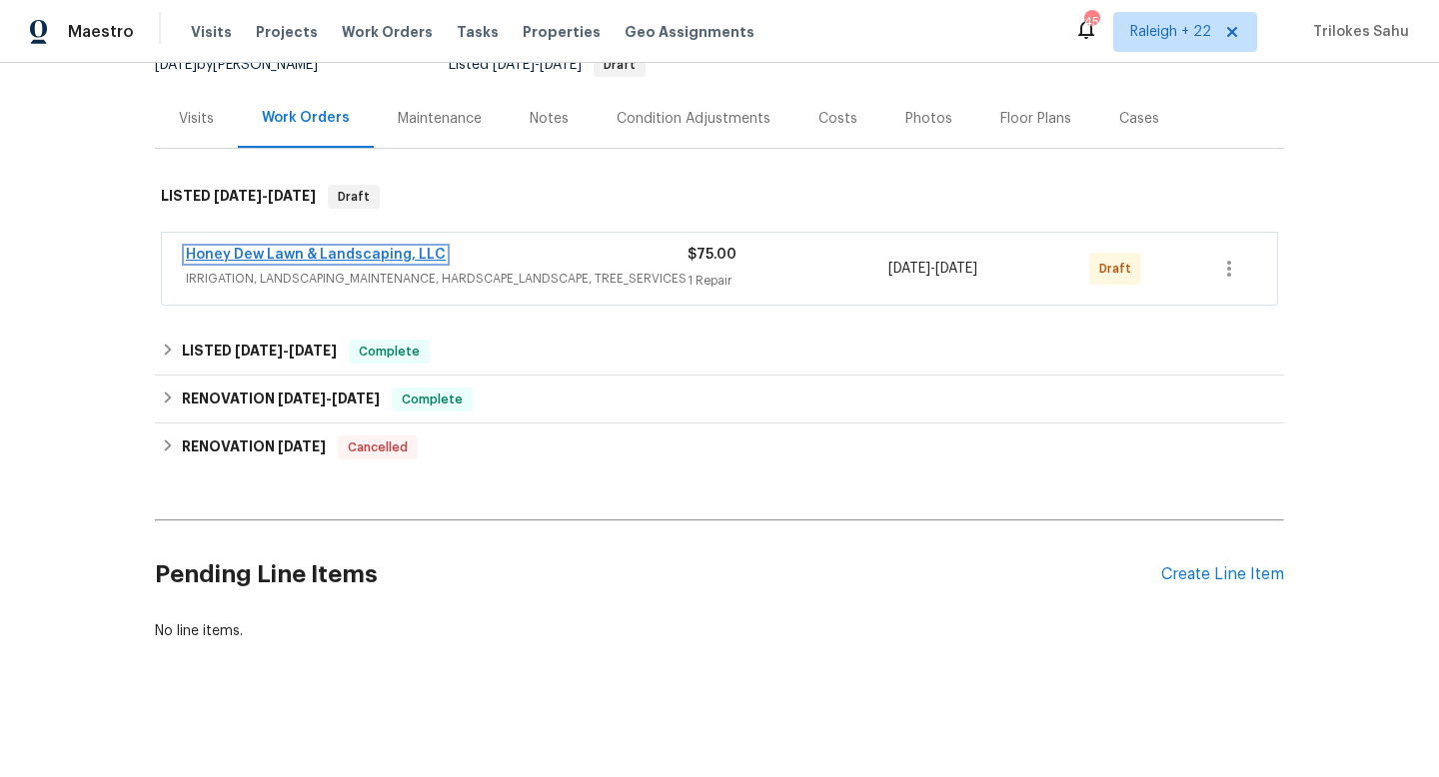
click at [359, 250] on link "Honey Dew Lawn & Landscaping, LLC" at bounding box center [316, 255] width 260 height 14
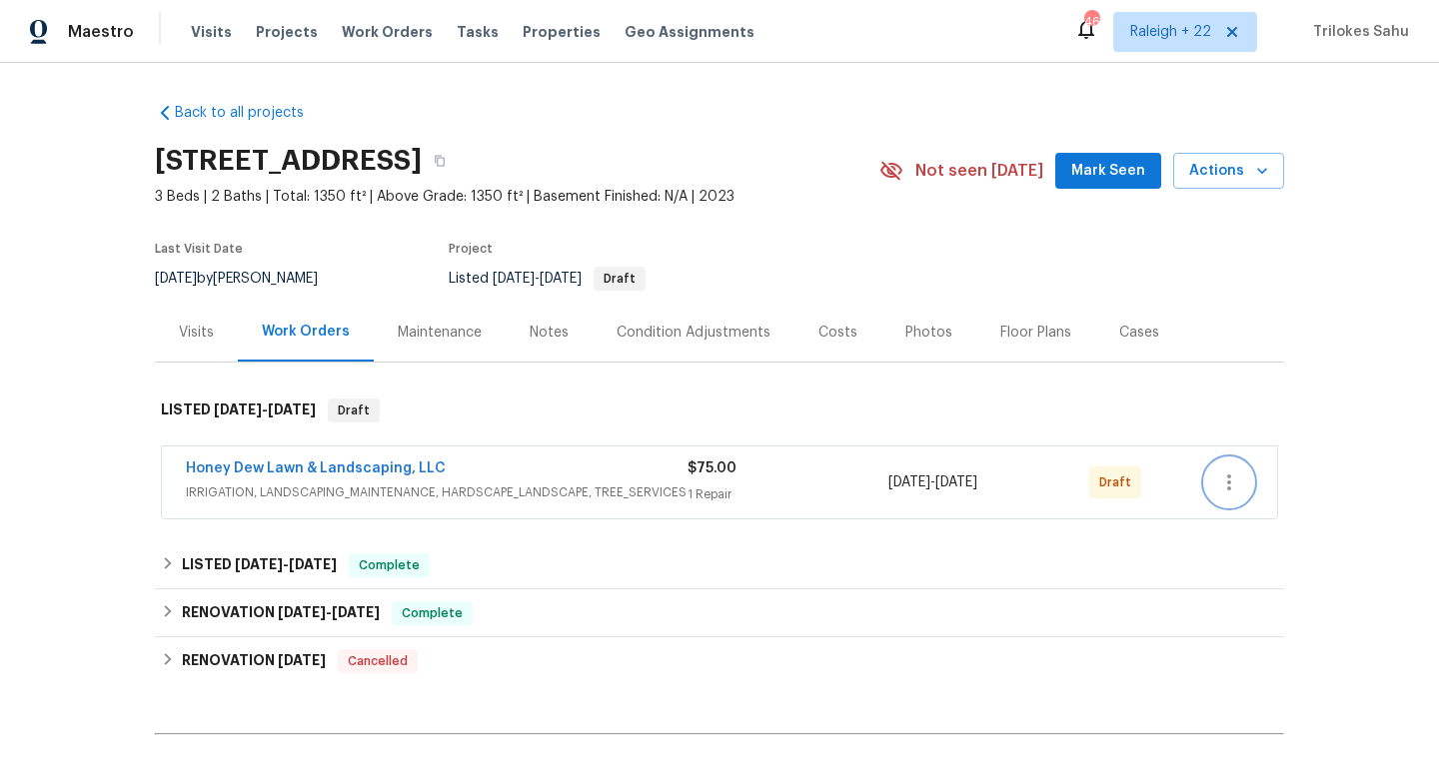
click at [1227, 479] on icon "button" at bounding box center [1229, 483] width 24 height 24
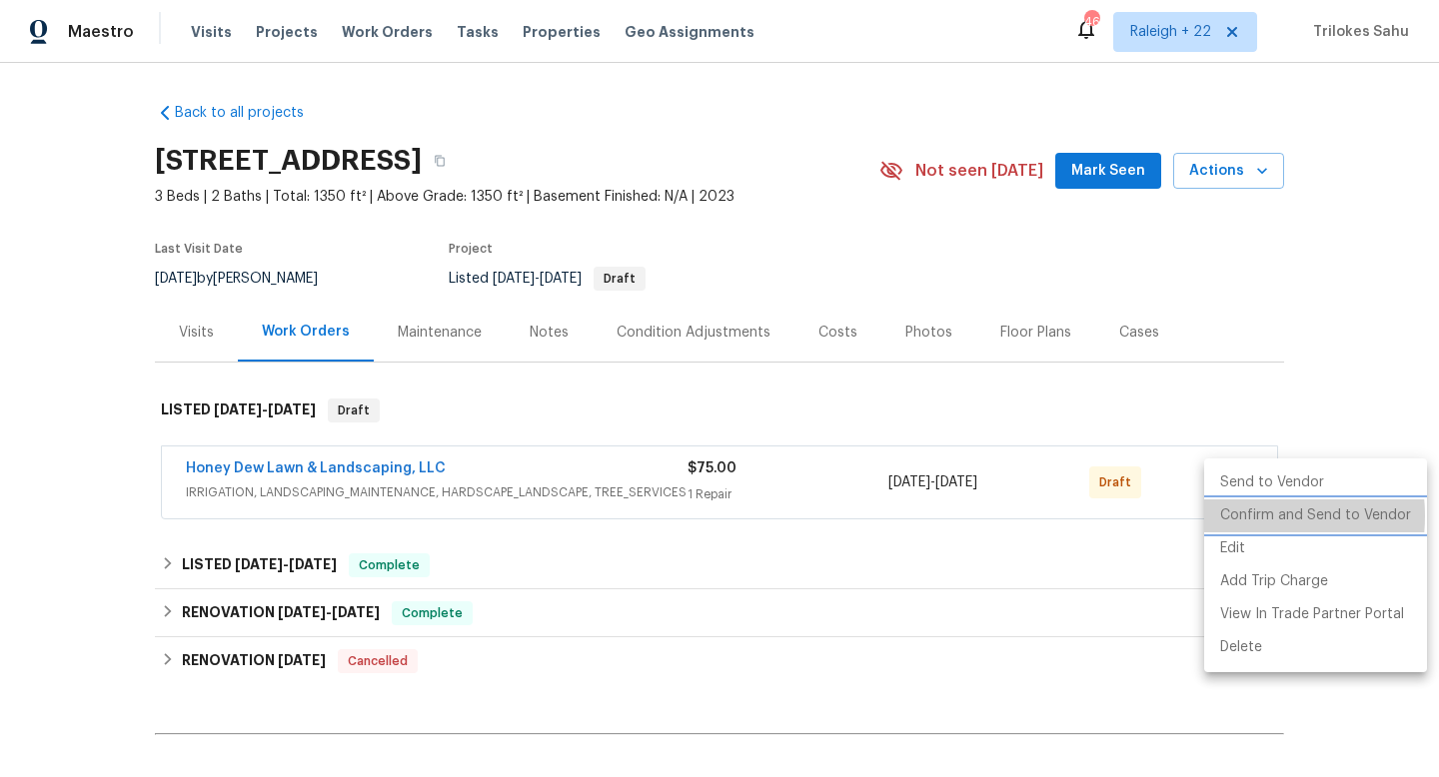
click at [1237, 517] on li "Confirm and Send to Vendor" at bounding box center [1315, 516] width 223 height 33
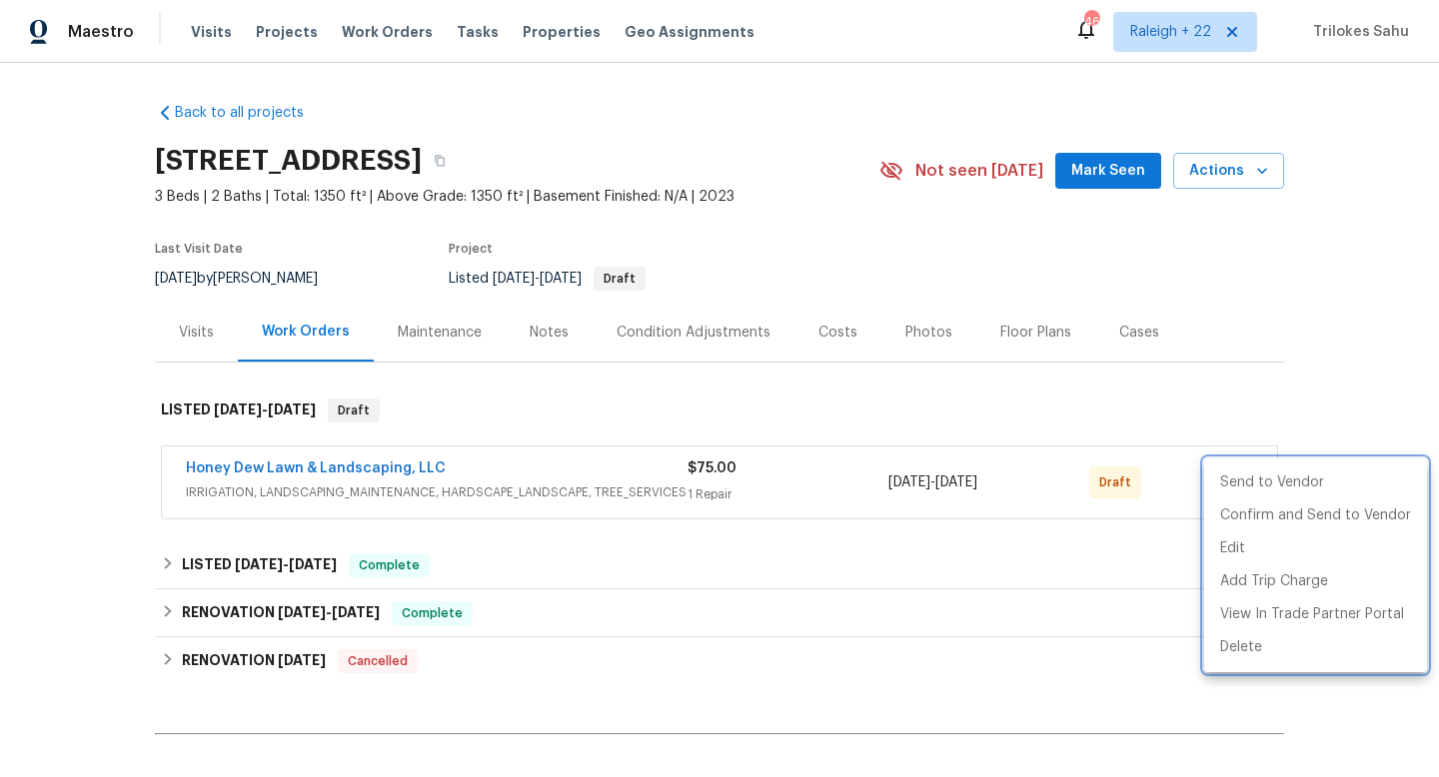
click at [278, 471] on div at bounding box center [719, 388] width 1439 height 777
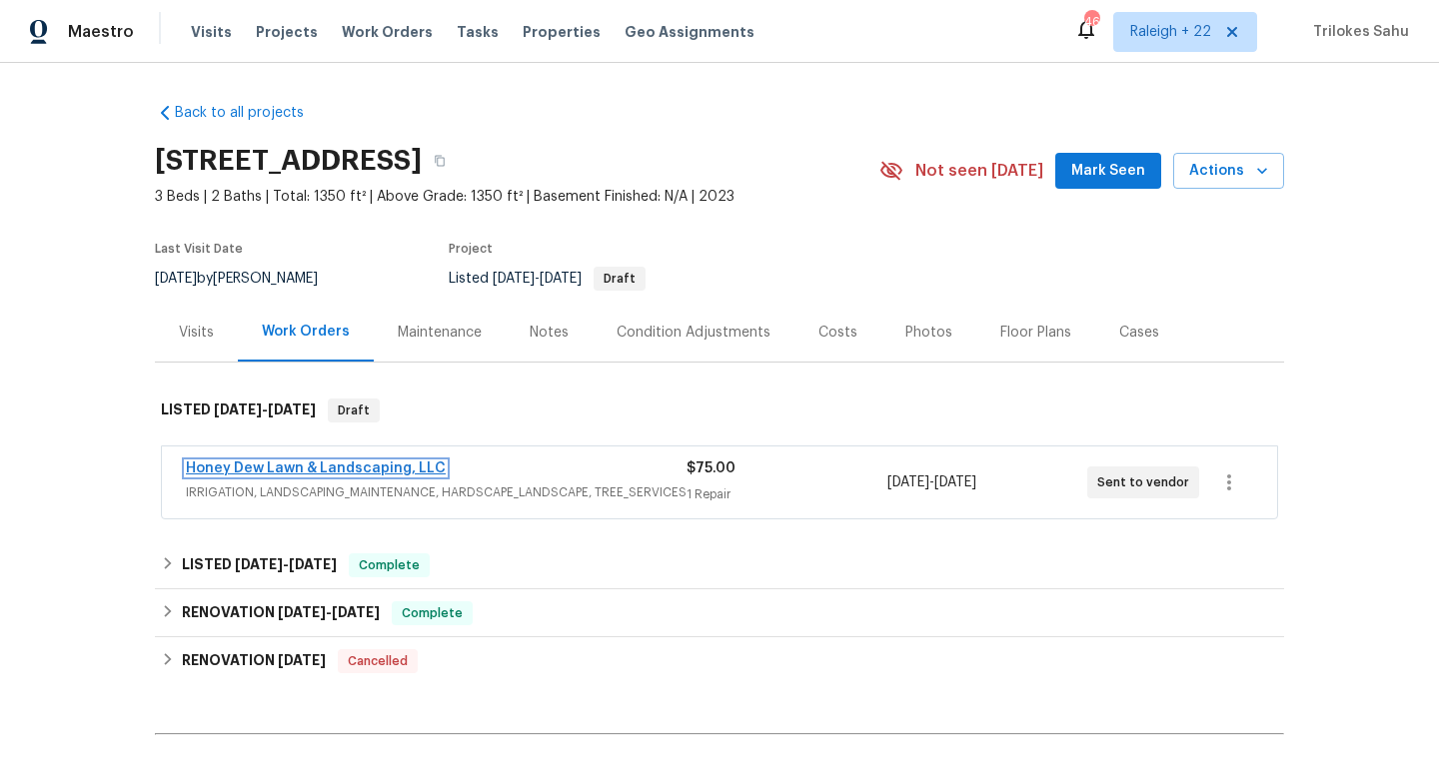
click at [286, 467] on link "Honey Dew Lawn & Landscaping, LLC" at bounding box center [316, 469] width 260 height 14
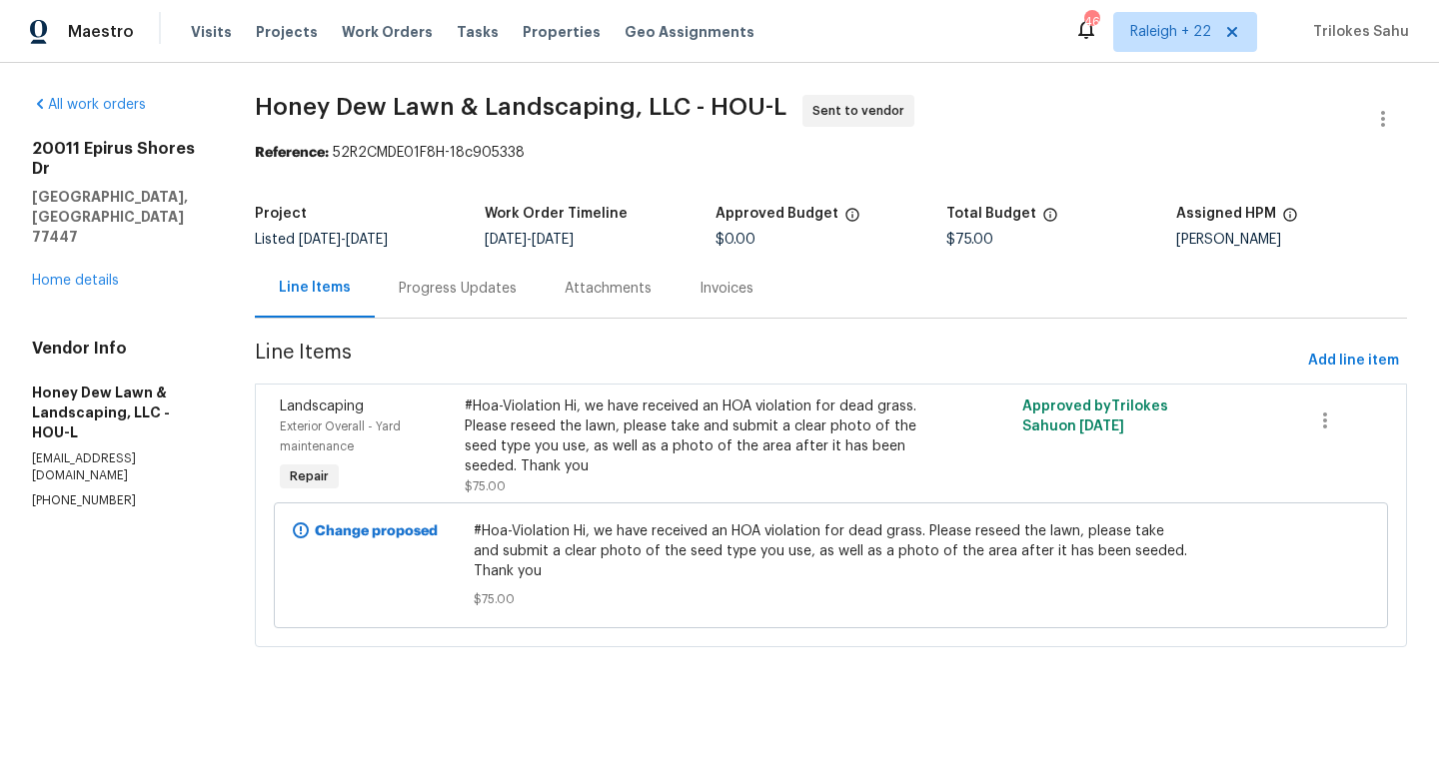
click at [430, 301] on div "Progress Updates" at bounding box center [458, 288] width 166 height 59
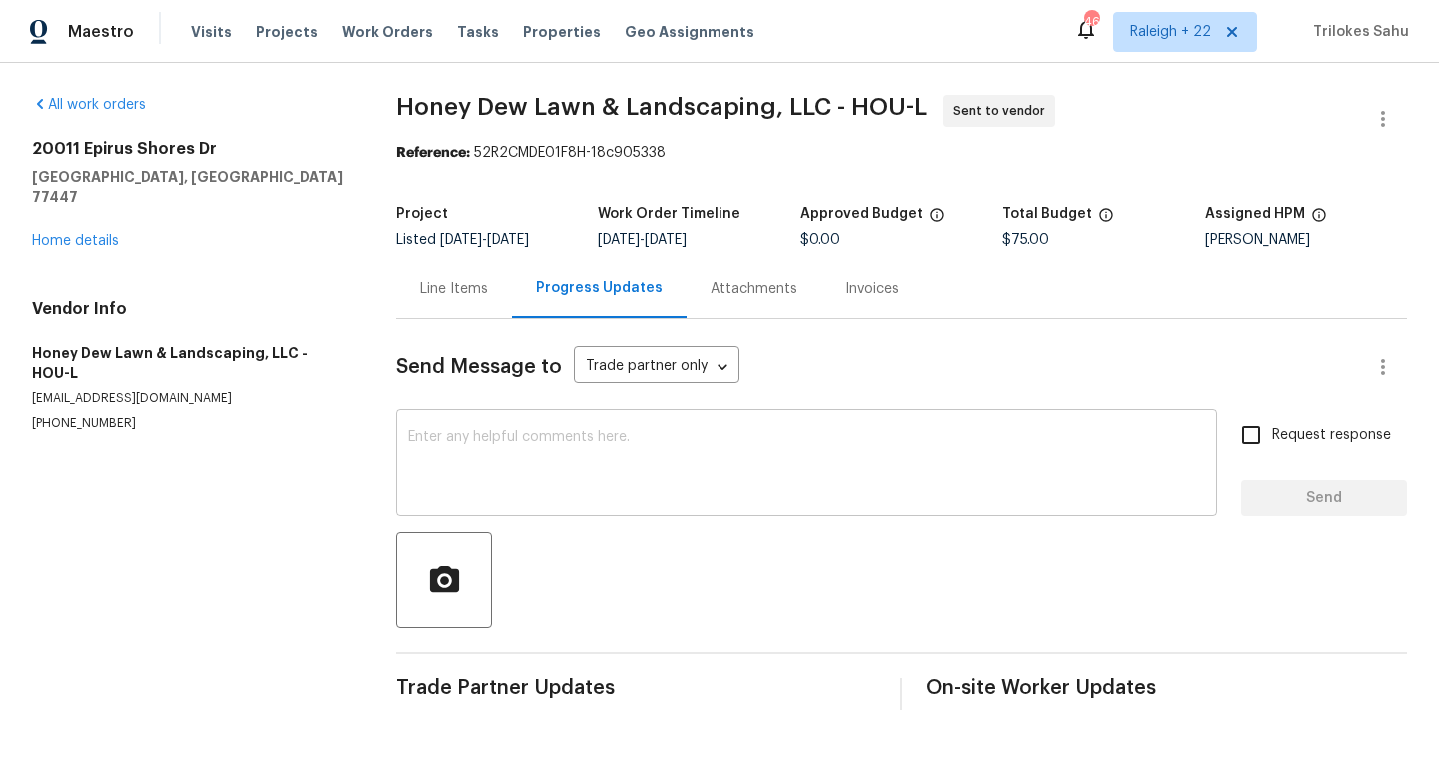
click at [461, 432] on textarea at bounding box center [806, 466] width 797 height 70
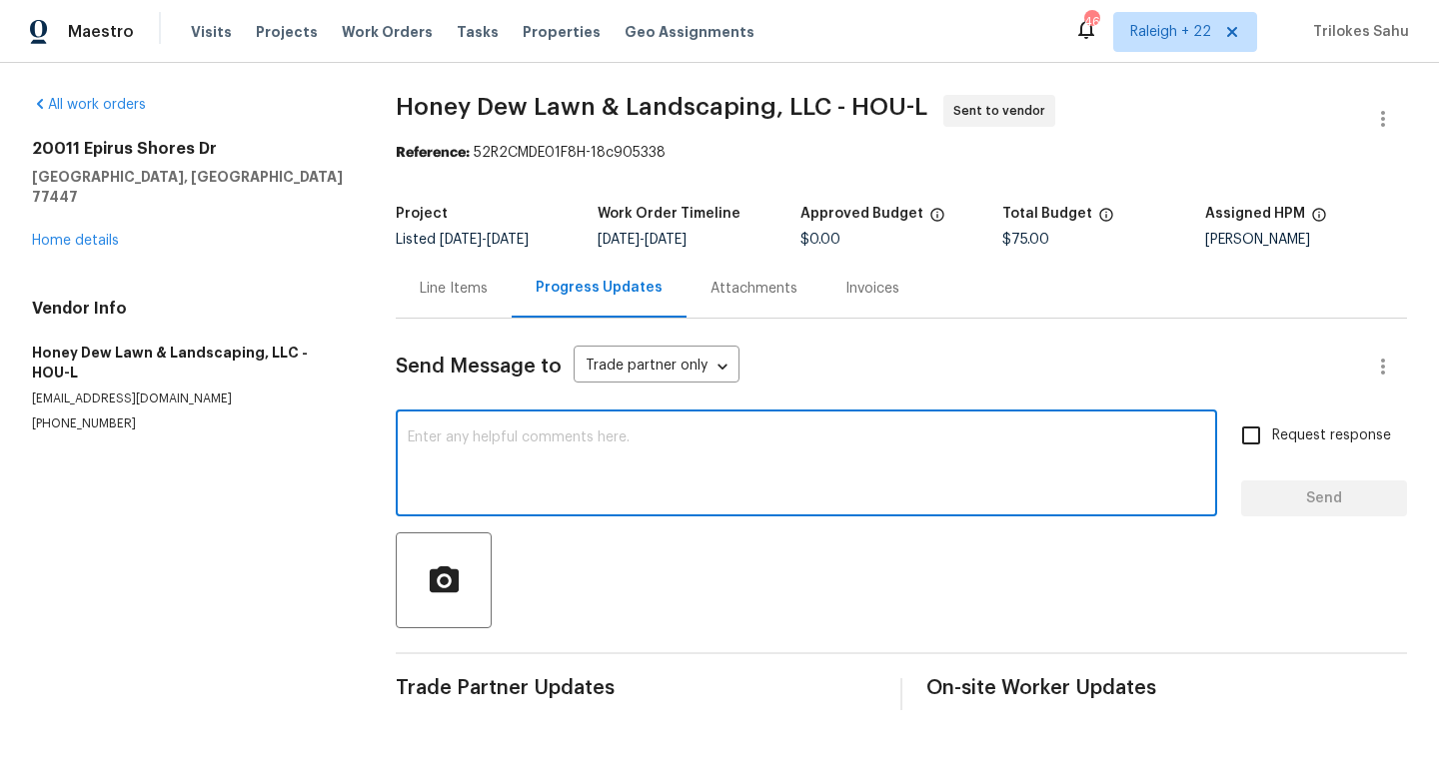
paste textarea "Please provide us with a cost estimation before starting the work. Thank you!"
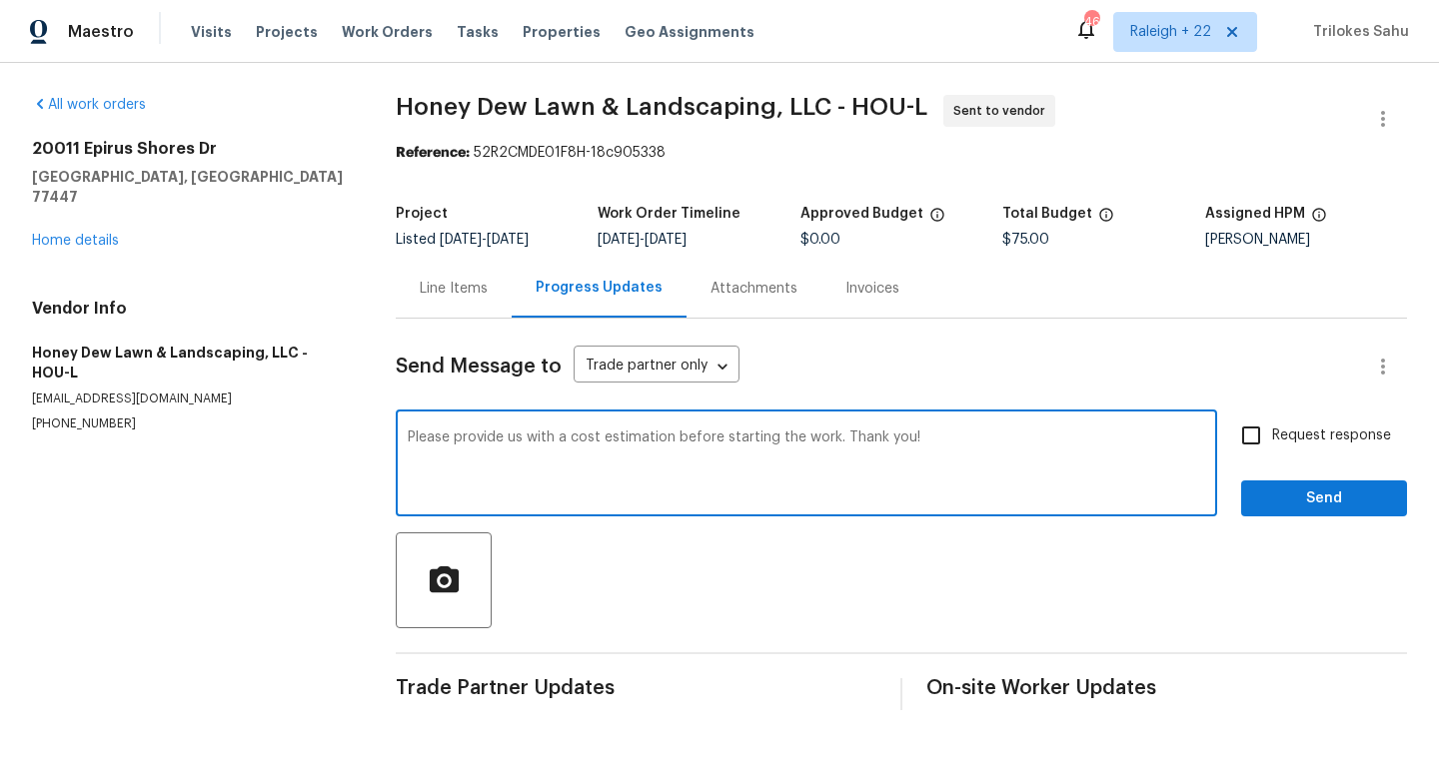
type textarea "Please provide us with a cost estimation before starting the work. Thank you!"
click at [1247, 429] on input "Request response" at bounding box center [1251, 436] width 42 height 42
checkbox input "true"
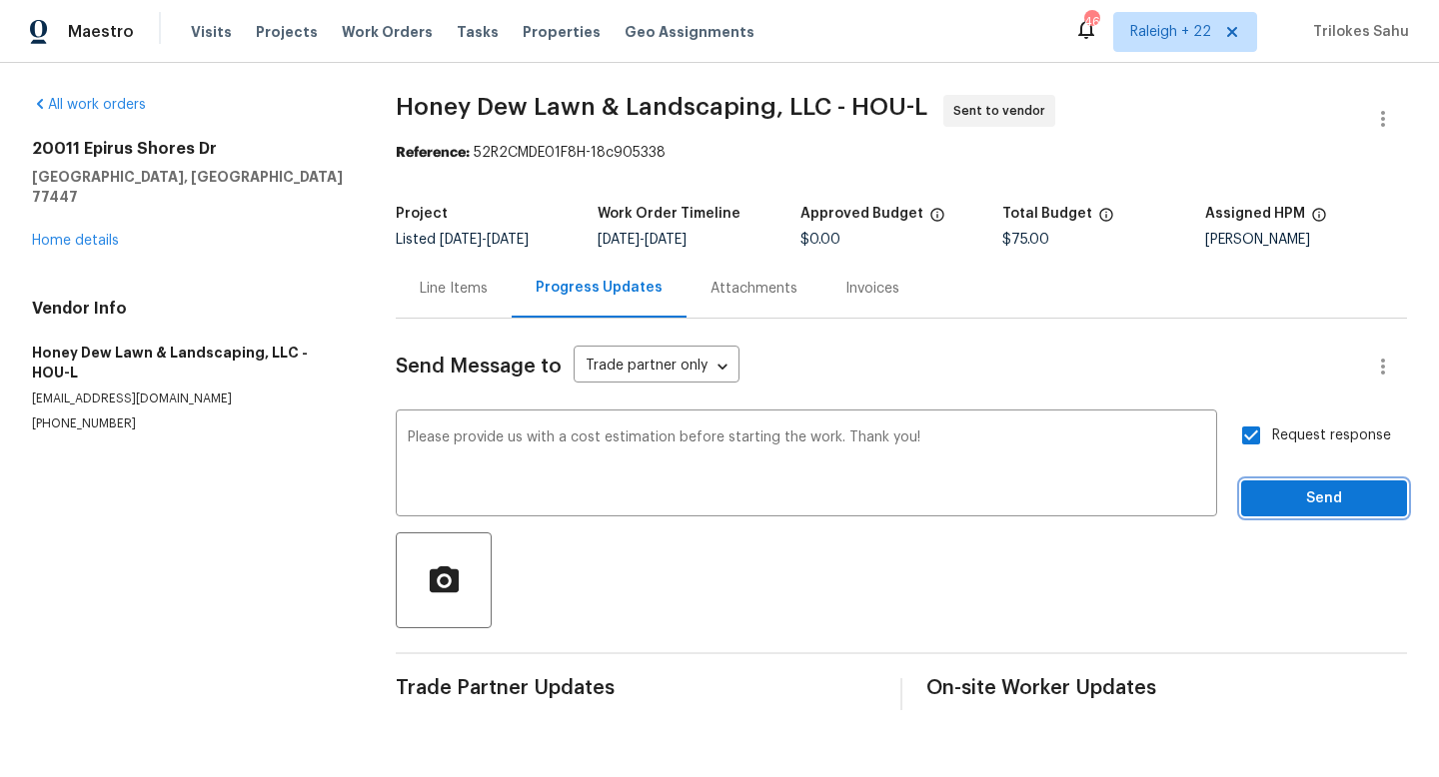
click at [1273, 506] on span "Send" at bounding box center [1324, 499] width 134 height 25
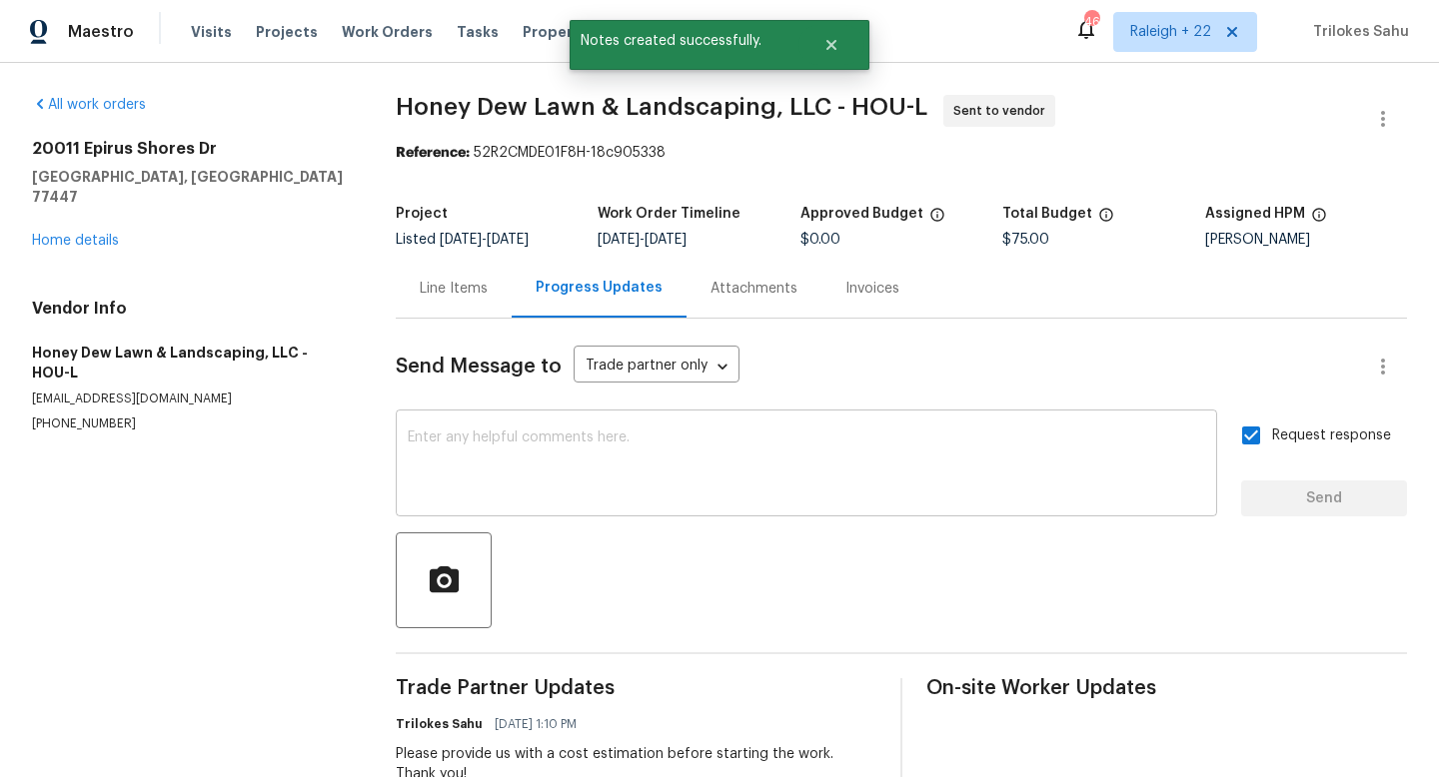
scroll to position [63, 0]
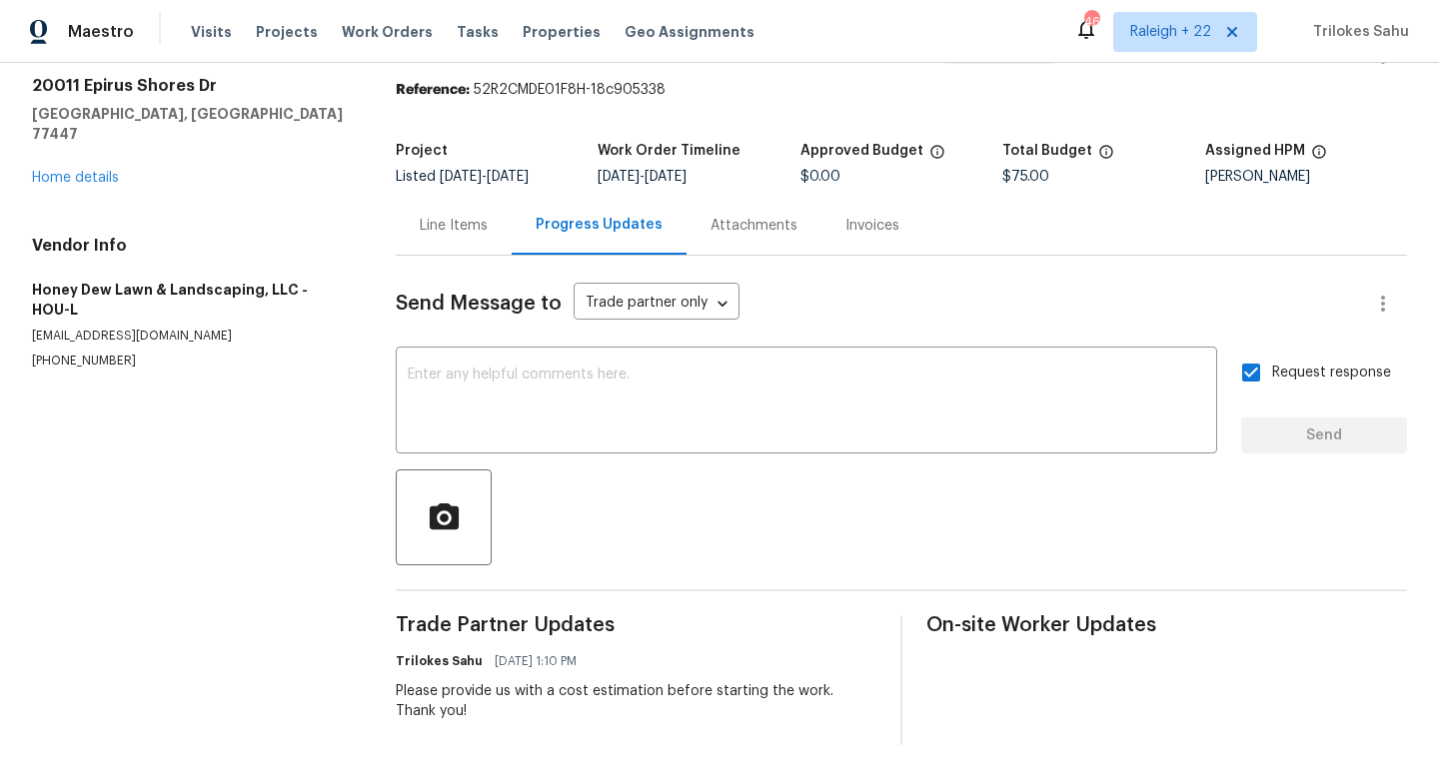
click at [45, 169] on div "All work orders 20011 Epirus Shores Dr Hockley, TX 77447 Home details Vendor In…" at bounding box center [190, 201] width 316 height 338
click at [53, 171] on link "Home details" at bounding box center [75, 178] width 87 height 14
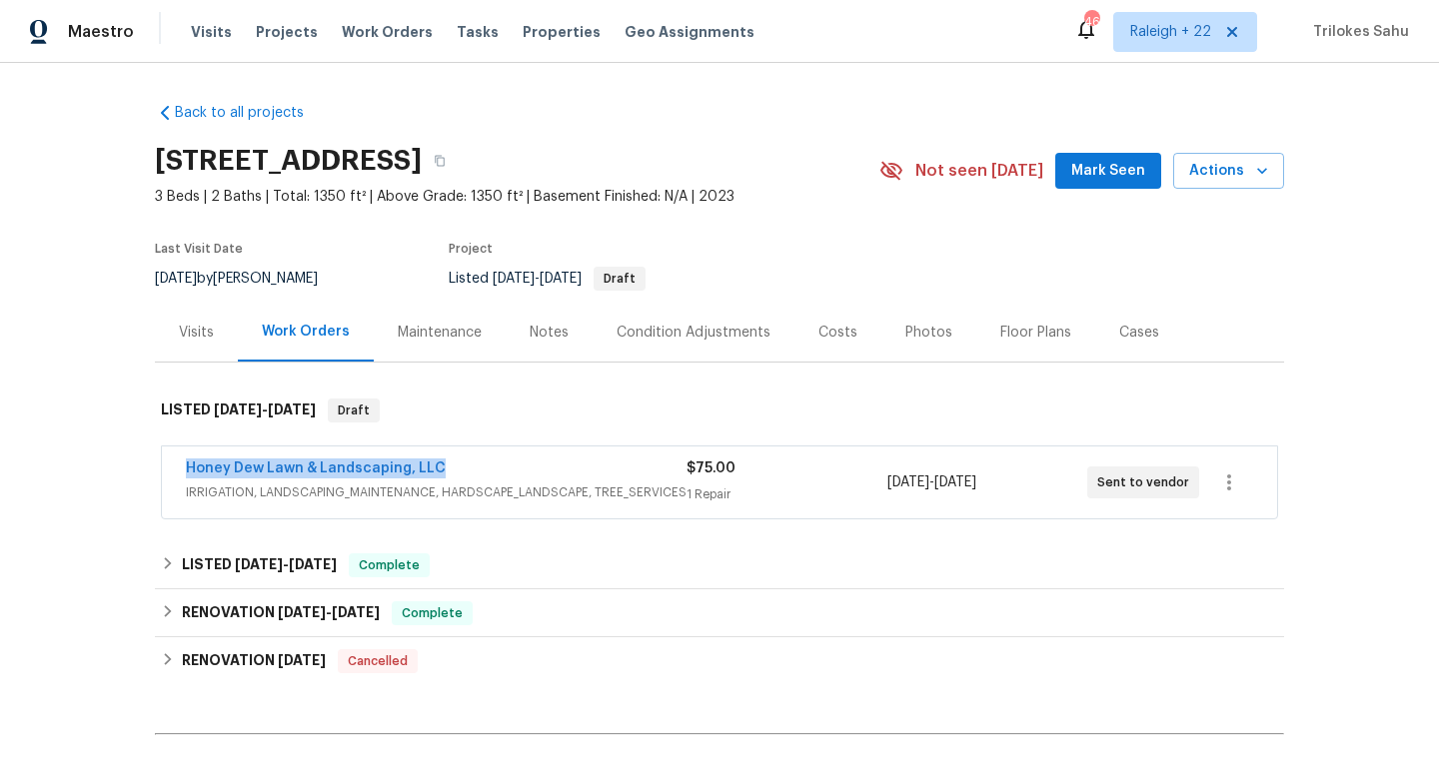
drag, startPoint x: 464, startPoint y: 463, endPoint x: 195, endPoint y: 452, distance: 269.0
click at [195, 452] on div "Honey Dew Lawn & Landscaping, LLC IRRIGATION, LANDSCAPING_MAINTENANCE, HARDSCAP…" at bounding box center [719, 483] width 1115 height 72
copy link "Honey Dew Lawn & Landscaping, LLC"
